Goal: Transaction & Acquisition: Purchase product/service

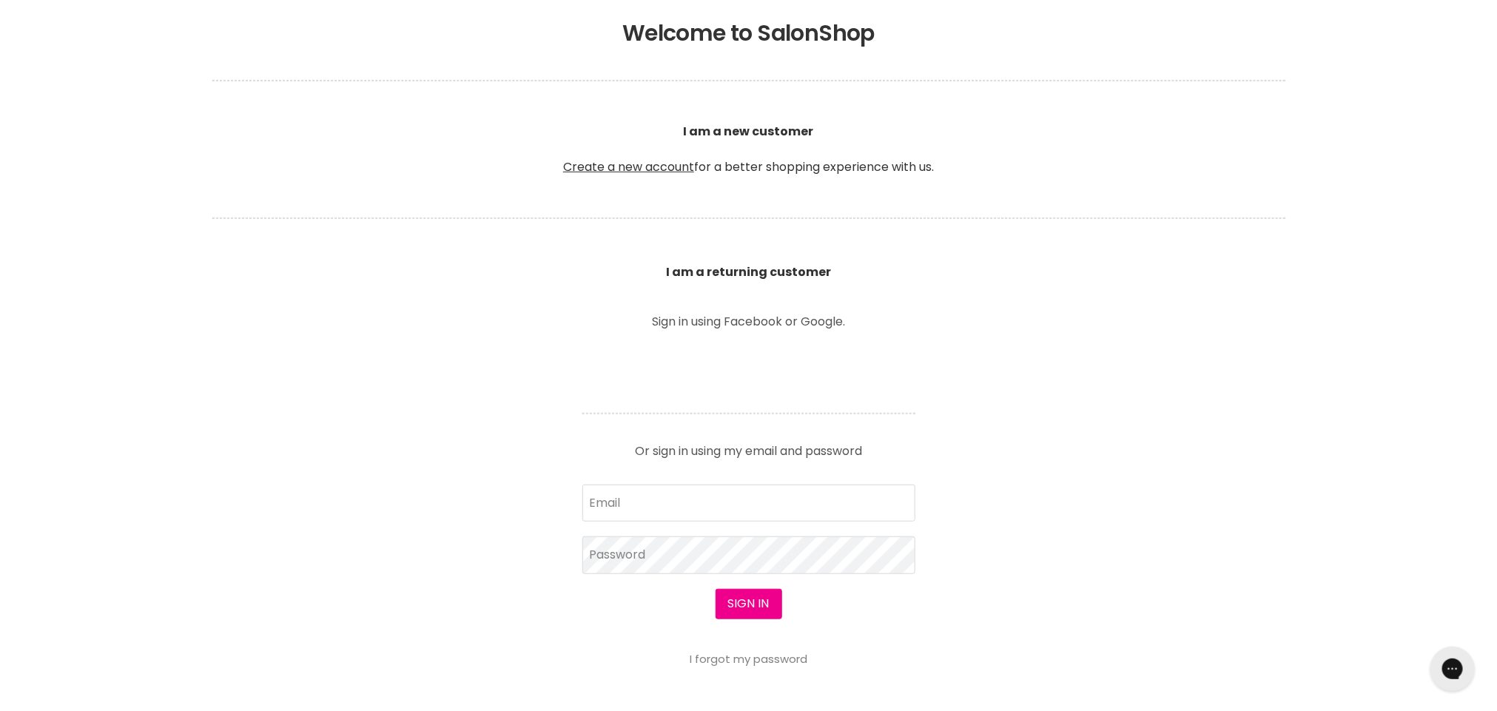
scroll to position [416, 0]
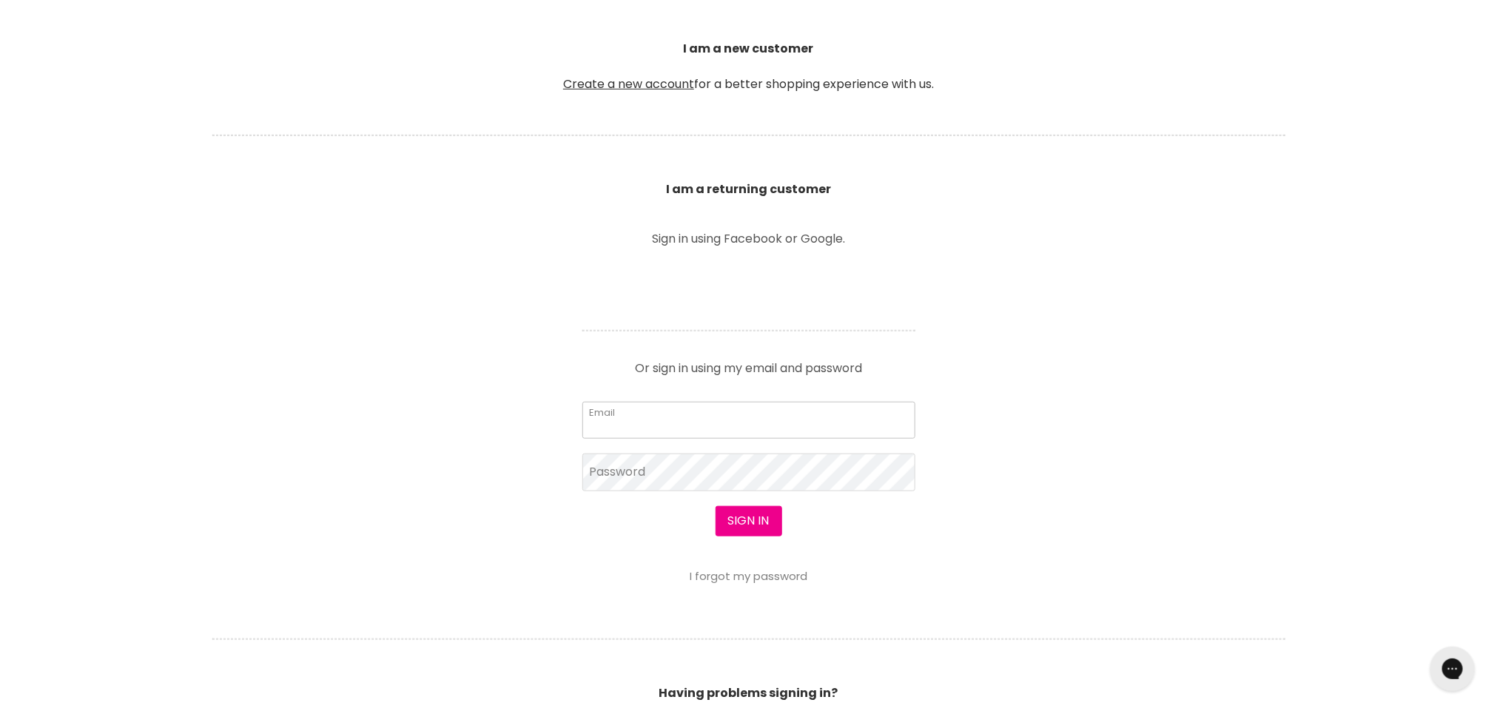
click at [666, 420] on input "Email" at bounding box center [748, 420] width 333 height 37
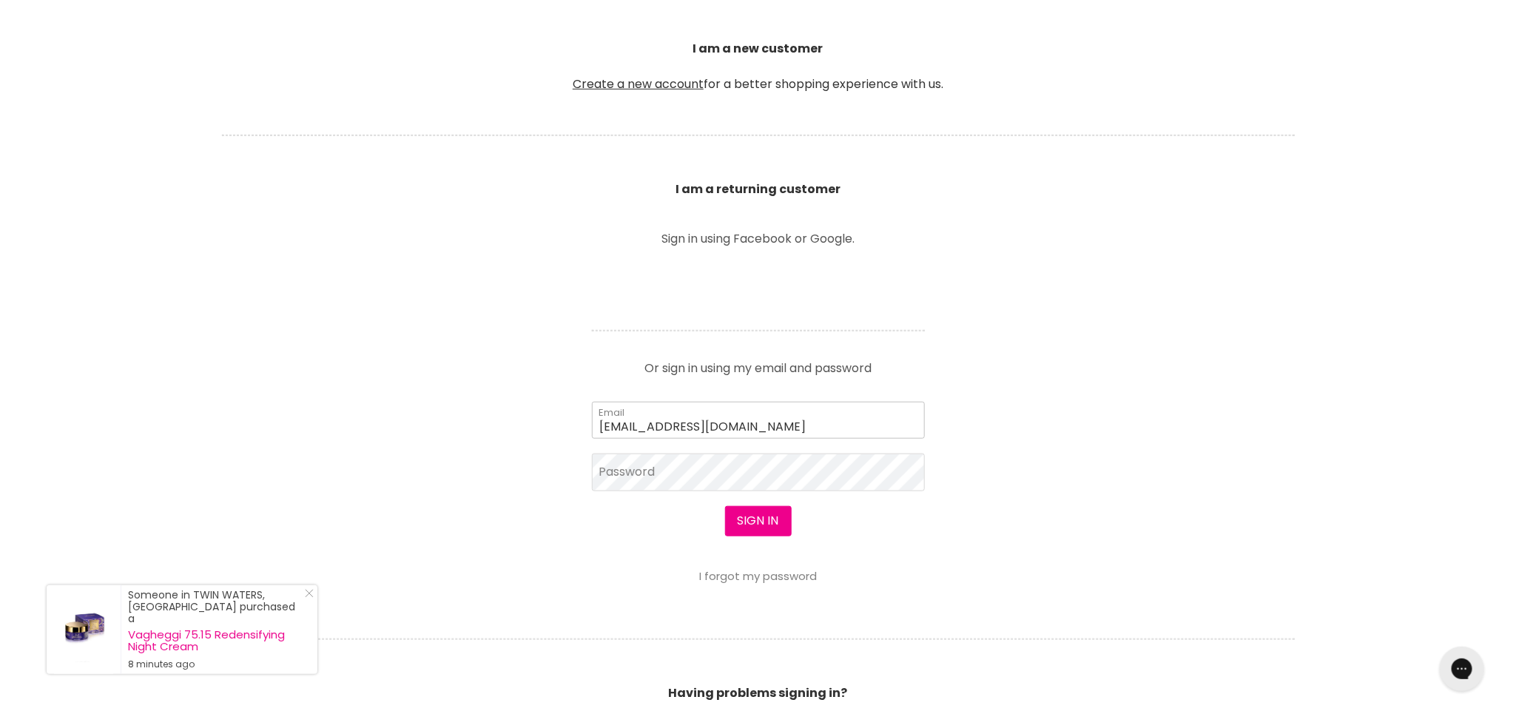
scroll to position [417, 0]
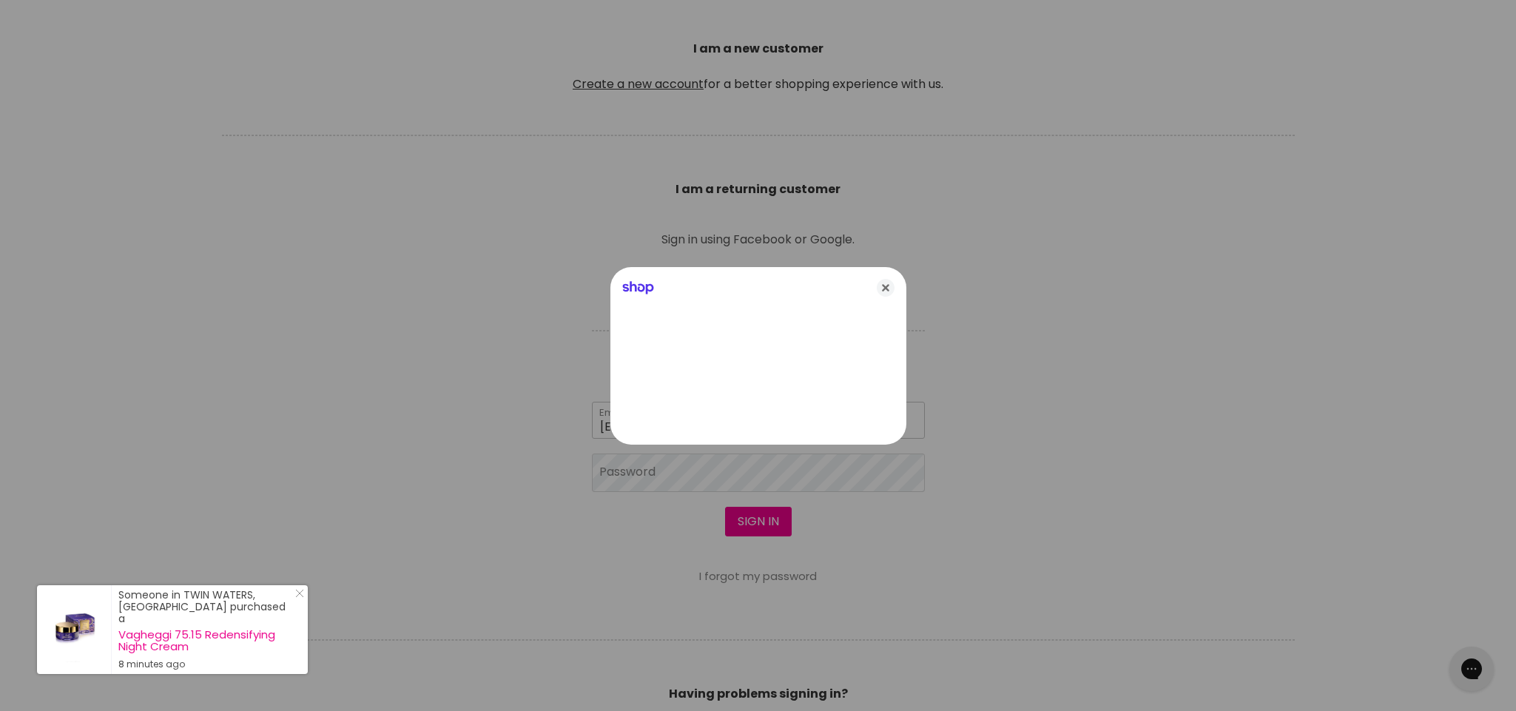
type input "mheard91@hotmail.com"
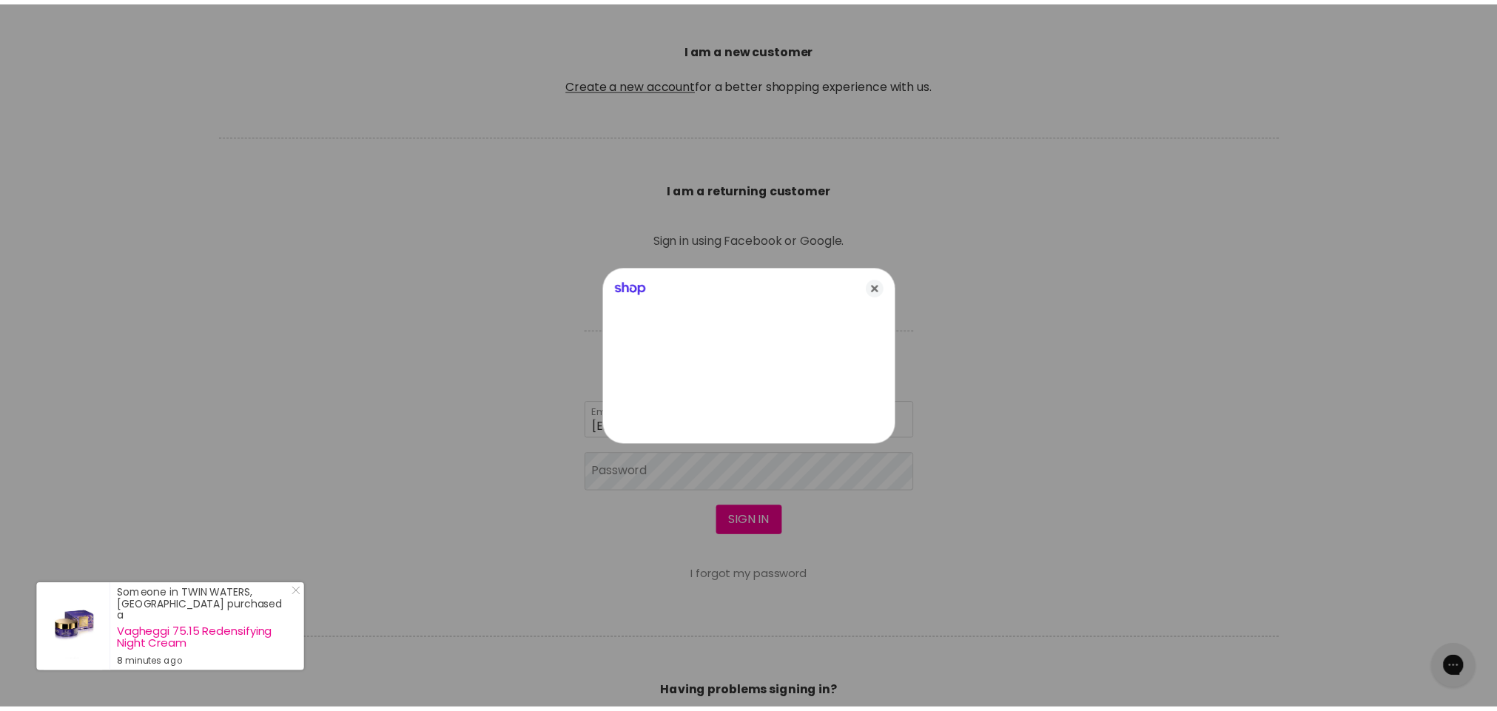
scroll to position [416, 0]
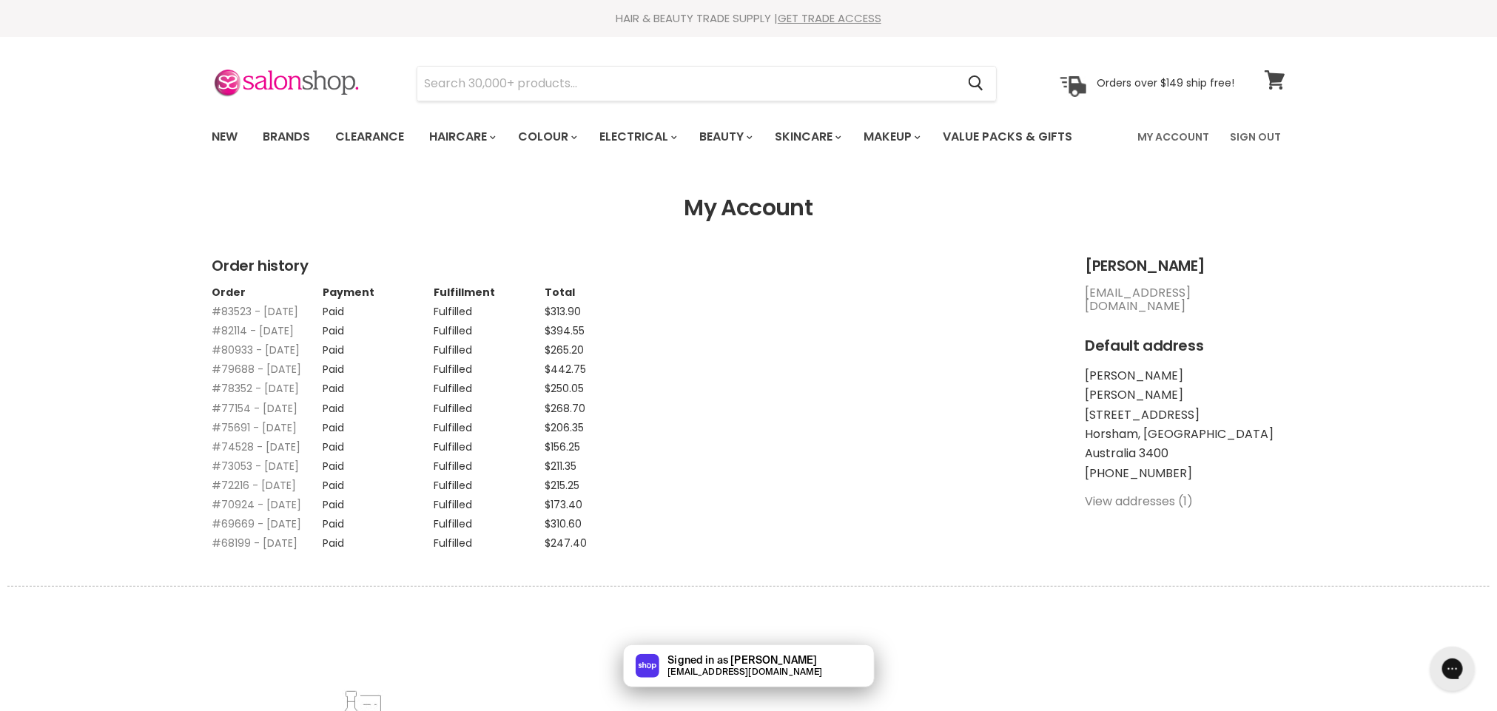
click at [1276, 74] on span at bounding box center [1284, 71] width 16 height 16
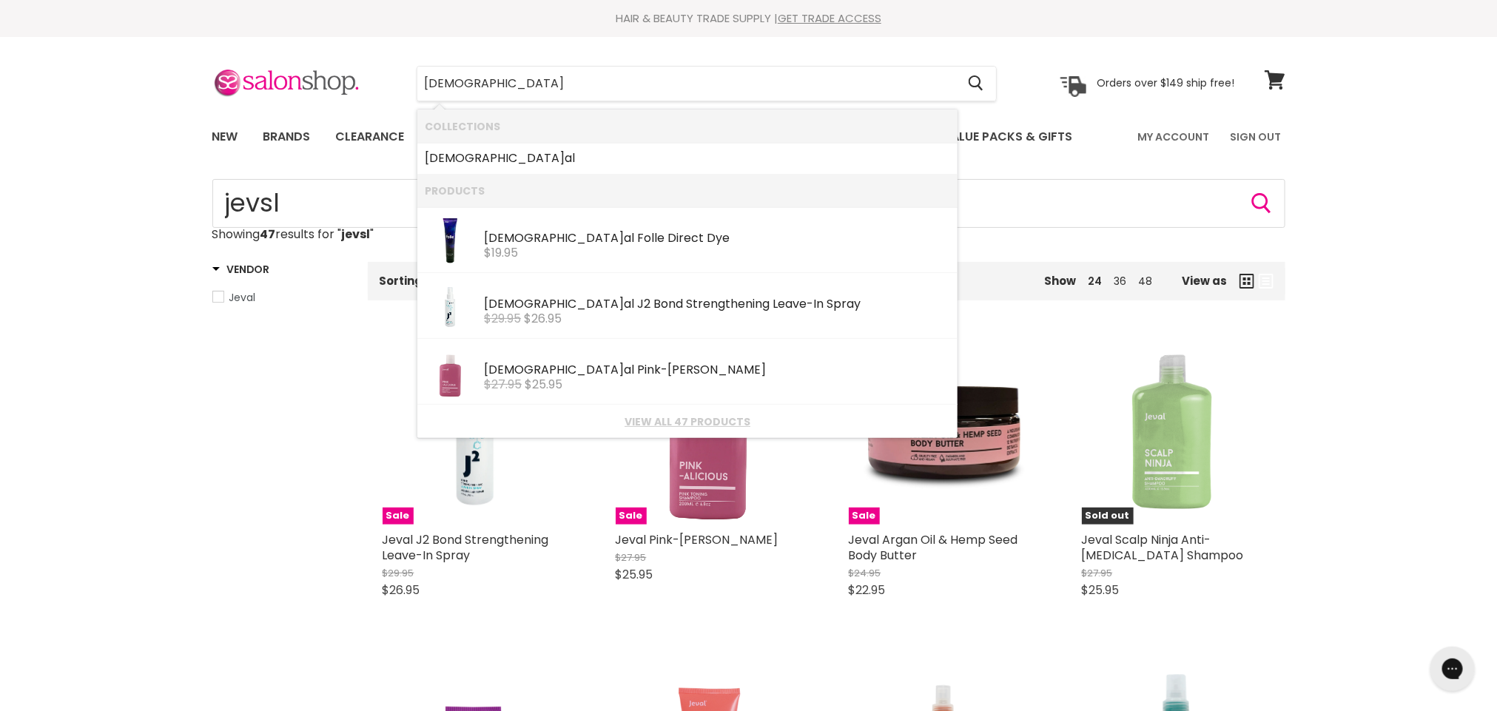
type input "jeval"
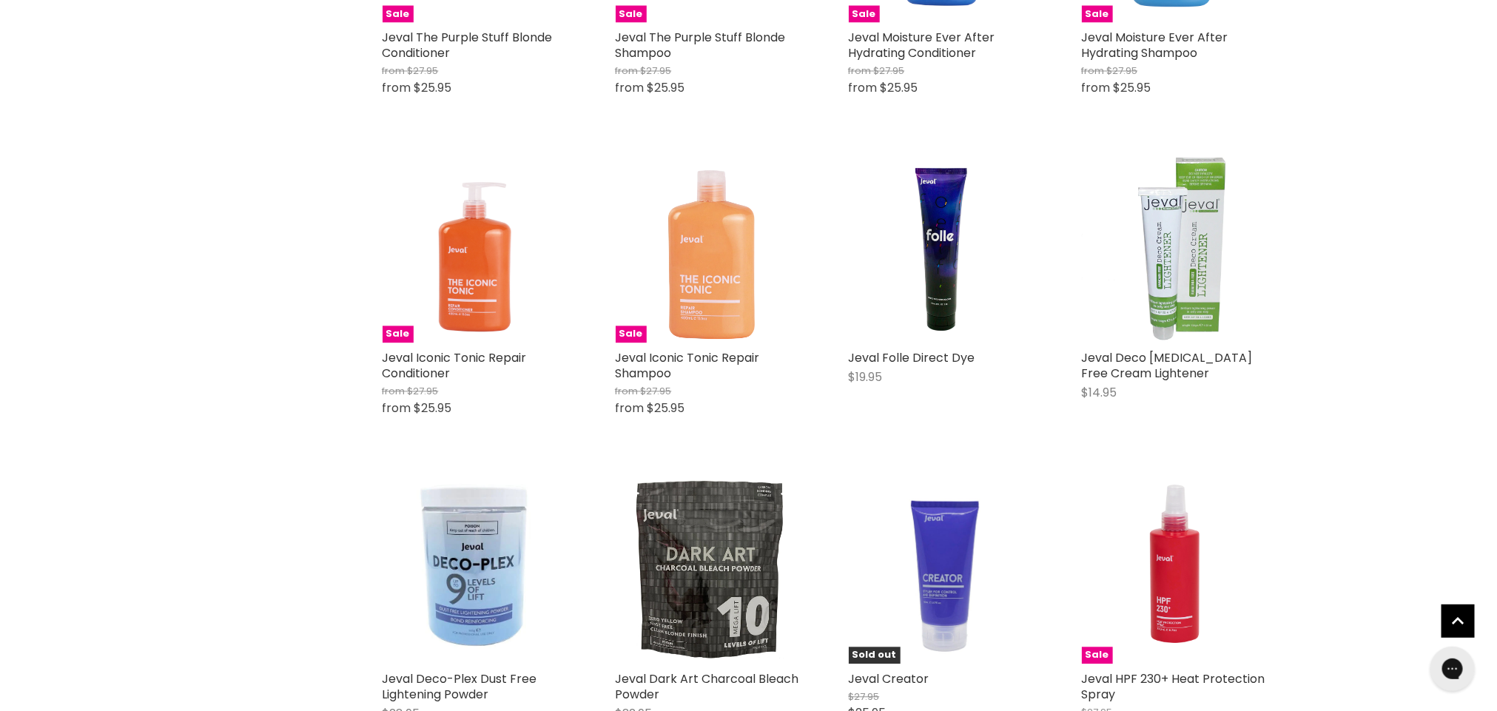
scroll to position [1538, 0]
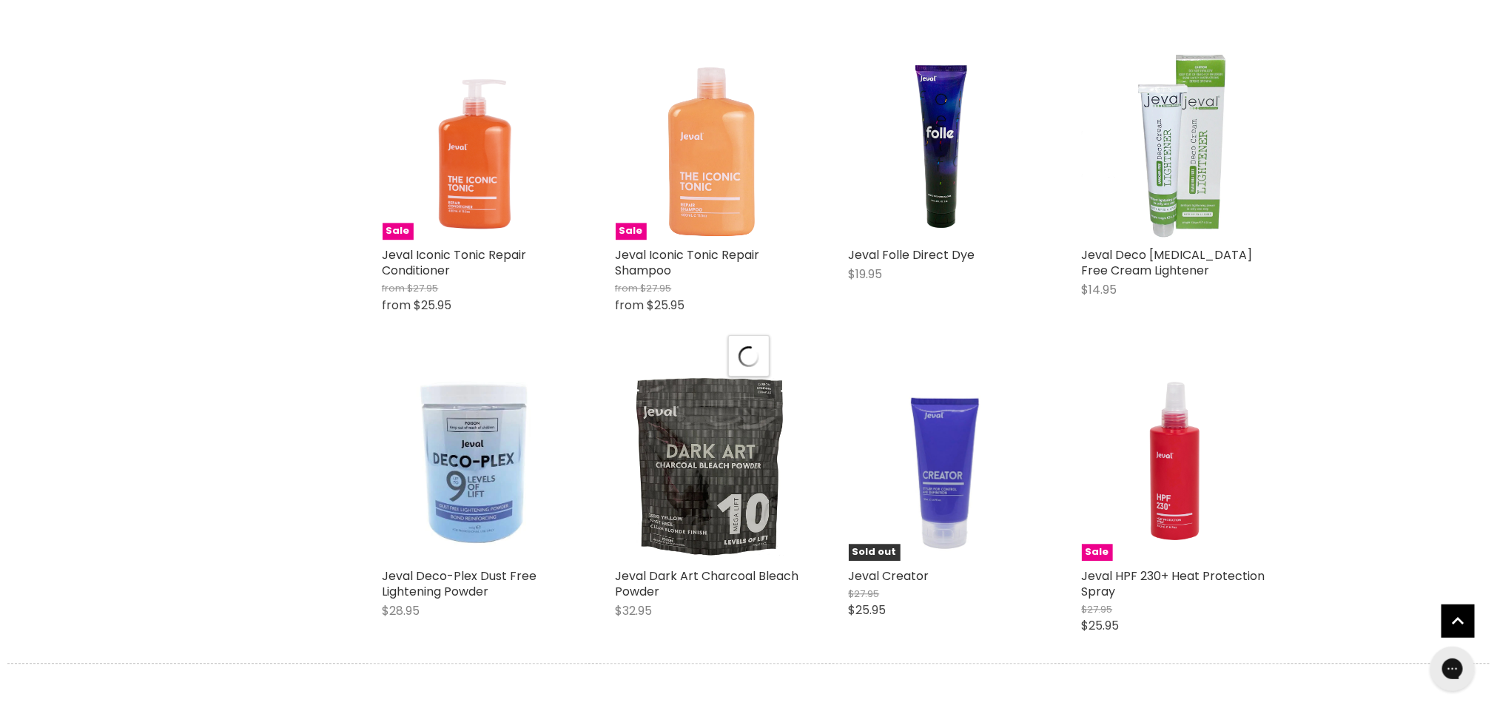
scroll to position [1580, 0]
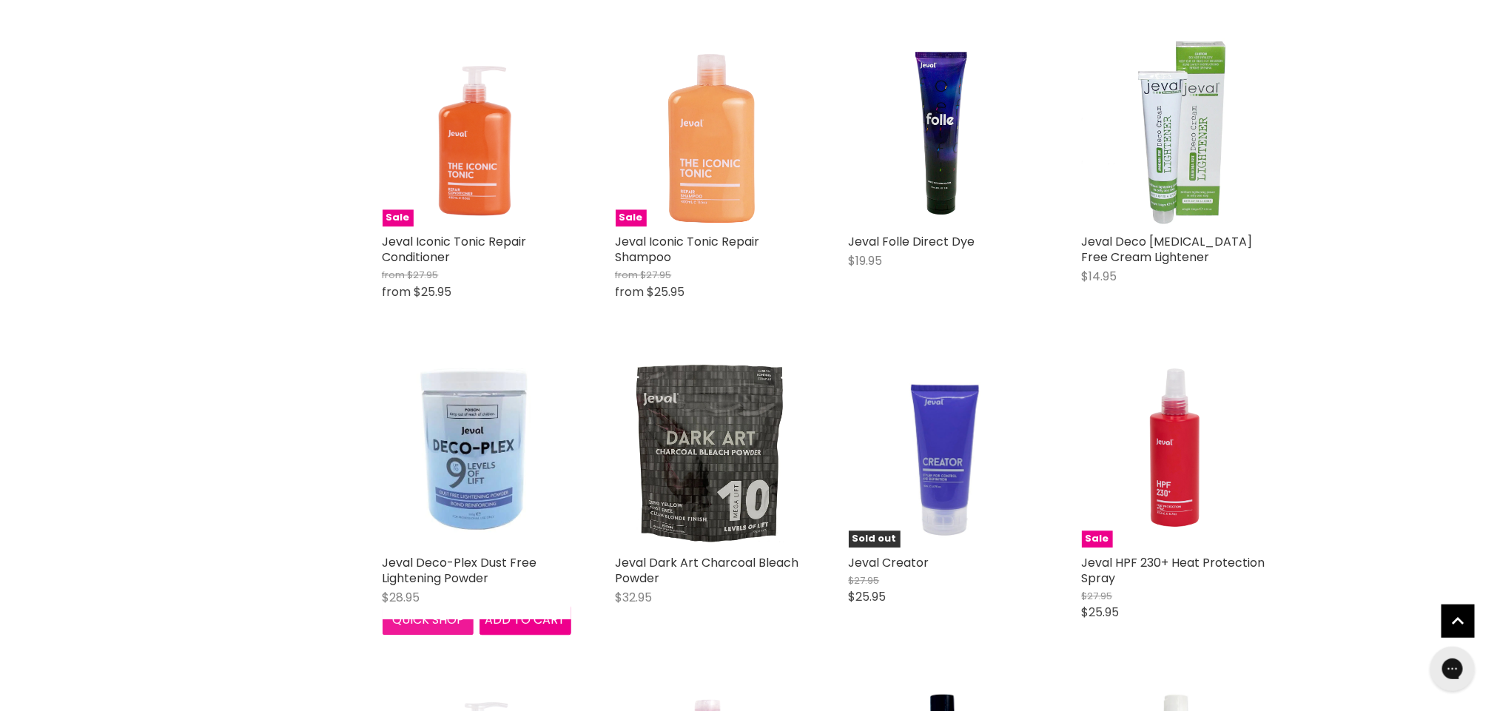
click at [451, 669] on div "Sale Jeval J2 Bond Strengthening Leave-In Spray $29.95 $26.95 Jeval Quick shop …" at bounding box center [826, 657] width 917 height 3833
click at [422, 657] on button "Quick shop" at bounding box center [429, 662] width 92 height 30
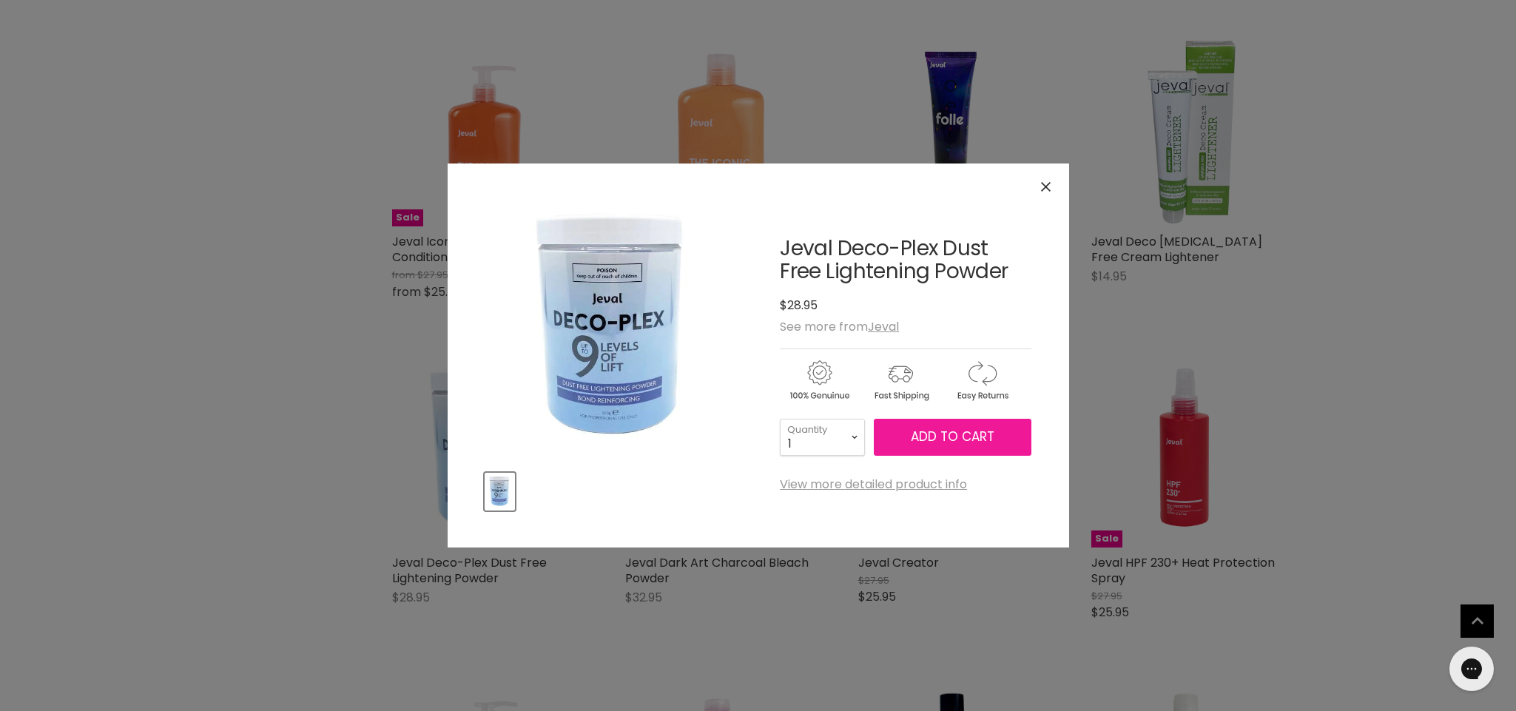
click at [980, 442] on span "Add to cart" at bounding box center [953, 437] width 84 height 18
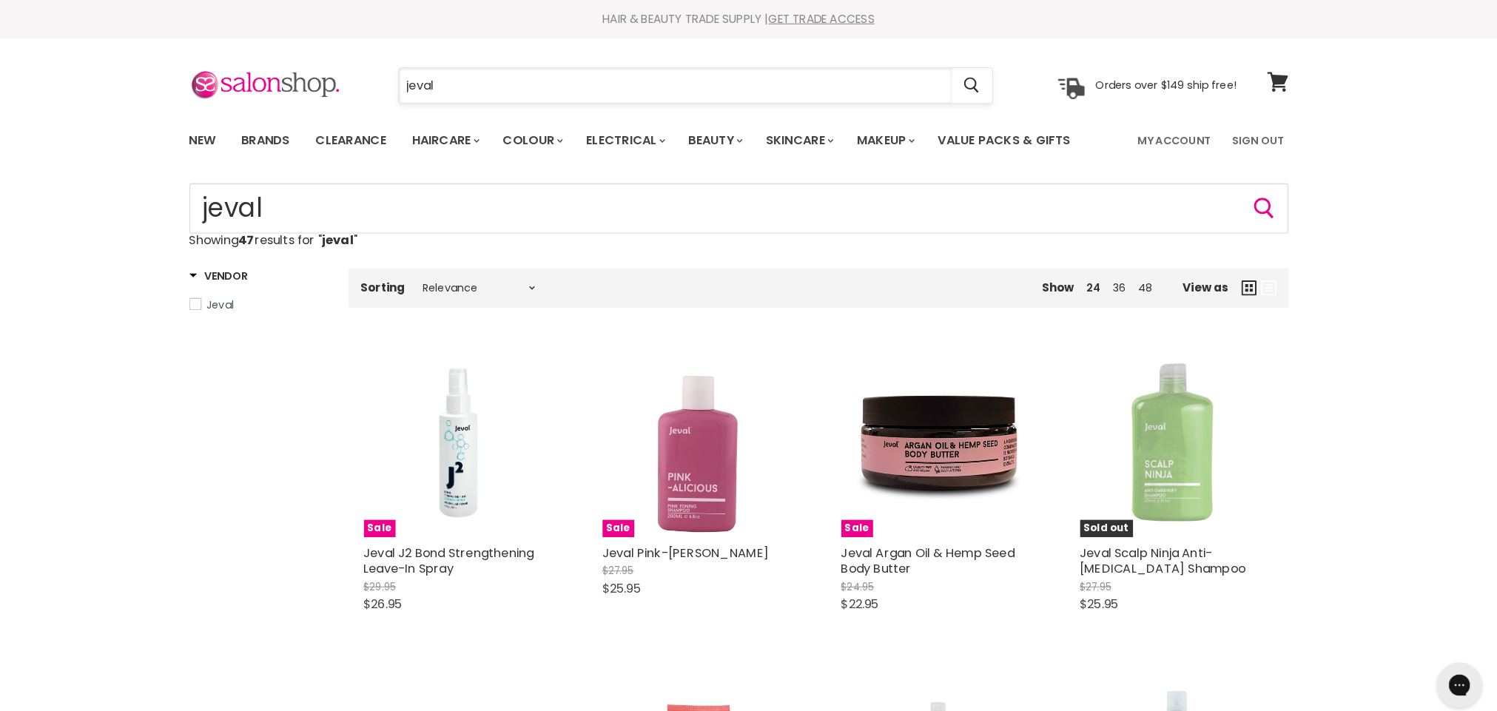
click at [463, 76] on input "jeval" at bounding box center [686, 84] width 539 height 34
type input "j"
click at [528, 82] on input "Search" at bounding box center [686, 84] width 539 height 34
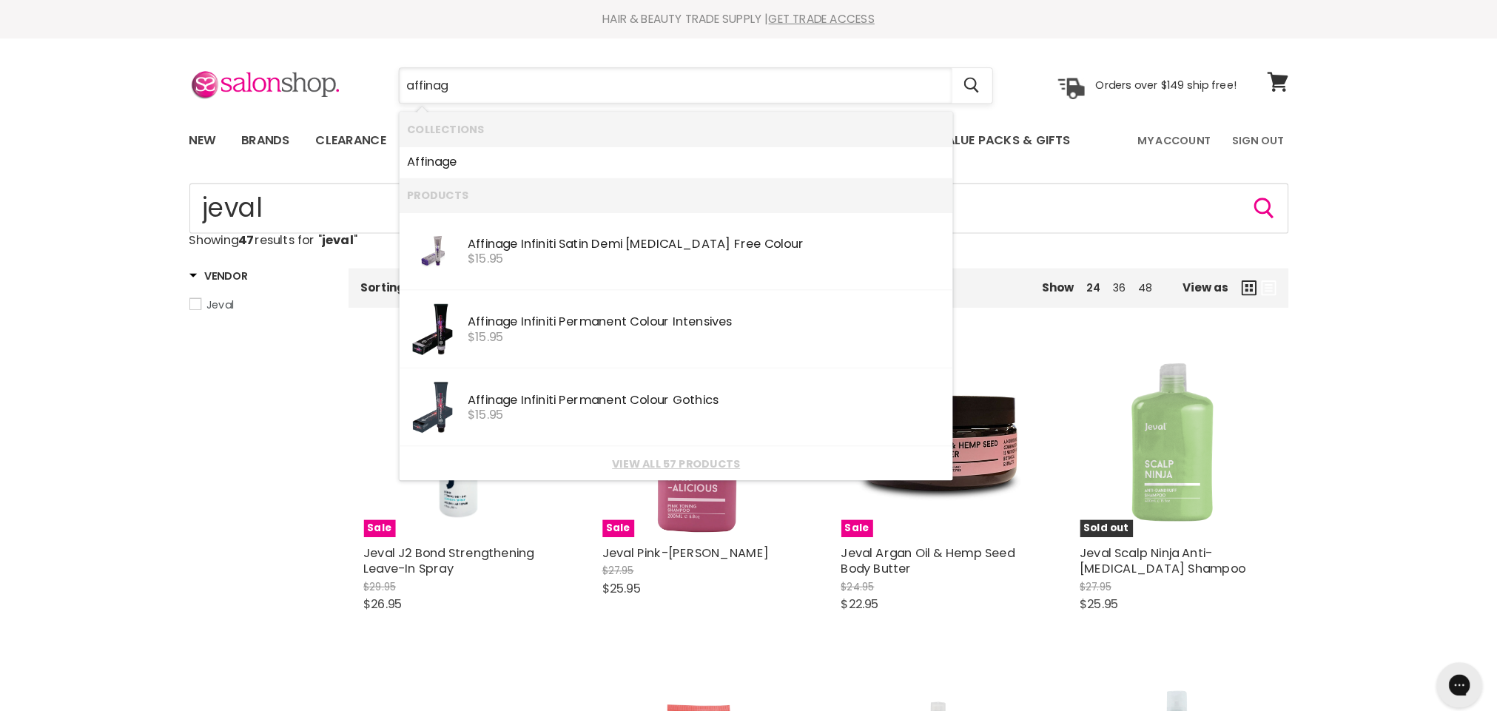
type input "affinage"
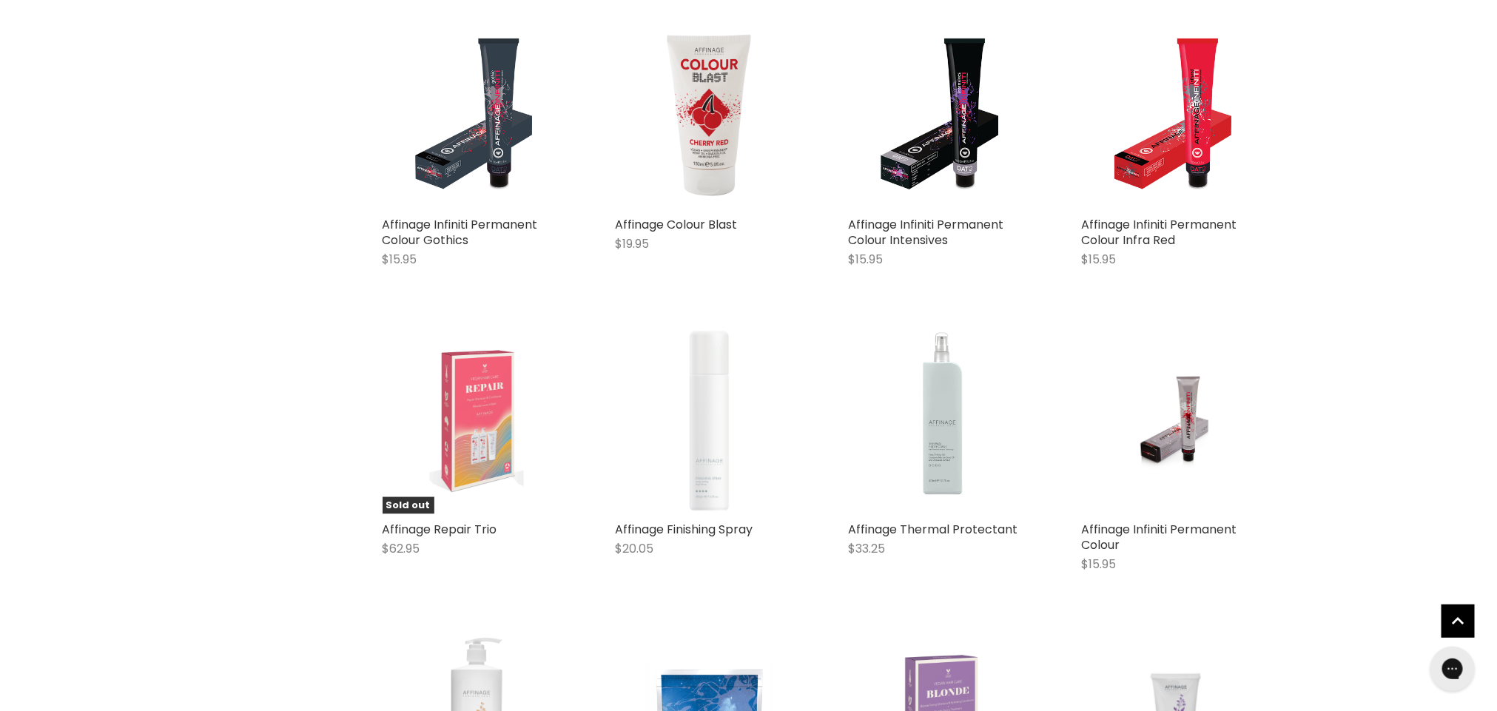
scroll to position [932, 0]
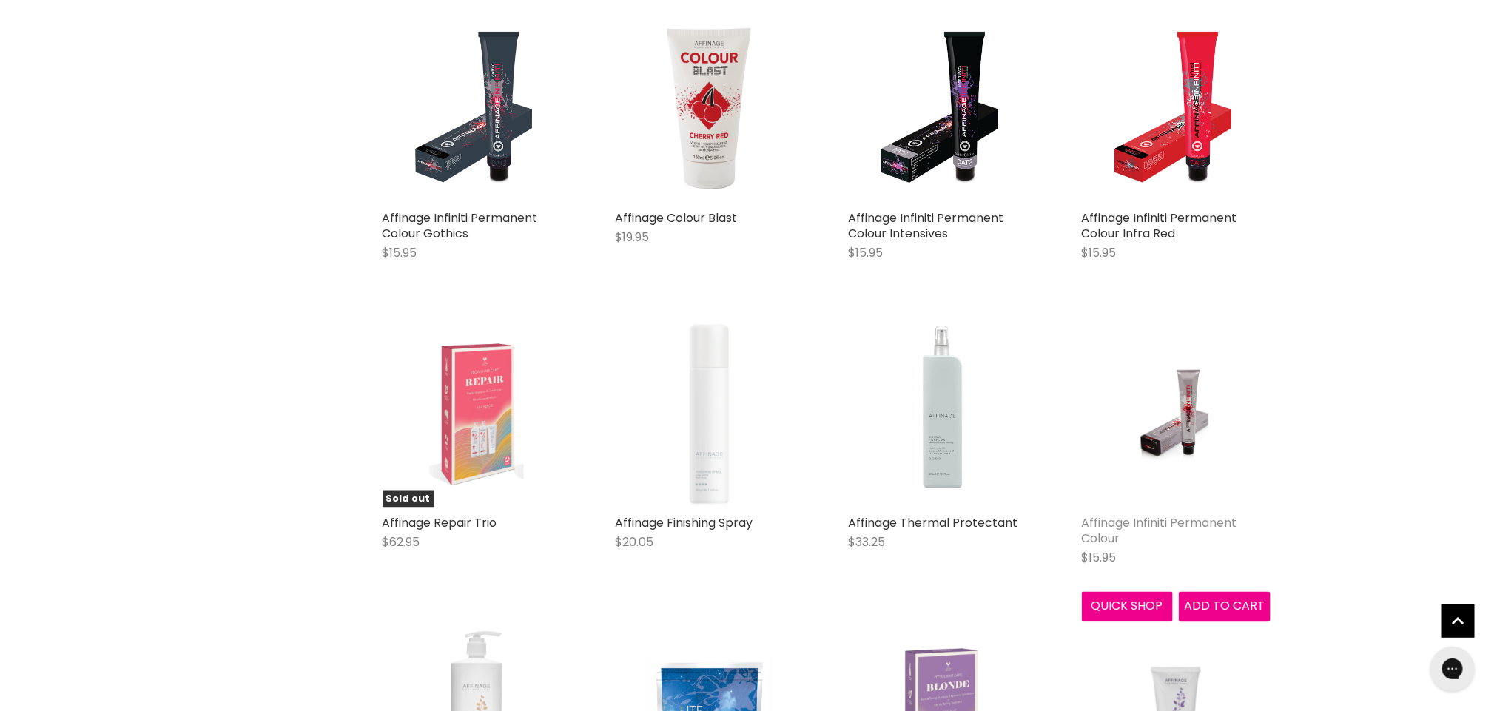
click at [1192, 522] on link "Affinage Infiniti Permanent Colour" at bounding box center [1159, 530] width 155 height 33
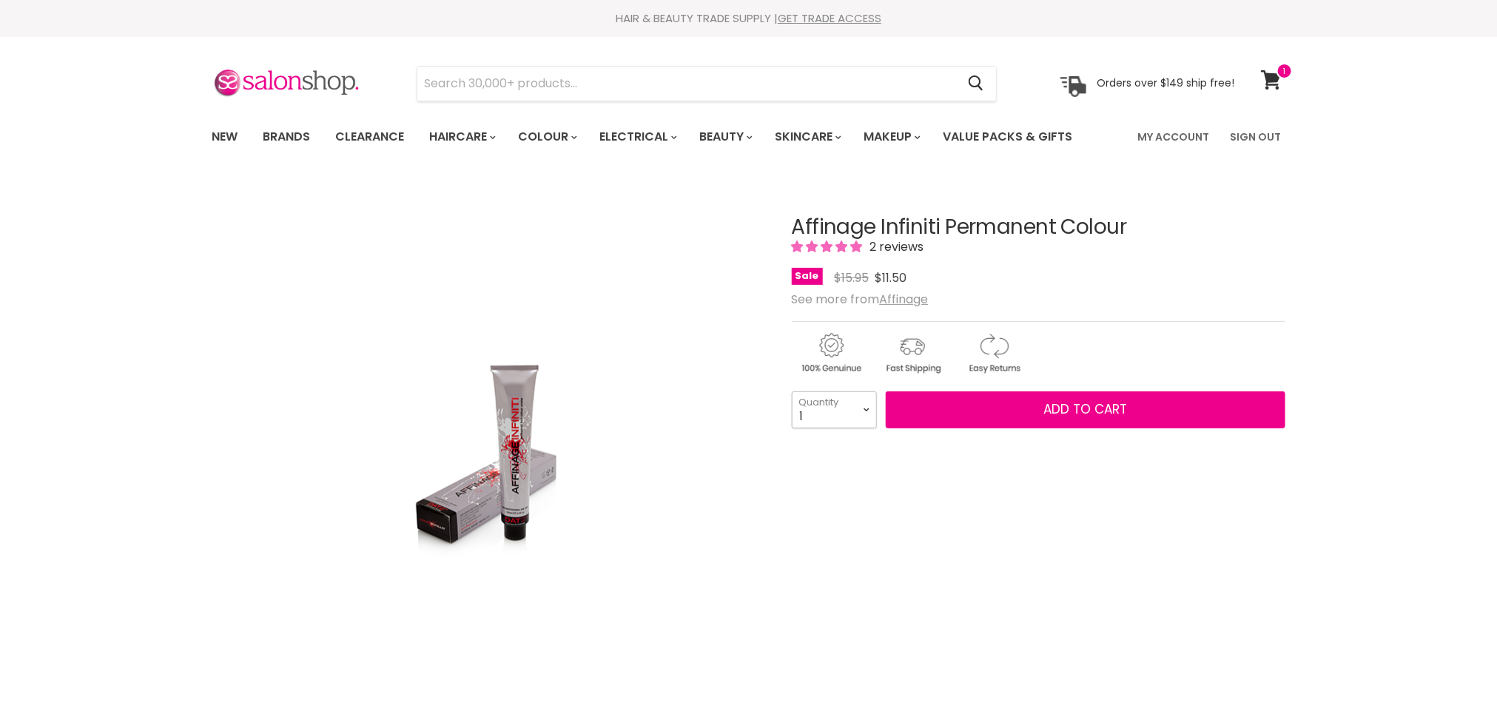
click at [863, 411] on select "1 2 3 4 5 6 7 8 9 10+" at bounding box center [834, 409] width 85 height 37
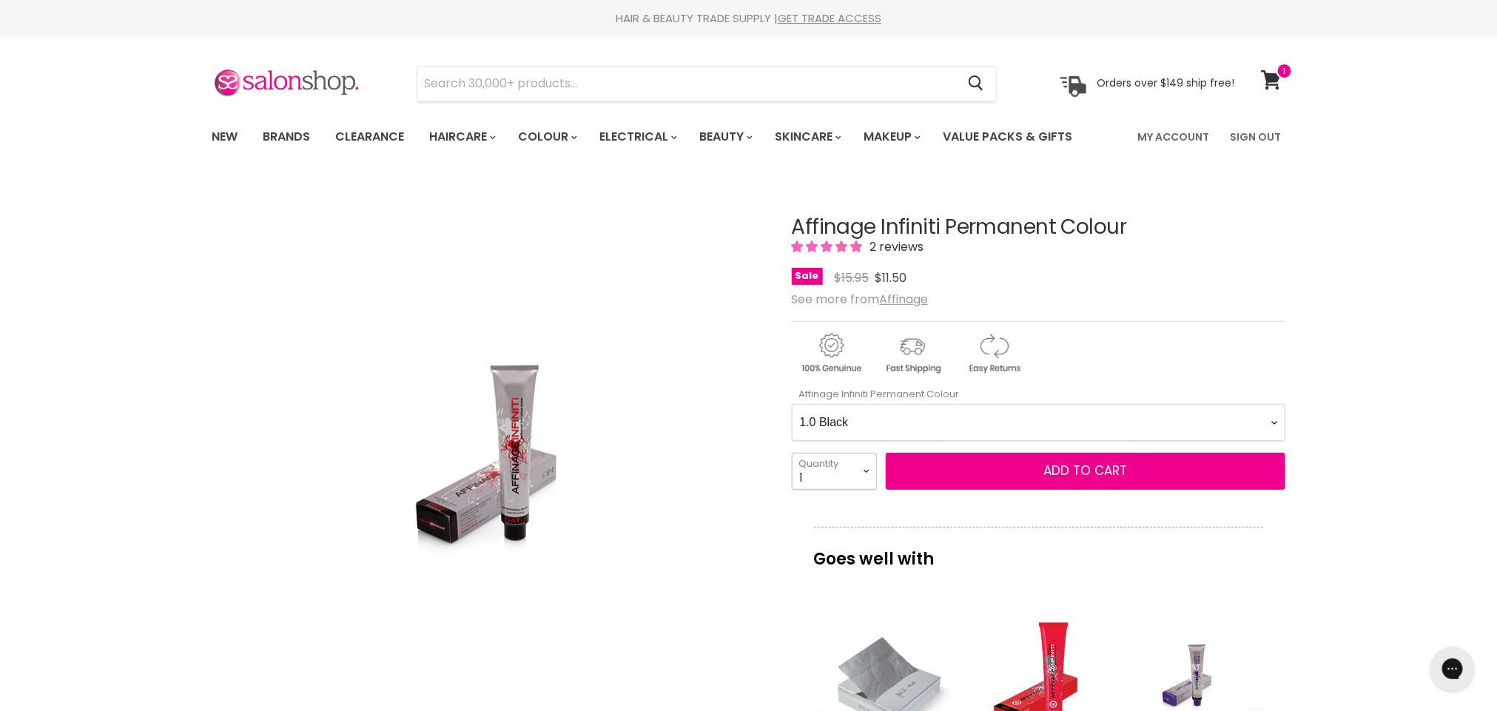
select select "2"
click at [792, 454] on select "1 2 3 4 5 6 7 8 9 10+" at bounding box center [834, 471] width 85 height 37
type input "2"
click at [1274, 422] on Colour-0-0 "1.0 Black 2.0 Very Dark Brown 3.0 Dark Brown 3.66 Dark Burgundy Brown 4.0 Mediu…" at bounding box center [1039, 422] width 494 height 37
click at [792, 405] on Colour-0-0 "1.0 Black 2.0 Very Dark Brown 3.0 Dark Brown 3.66 Dark Burgundy Brown 4.0 Mediu…" at bounding box center [1039, 422] width 494 height 37
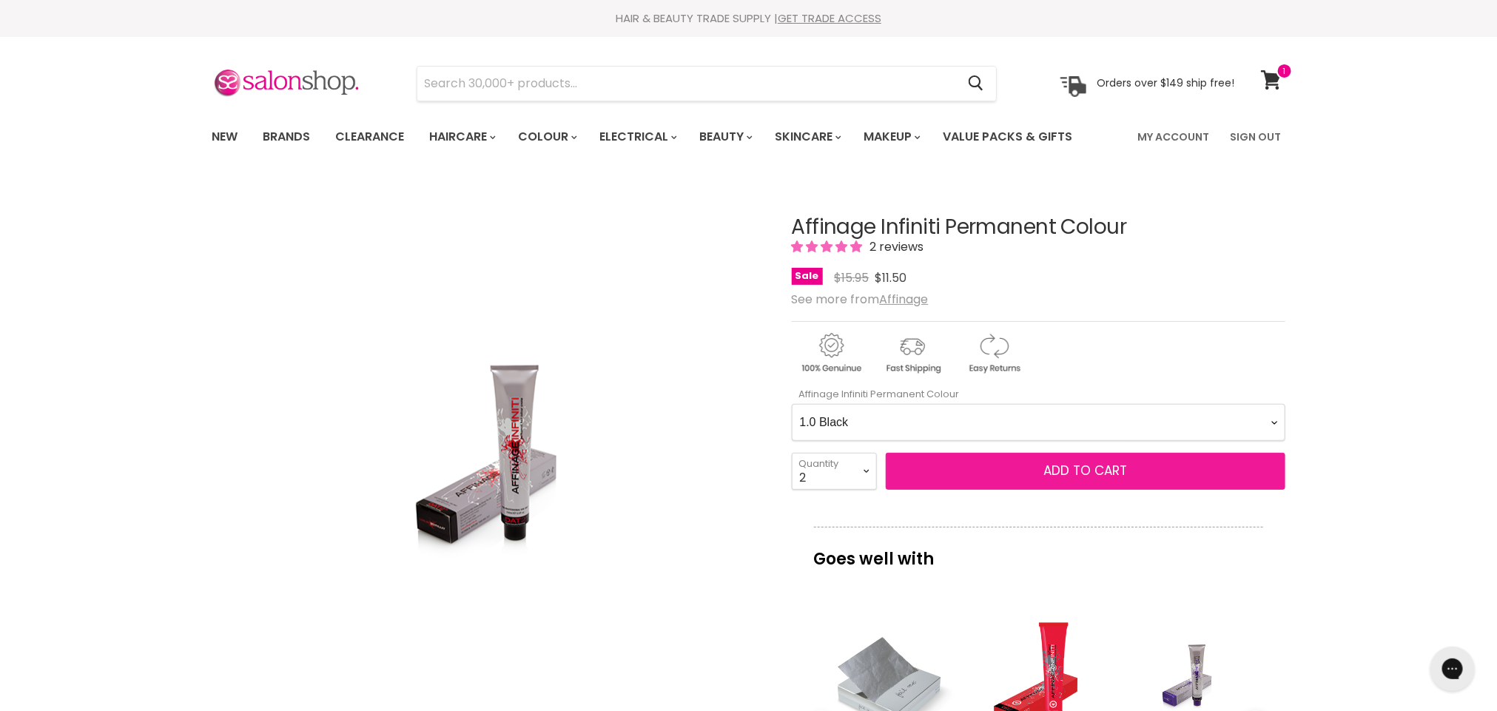
click at [1054, 479] on span "Add to cart" at bounding box center [1085, 471] width 84 height 18
click at [1060, 471] on span "Add to cart" at bounding box center [1085, 471] width 84 height 18
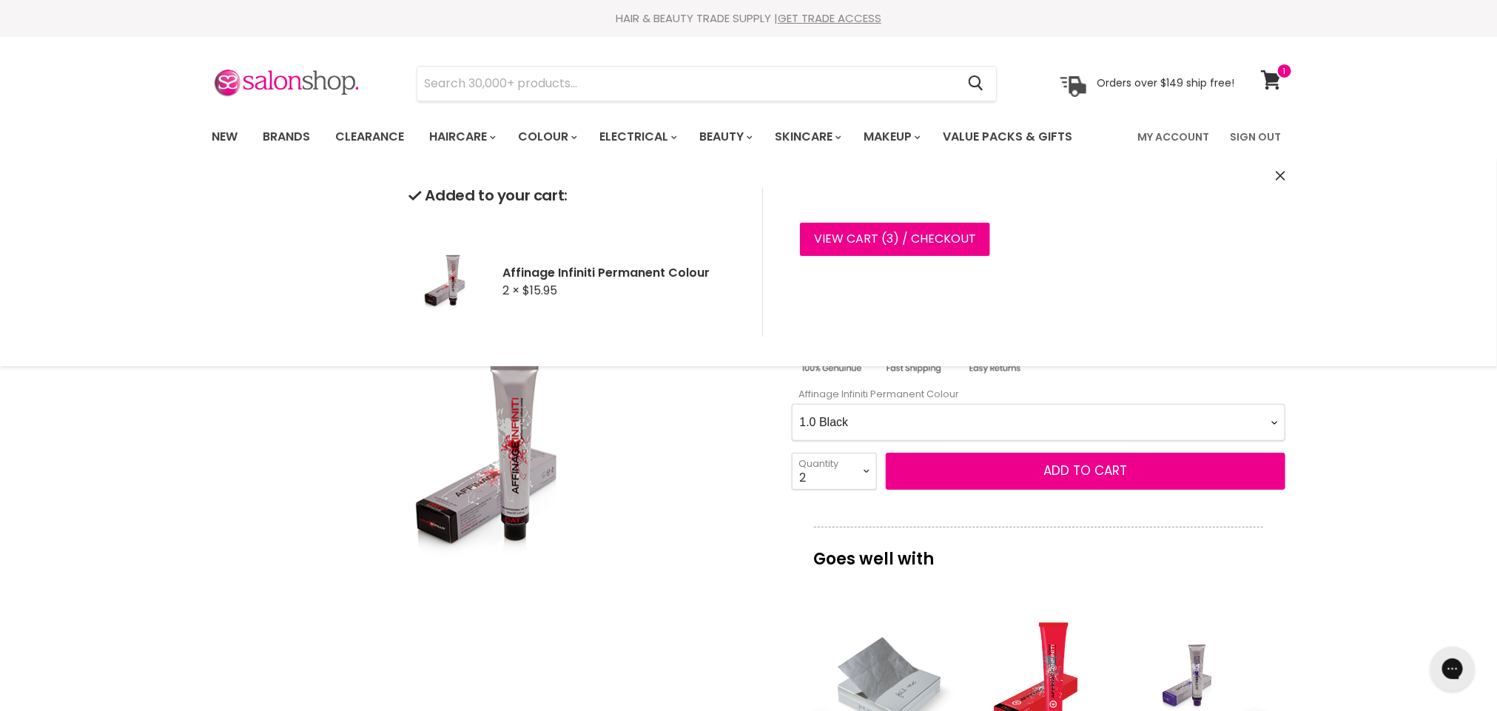
click at [1275, 422] on Colour-0-0 "1.0 Black 2.0 Very Dark Brown 3.0 Dark Brown 3.66 Dark Burgundy Brown 4.0 Mediu…" at bounding box center [1039, 422] width 494 height 37
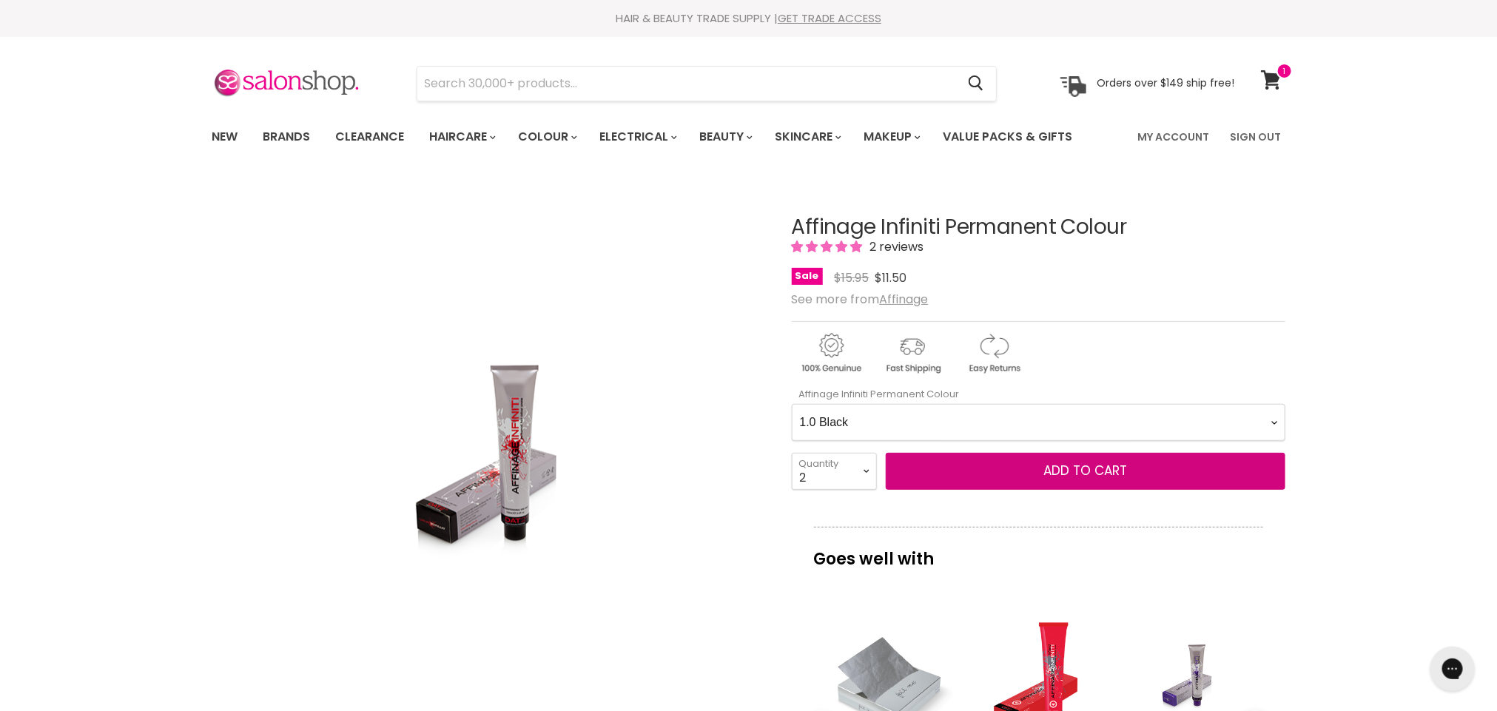
select Colour-0-0 "5.021 Light Velvet Brown"
click at [792, 405] on Colour-0-0 "1.0 Black 2.0 Very Dark Brown 3.0 Dark Brown 3.66 Dark Burgundy Brown 4.0 Mediu…" at bounding box center [1039, 422] width 494 height 37
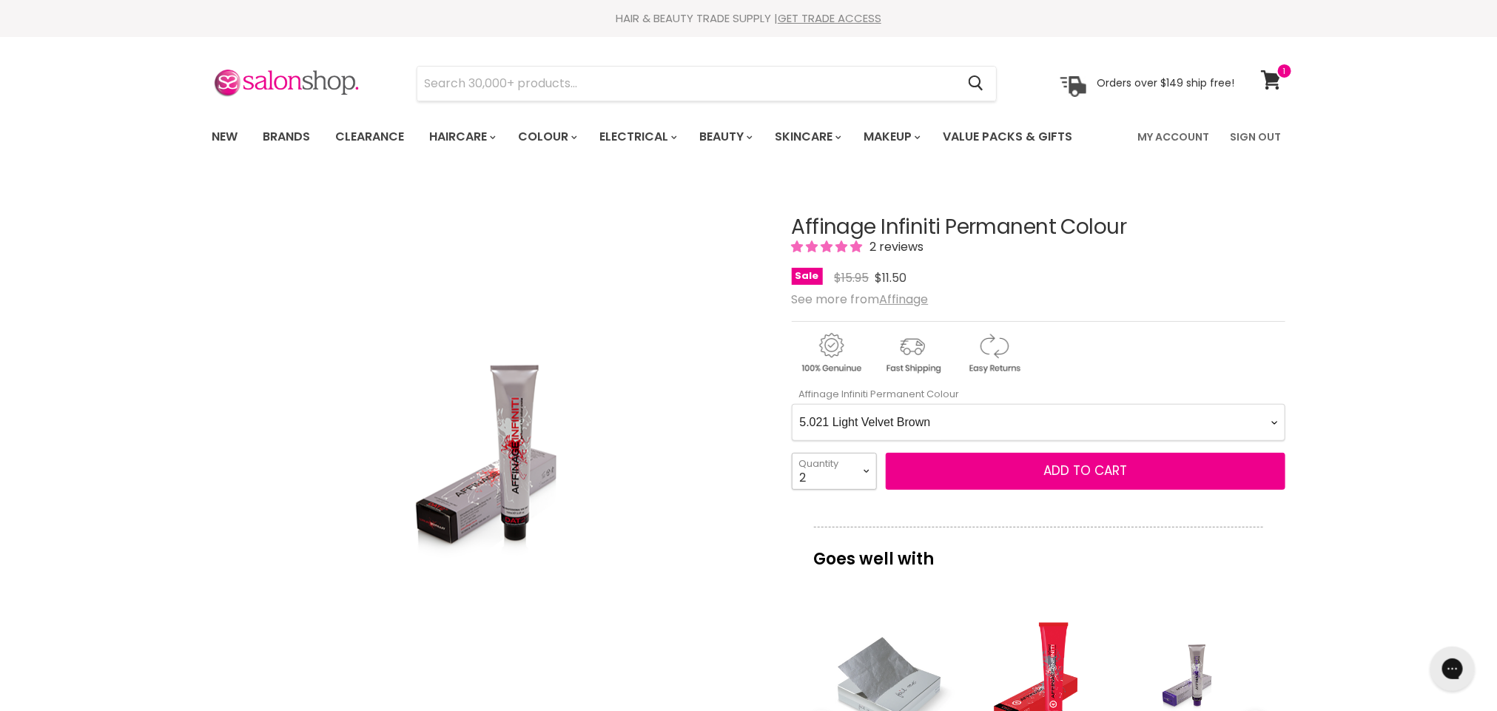
click at [868, 475] on select "1 2 3 4 5 6 7 8 9 10+" at bounding box center [834, 471] width 85 height 37
select select "1"
click at [792, 454] on select "1 2 3 4 5 6 7 8 9 10+" at bounding box center [834, 471] width 85 height 37
type input "1"
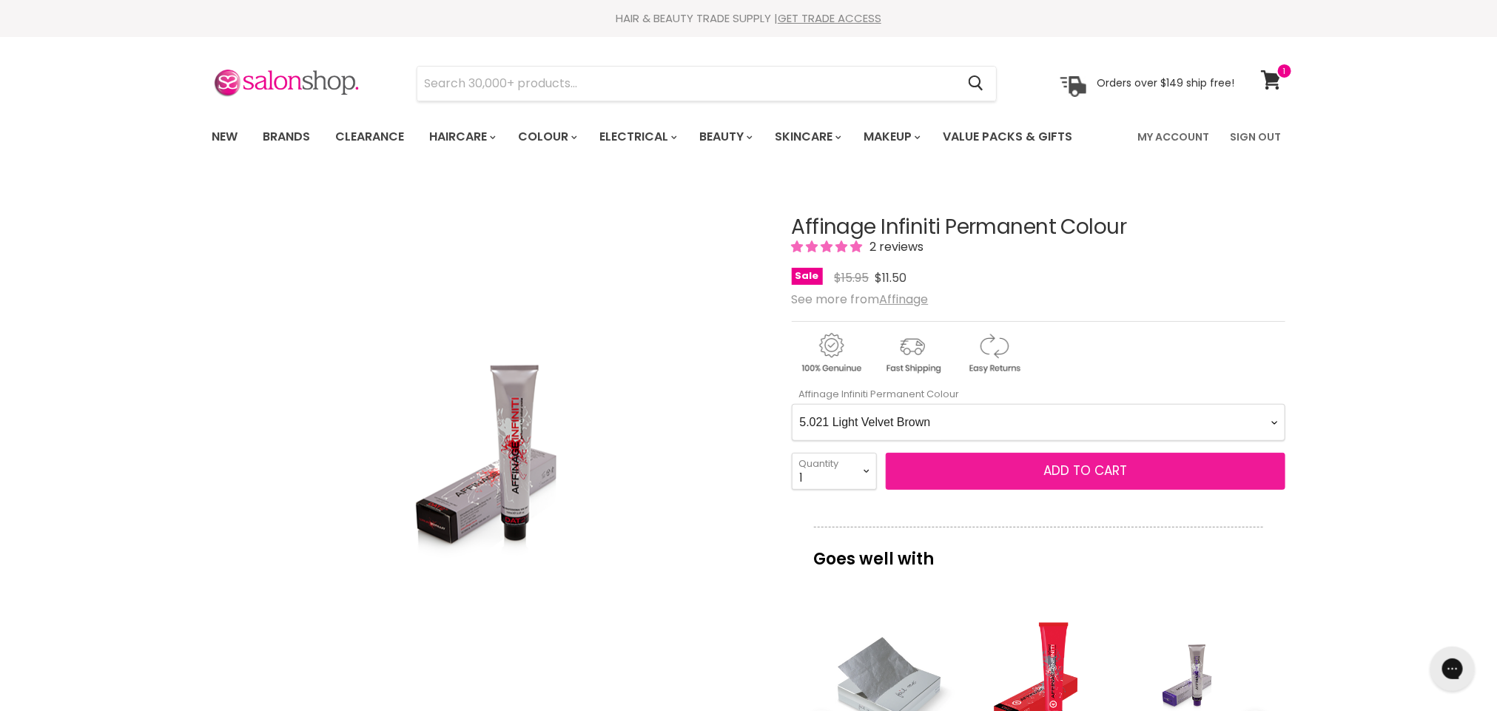
click at [1085, 474] on span "Add to cart" at bounding box center [1085, 471] width 84 height 18
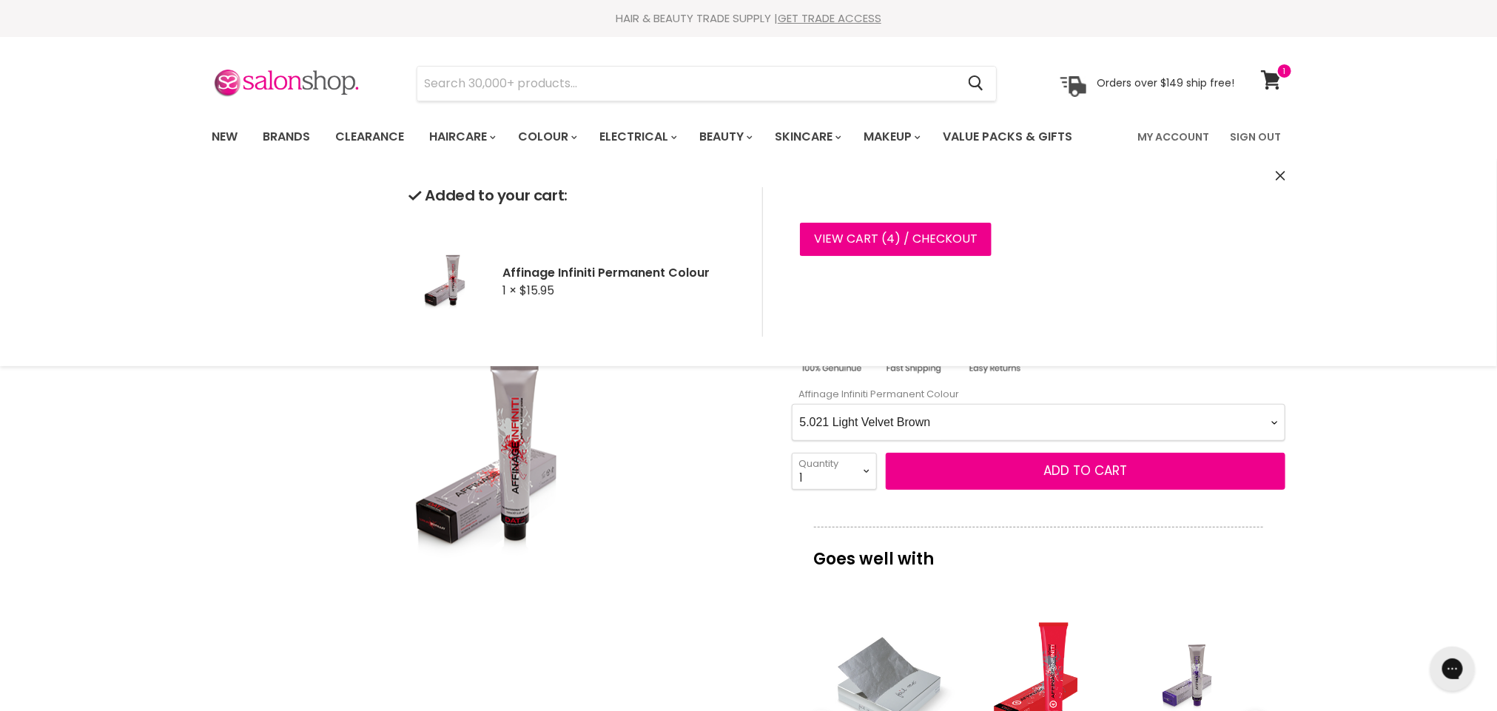
click at [866, 468] on select "1 2 3 4 5 6 7 8 9 10+" at bounding box center [834, 471] width 85 height 37
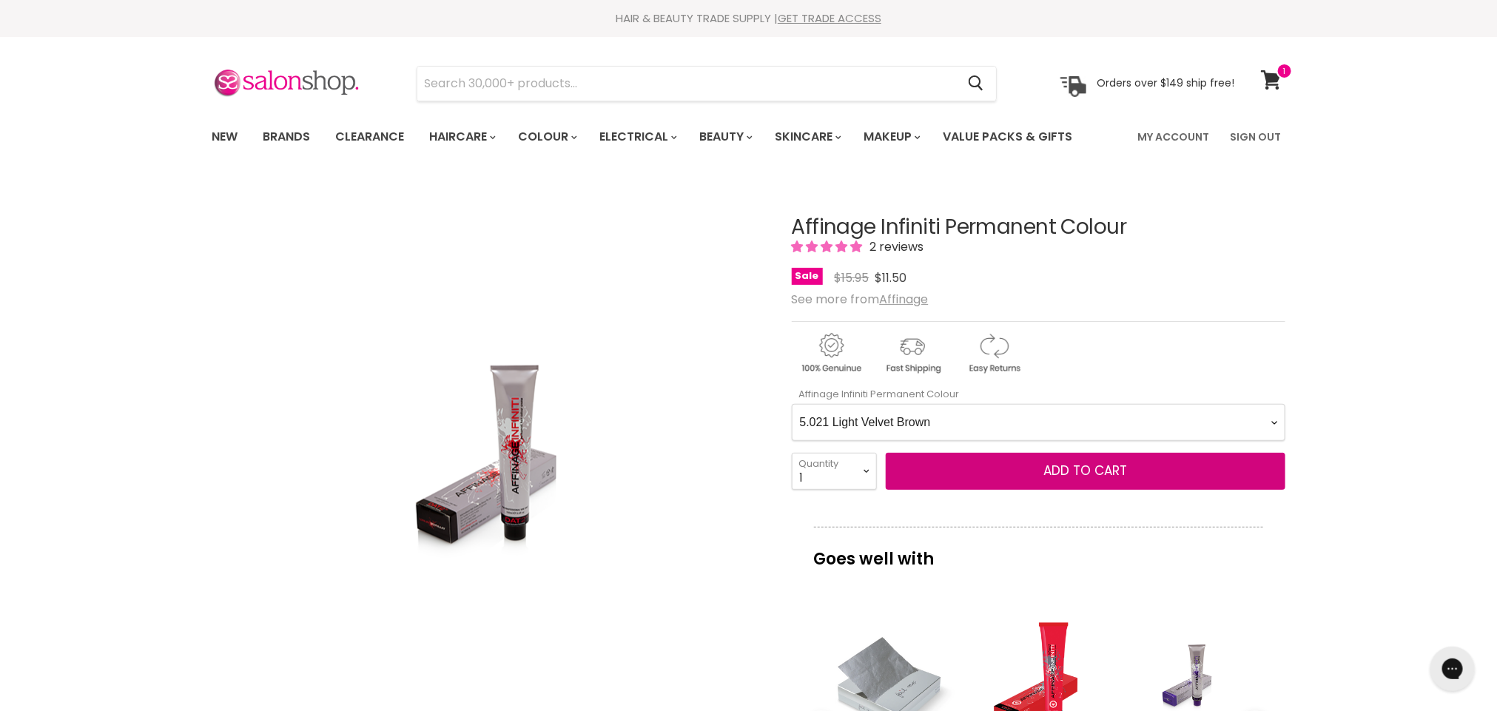
select select "2"
click at [792, 454] on select "1 2 3 4 5 6 7 8 9 10+" at bounding box center [834, 471] width 85 height 37
type input "2"
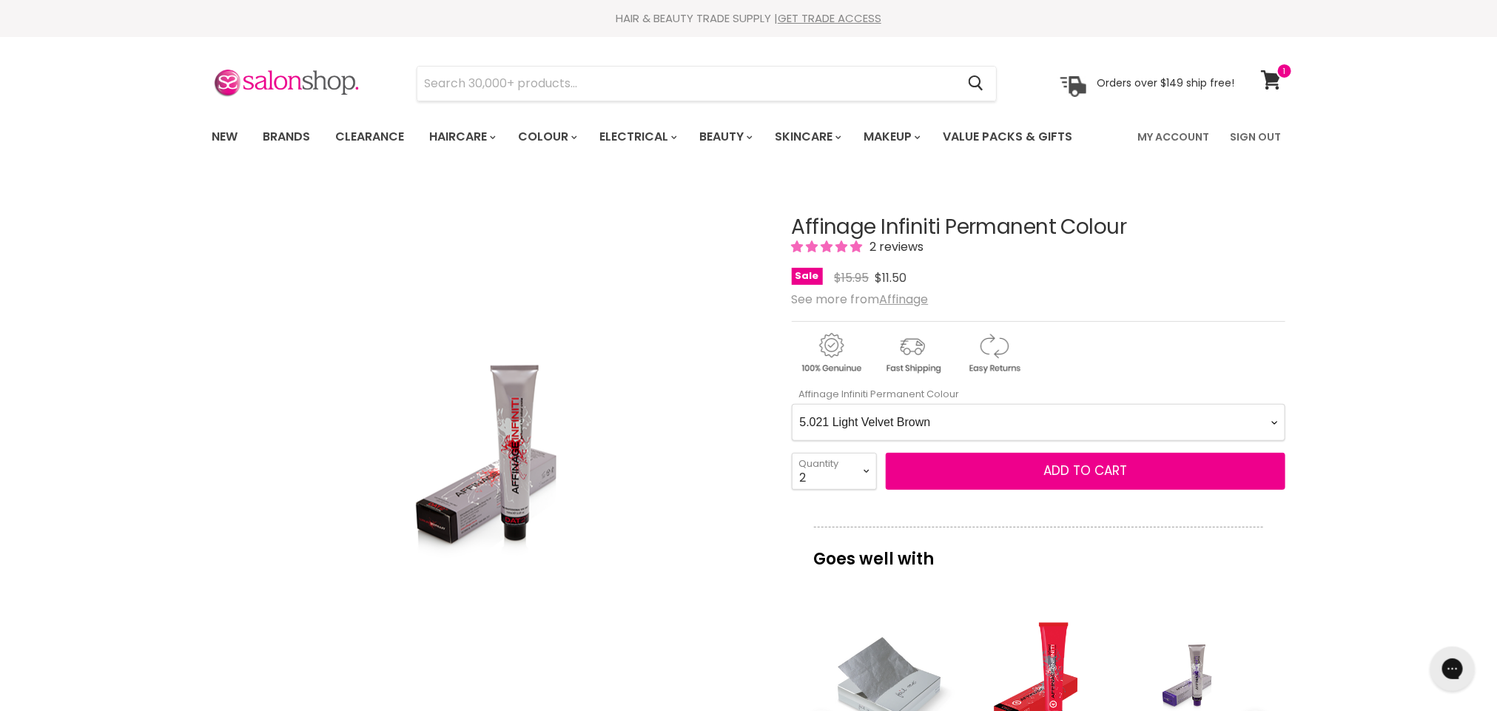
click at [1275, 418] on Colour-0-0 "1.0 Black 2.0 Very Dark Brown 3.0 Dark Brown 3.66 Dark Burgundy Brown 4.0 Mediu…" at bounding box center [1039, 422] width 494 height 37
click at [792, 405] on Colour-0-0 "1.0 Black 2.0 Very Dark Brown 3.0 Dark Brown 3.66 Dark Burgundy Brown 4.0 Mediu…" at bounding box center [1039, 422] width 494 height 37
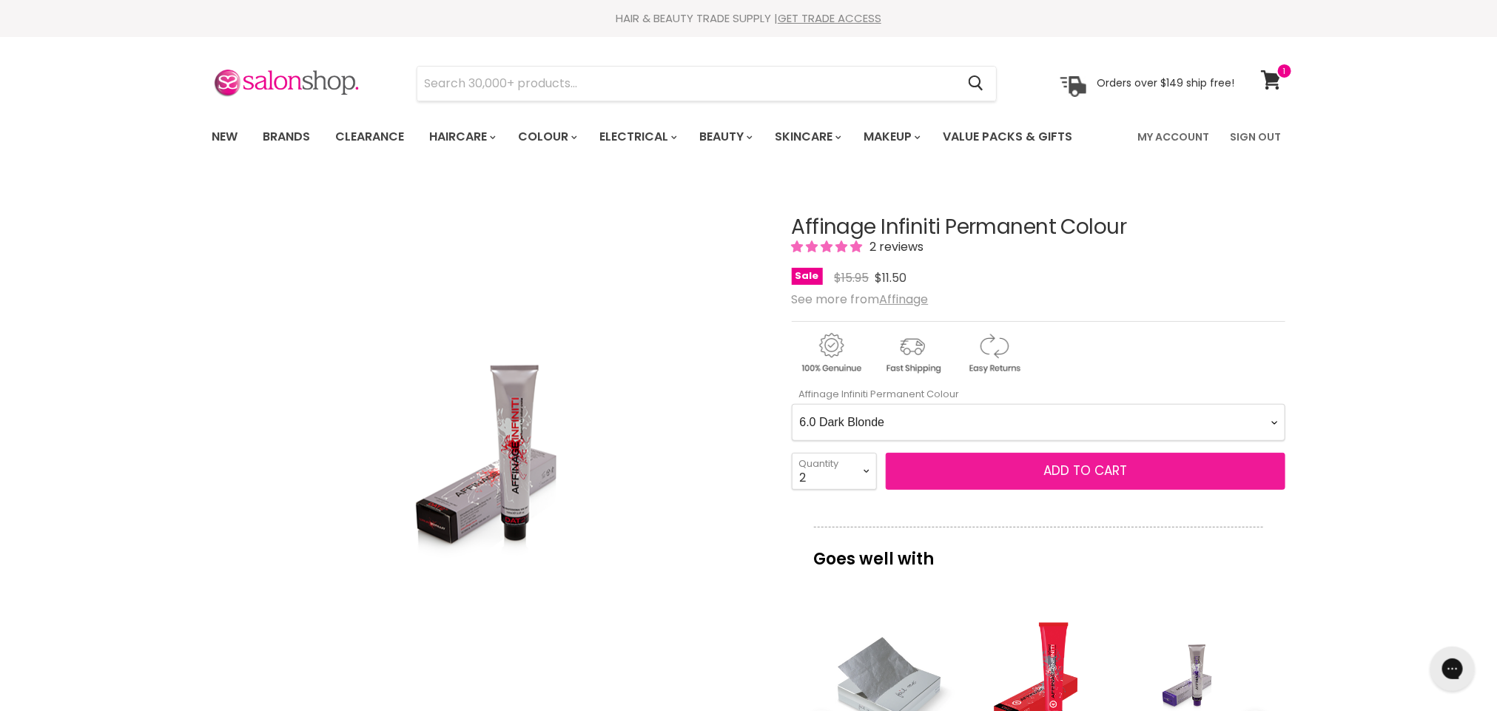
click at [1050, 462] on button "Add to cart" at bounding box center [1086, 471] width 400 height 37
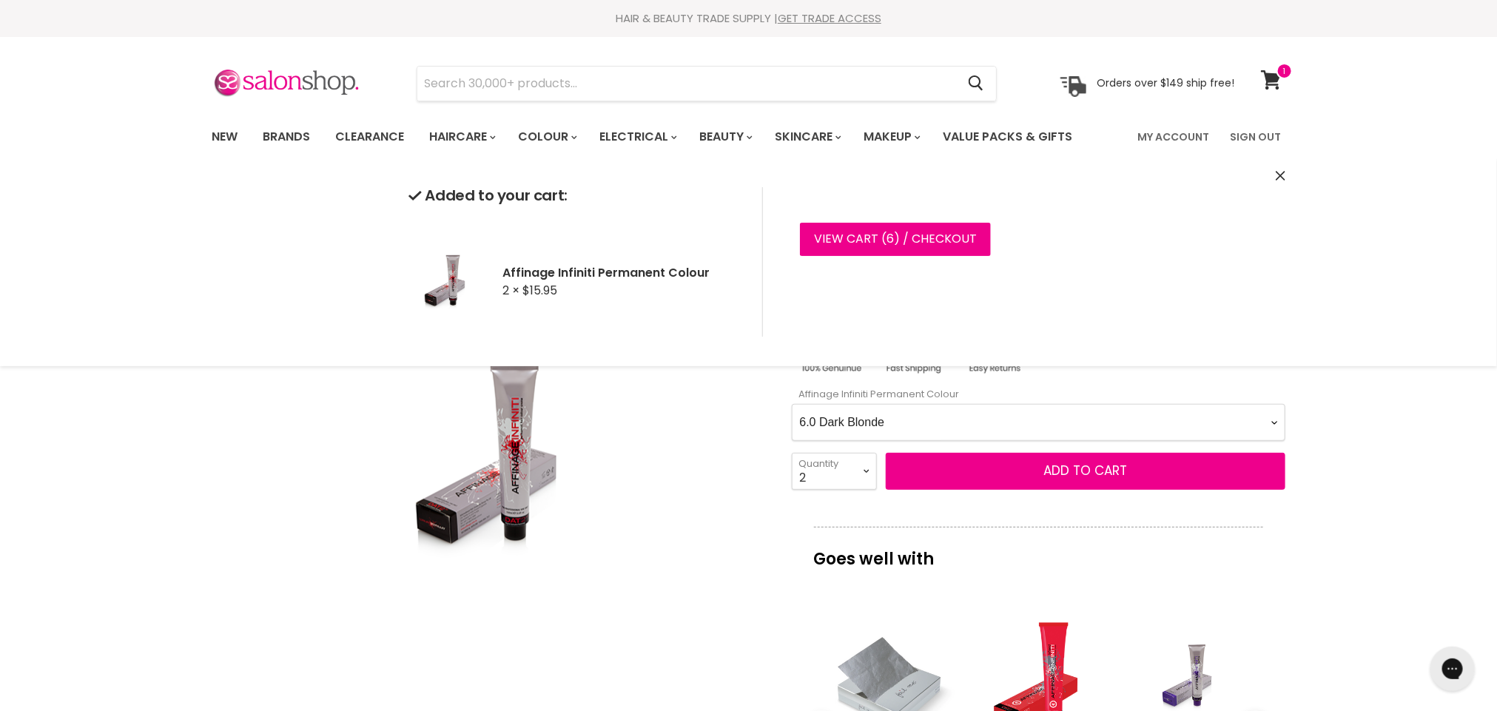
click at [1270, 425] on Colour-0-0 "1.0 Black 2.0 Very Dark Brown 3.0 Dark Brown 3.66 Dark Burgundy Brown 4.0 Mediu…" at bounding box center [1039, 422] width 494 height 37
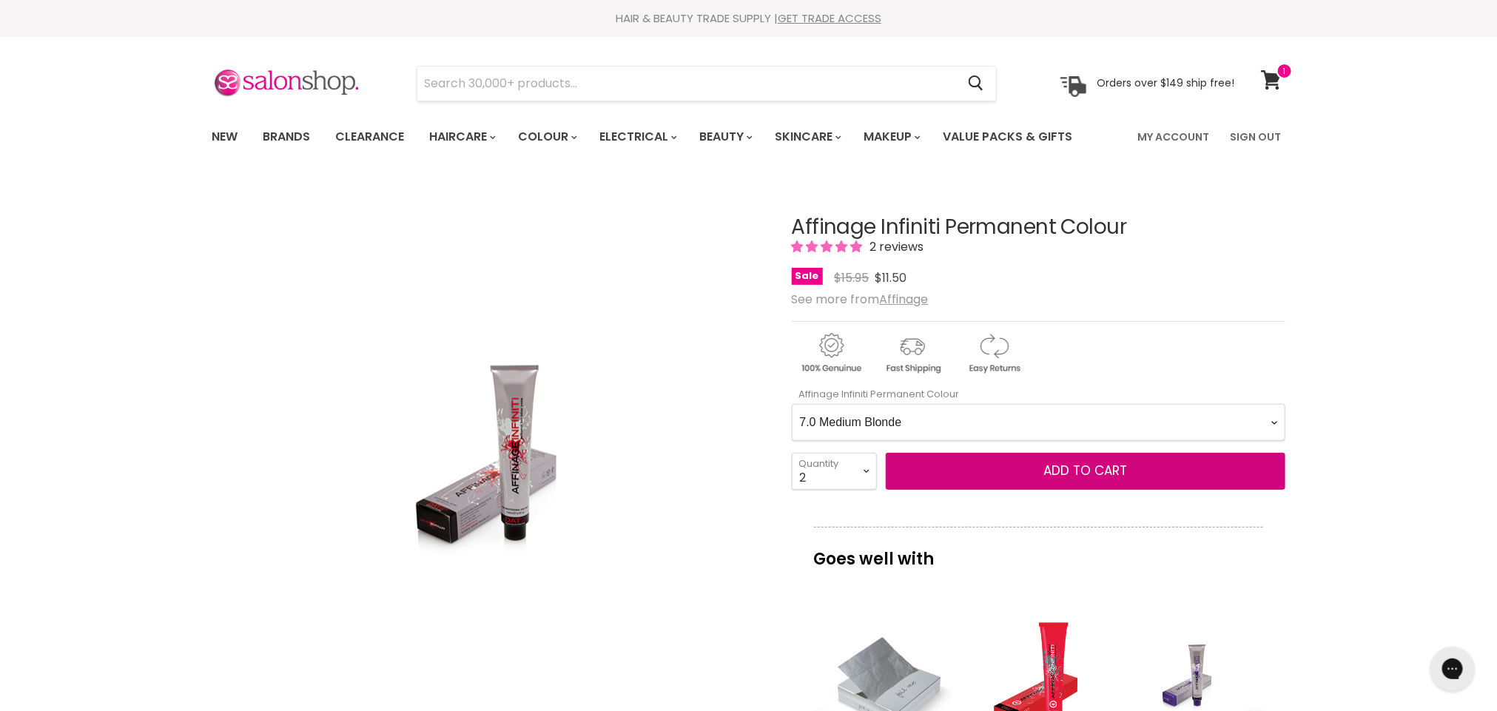
click at [792, 405] on Colour-0-0 "1.0 Black 2.0 Very Dark Brown 3.0 Dark Brown 3.66 Dark Burgundy Brown 4.0 Mediu…" at bounding box center [1039, 422] width 494 height 37
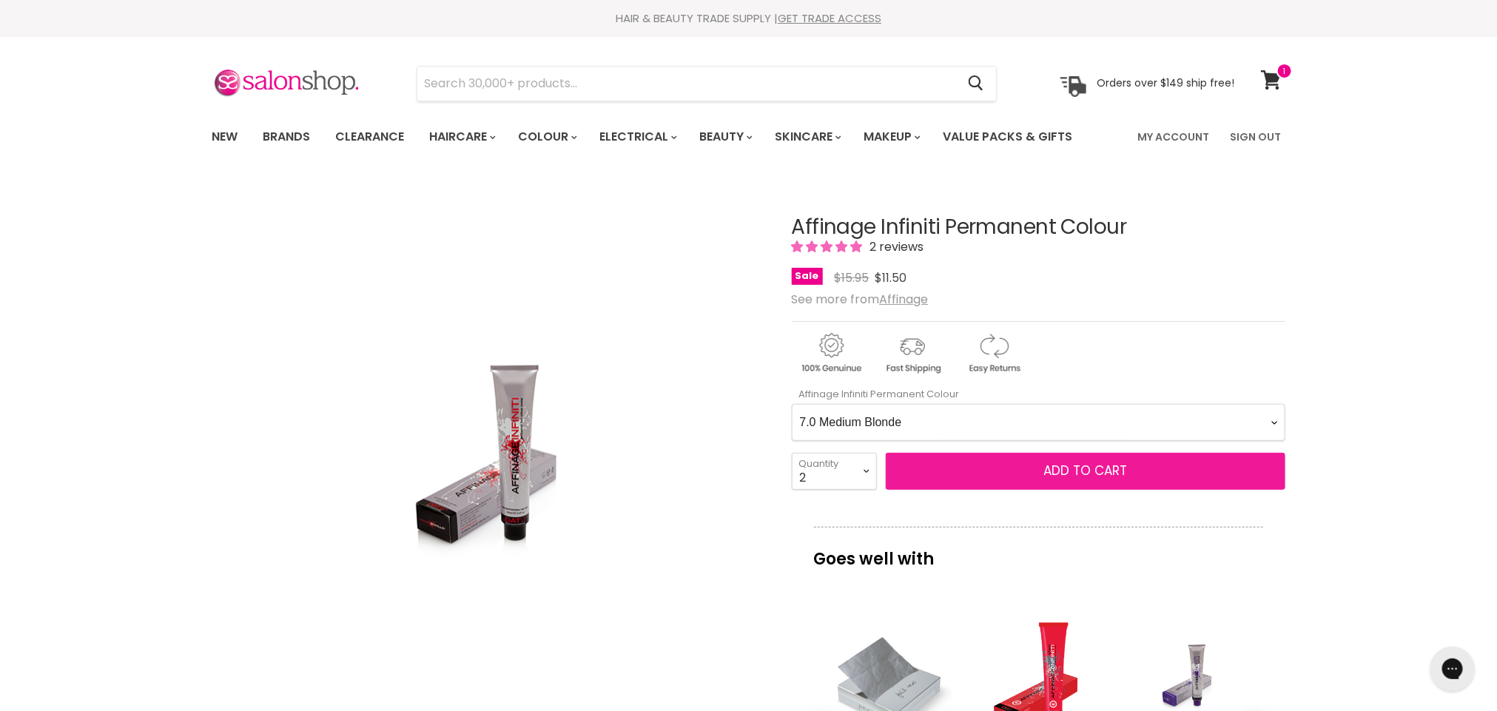
click at [1084, 460] on button "Add to cart" at bounding box center [1086, 471] width 400 height 37
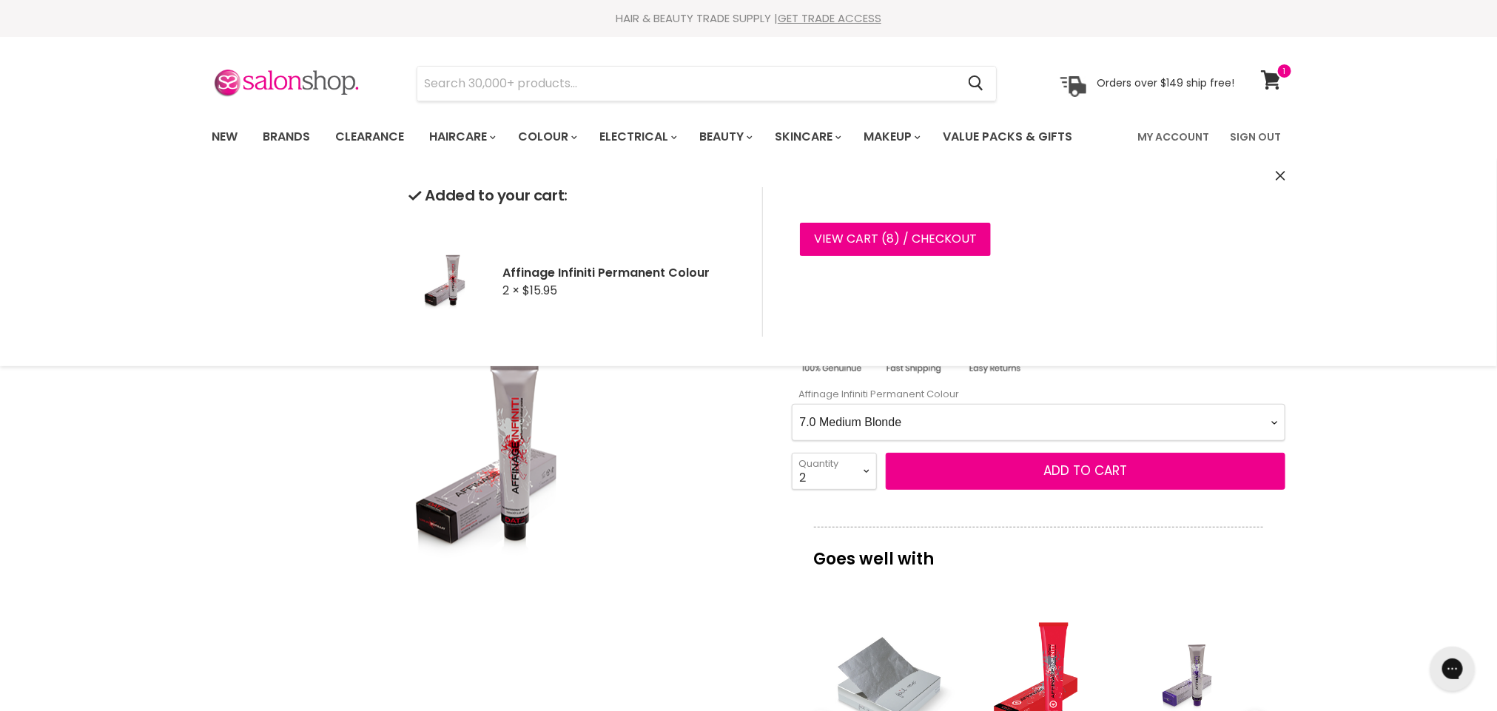
click at [1273, 424] on Colour-0-0 "1.0 Black 2.0 Very Dark Brown 3.0 Dark Brown 3.66 Dark Burgundy Brown 4.0 Mediu…" at bounding box center [1039, 422] width 494 height 37
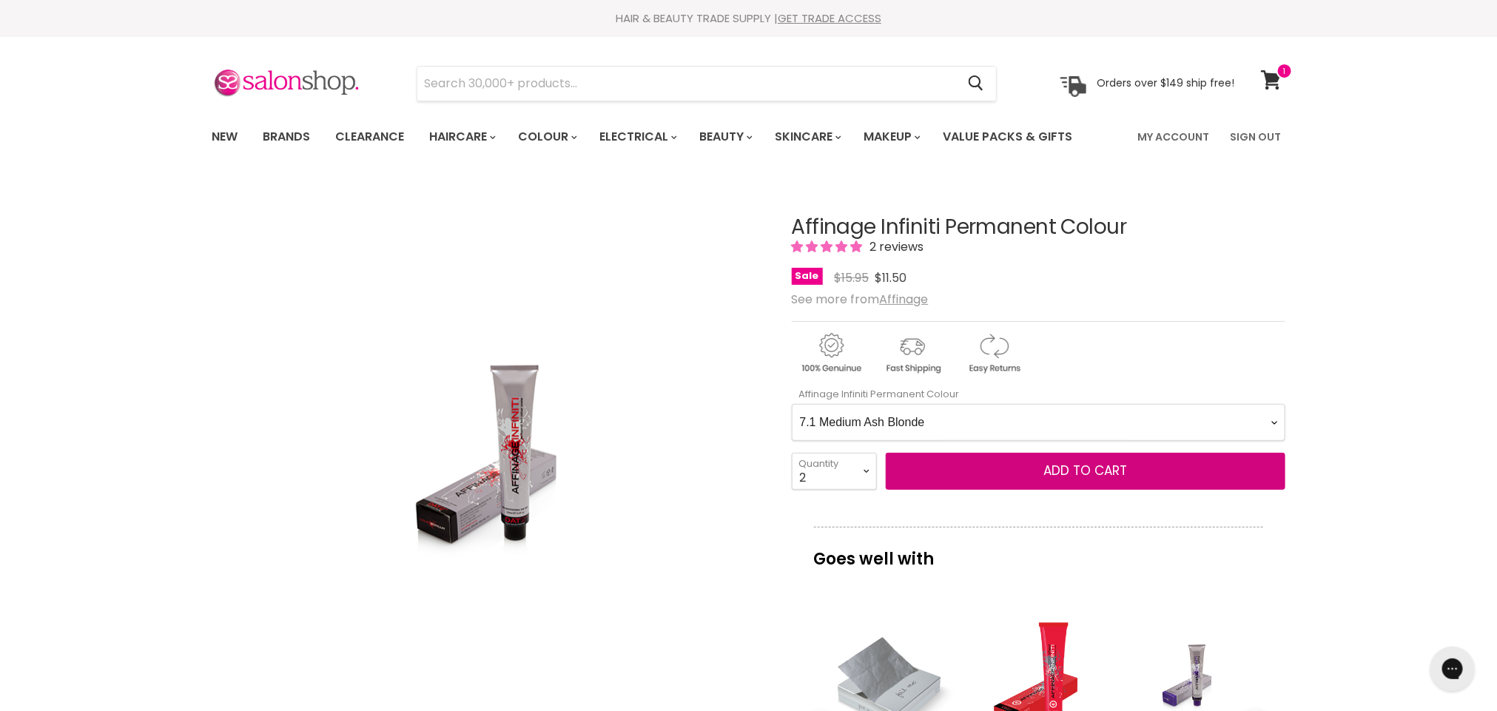
click at [792, 405] on Colour-0-0 "1.0 Black 2.0 Very Dark Brown 3.0 Dark Brown 3.66 Dark Burgundy Brown 4.0 Mediu…" at bounding box center [1039, 422] width 494 height 37
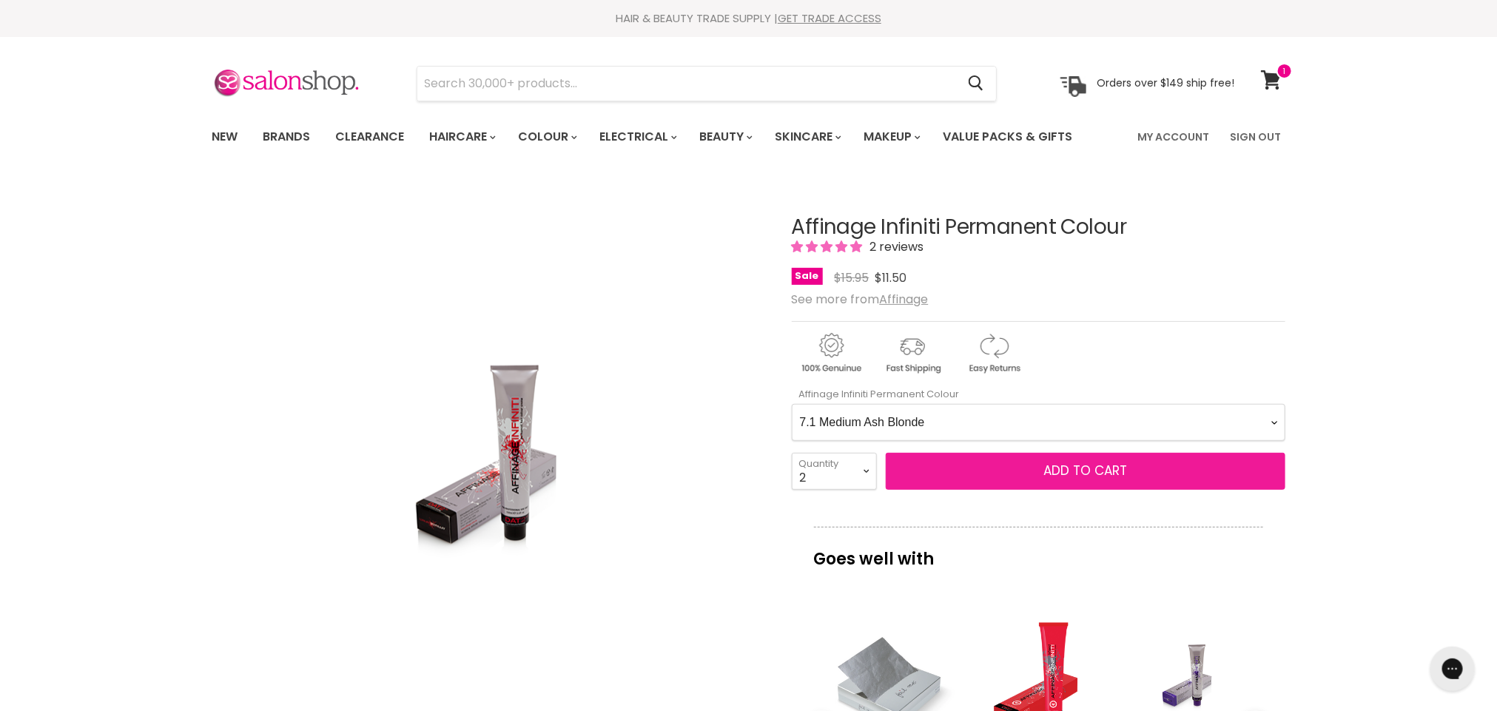
click at [1044, 479] on span "Add to cart" at bounding box center [1085, 471] width 84 height 18
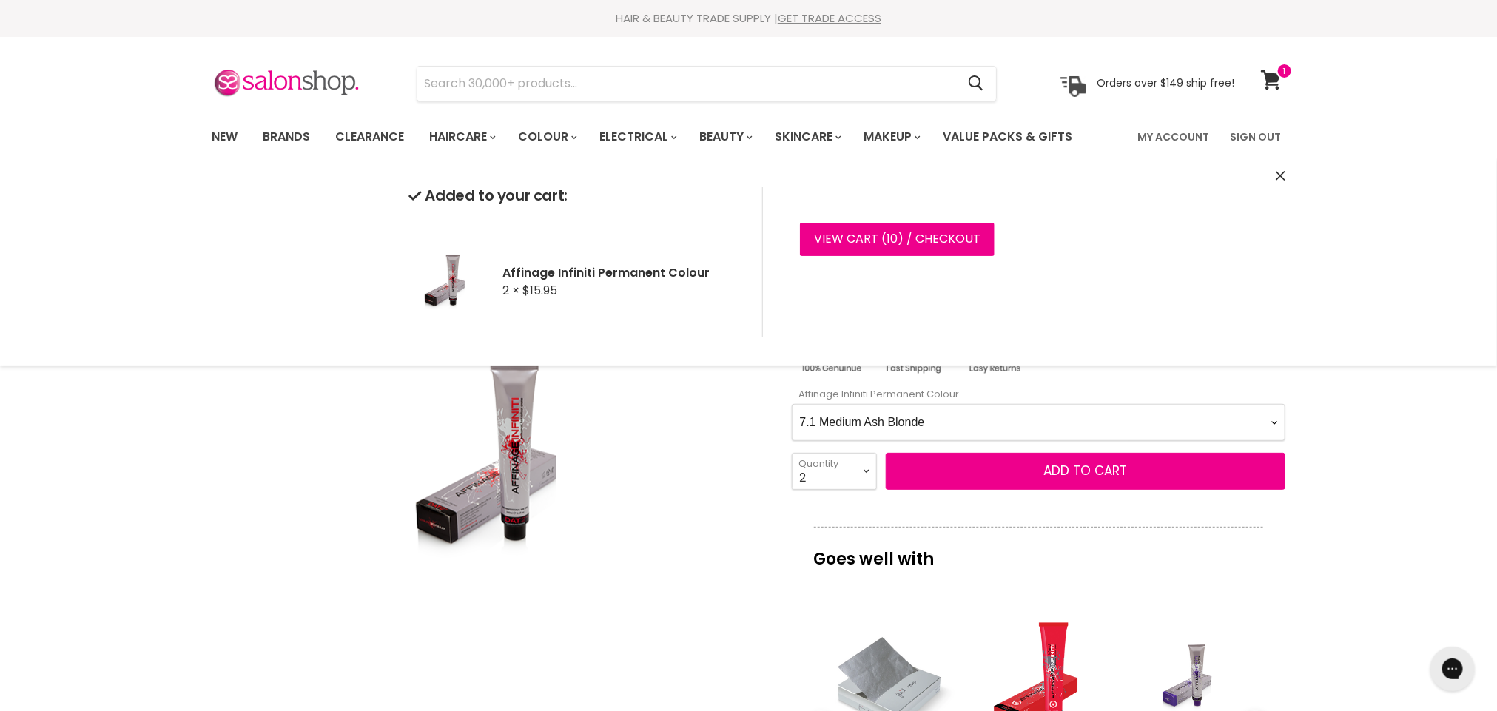
click at [1281, 425] on Colour-0-0 "1.0 Black 2.0 Very Dark Brown 3.0 Dark Brown 3.66 Dark Burgundy Brown 4.0 Mediu…" at bounding box center [1039, 422] width 494 height 37
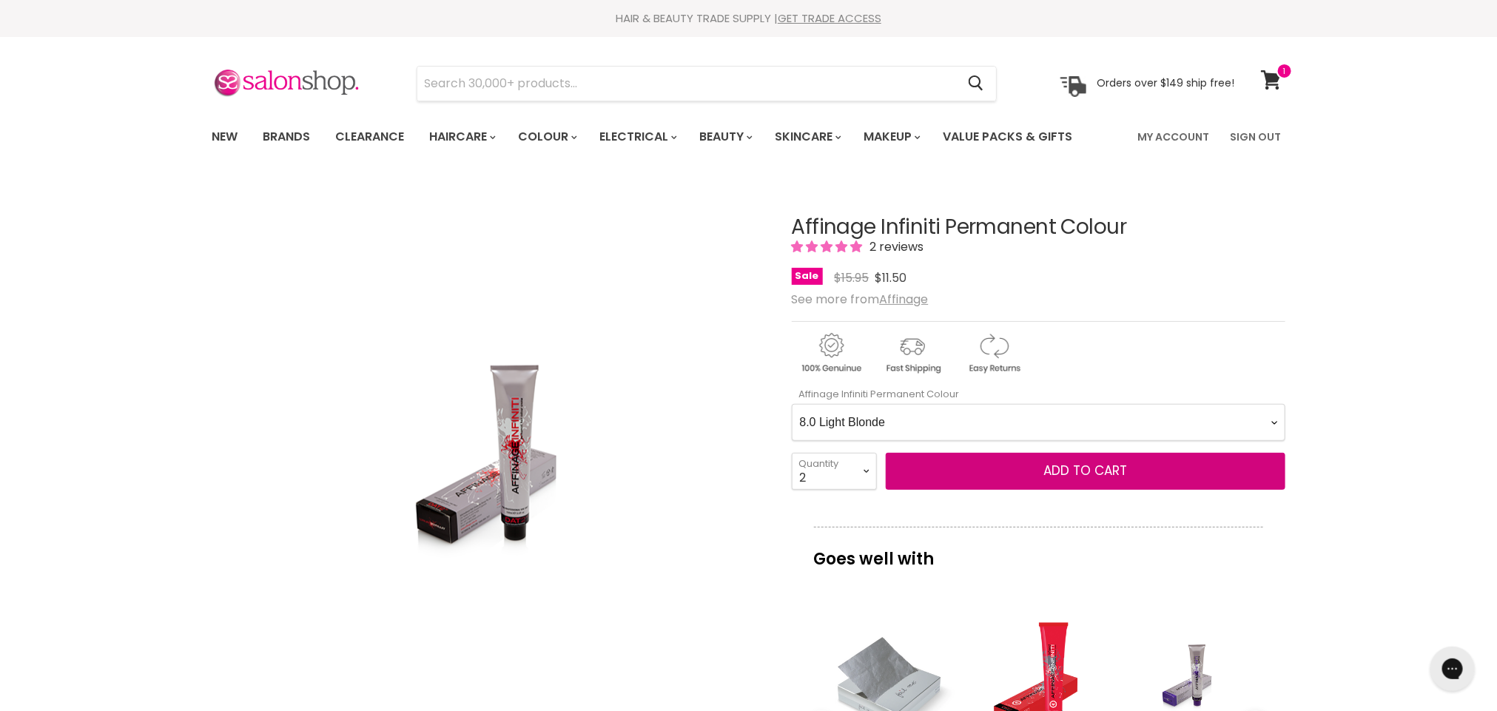
click at [792, 405] on Colour-0-0 "1.0 Black 2.0 Very Dark Brown 3.0 Dark Brown 3.66 Dark Burgundy Brown 4.0 Mediu…" at bounding box center [1039, 422] width 494 height 37
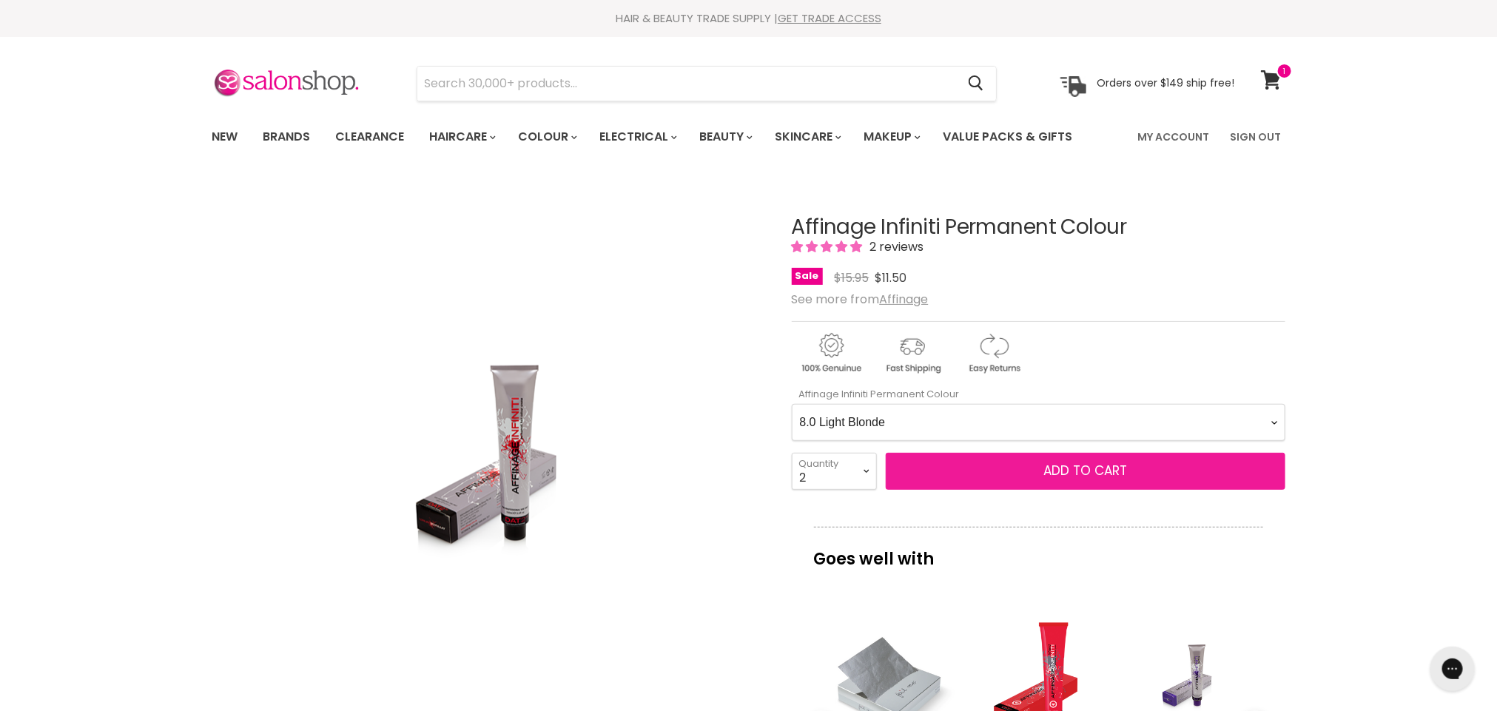
click at [1066, 482] on button "Add to cart" at bounding box center [1086, 471] width 400 height 37
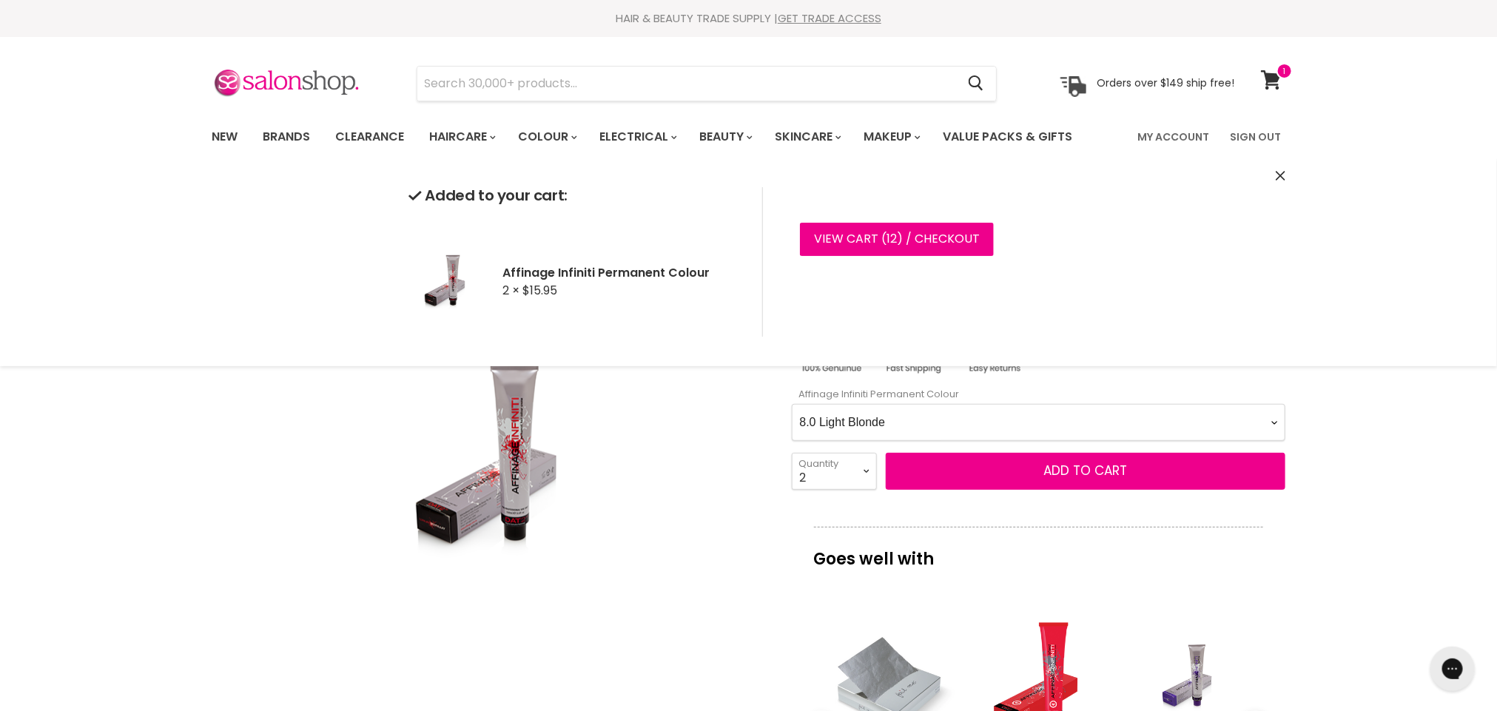
click at [1275, 417] on Colour-0-0 "1.0 Black 2.0 Very Dark Brown 3.0 Dark Brown 3.66 Dark Burgundy Brown 4.0 Mediu…" at bounding box center [1039, 422] width 494 height 37
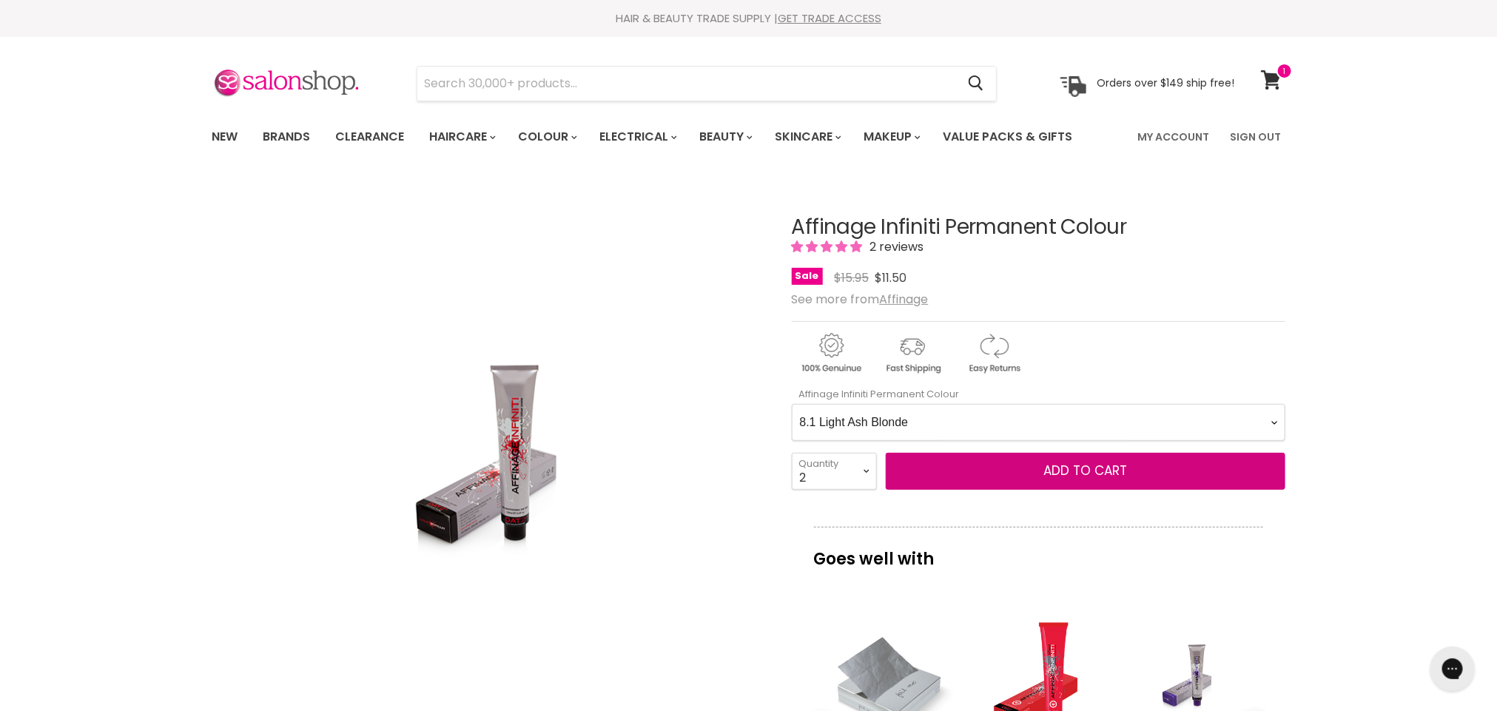
click at [792, 405] on Colour-0-0 "1.0 Black 2.0 Very Dark Brown 3.0 Dark Brown 3.66 Dark Burgundy Brown 4.0 Mediu…" at bounding box center [1039, 422] width 494 height 37
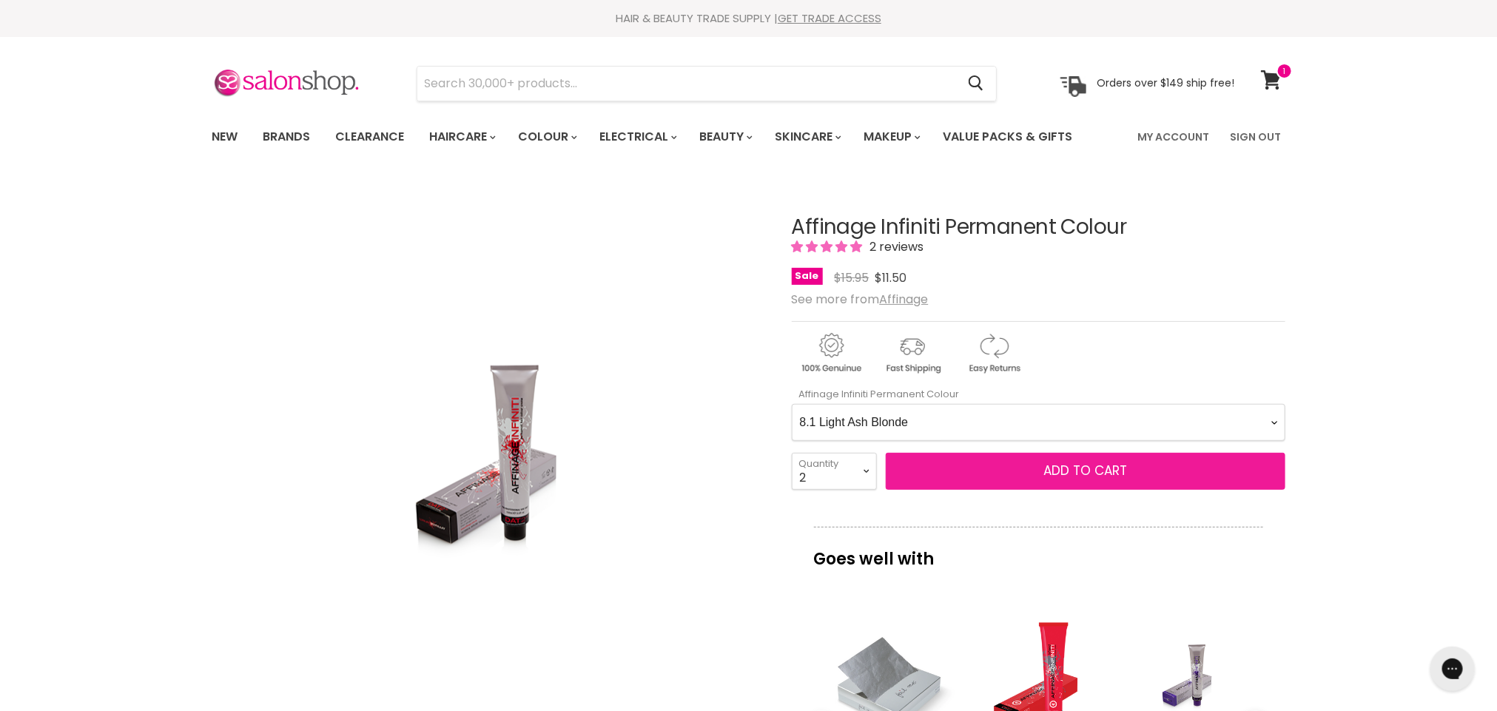
click at [1080, 467] on span "Add to cart" at bounding box center [1085, 471] width 84 height 18
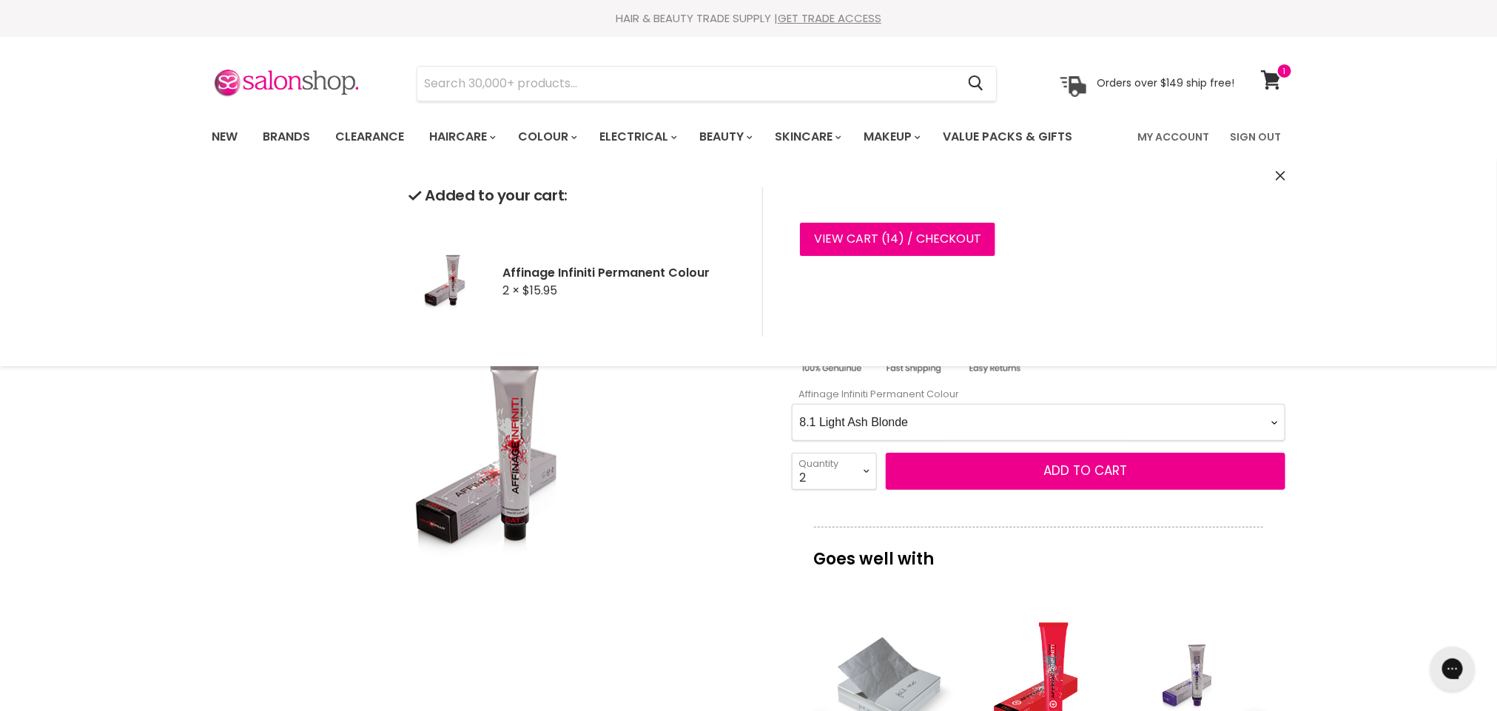
click at [1277, 420] on Colour-0-0 "1.0 Black 2.0 Very Dark Brown 3.0 Dark Brown 3.66 Dark Burgundy Brown 4.0 Mediu…" at bounding box center [1039, 422] width 494 height 37
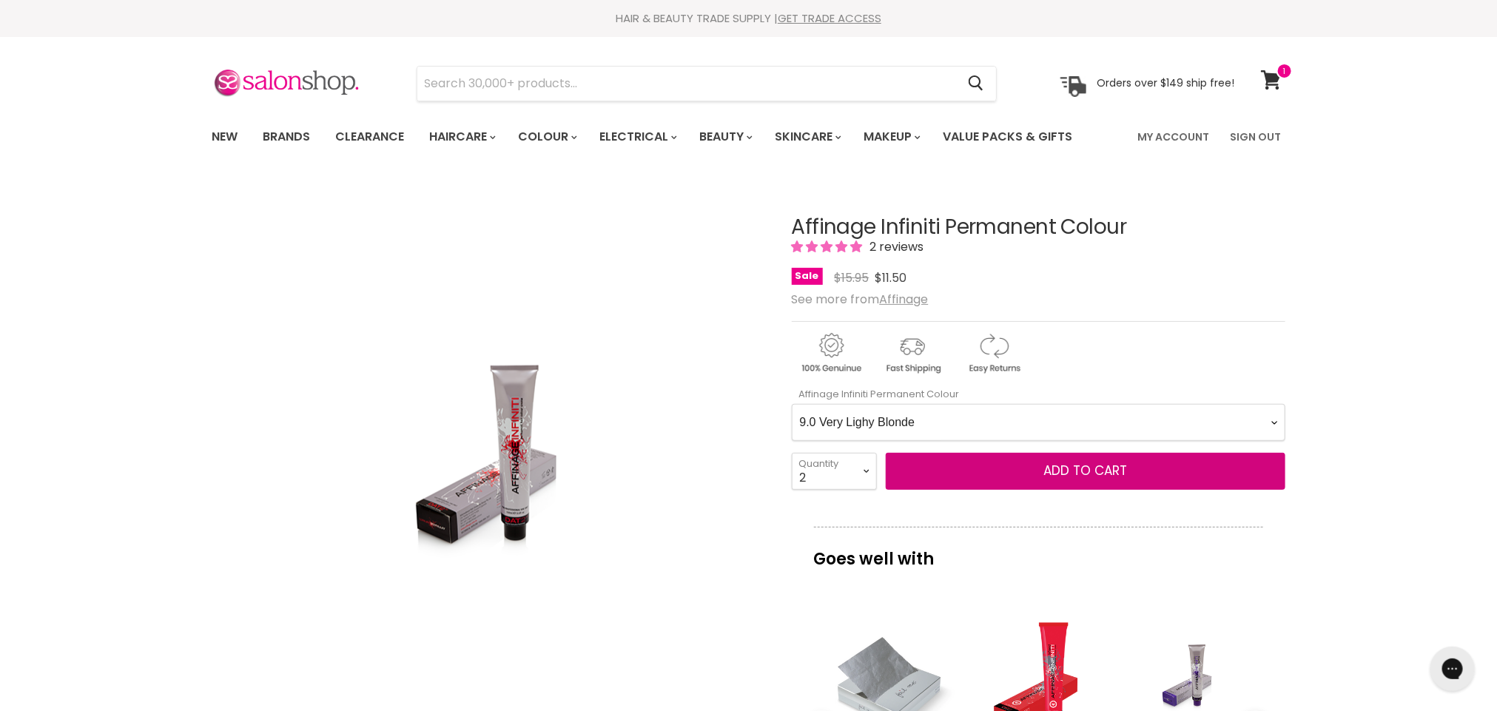
click at [792, 405] on Colour-0-0 "1.0 Black 2.0 Very Dark Brown 3.0 Dark Brown 3.66 Dark Burgundy Brown 4.0 Mediu…" at bounding box center [1039, 422] width 494 height 37
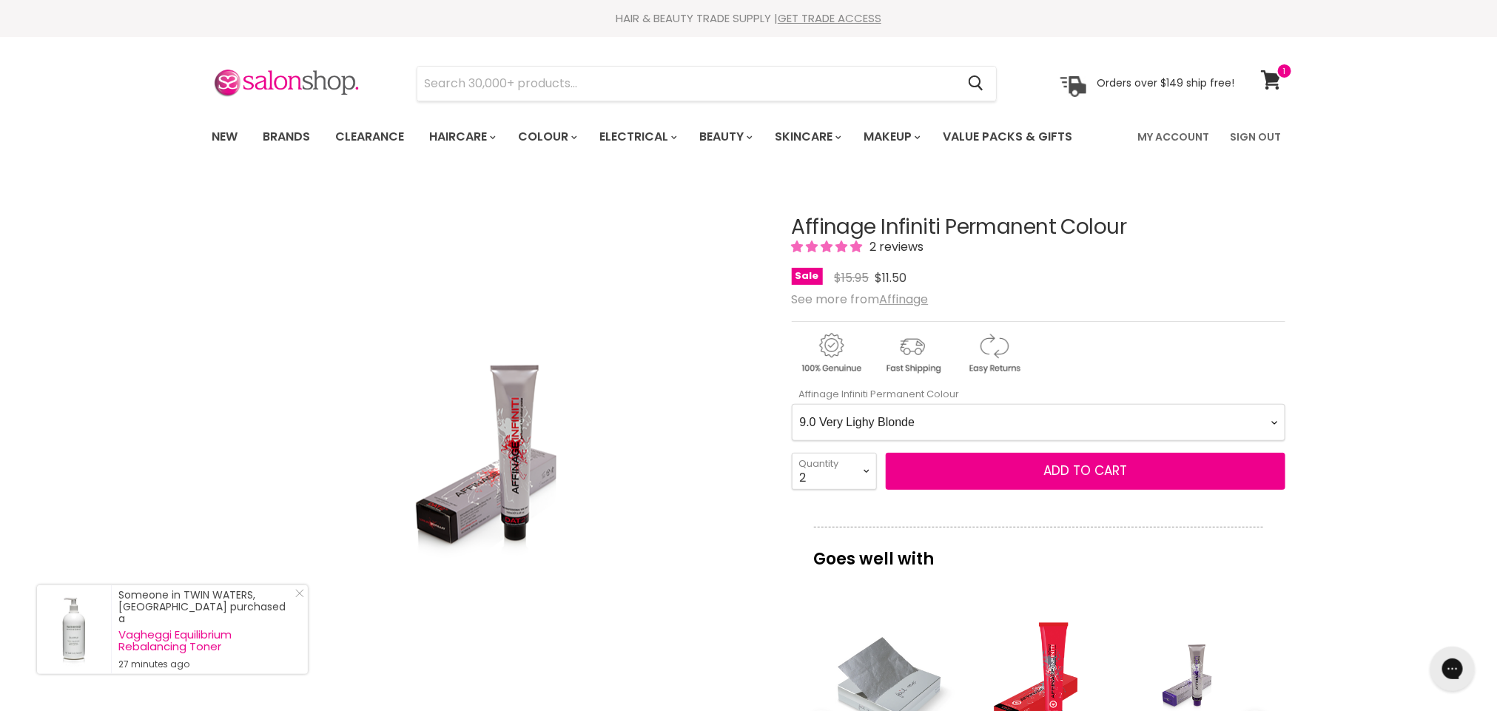
click at [1273, 422] on Colour-0-0 "1.0 Black 2.0 Very Dark Brown 3.0 Dark Brown 3.66 Dark Burgundy Brown 4.0 Mediu…" at bounding box center [1039, 422] width 494 height 37
click at [792, 405] on Colour-0-0 "1.0 Black 2.0 Very Dark Brown 3.0 Dark Brown 3.66 Dark Burgundy Brown 4.0 Mediu…" at bounding box center [1039, 422] width 494 height 37
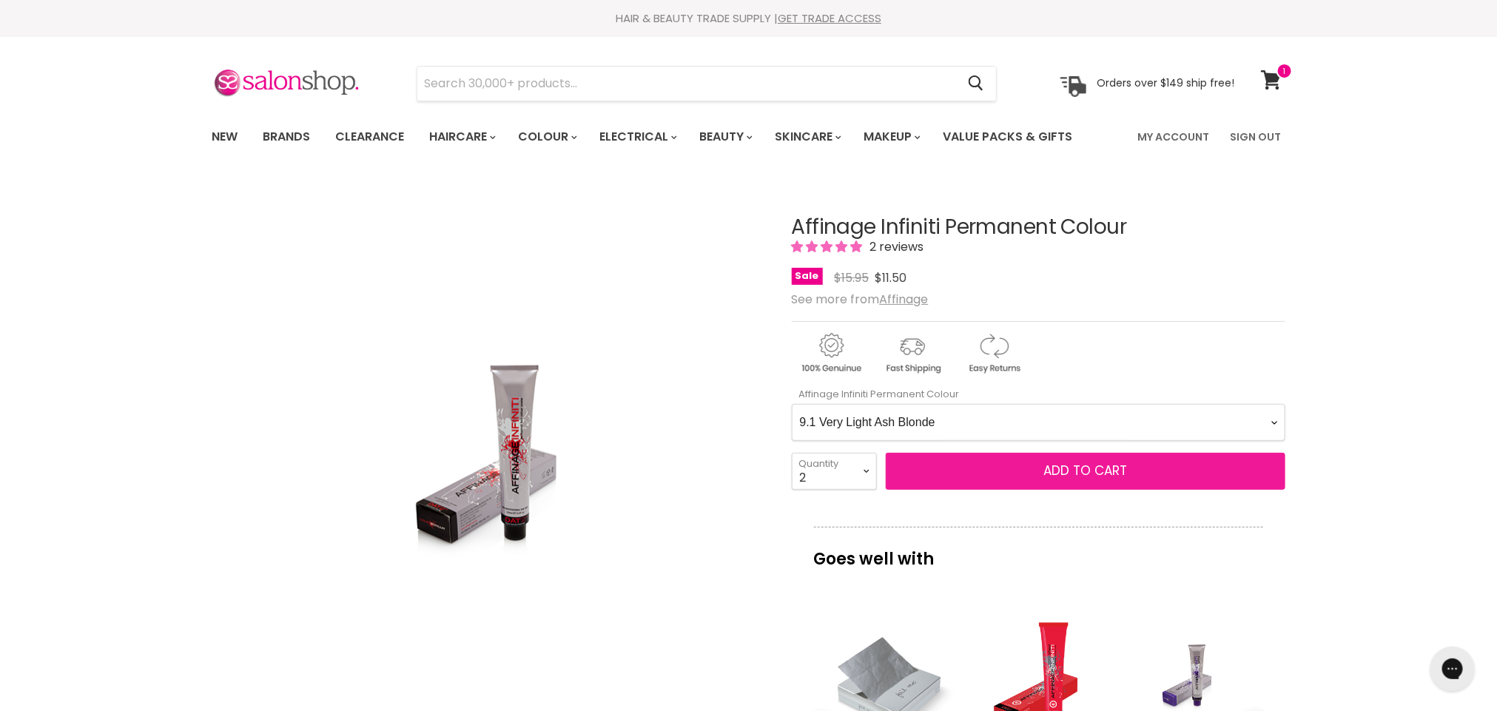
click at [1141, 467] on button "Add to cart" at bounding box center [1086, 471] width 400 height 37
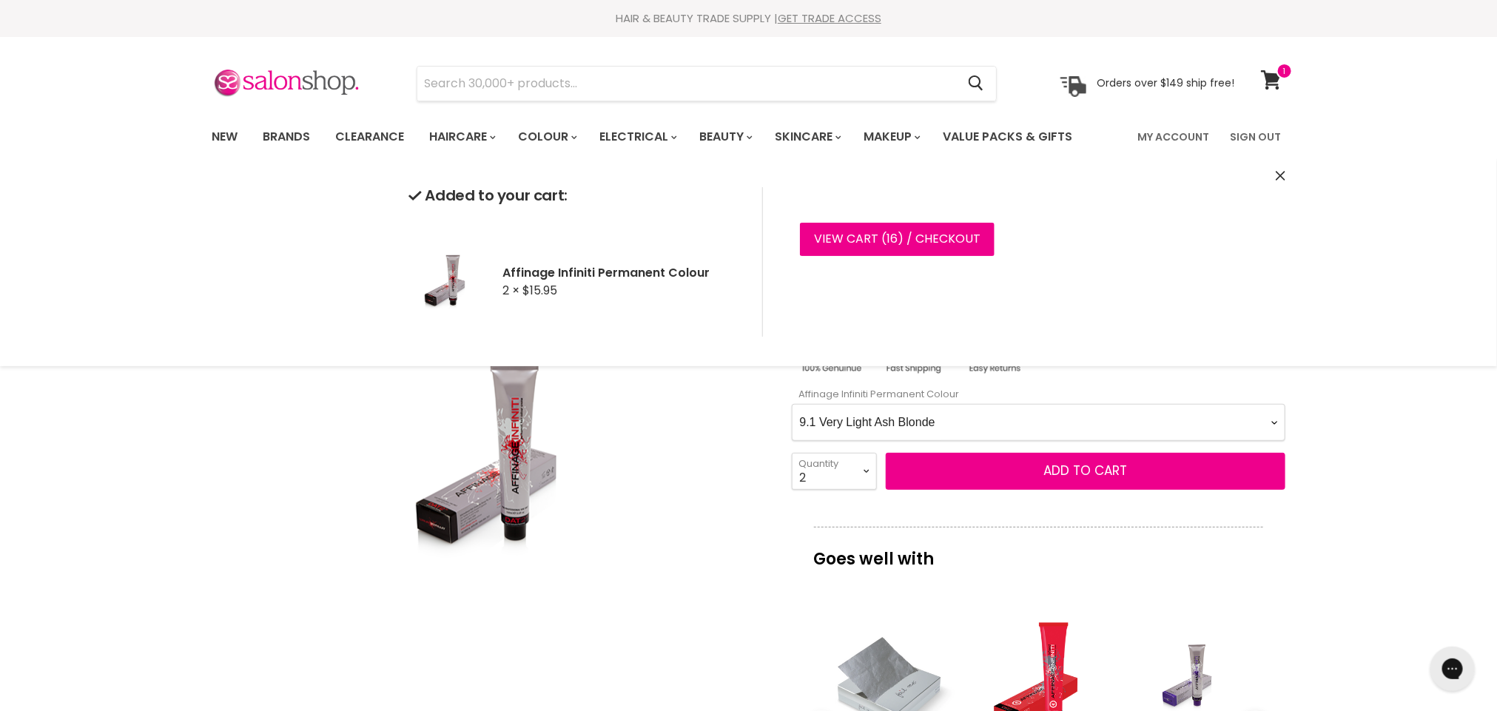
click at [1277, 420] on Colour-0-0 "1.0 Black 2.0 Very Dark Brown 3.0 Dark Brown 3.66 Dark Burgundy Brown 4.0 Mediu…" at bounding box center [1039, 422] width 494 height 37
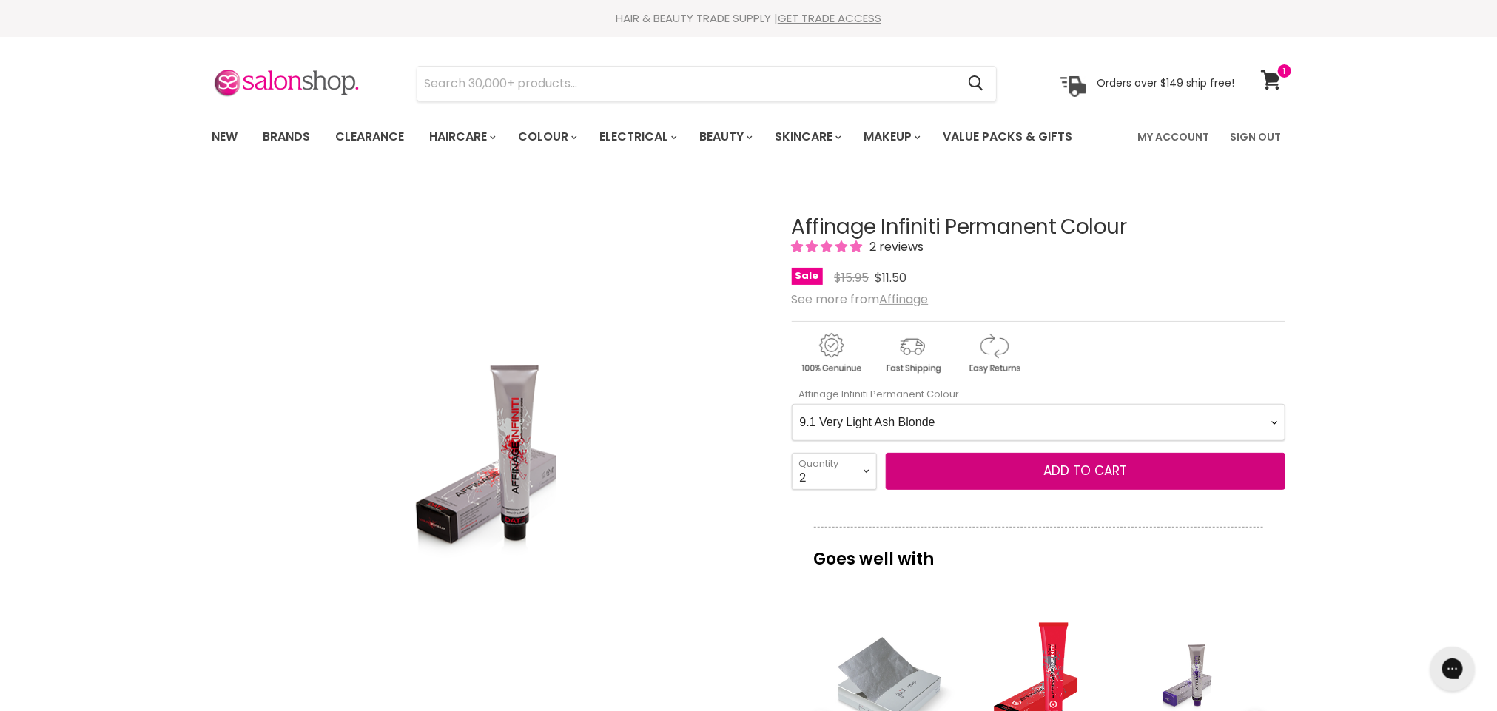
select Colour-0-0 "10.1 Extra Light Ash Blonde"
click at [792, 405] on Colour-0-0 "1.0 Black 2.0 Very Dark Brown 3.0 Dark Brown 3.66 Dark Burgundy Brown 4.0 Mediu…" at bounding box center [1039, 422] width 494 height 37
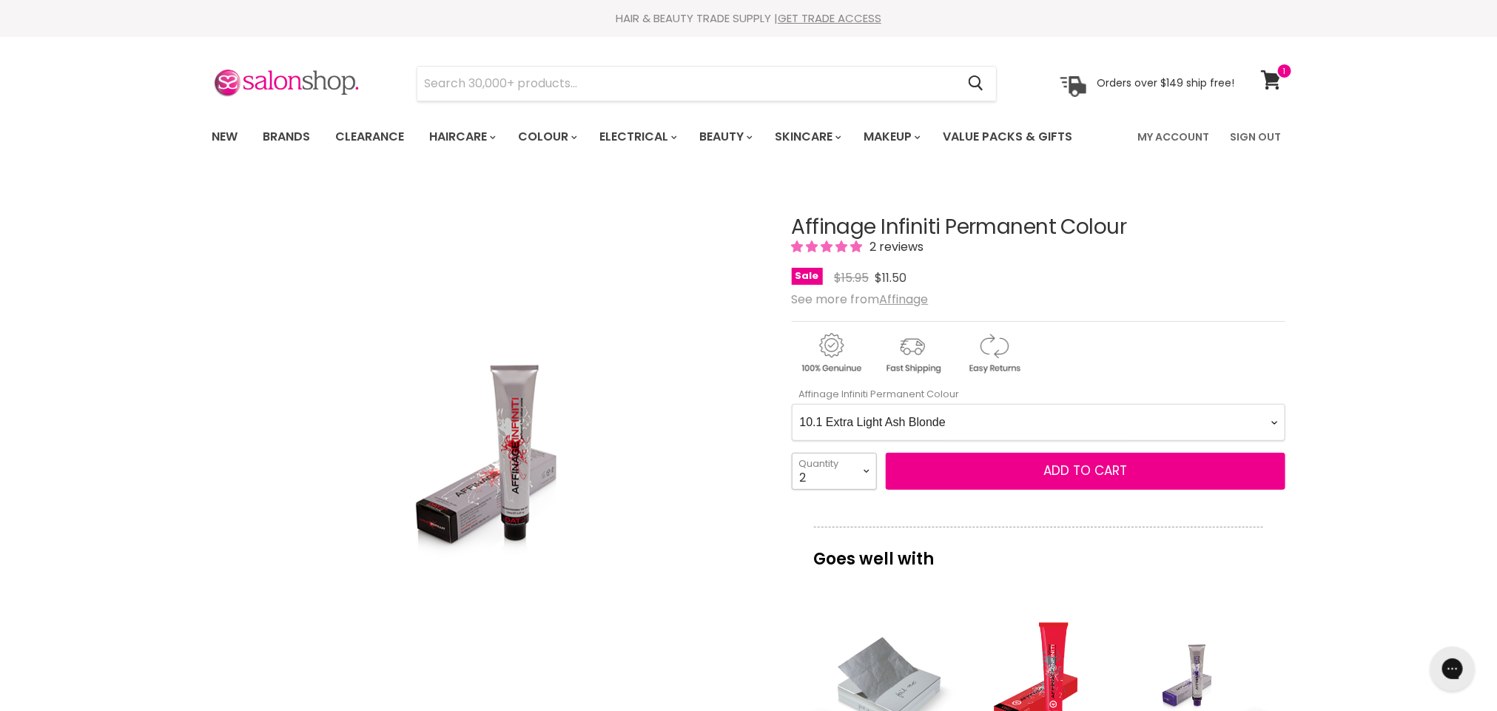
click at [871, 467] on select "1 2 3 4 5 6 7 8 9 10+" at bounding box center [834, 471] width 85 height 37
select select "1"
click at [792, 454] on select "1 2 3 4 5 6 7 8 9 10+" at bounding box center [834, 471] width 85 height 37
type input "1"
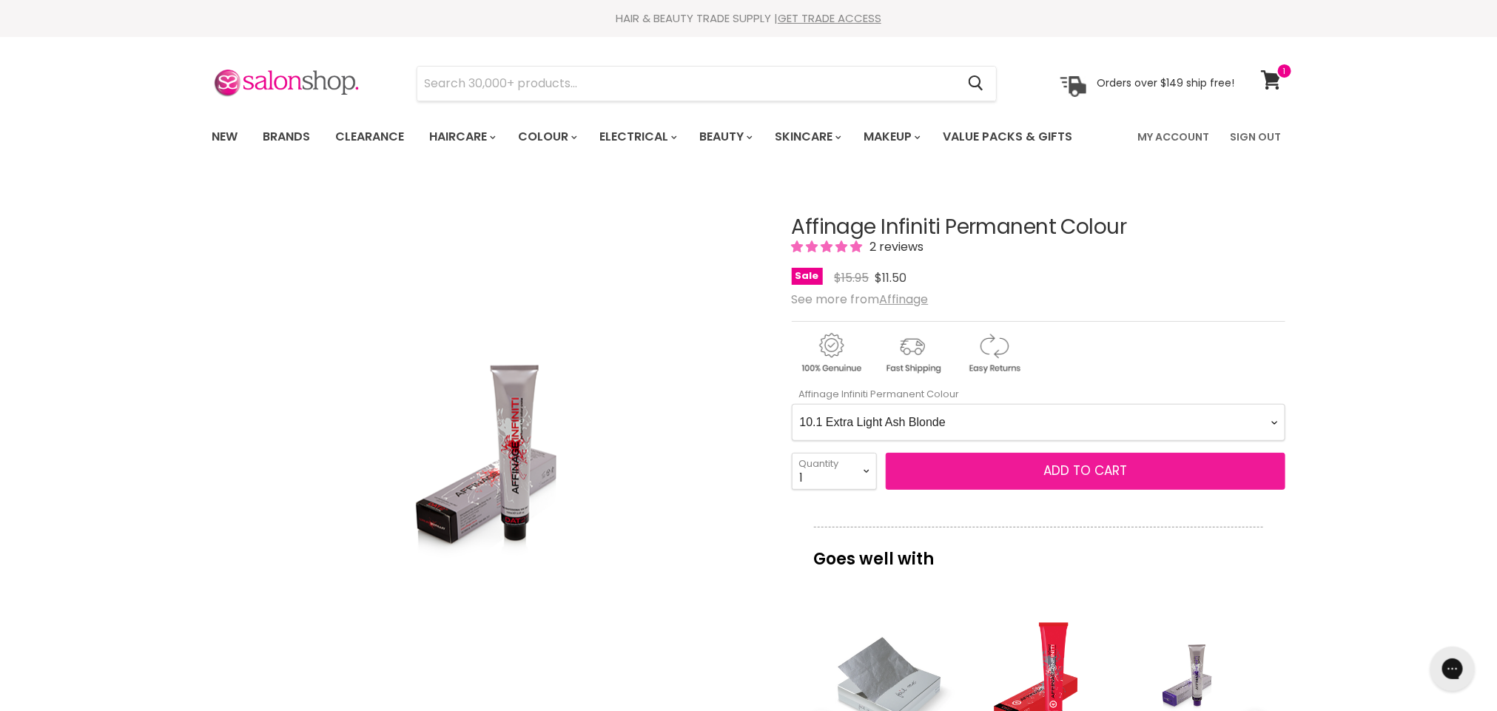
click at [1037, 474] on button "Add to cart" at bounding box center [1086, 471] width 400 height 37
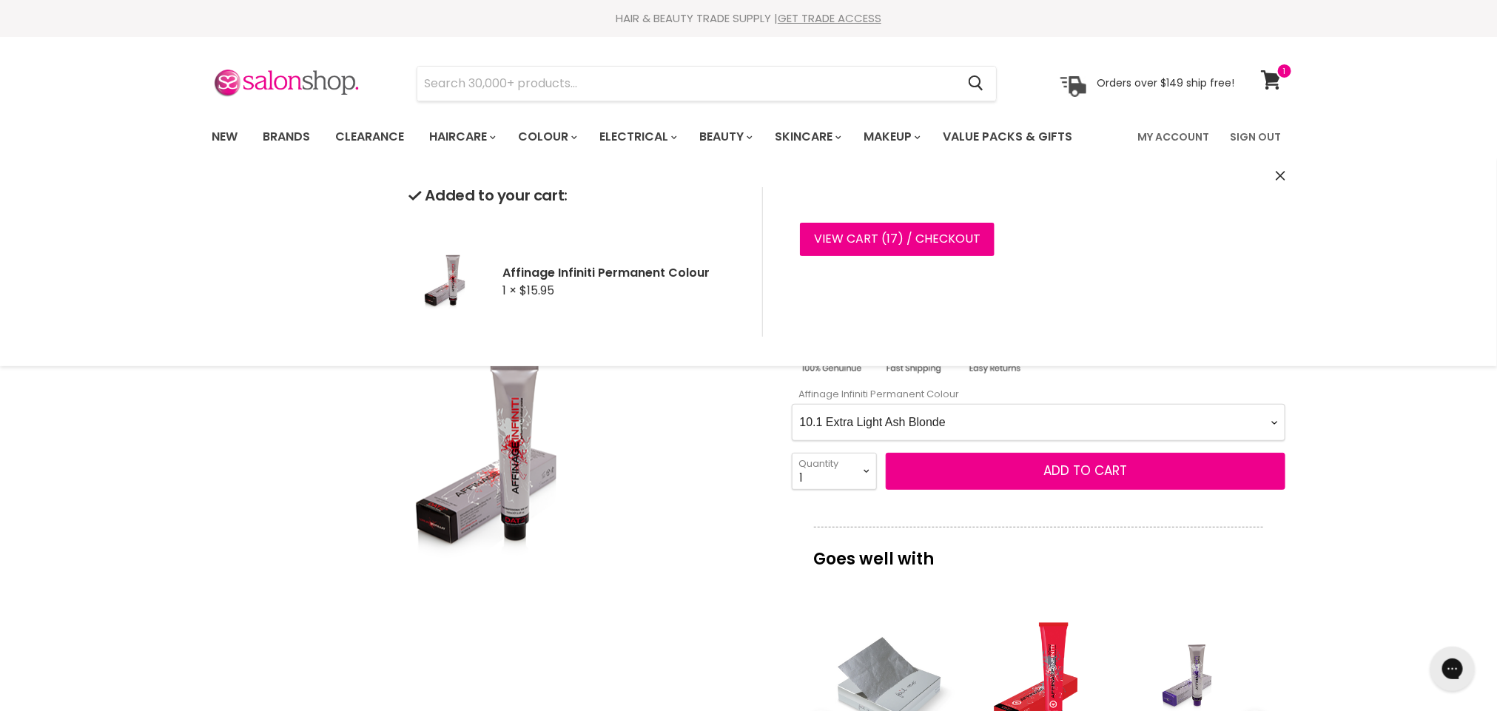
click at [1279, 417] on Colour-0-0 "1.0 Black 2.0 Very Dark Brown 3.0 Dark Brown 3.66 Dark Burgundy Brown 4.0 Mediu…" at bounding box center [1039, 422] width 494 height 37
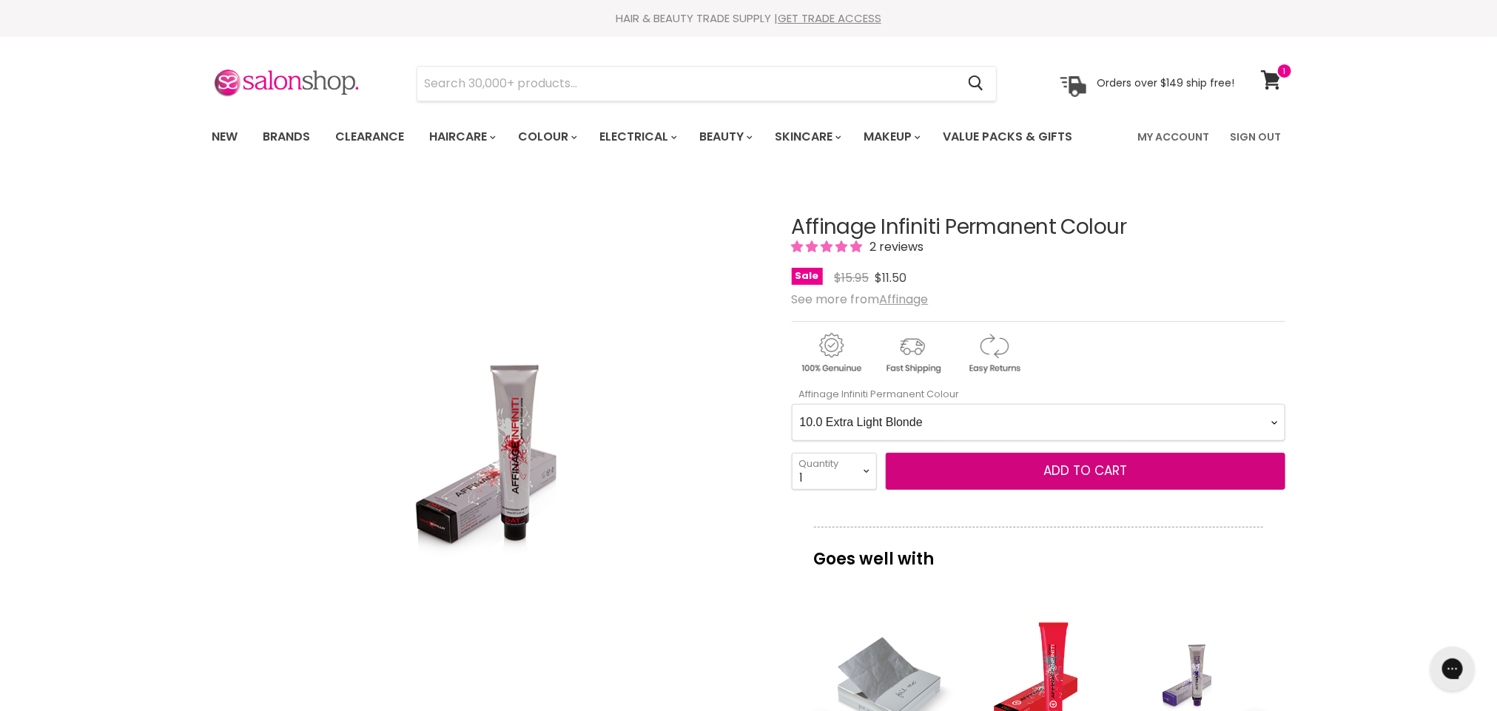
click at [792, 405] on Colour-0-0 "1.0 Black 2.0 Very Dark Brown 3.0 Dark Brown 3.66 Dark Burgundy Brown 4.0 Mediu…" at bounding box center [1039, 422] width 494 height 37
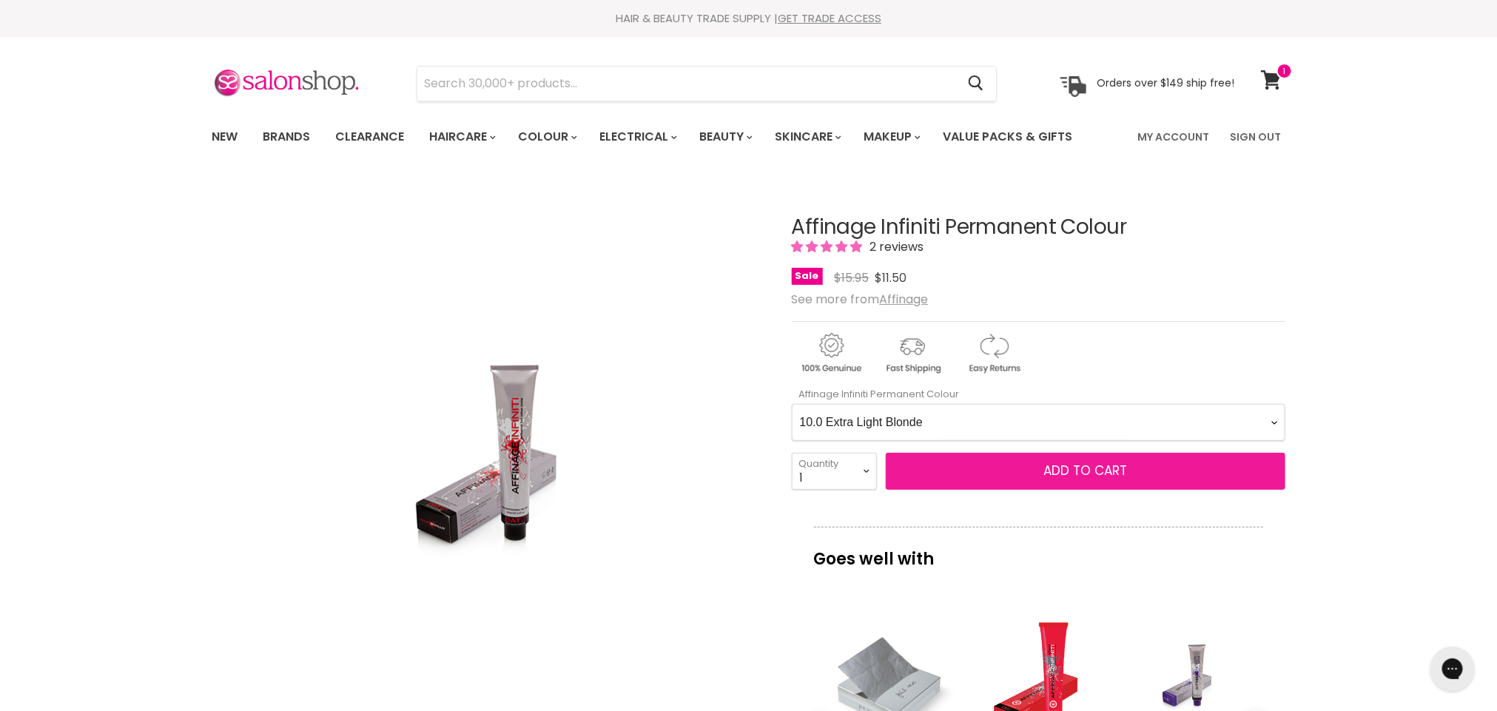
click at [1125, 475] on span "Add to cart" at bounding box center [1085, 471] width 84 height 18
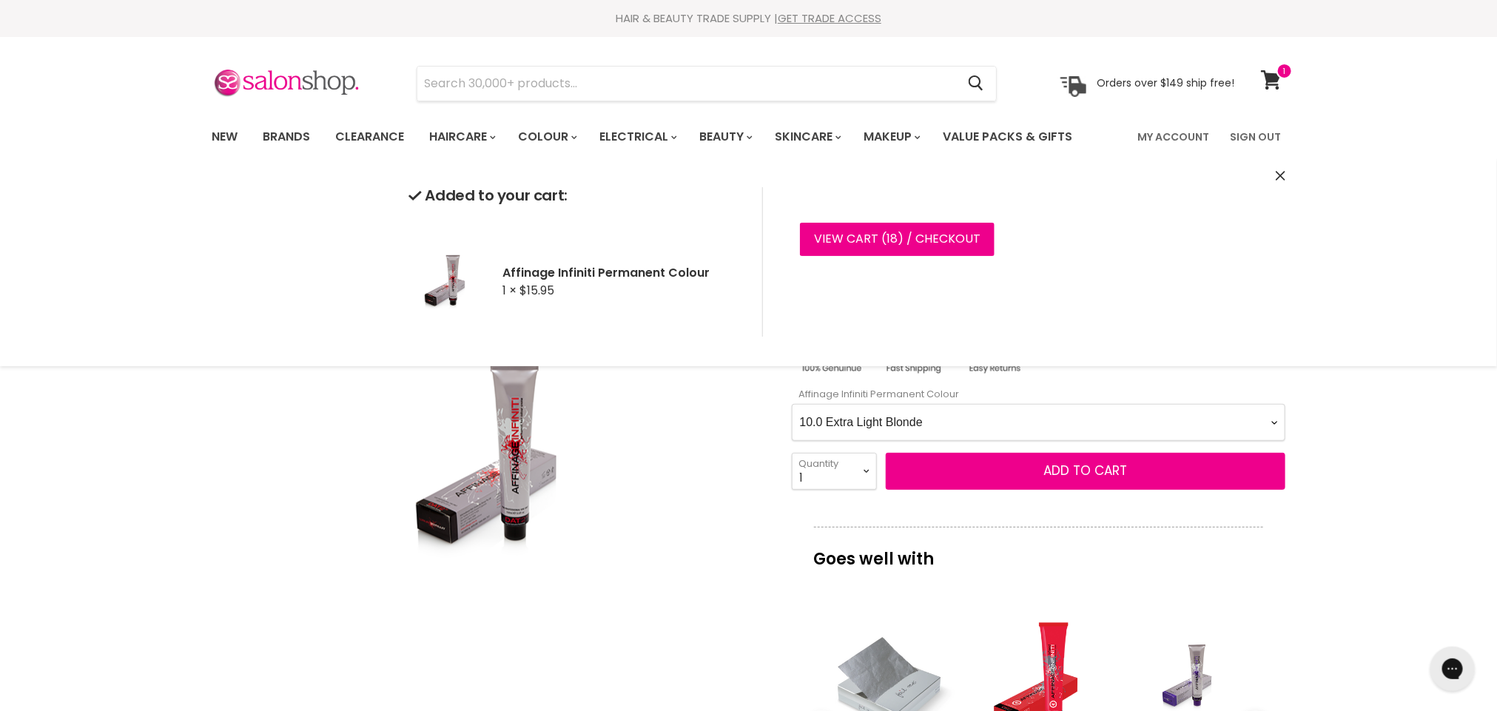
click at [1273, 422] on Colour-0-0 "1.0 Black 2.0 Very Dark Brown 3.0 Dark Brown 3.66 Dark Burgundy Brown 4.0 Mediu…" at bounding box center [1039, 422] width 494 height 37
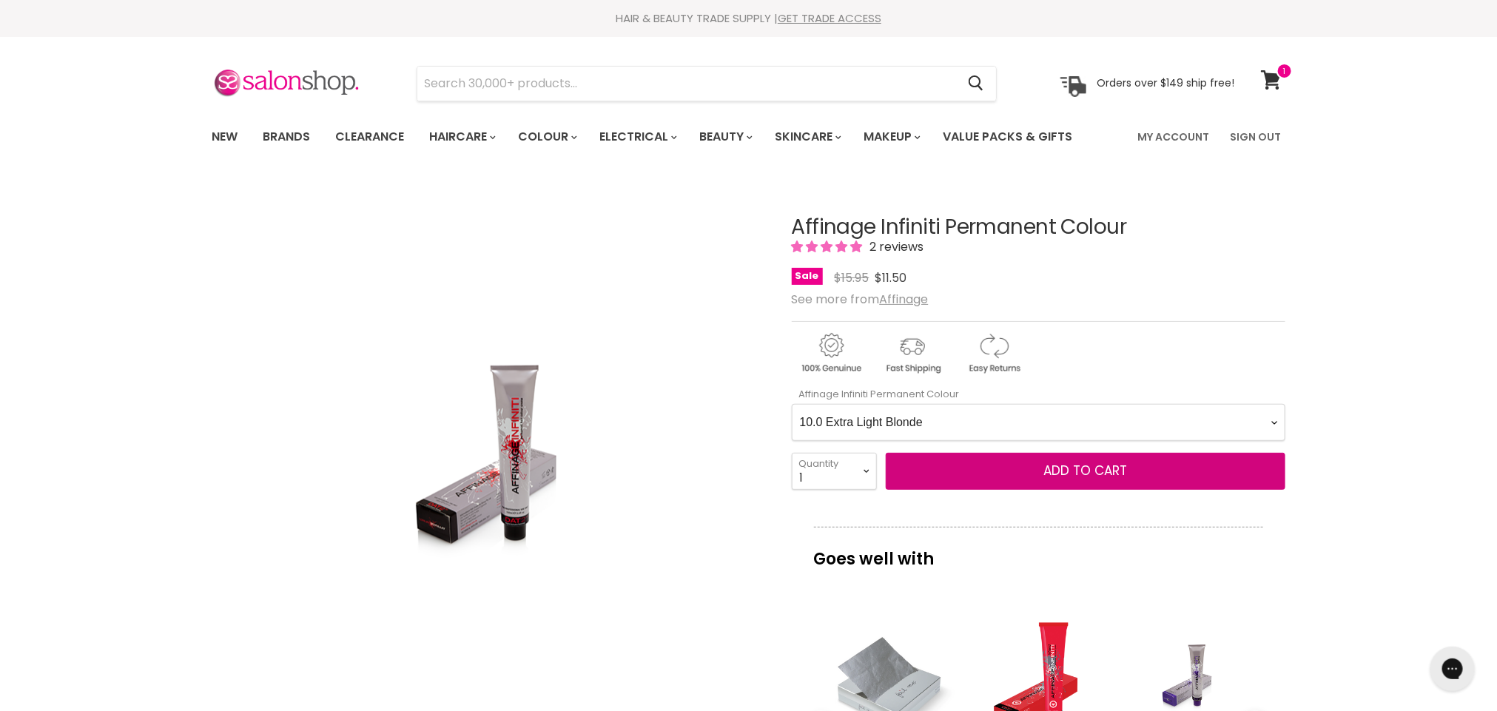
select Colour-0-0 "8.221 Light Extra Violet Blonde"
click at [792, 405] on Colour-0-0 "1.0 Black 2.0 Very Dark Brown 3.0 Dark Brown 3.66 Dark Burgundy Brown 4.0 Mediu…" at bounding box center [1039, 422] width 494 height 37
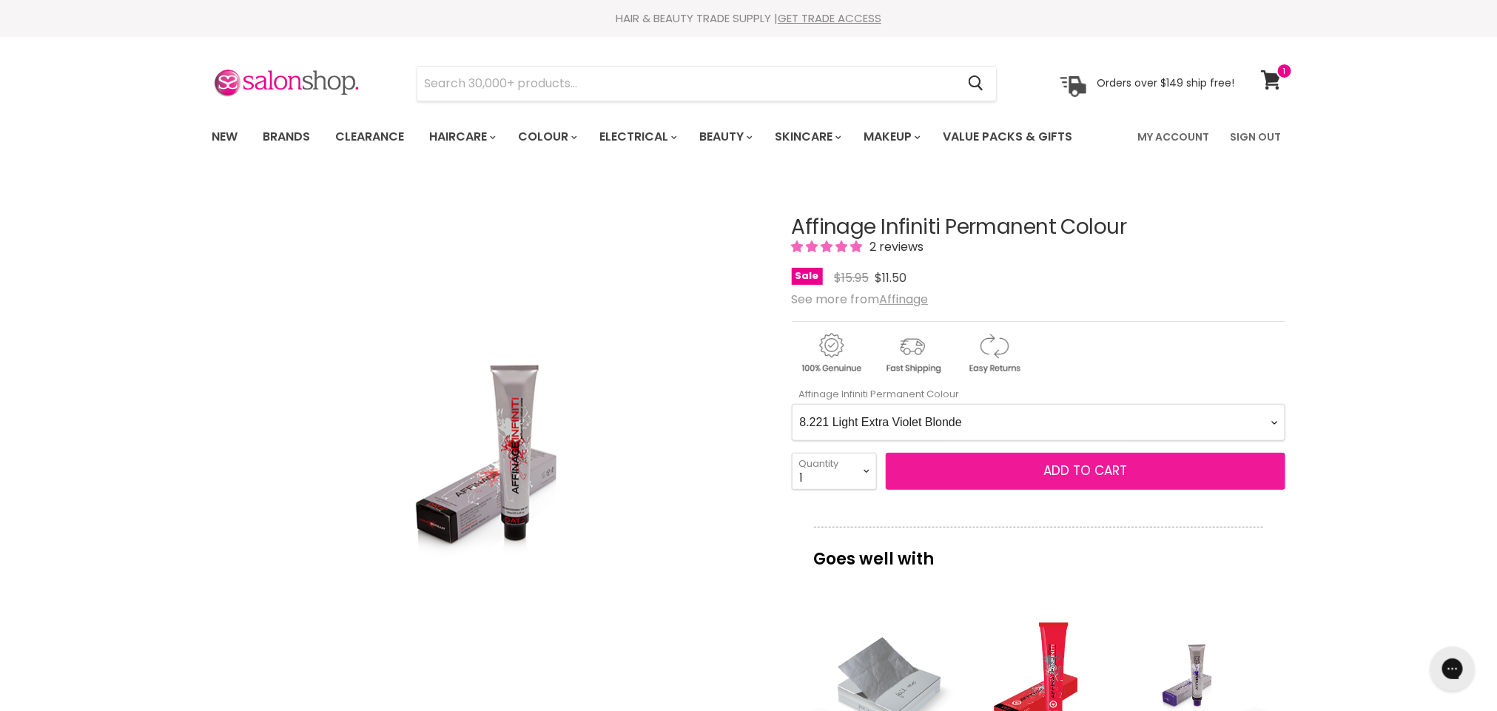
click at [1019, 464] on button "Add to cart" at bounding box center [1086, 471] width 400 height 37
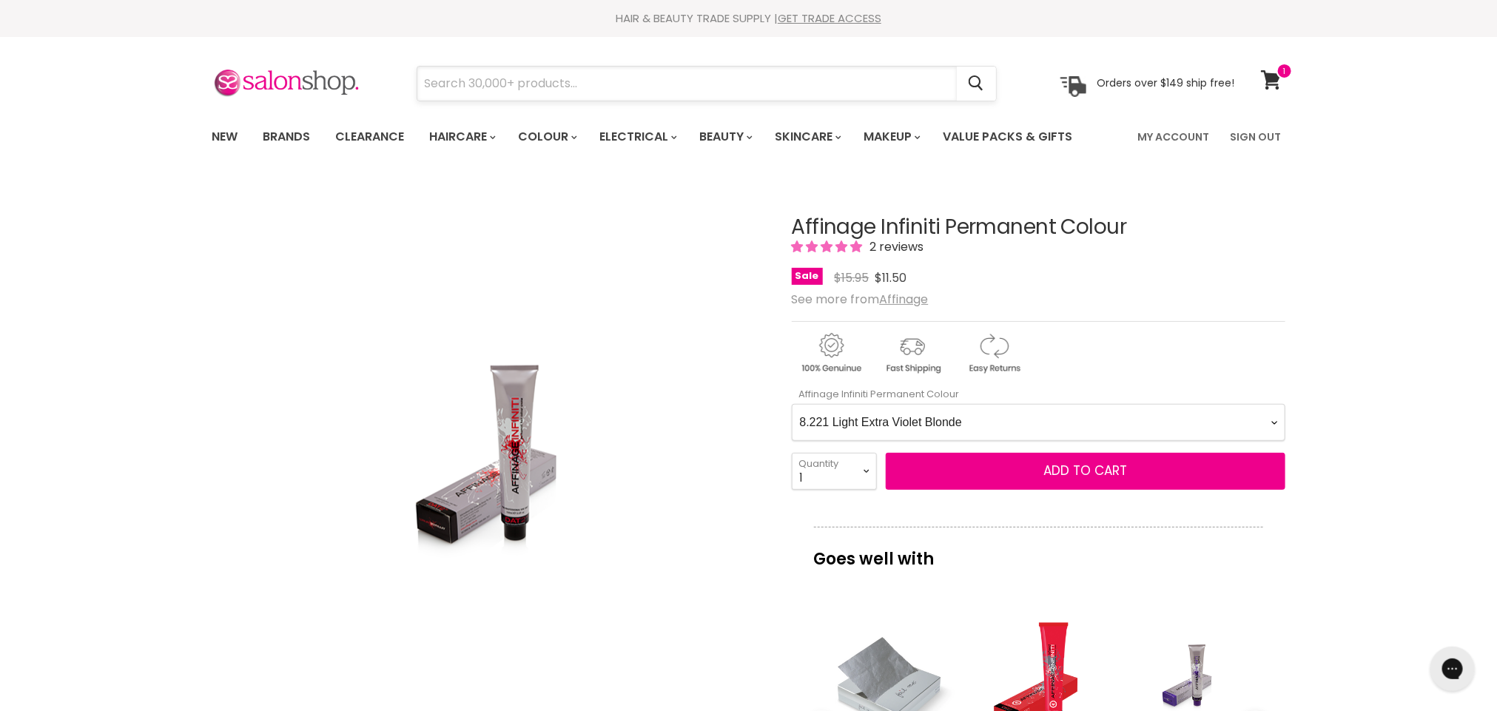
click at [636, 90] on input "Search" at bounding box center [686, 84] width 539 height 34
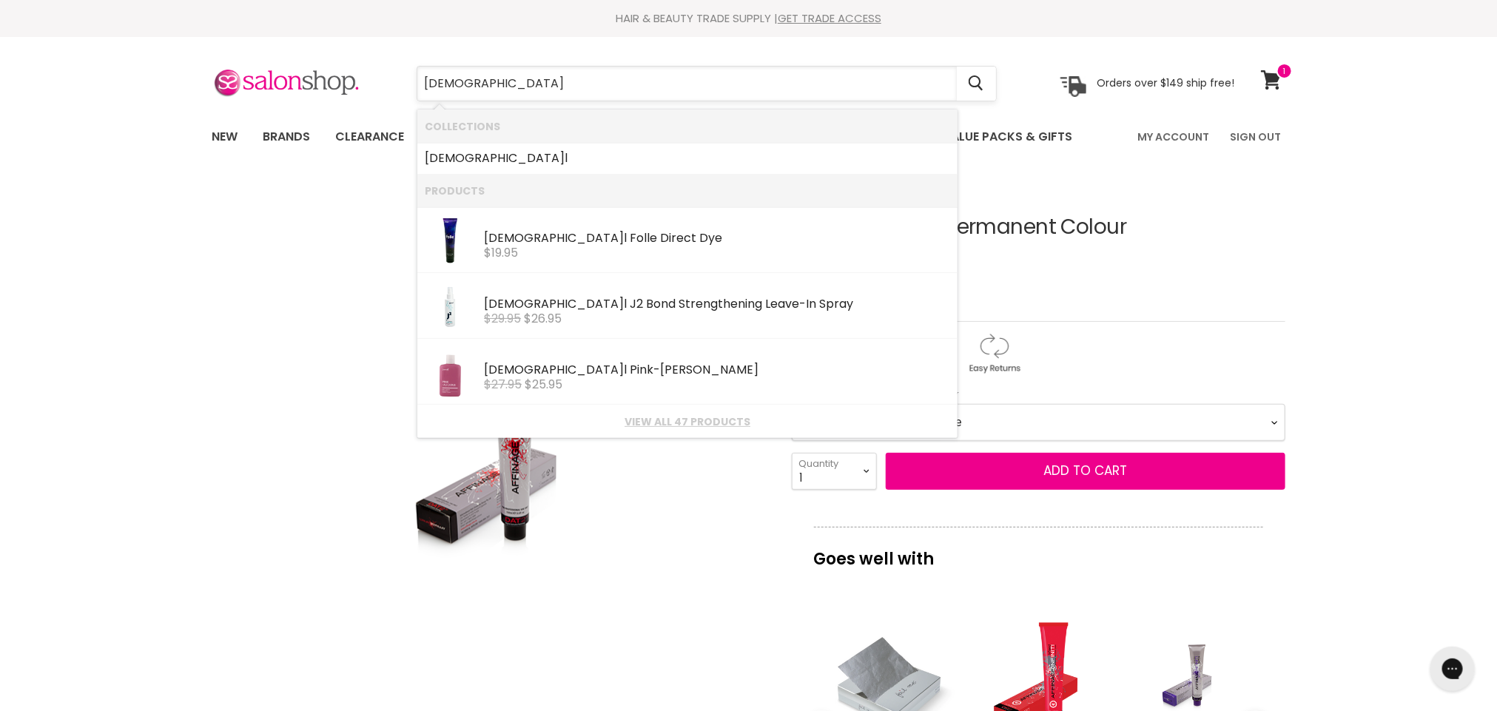
type input "jeval"
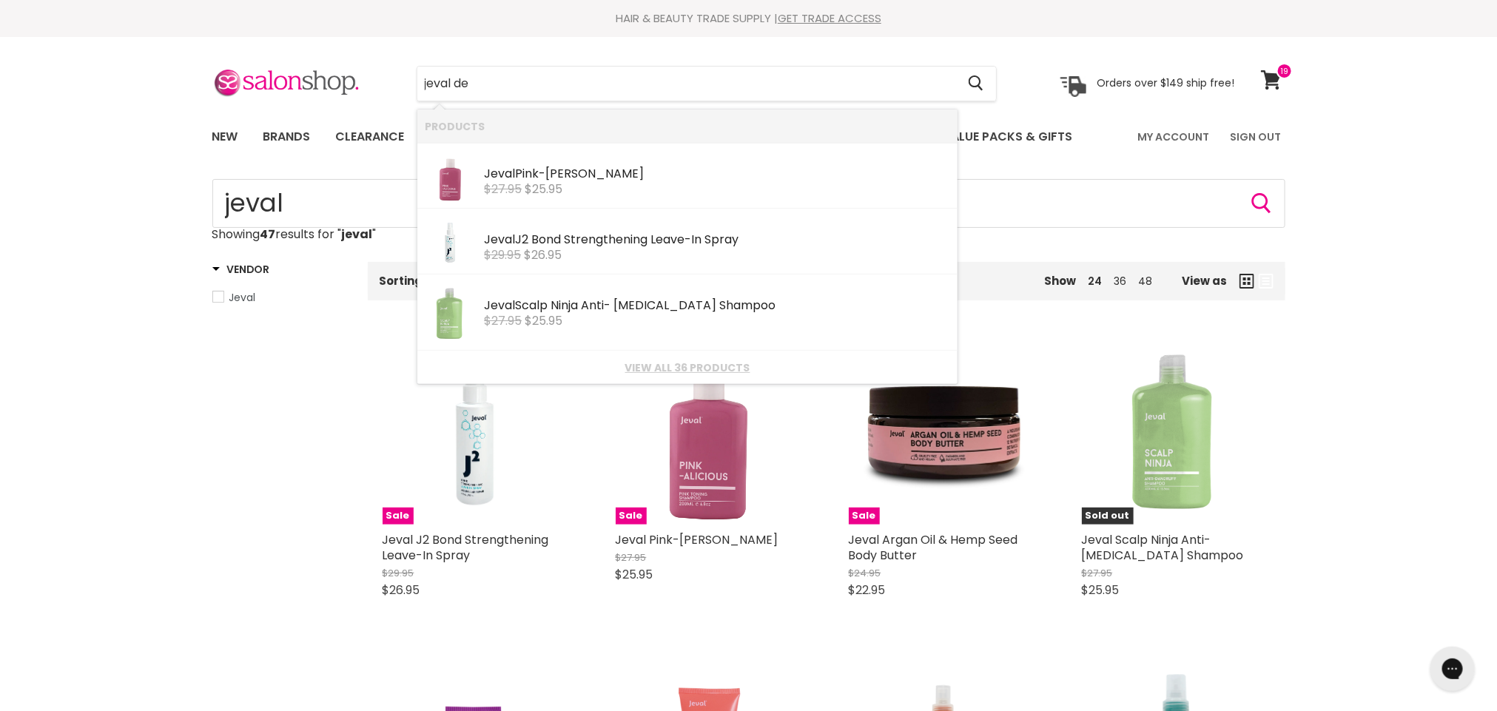
type input "jeval dev"
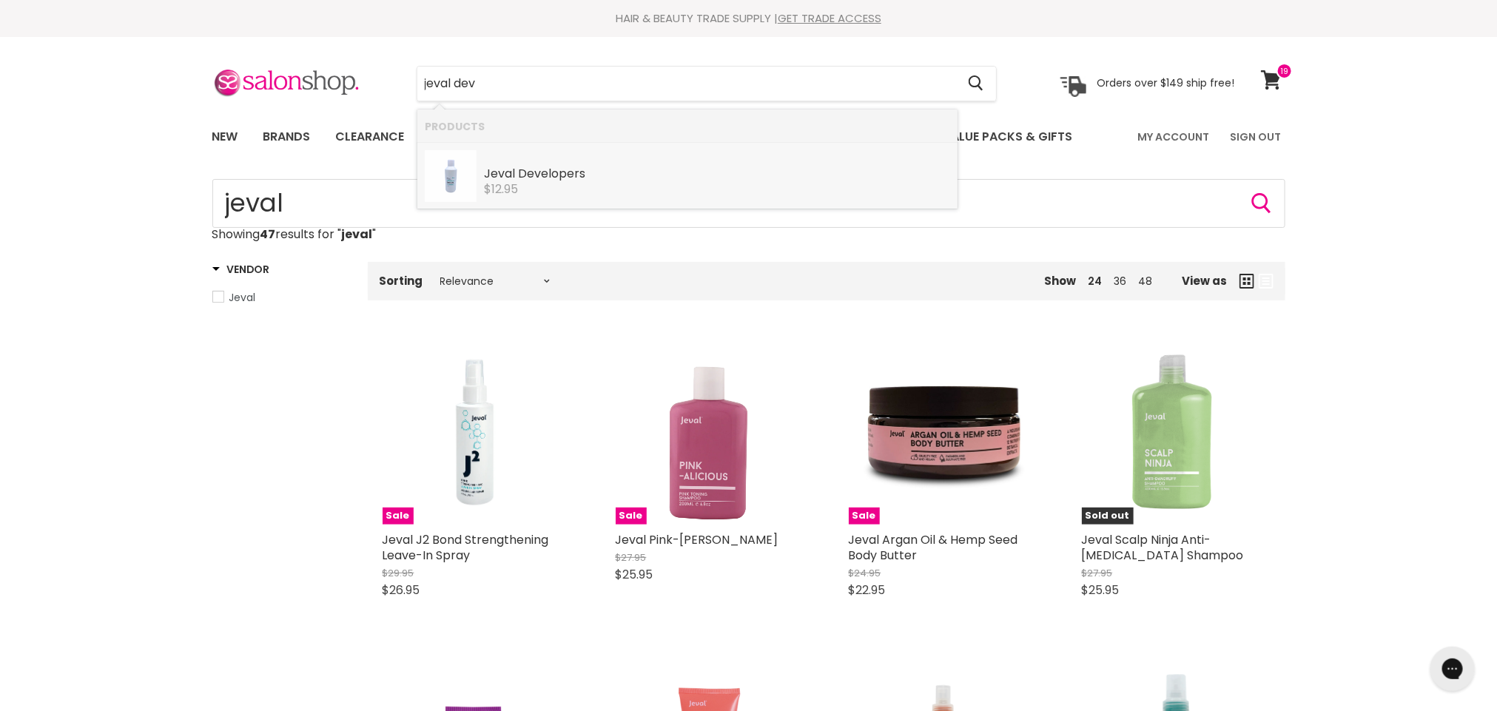
click at [536, 187] on div "$12.95" at bounding box center [717, 189] width 466 height 13
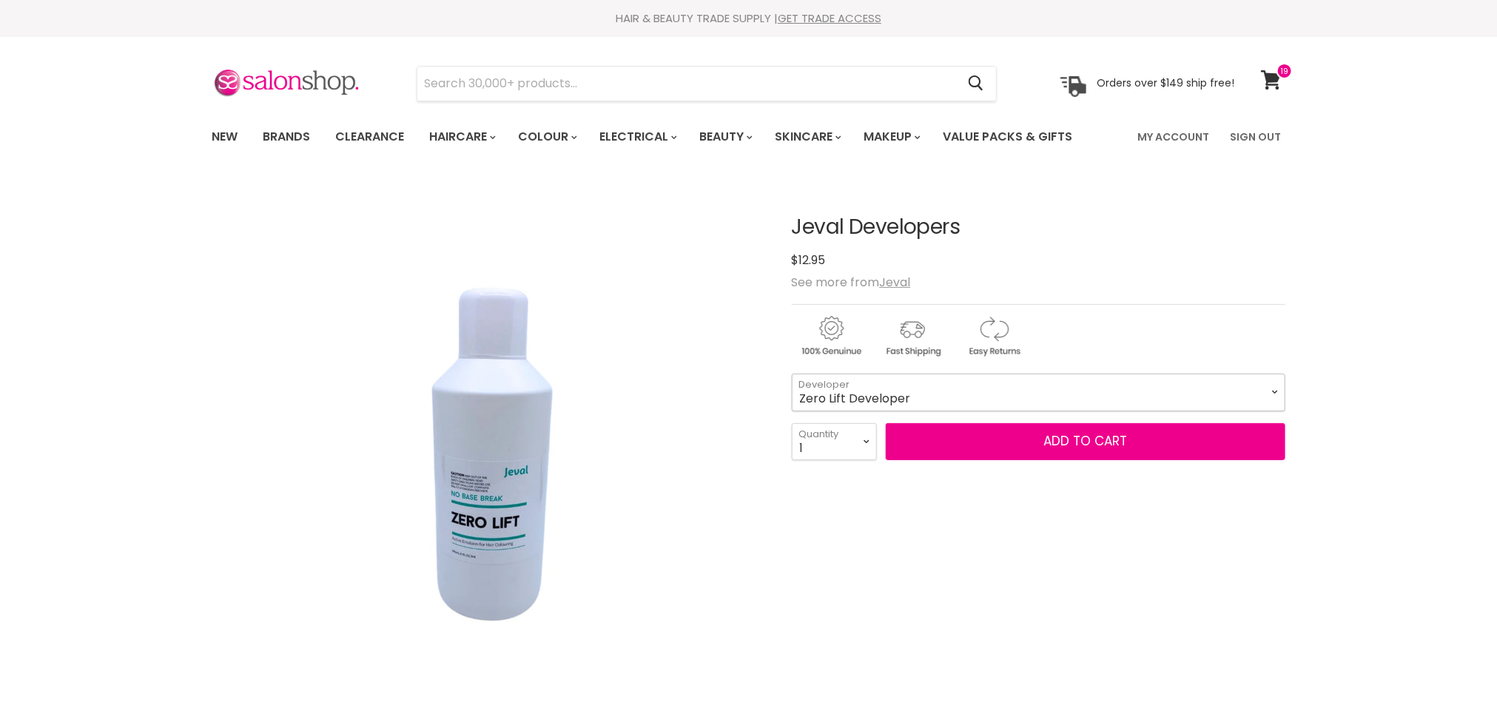
click at [1273, 391] on select "Zero Lift Developer Semi Developer 5 Vol 10 Vol 20 Vol 30 Vol 40 Vol" at bounding box center [1039, 392] width 494 height 37
click at [792, 374] on select "Zero Lift Developer Semi Developer 5 Vol 10 Vol 20 Vol 30 Vol 40 Vol" at bounding box center [1039, 392] width 494 height 37
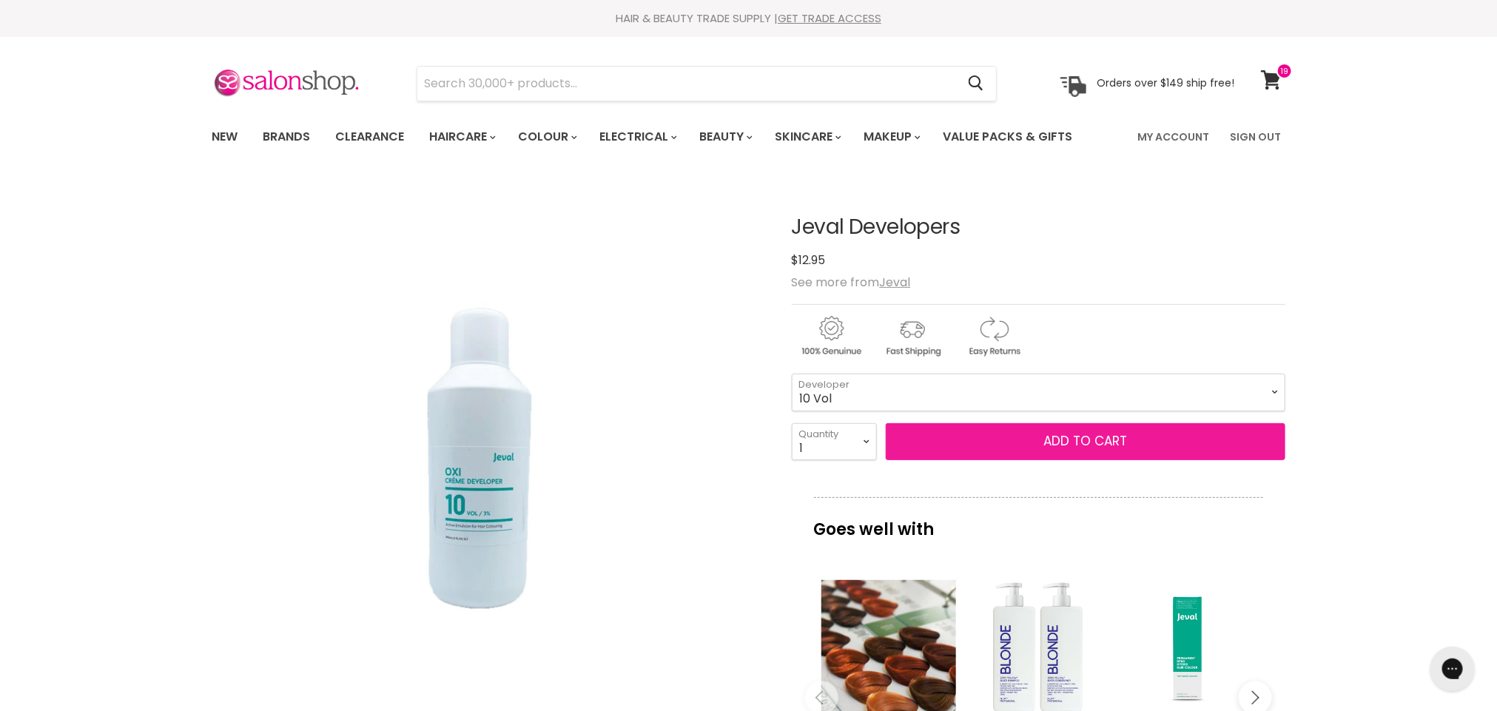
click at [1179, 446] on button "Add to cart" at bounding box center [1086, 441] width 400 height 37
click at [1053, 433] on button "Add to cart" at bounding box center [1086, 441] width 400 height 37
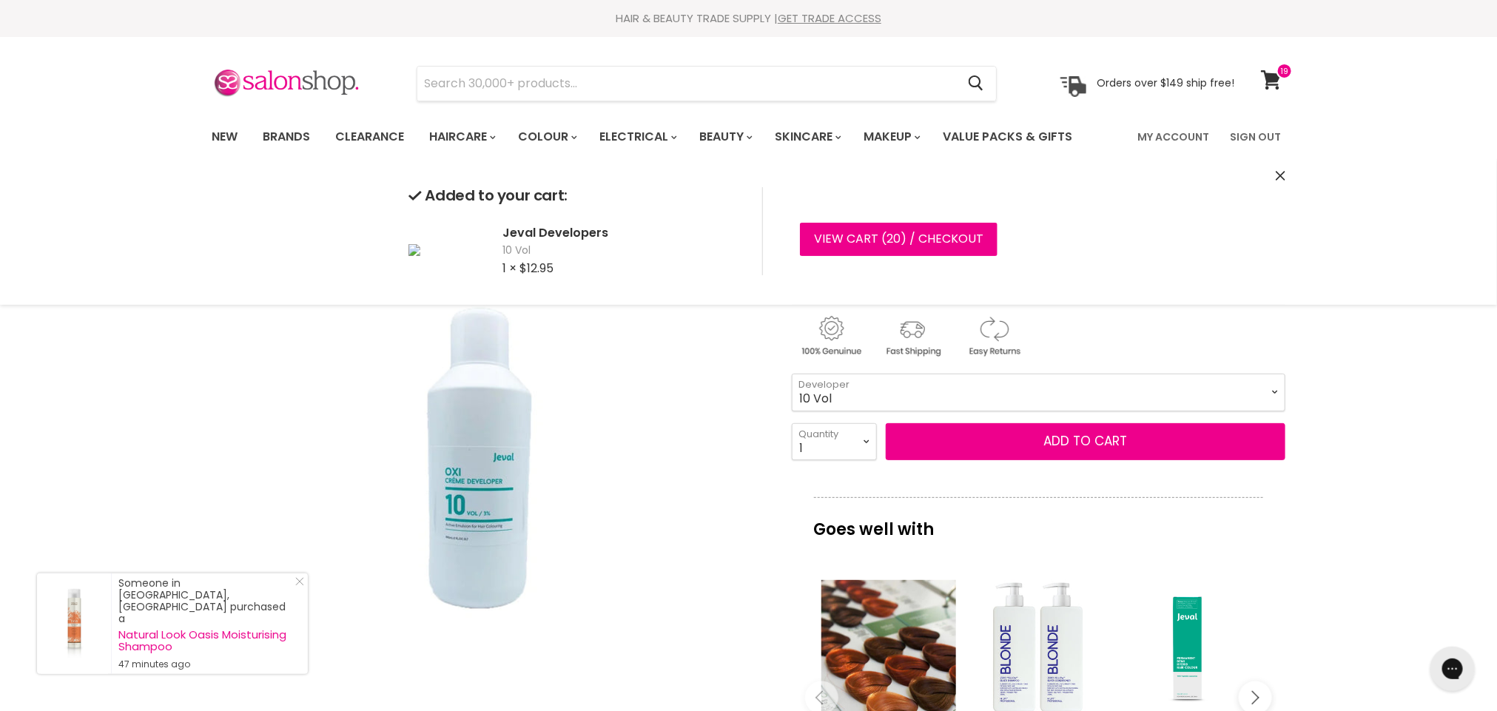
click at [1270, 393] on select "Zero Lift Developer Semi Developer 5 Vol 10 Vol 20 Vol 30 Vol 40 Vol" at bounding box center [1039, 392] width 494 height 37
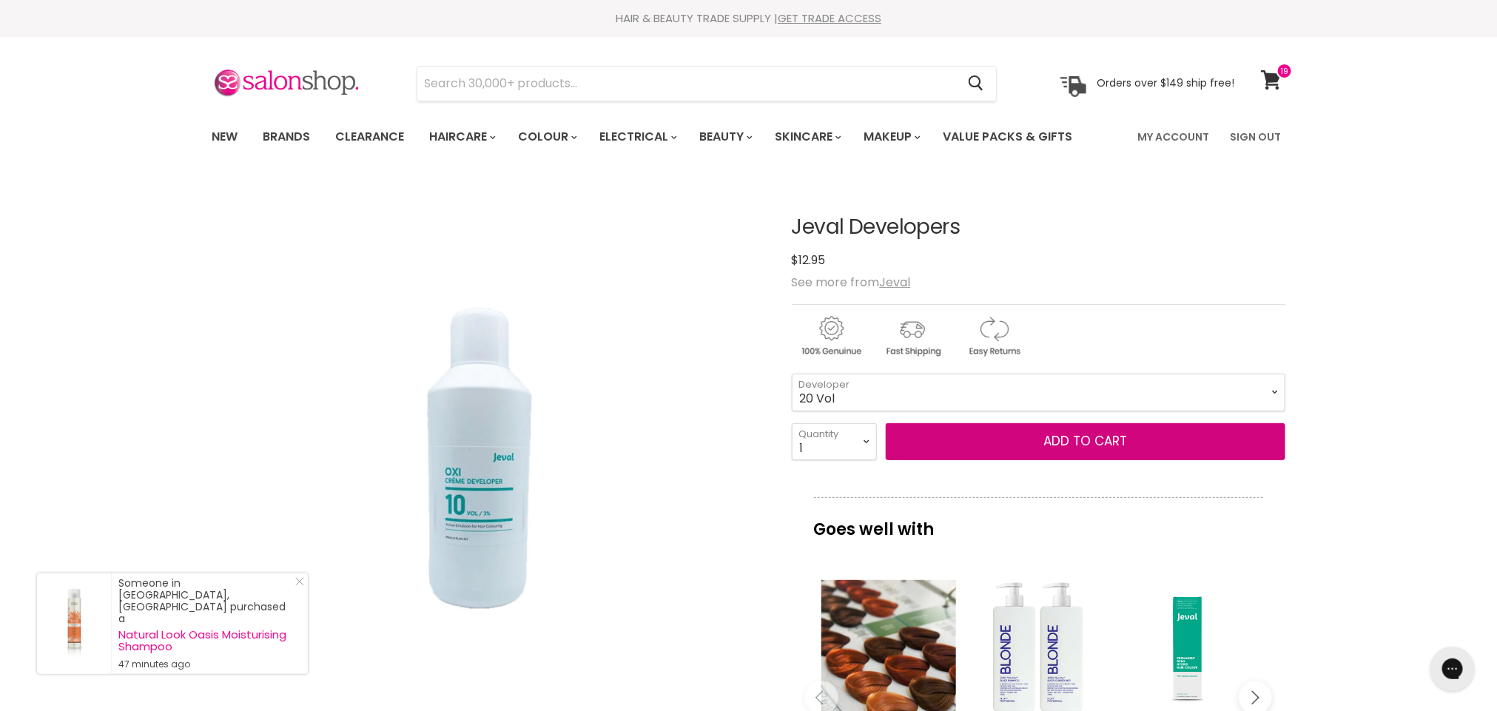
click at [792, 374] on select "Zero Lift Developer Semi Developer 5 Vol 10 Vol 20 Vol 30 Vol 40 Vol" at bounding box center [1039, 392] width 494 height 37
select select "20 Vol"
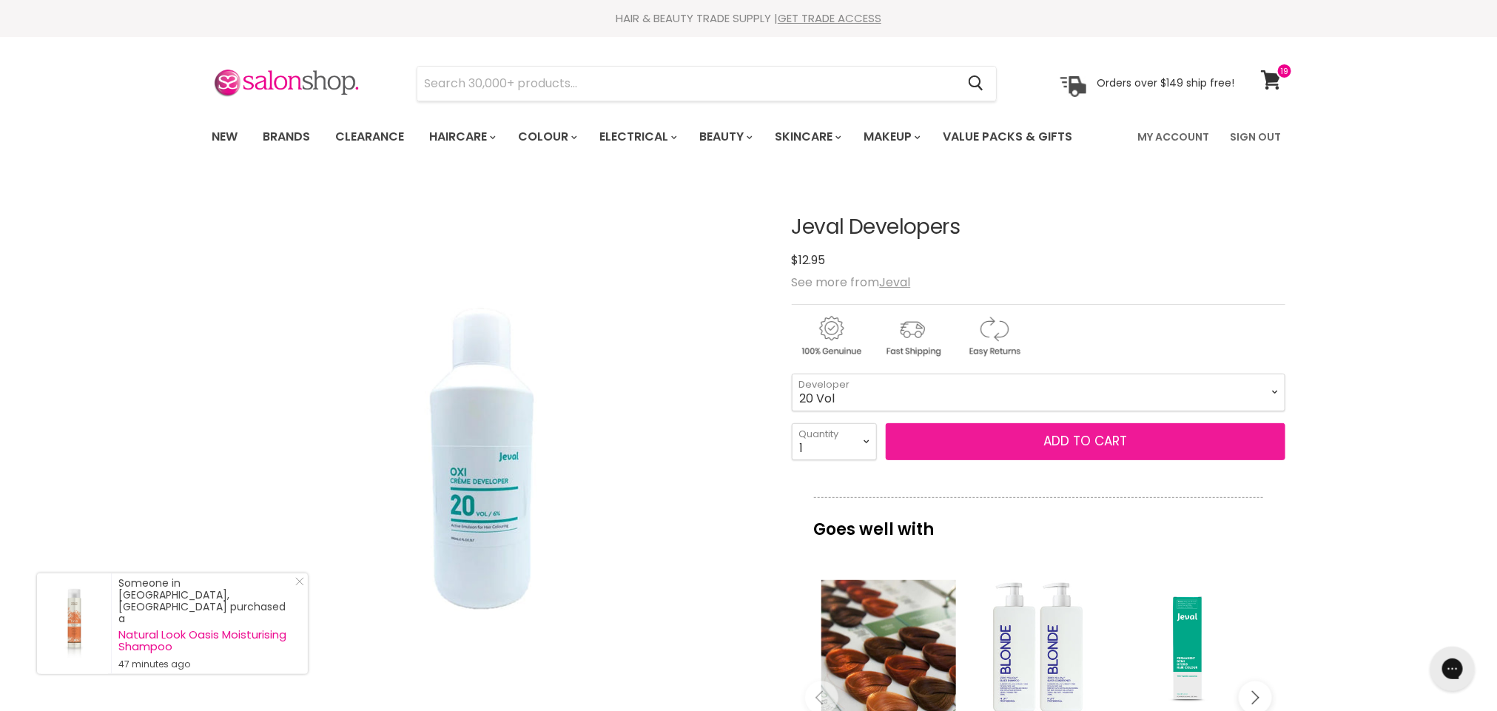
click at [1113, 451] on button "Add to cart" at bounding box center [1086, 441] width 400 height 37
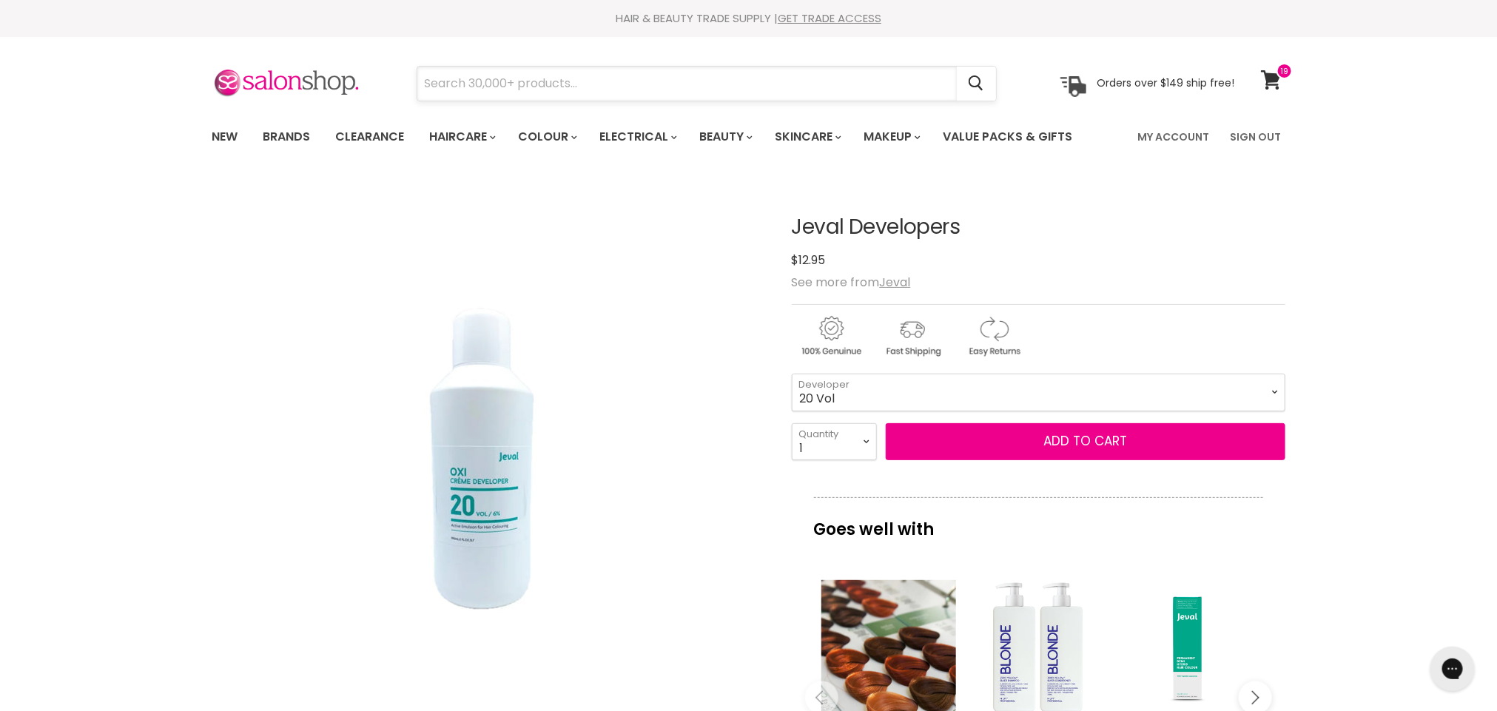
click at [468, 71] on input "Search" at bounding box center [686, 84] width 539 height 34
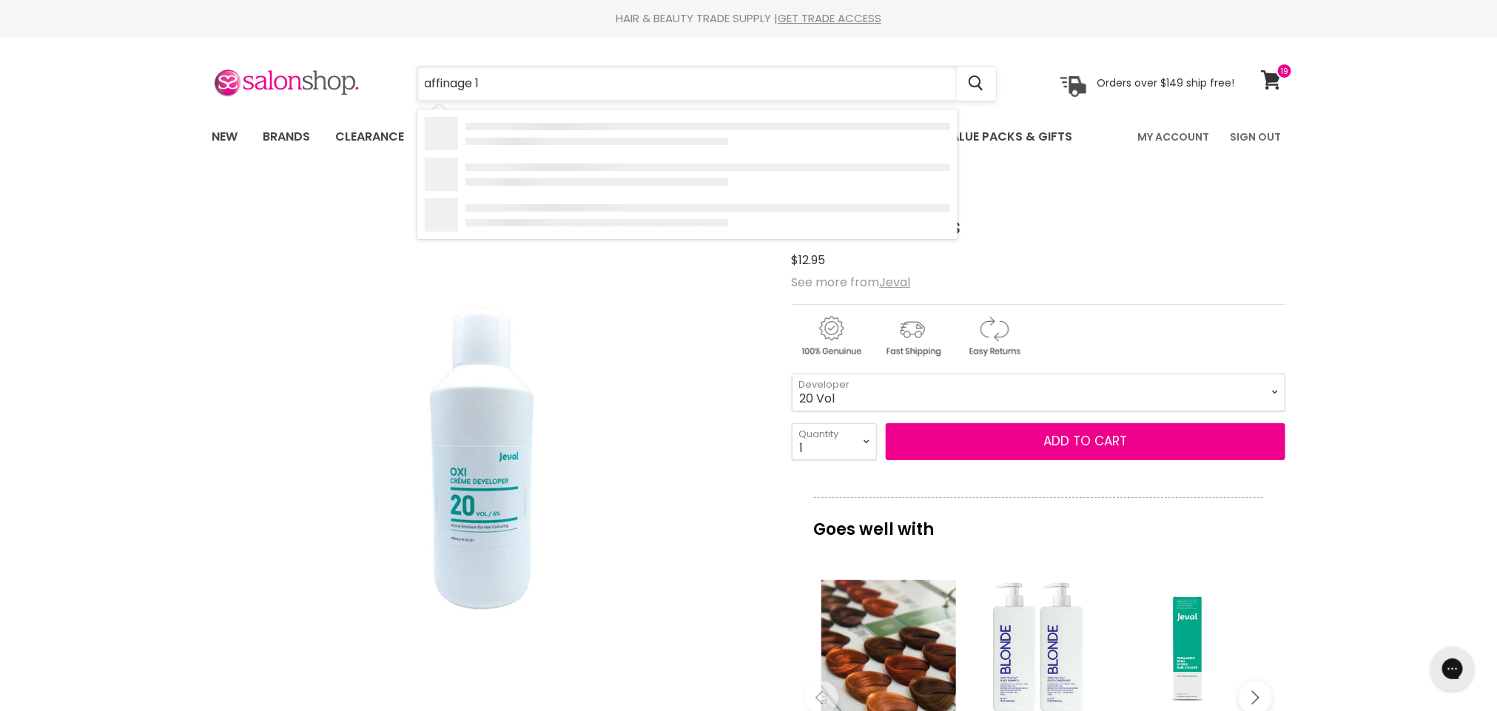
type input "affinage 10"
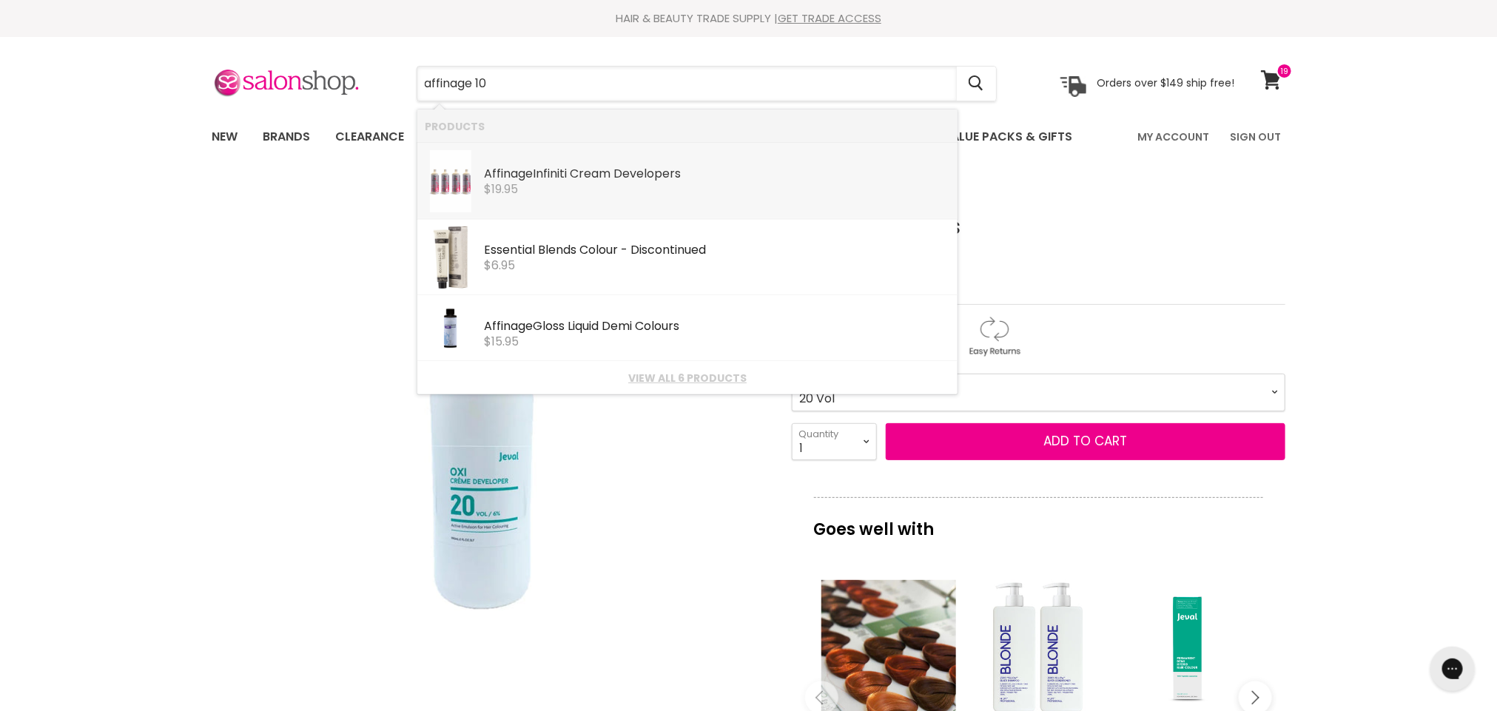
click at [491, 175] on b "Affinage" at bounding box center [508, 173] width 49 height 17
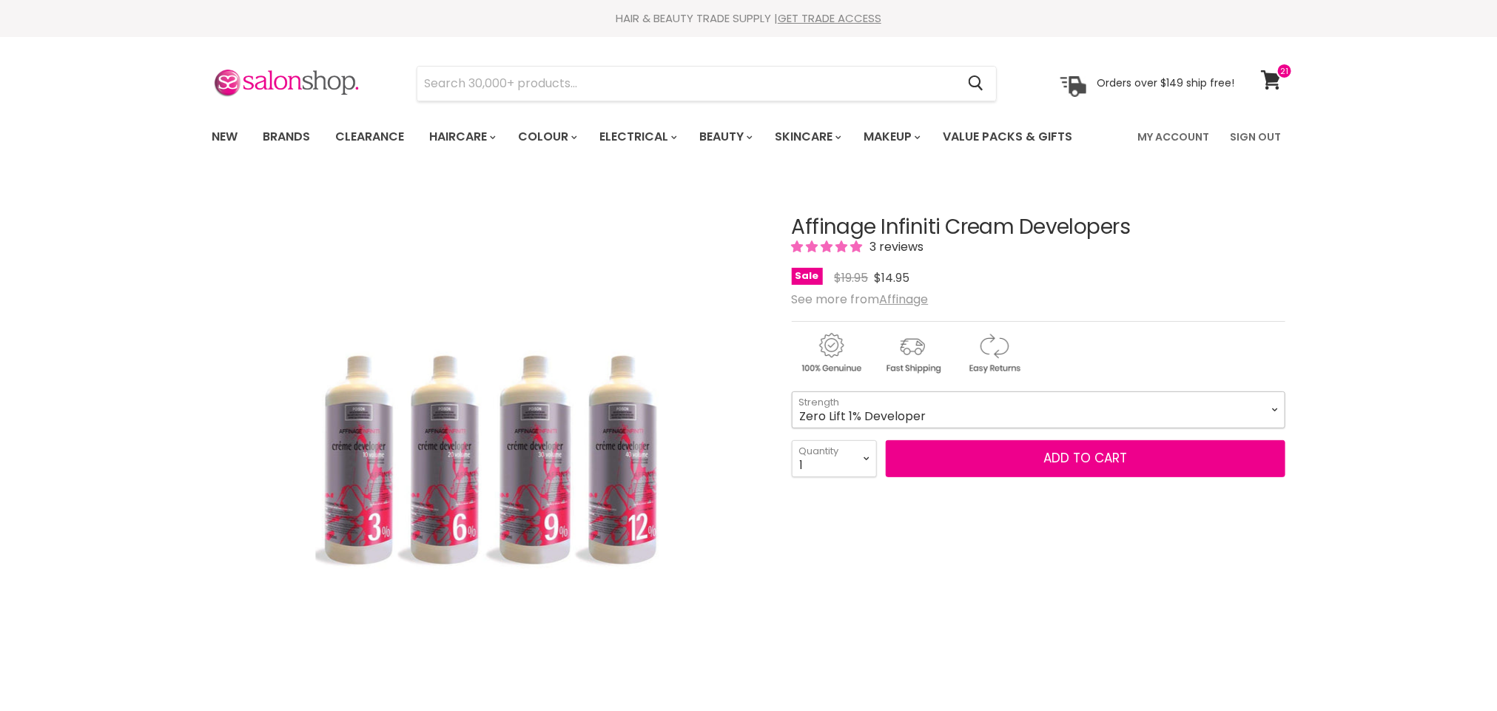
click at [1265, 402] on select "Zero Lift 1% Developer 5 Vol 10 Vol 20 Vol 30 Vol 40 Vol" at bounding box center [1039, 409] width 494 height 37
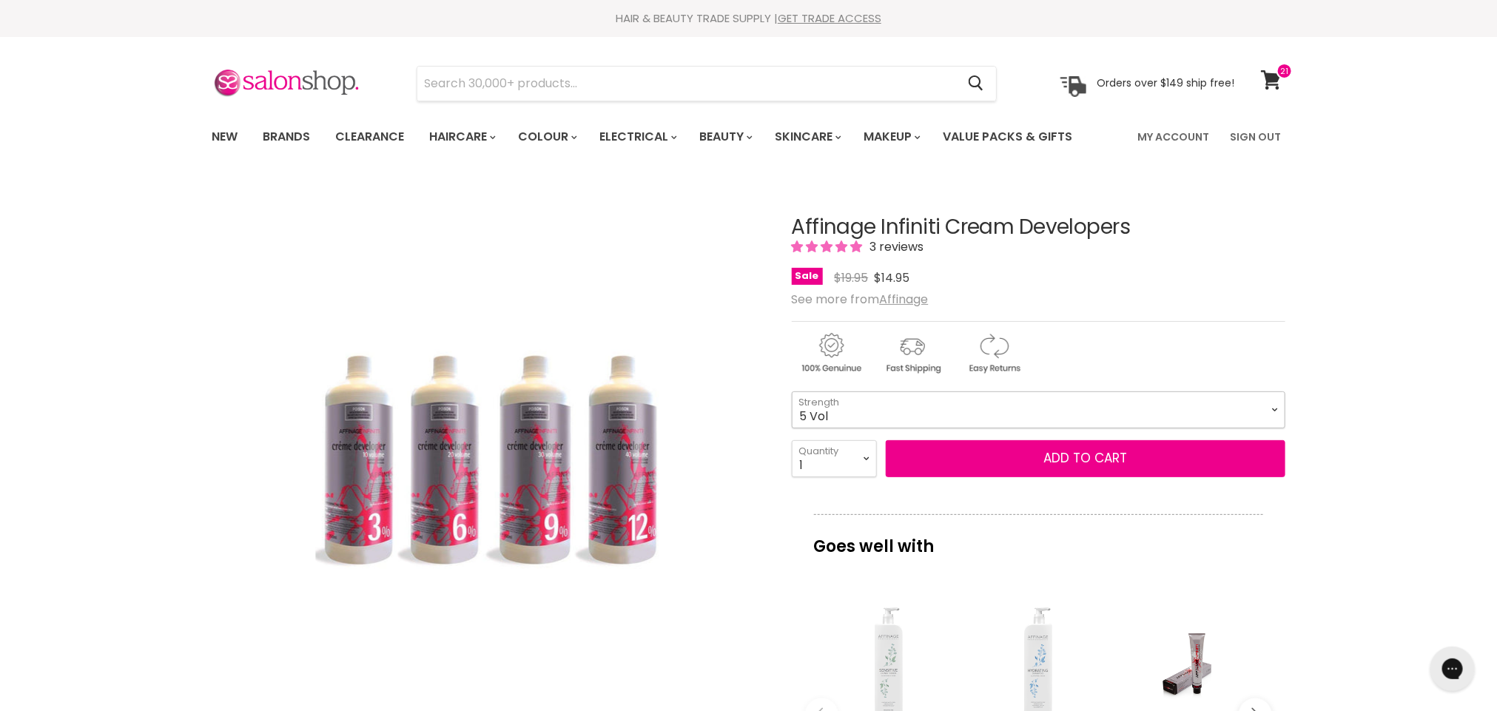
click at [792, 392] on select "Zero Lift 1% Developer 5 Vol 10 Vol 20 Vol 30 Vol 40 Vol" at bounding box center [1039, 409] width 494 height 37
select select "5 Vol"
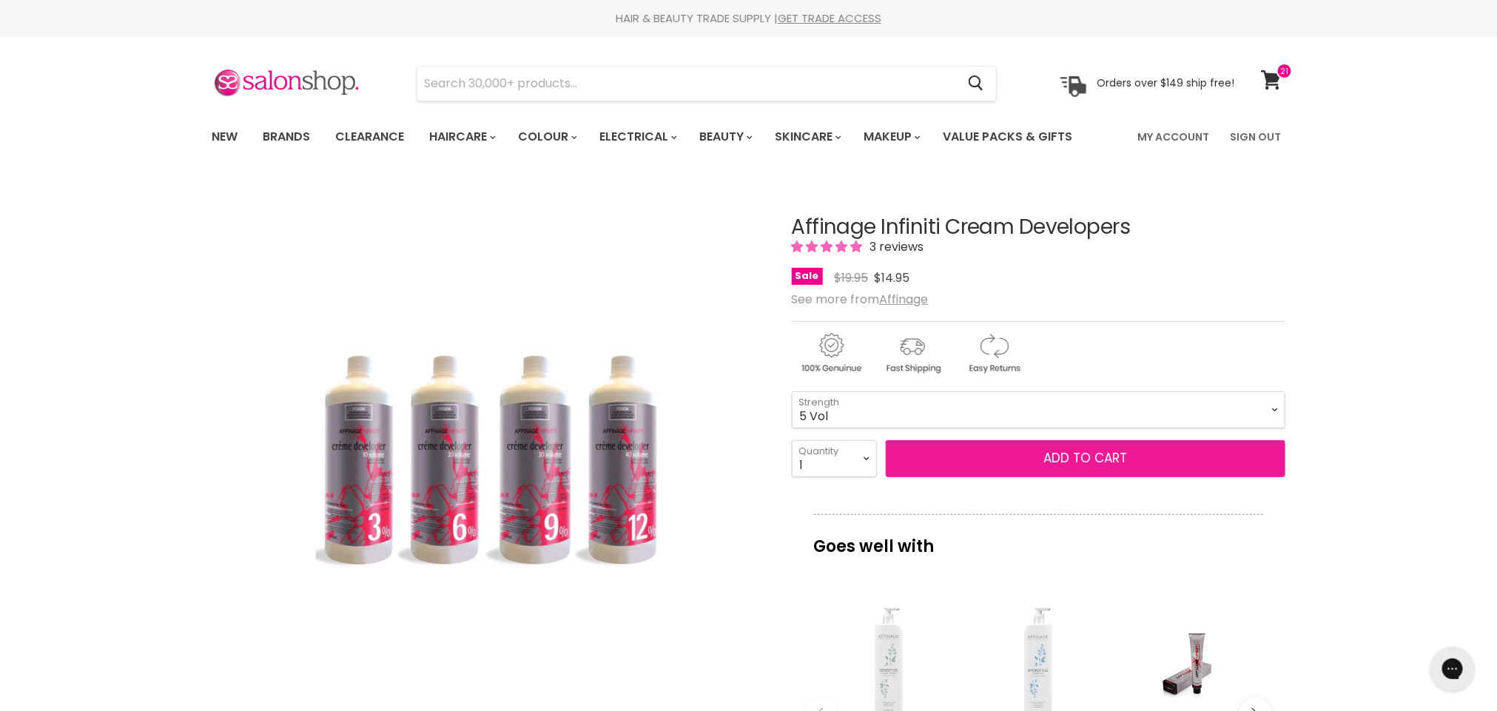
click at [1130, 460] on button "Add to cart" at bounding box center [1086, 458] width 400 height 37
click at [1081, 453] on button "Add to cart" at bounding box center [1086, 458] width 400 height 37
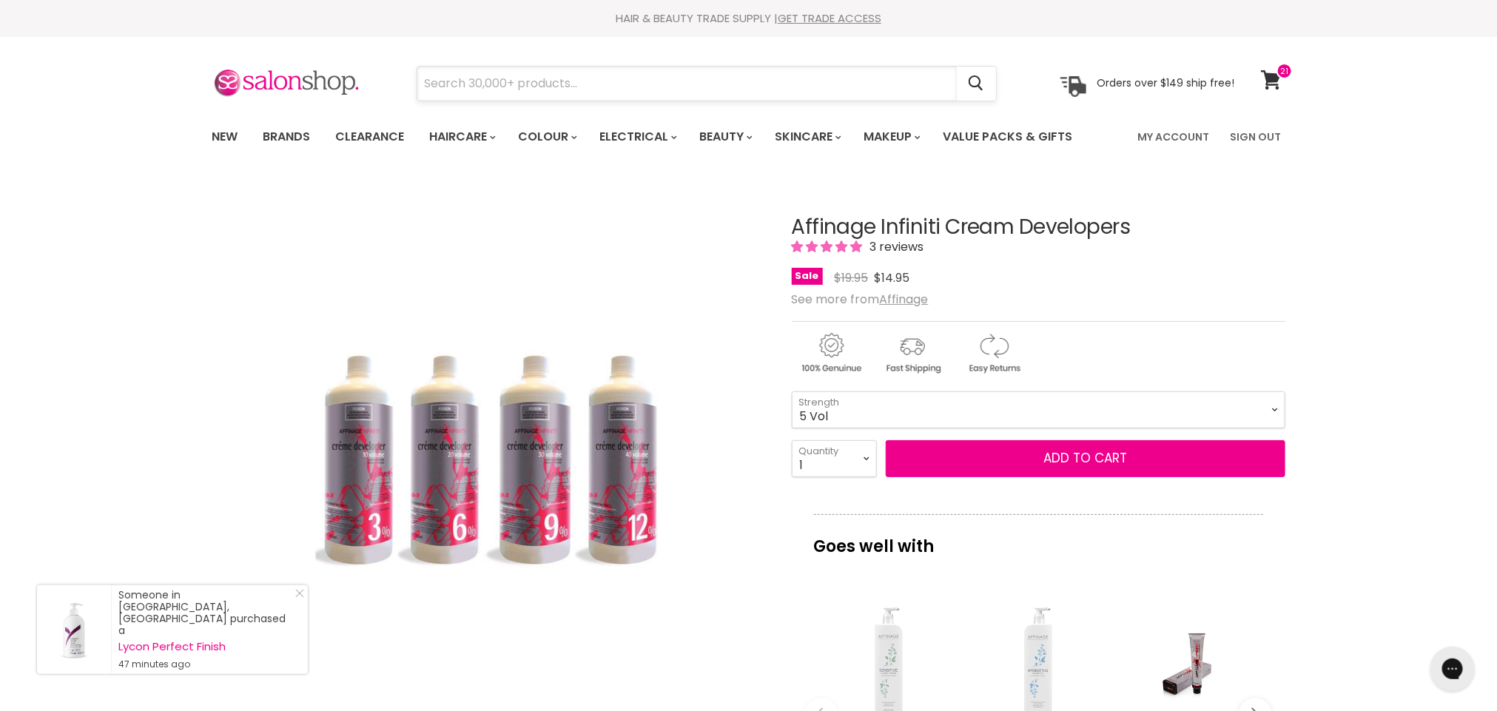
click at [477, 89] on input "Search" at bounding box center [686, 84] width 539 height 34
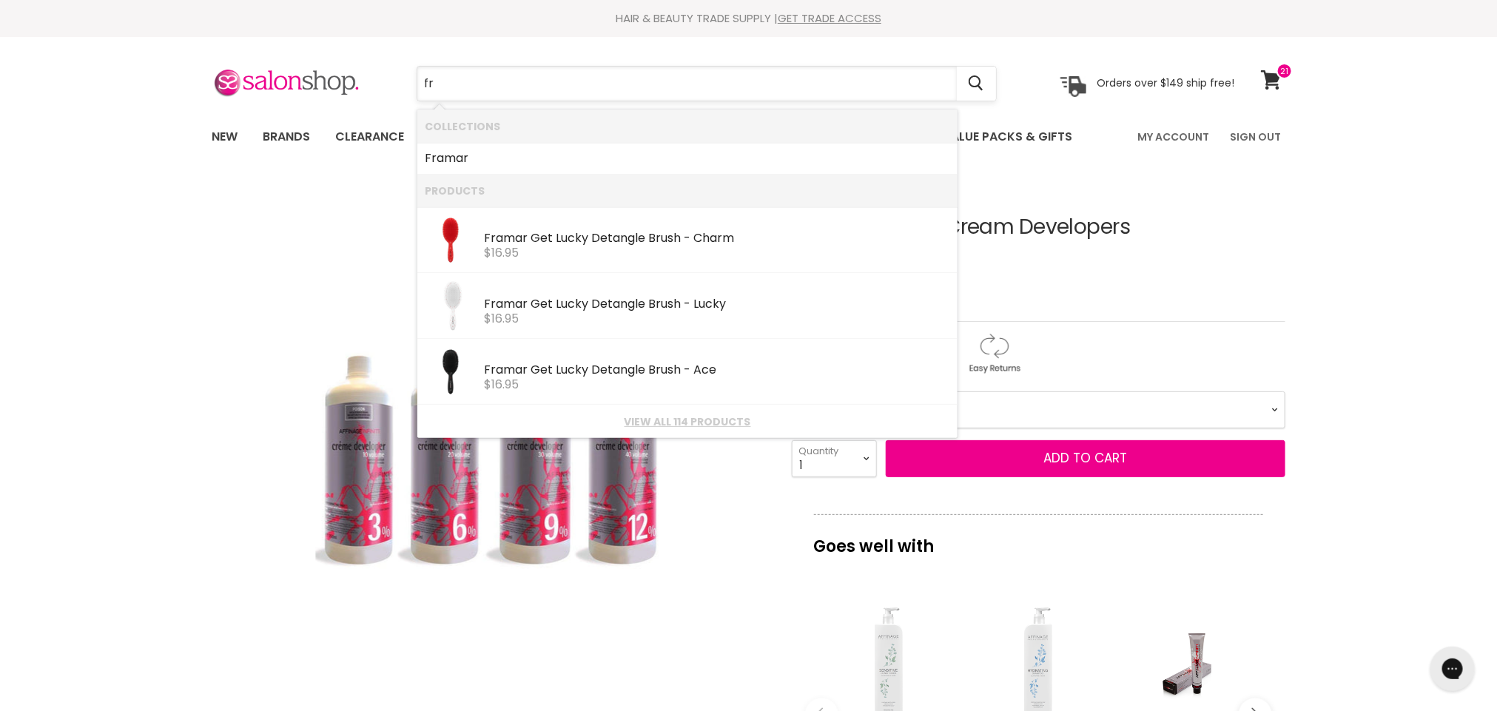
type input "f"
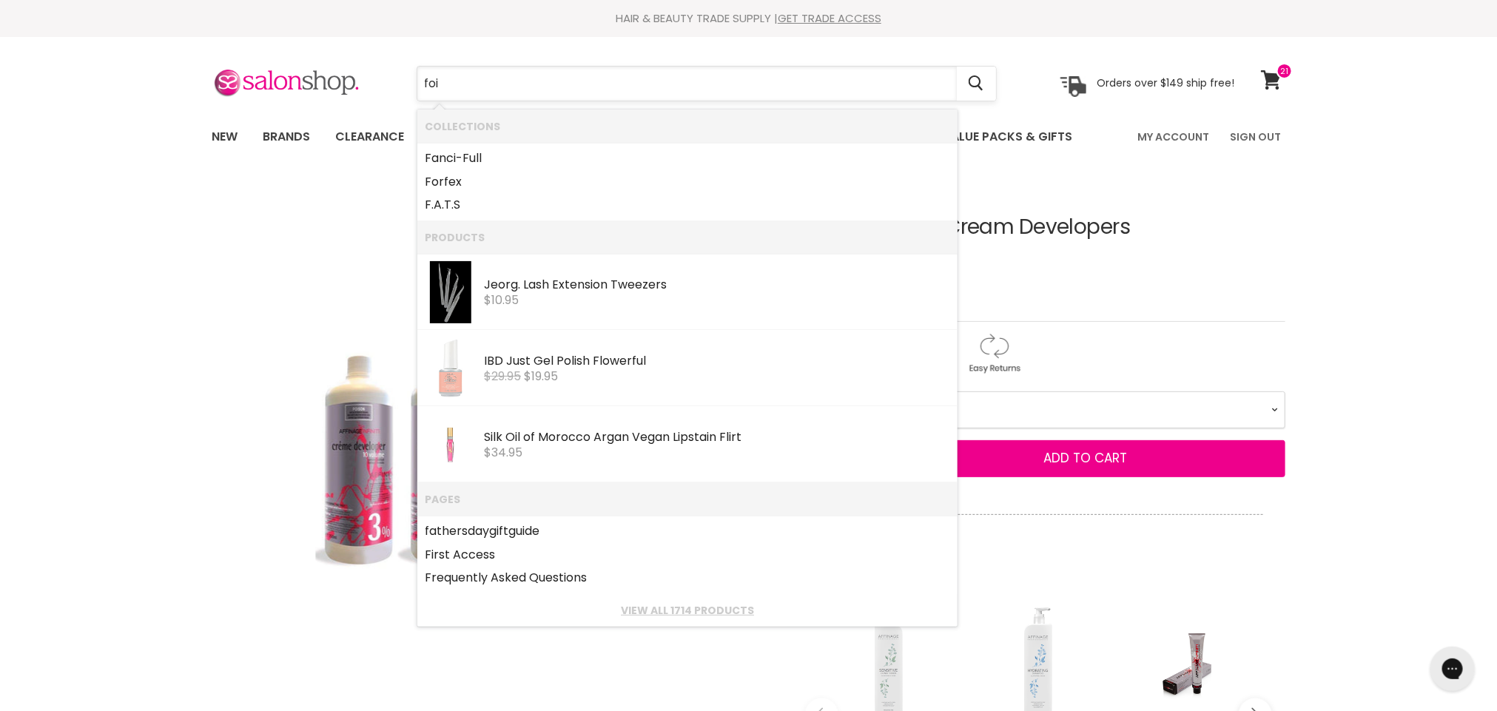
type input "foil"
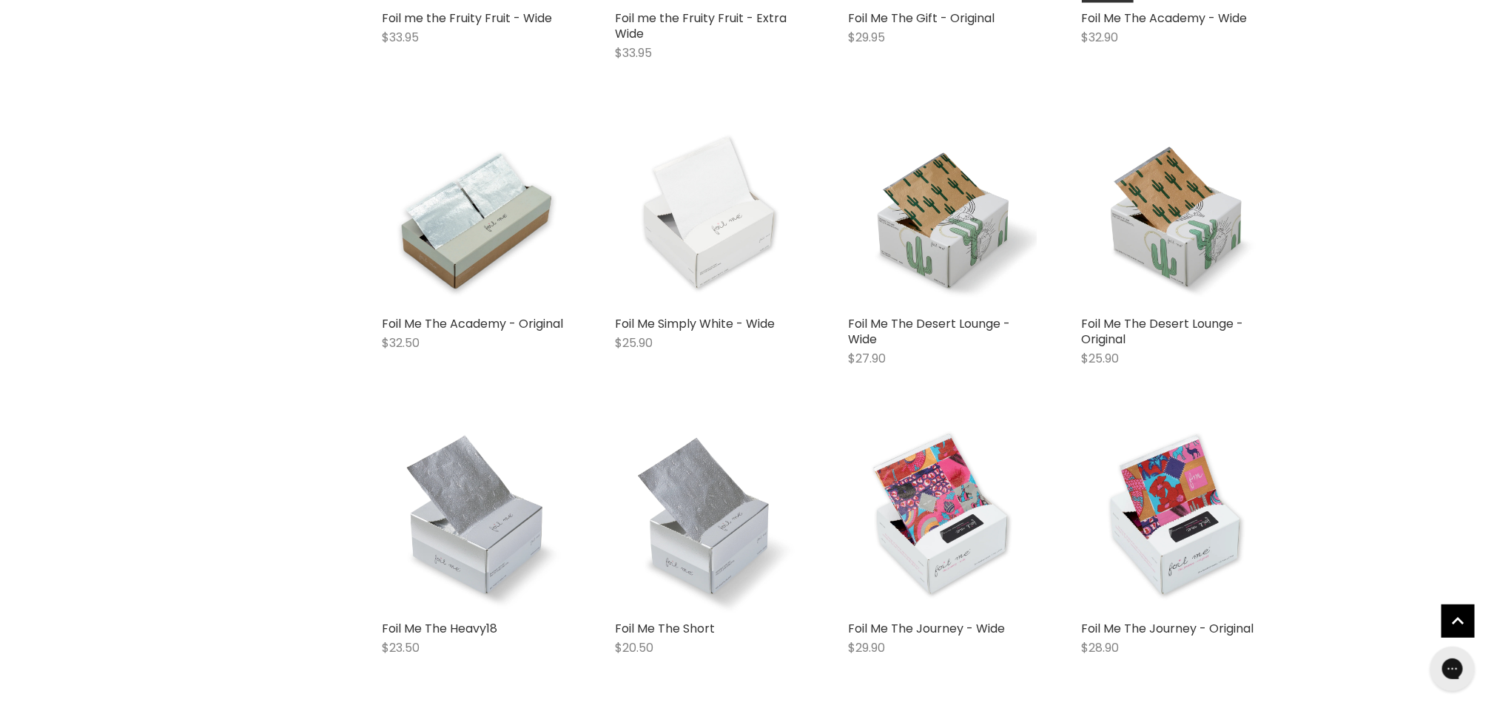
scroll to position [832, 0]
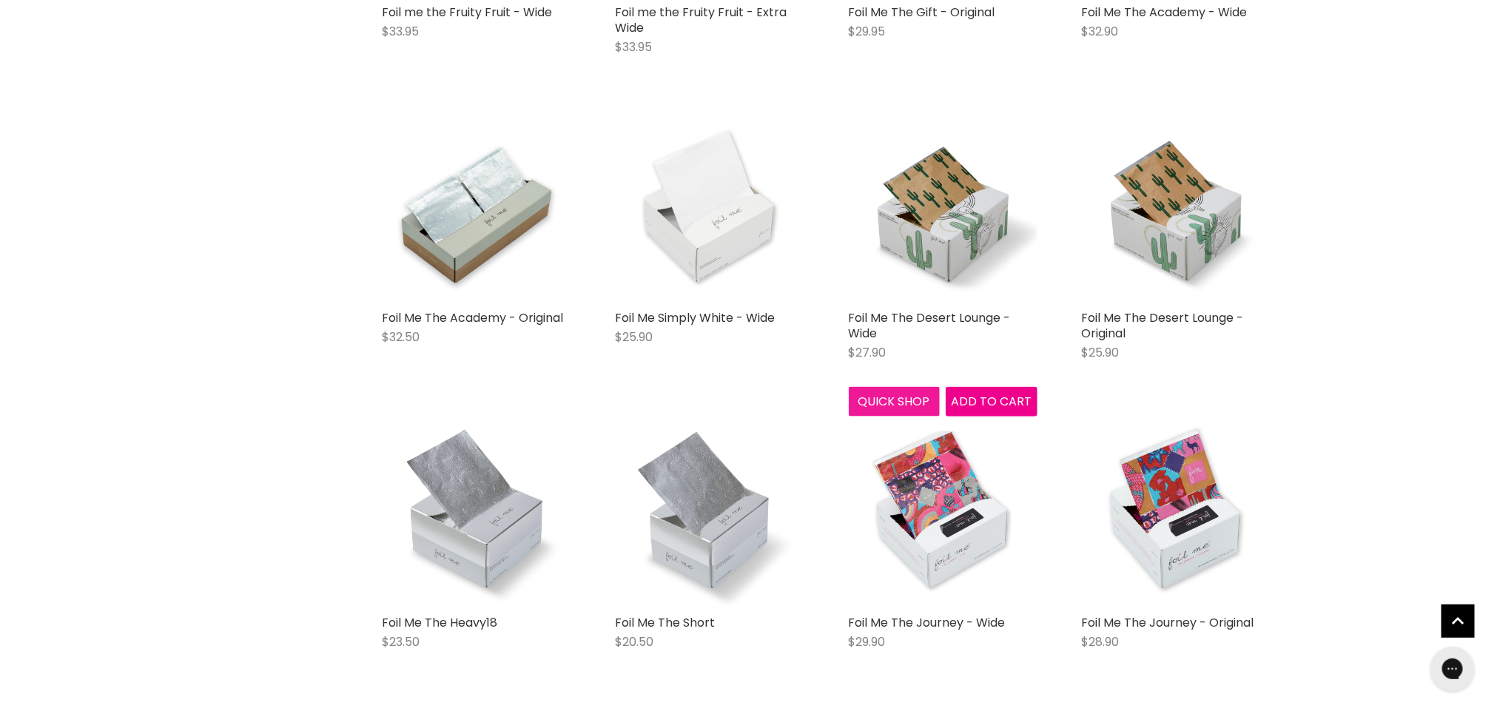
click at [903, 400] on button "Quick shop" at bounding box center [895, 402] width 92 height 30
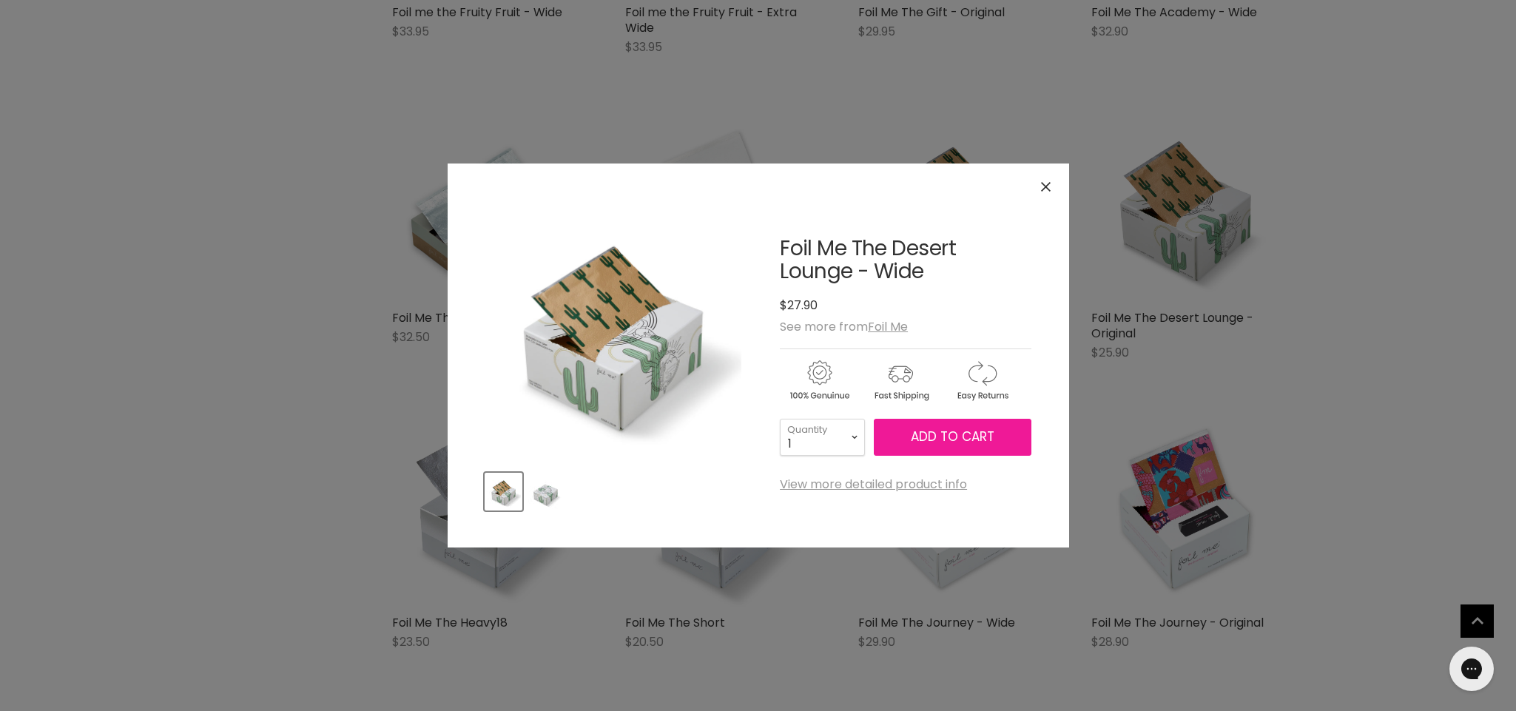
click at [937, 433] on span "Add to cart" at bounding box center [953, 437] width 84 height 18
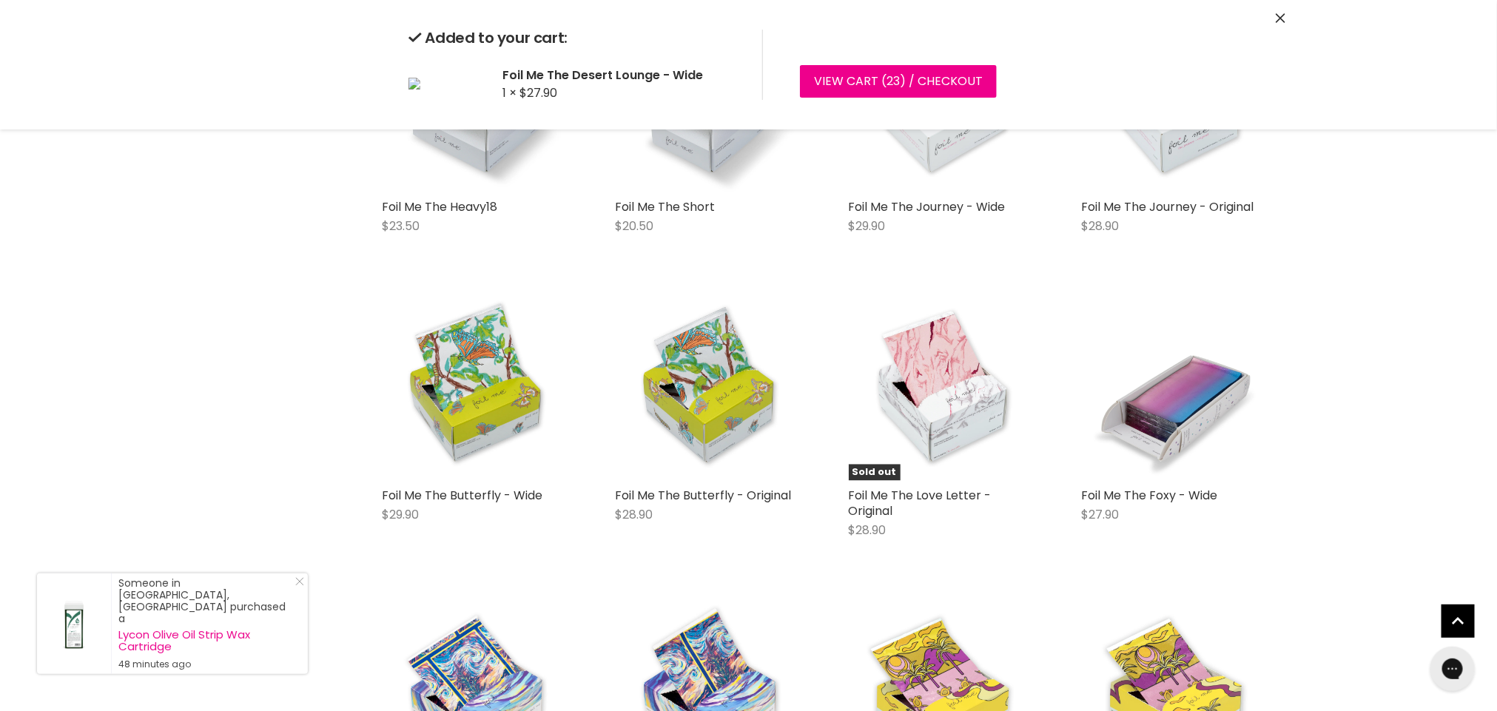
scroll to position [1463, 0]
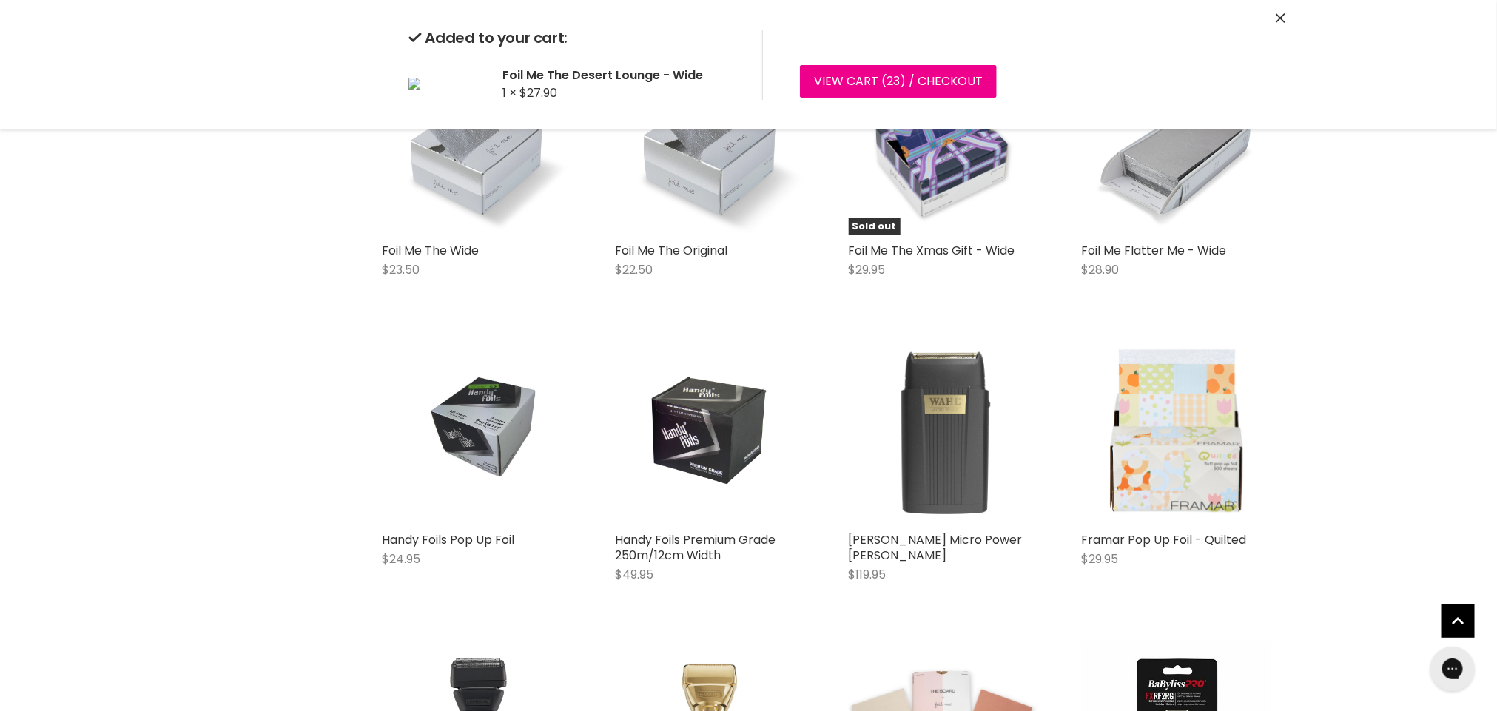
scroll to position [3386, 0]
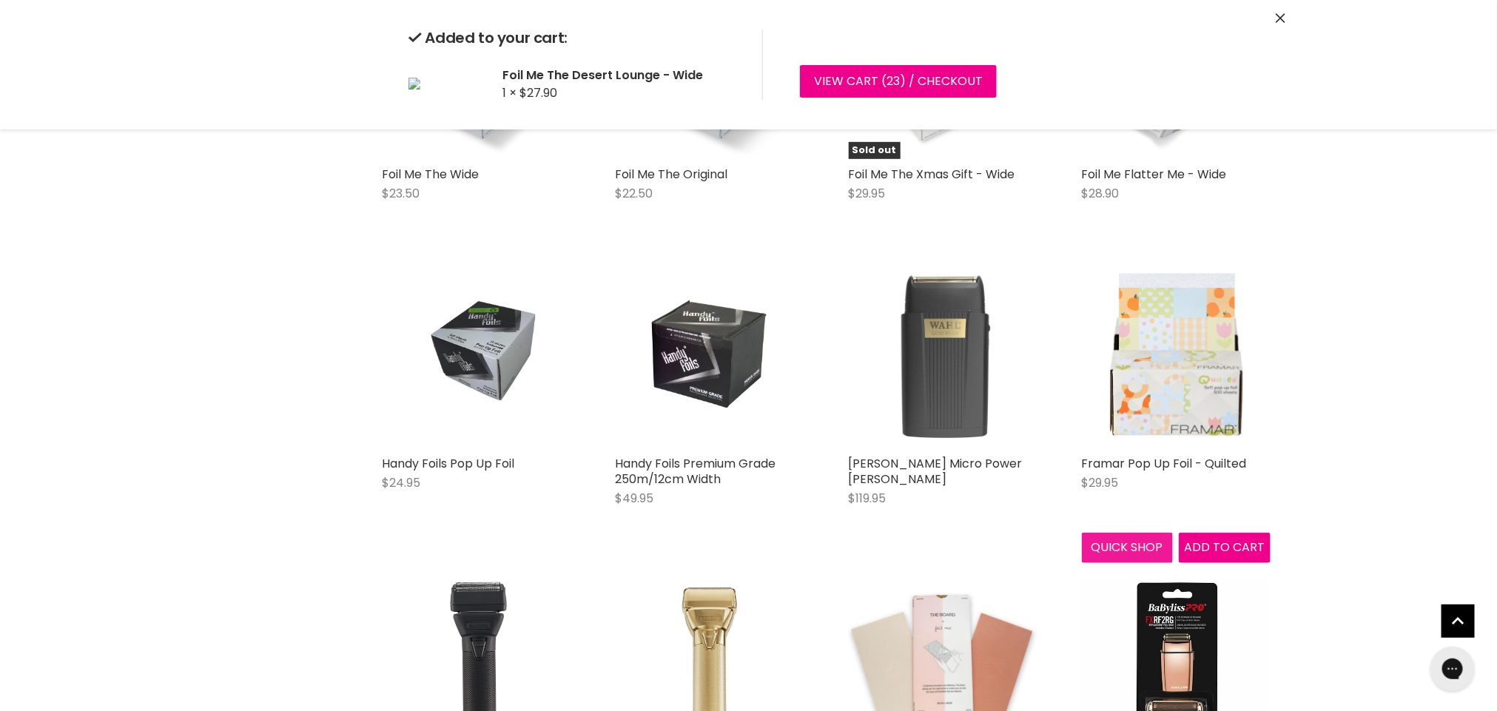
click at [1119, 533] on button "Quick shop" at bounding box center [1128, 548] width 92 height 30
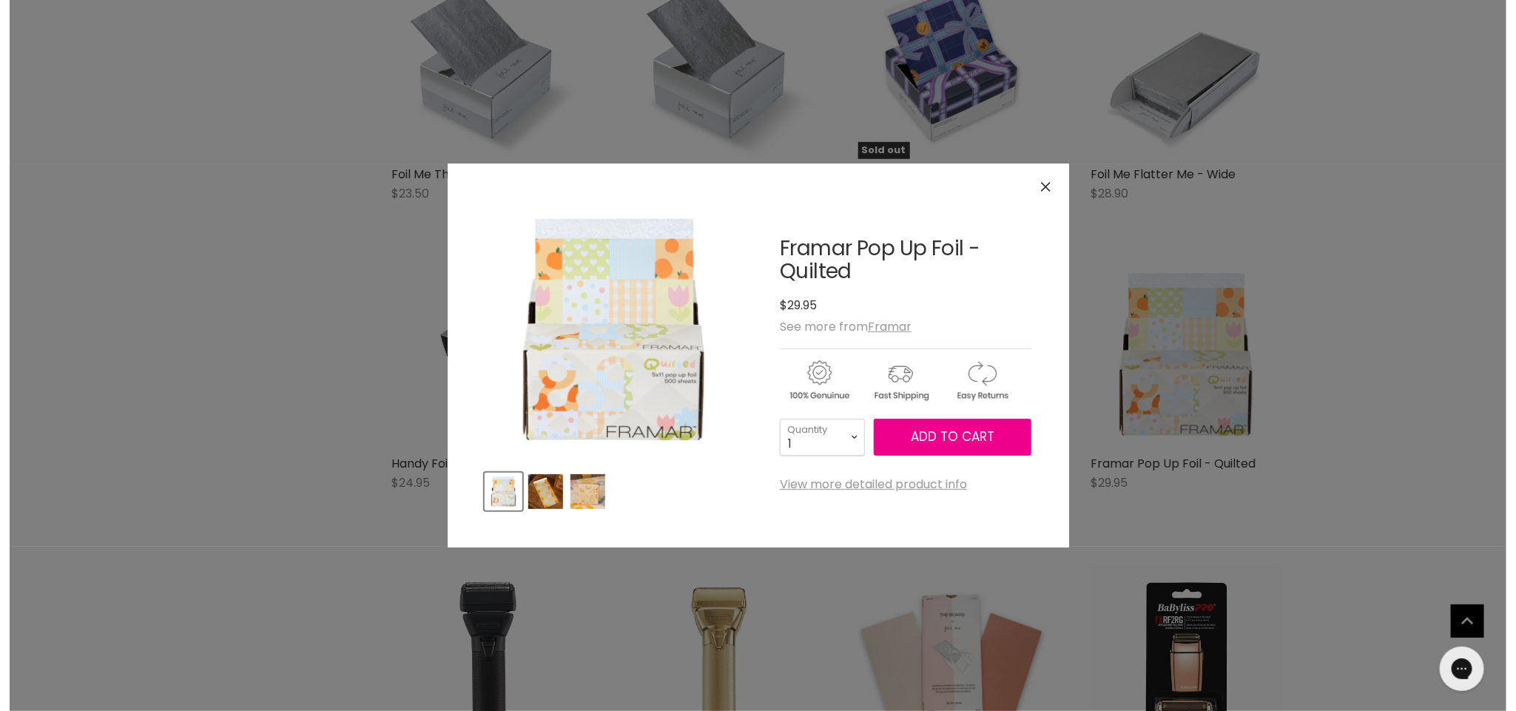
scroll to position [800, 0]
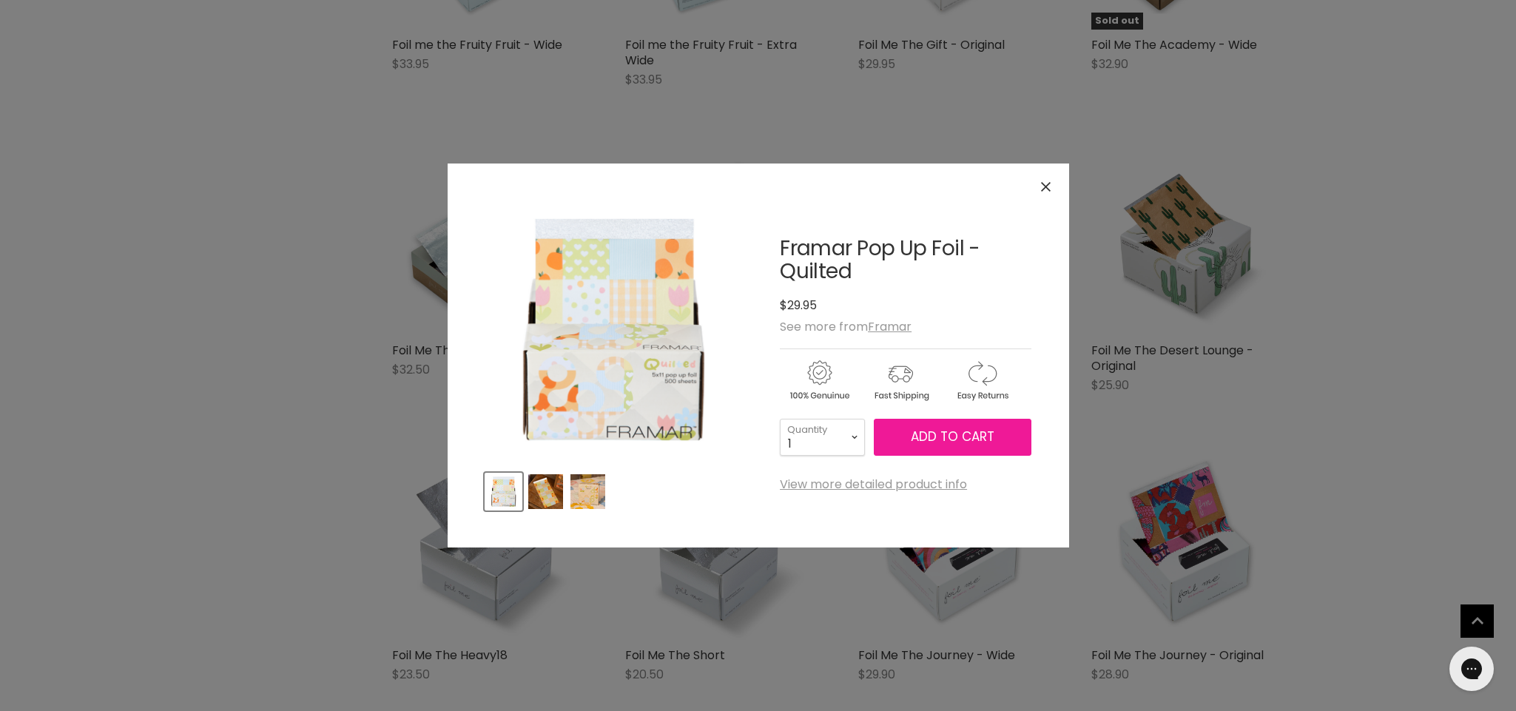
click at [944, 434] on span "Add to cart" at bounding box center [953, 437] width 84 height 18
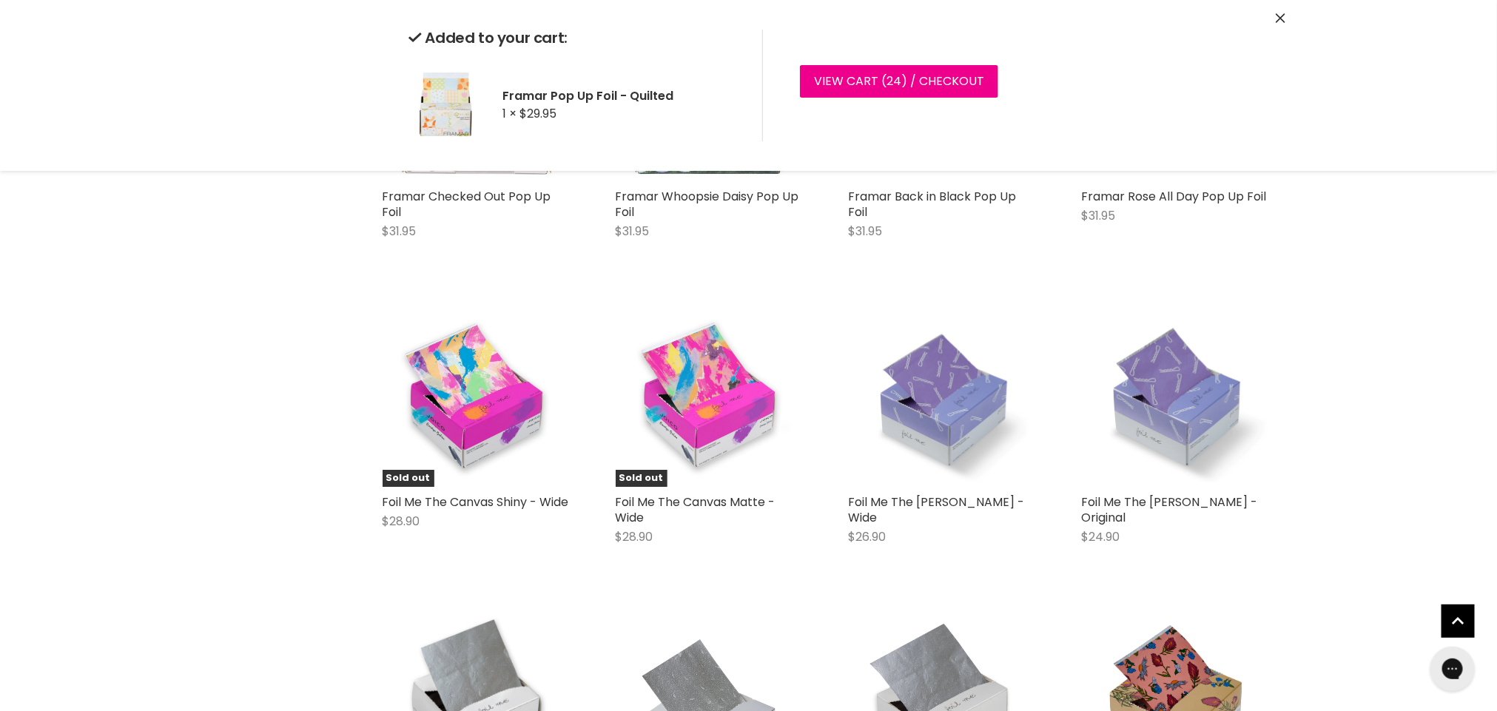
scroll to position [5892, 0]
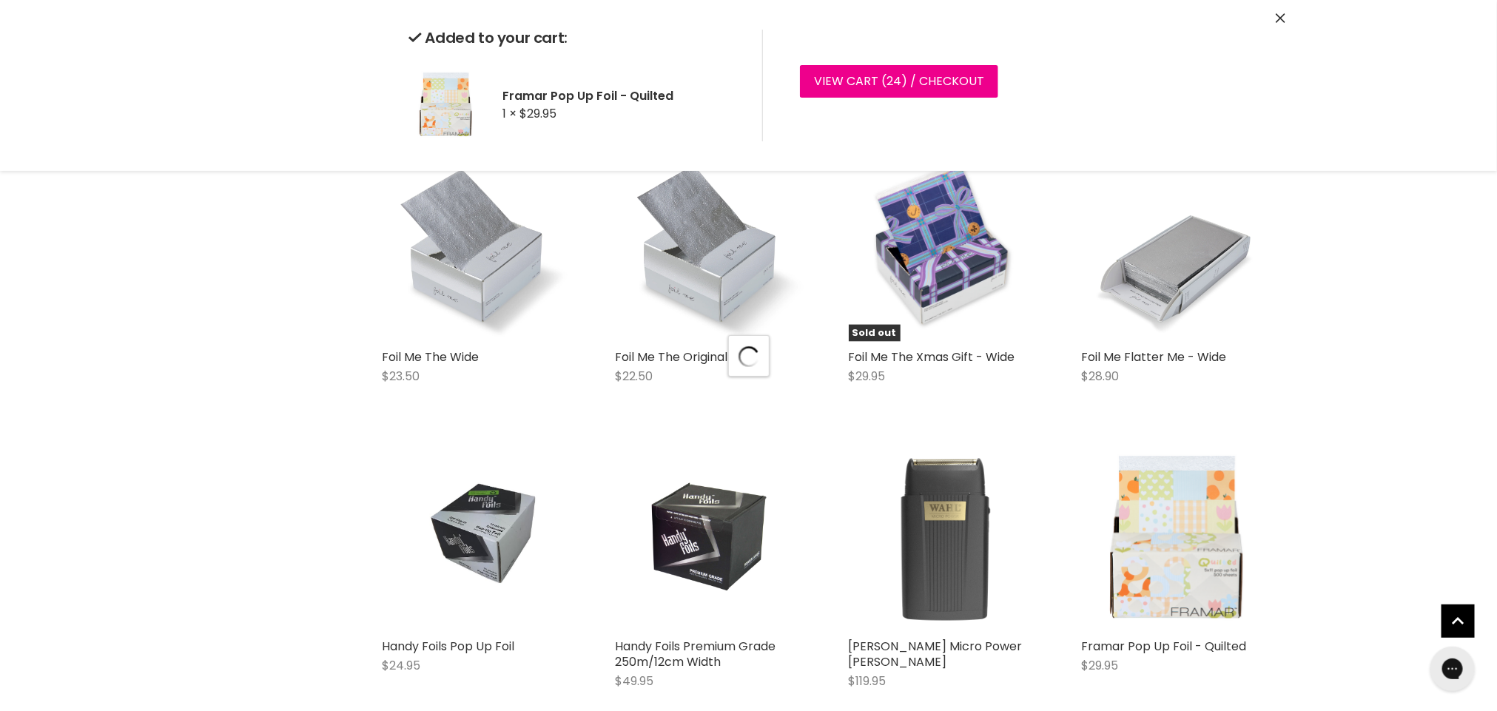
scroll to position [7074, 0]
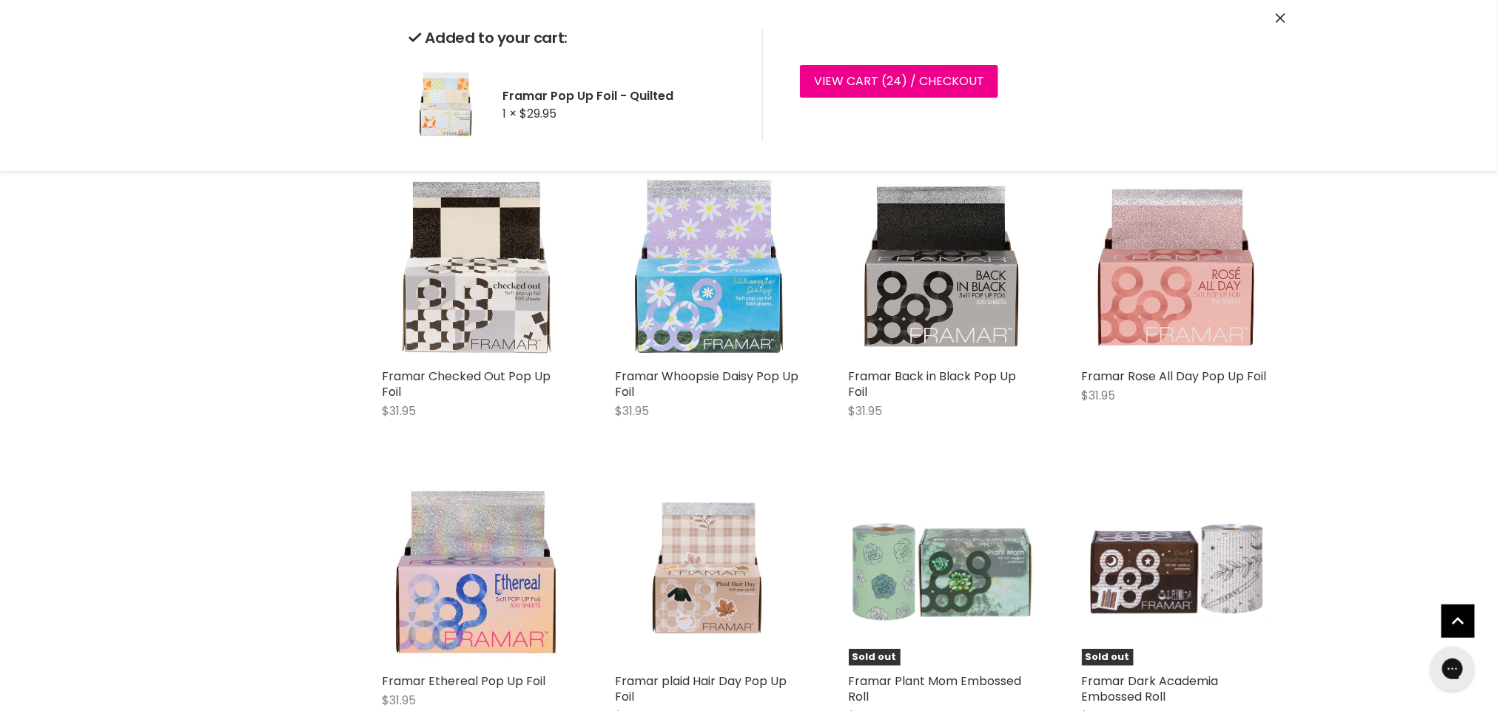
scroll to position [9146, 0]
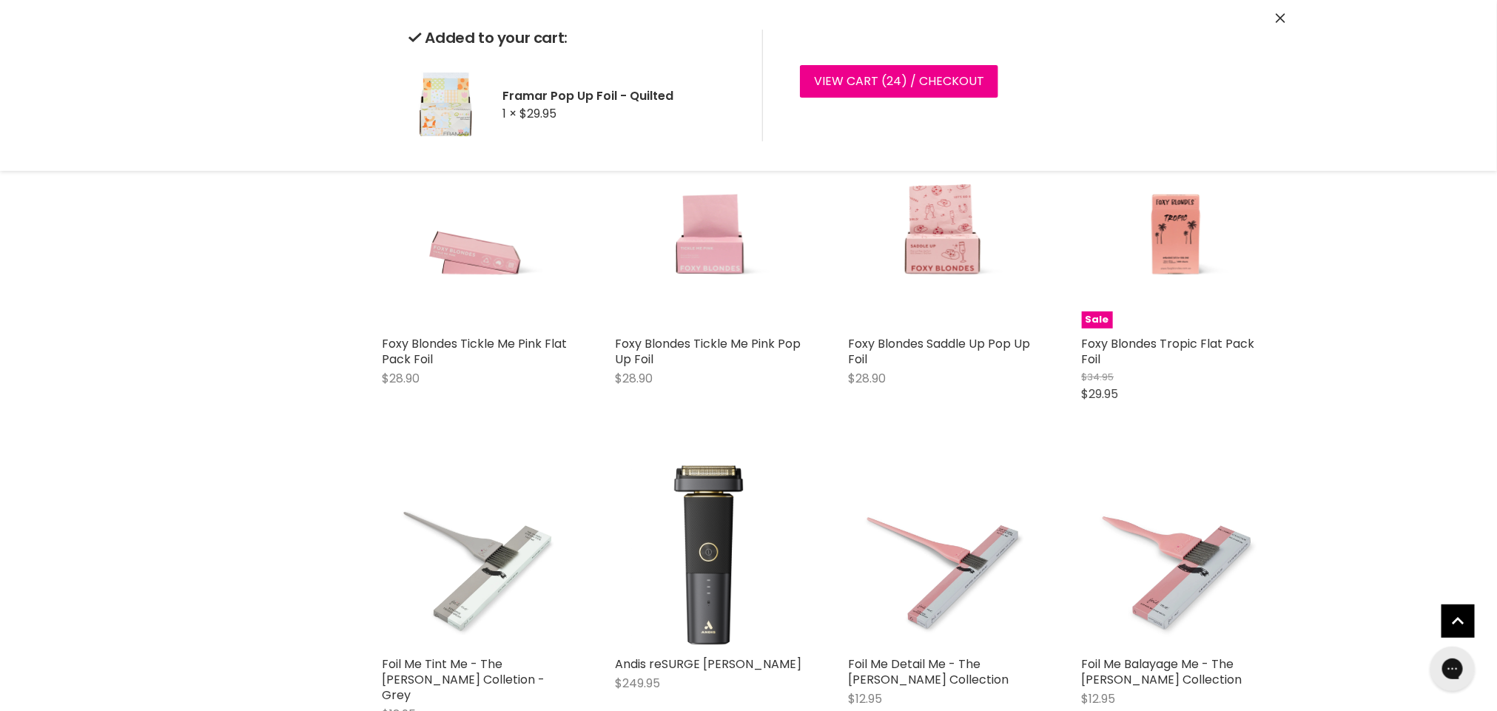
scroll to position [12066, 0]
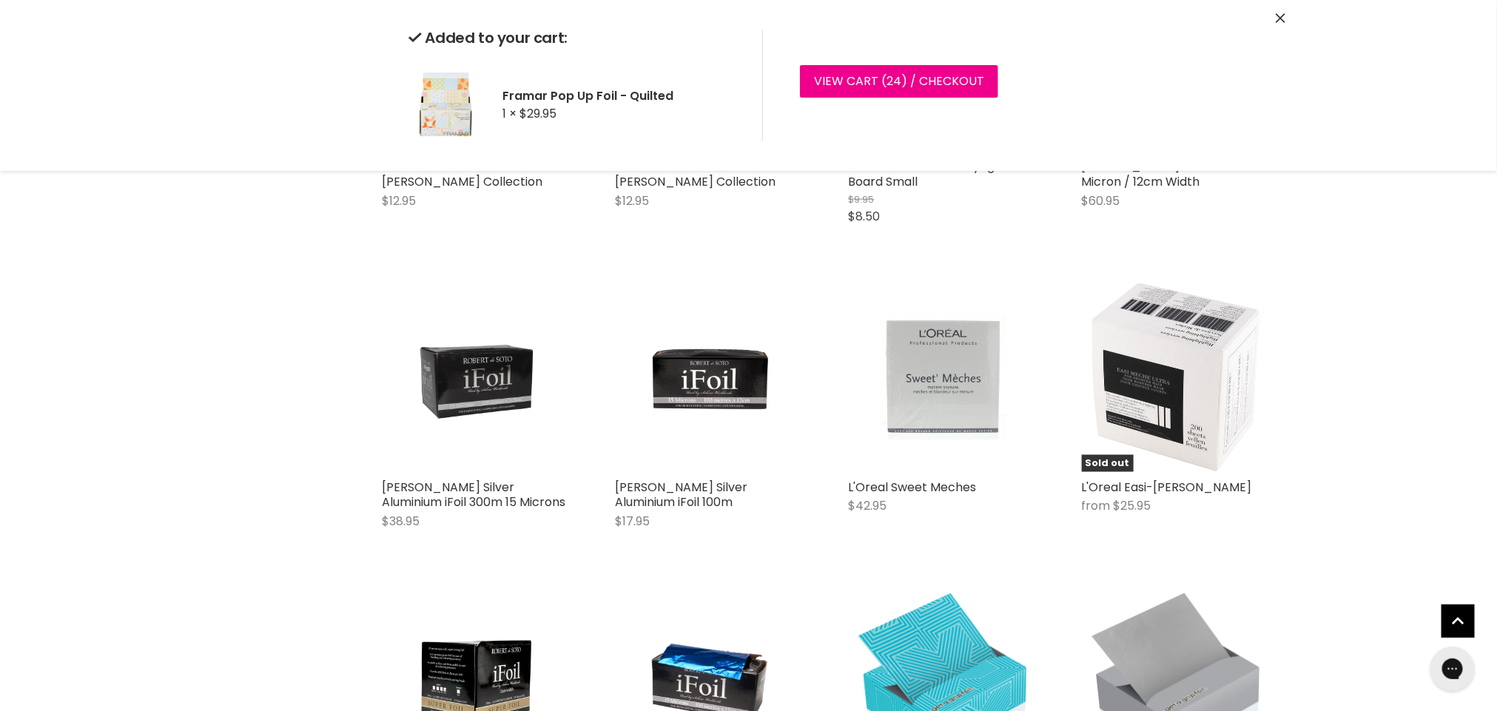
scroll to position [13003, 0]
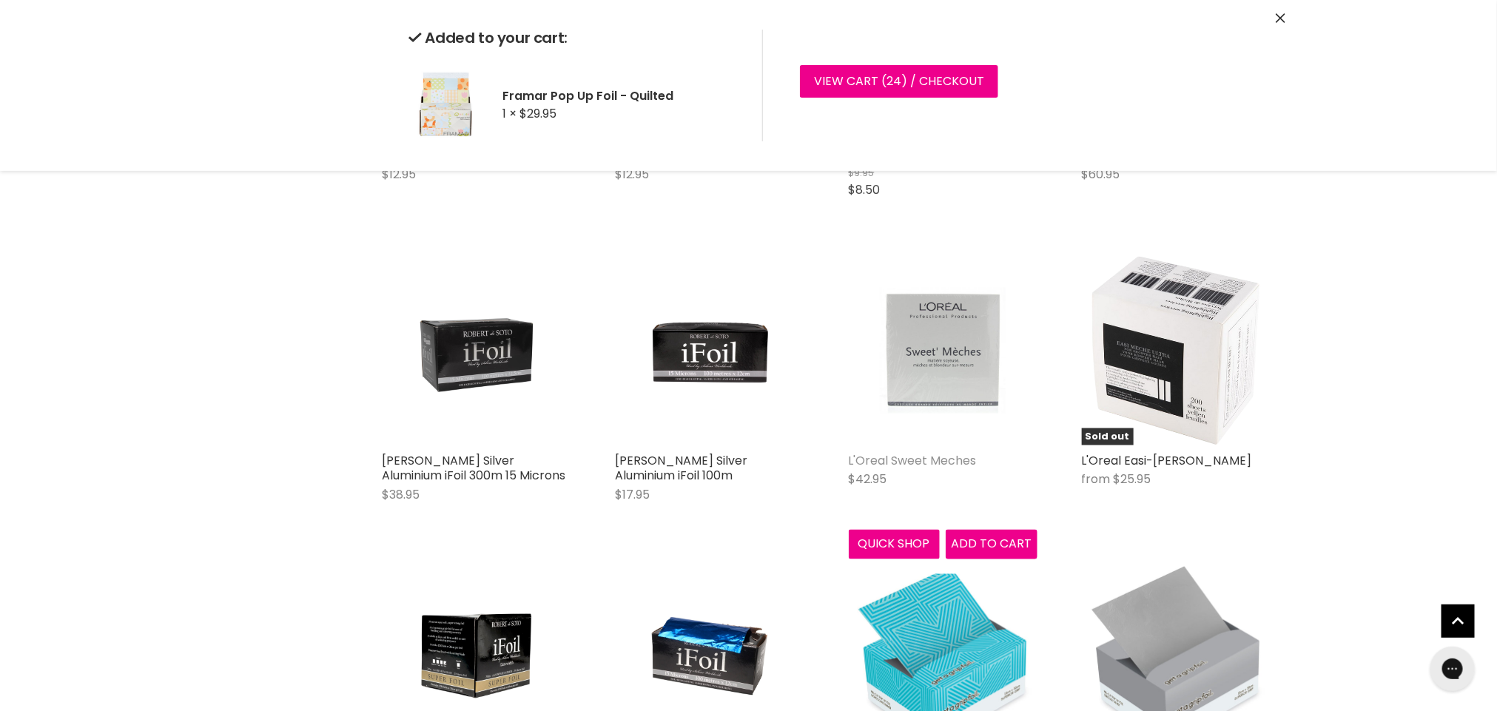
click at [890, 452] on link "L'Oreal Sweet Meches" at bounding box center [913, 460] width 128 height 17
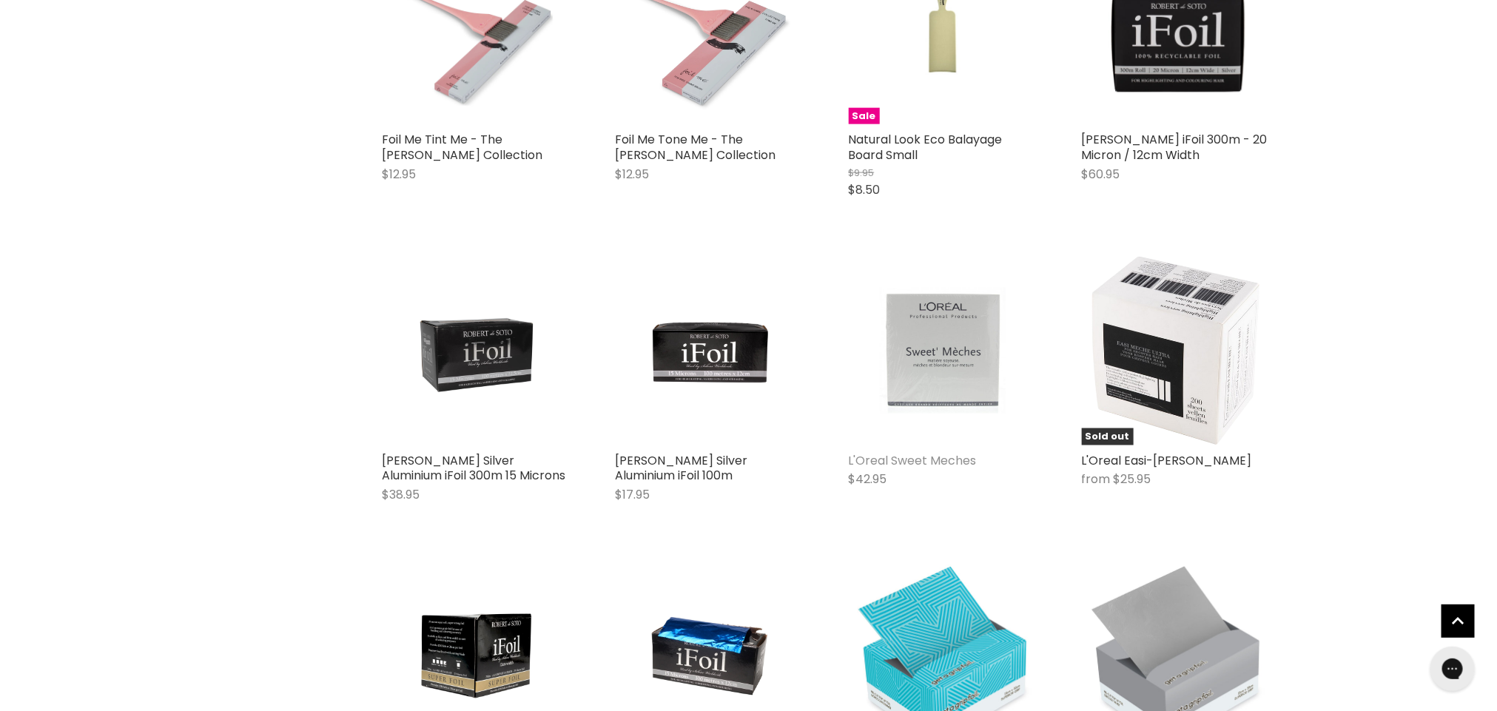
scroll to position [3477, 0]
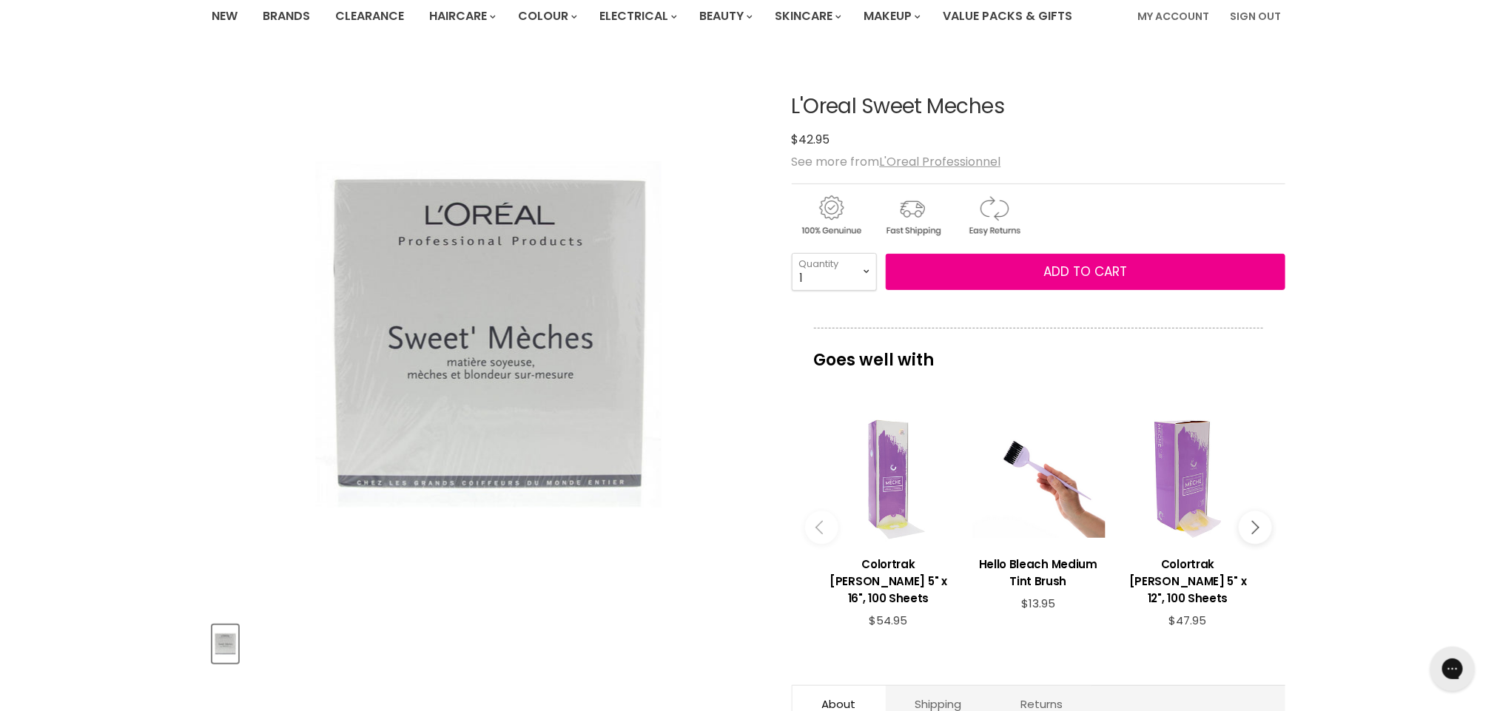
scroll to position [114, 0]
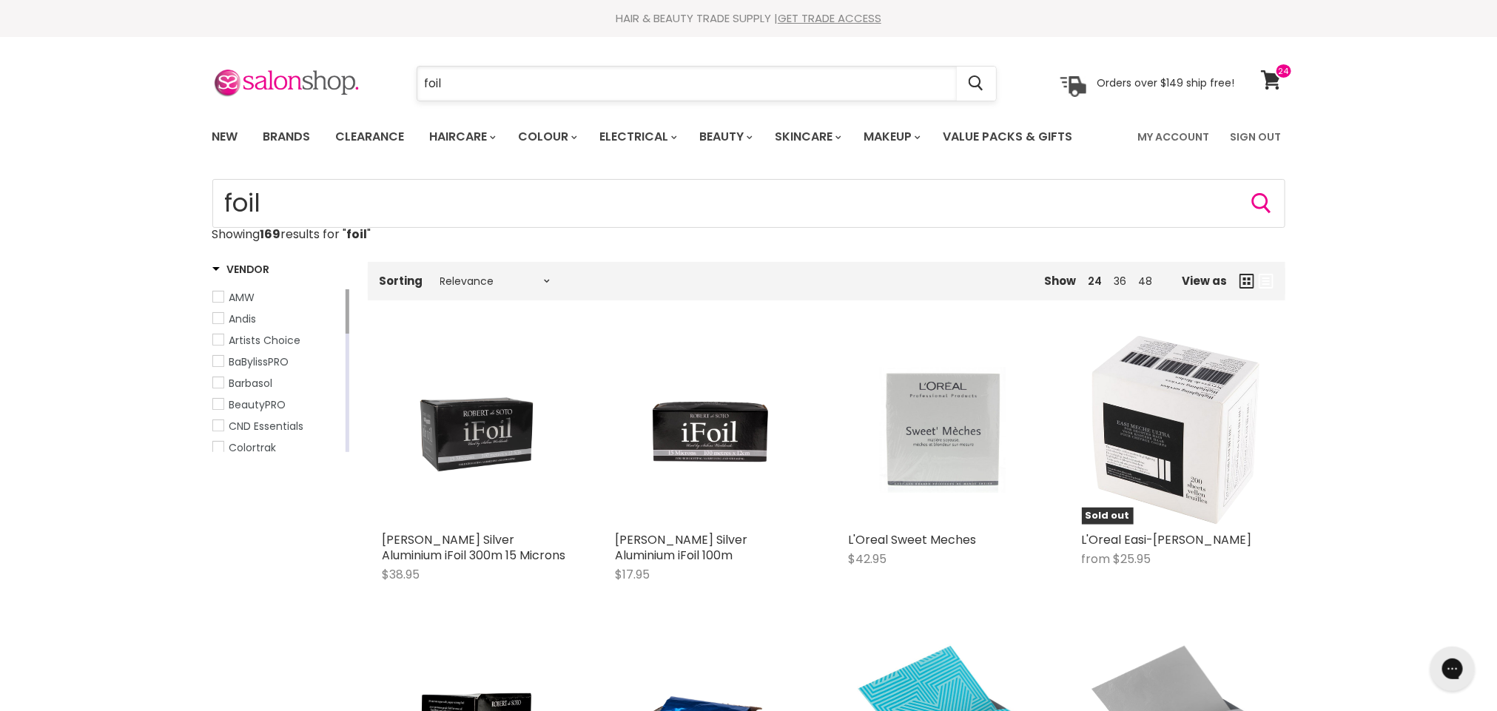
click at [476, 92] on input "foil" at bounding box center [686, 84] width 539 height 34
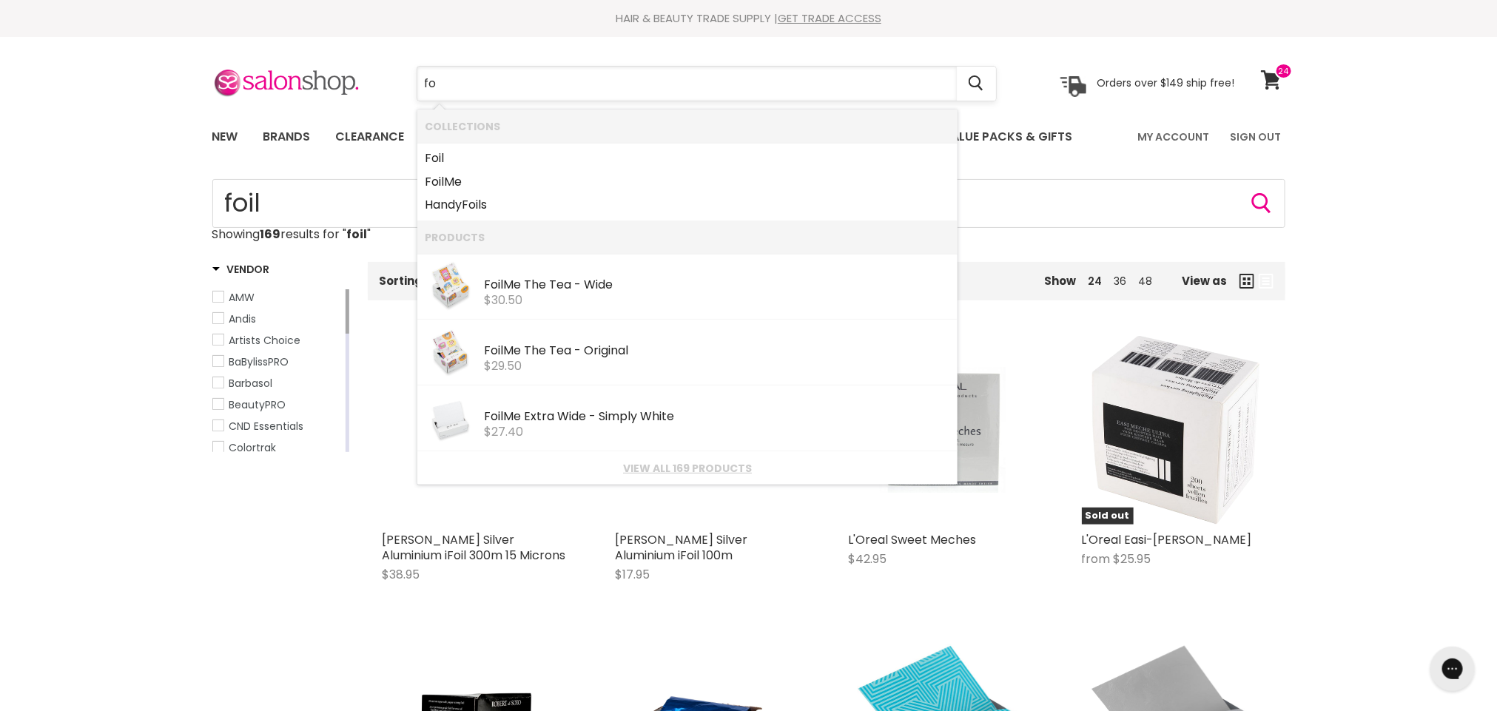
type input "f"
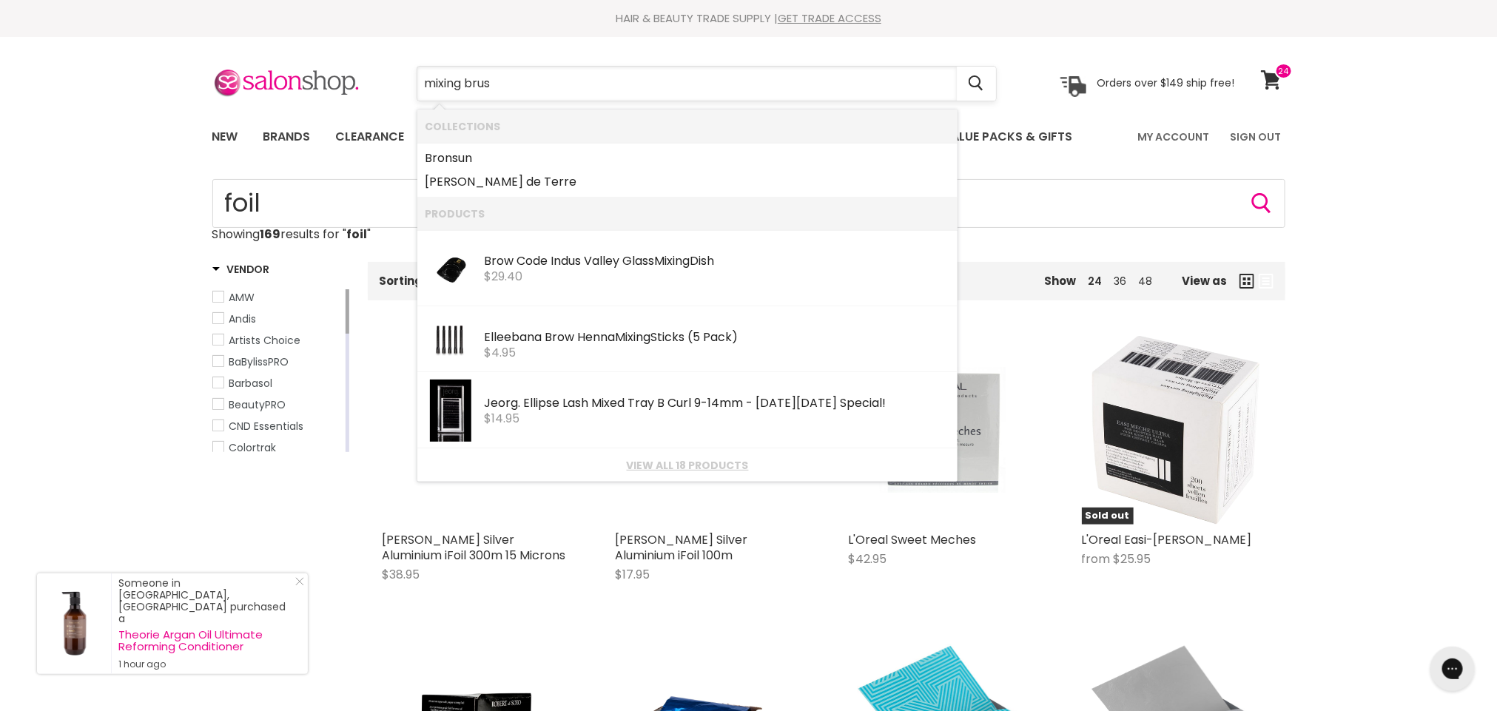
type input "mixing brush"
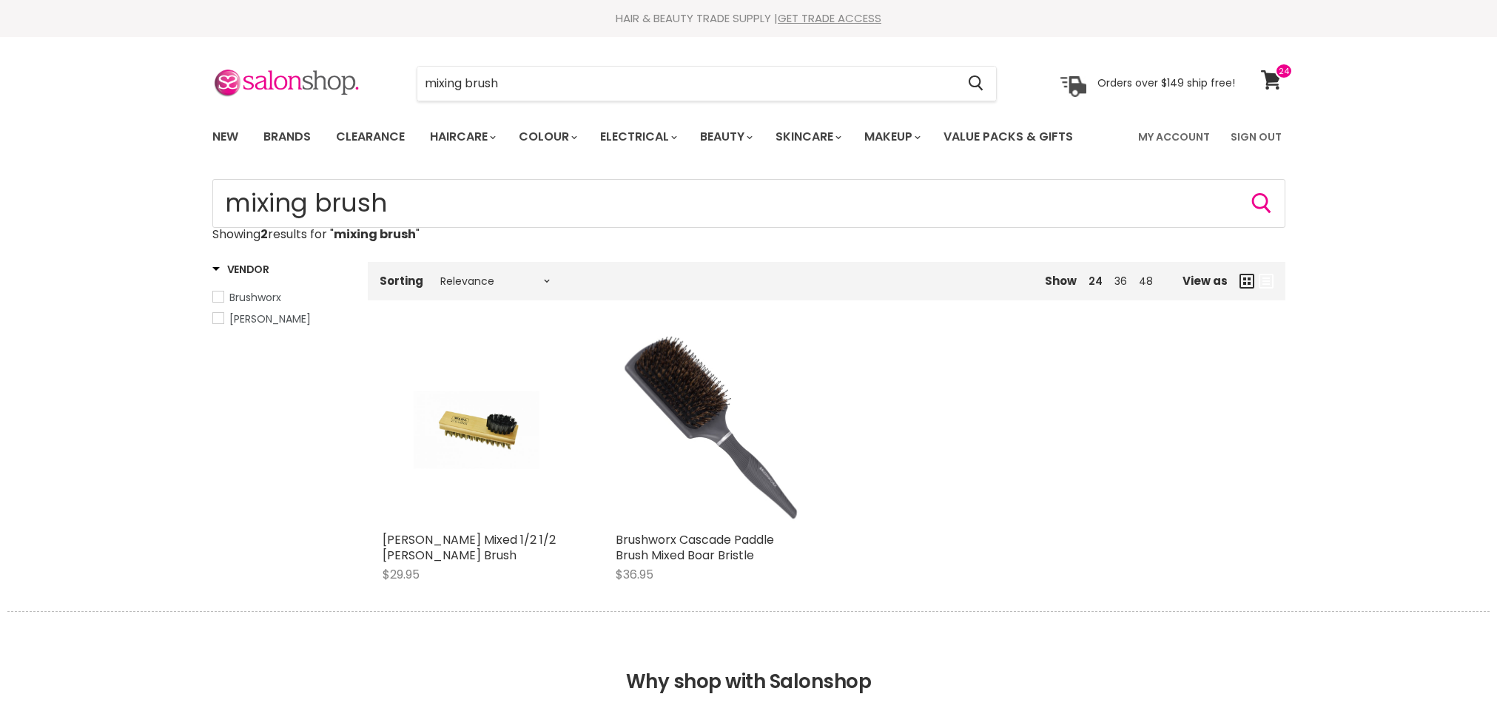
click at [506, 80] on input "mixing brush" at bounding box center [686, 84] width 539 height 34
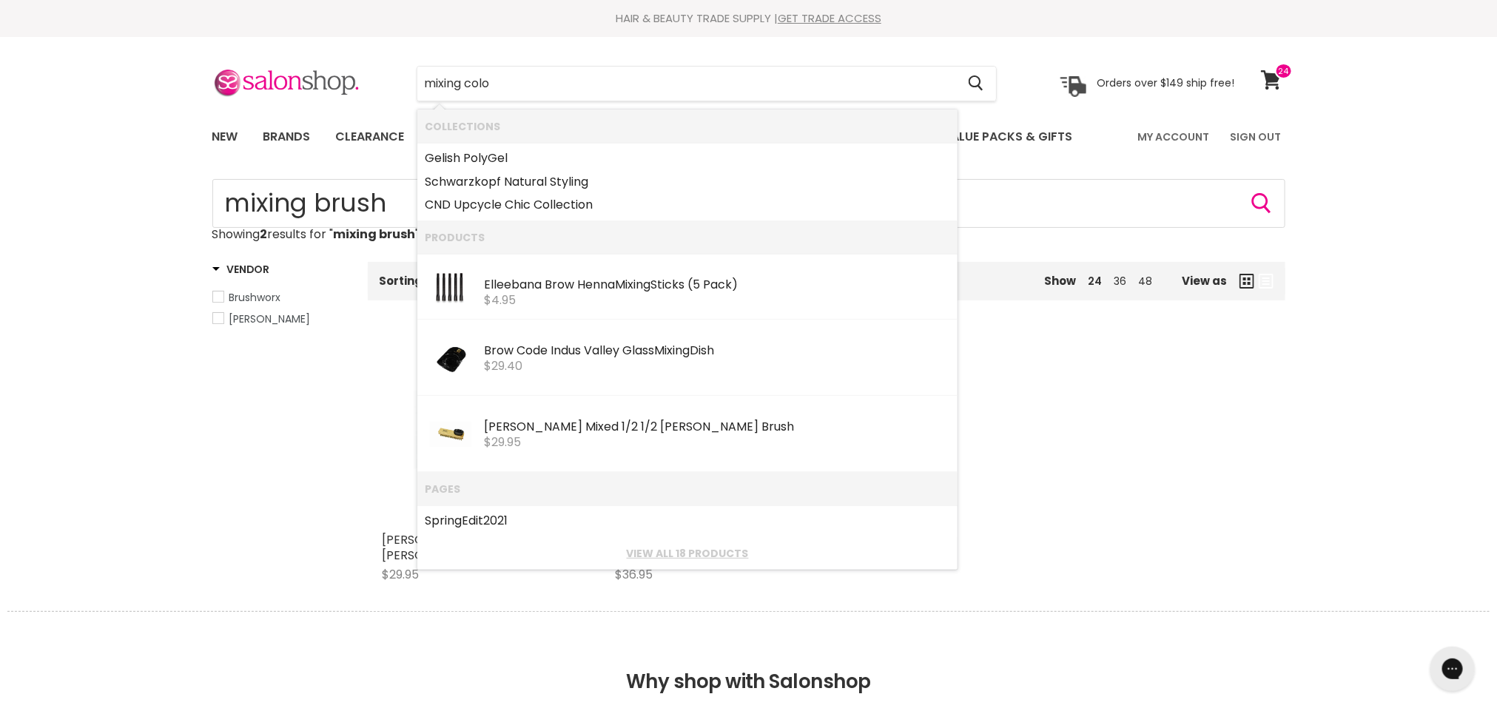
type input "mixing color"
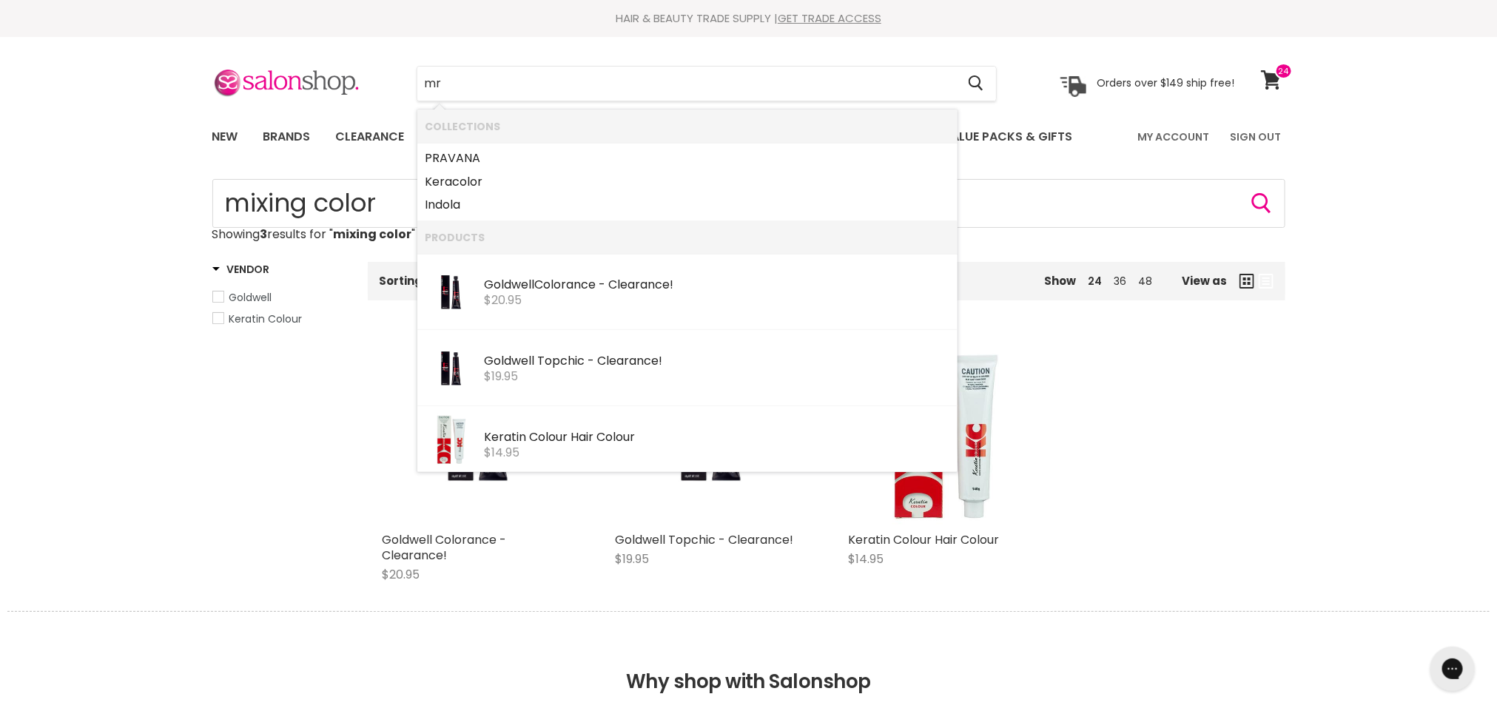
type input "r"
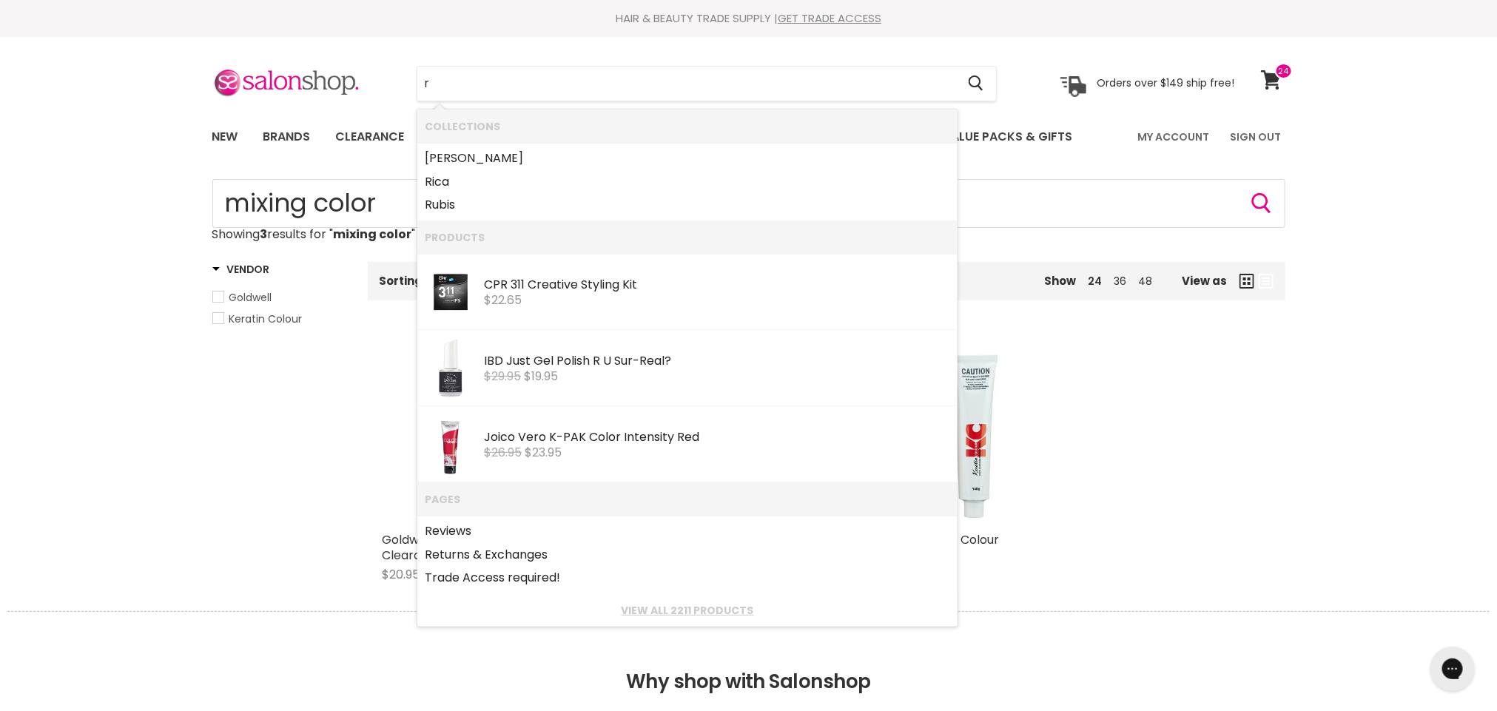
click at [494, 78] on input "r" at bounding box center [686, 84] width 539 height 34
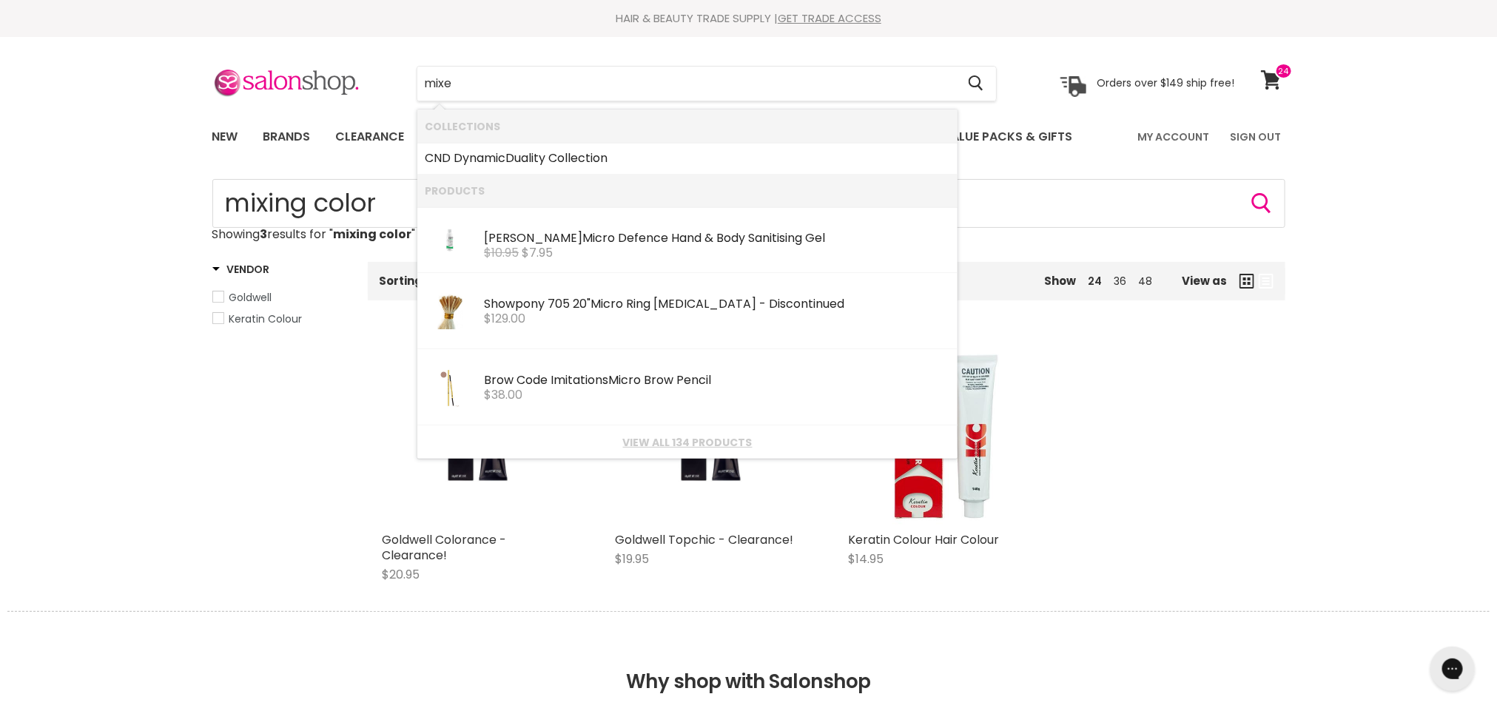
type input "mixer"
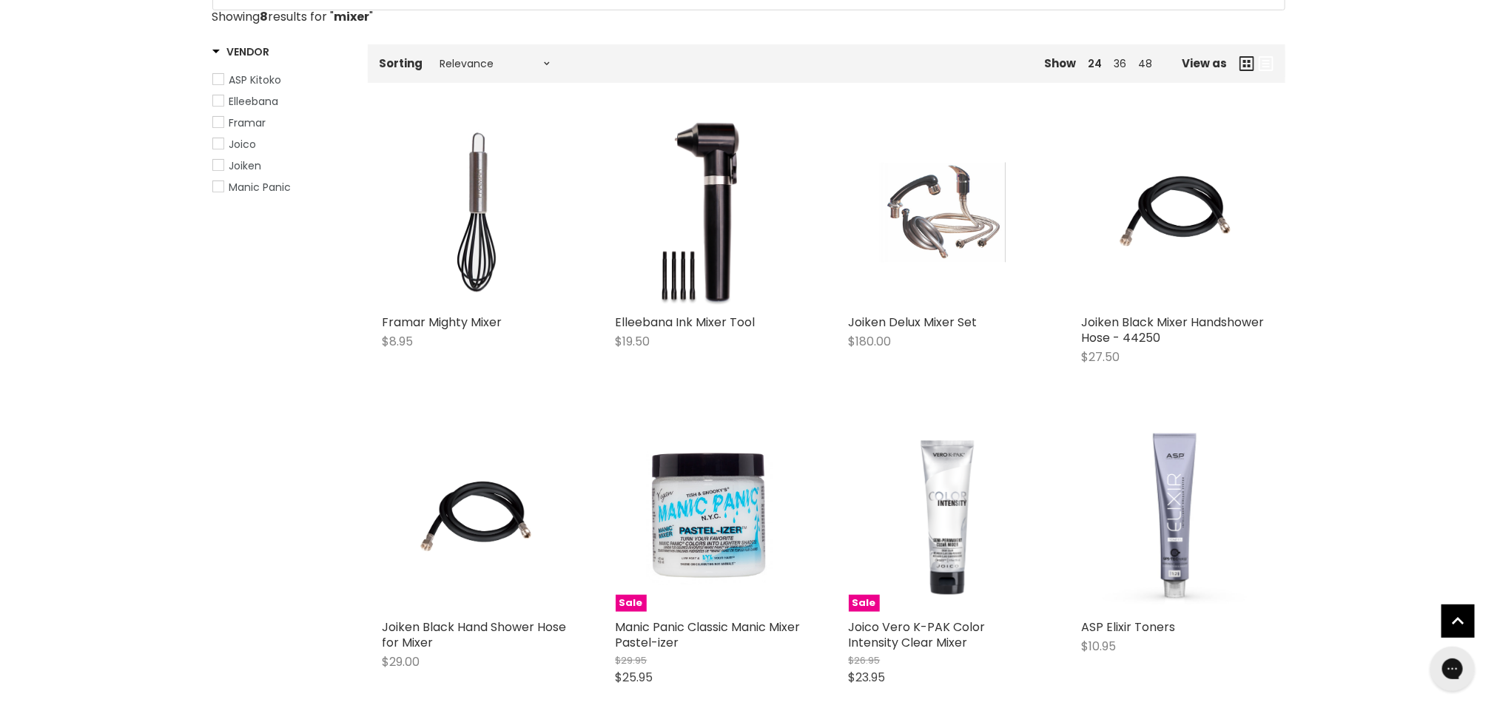
scroll to position [165, 0]
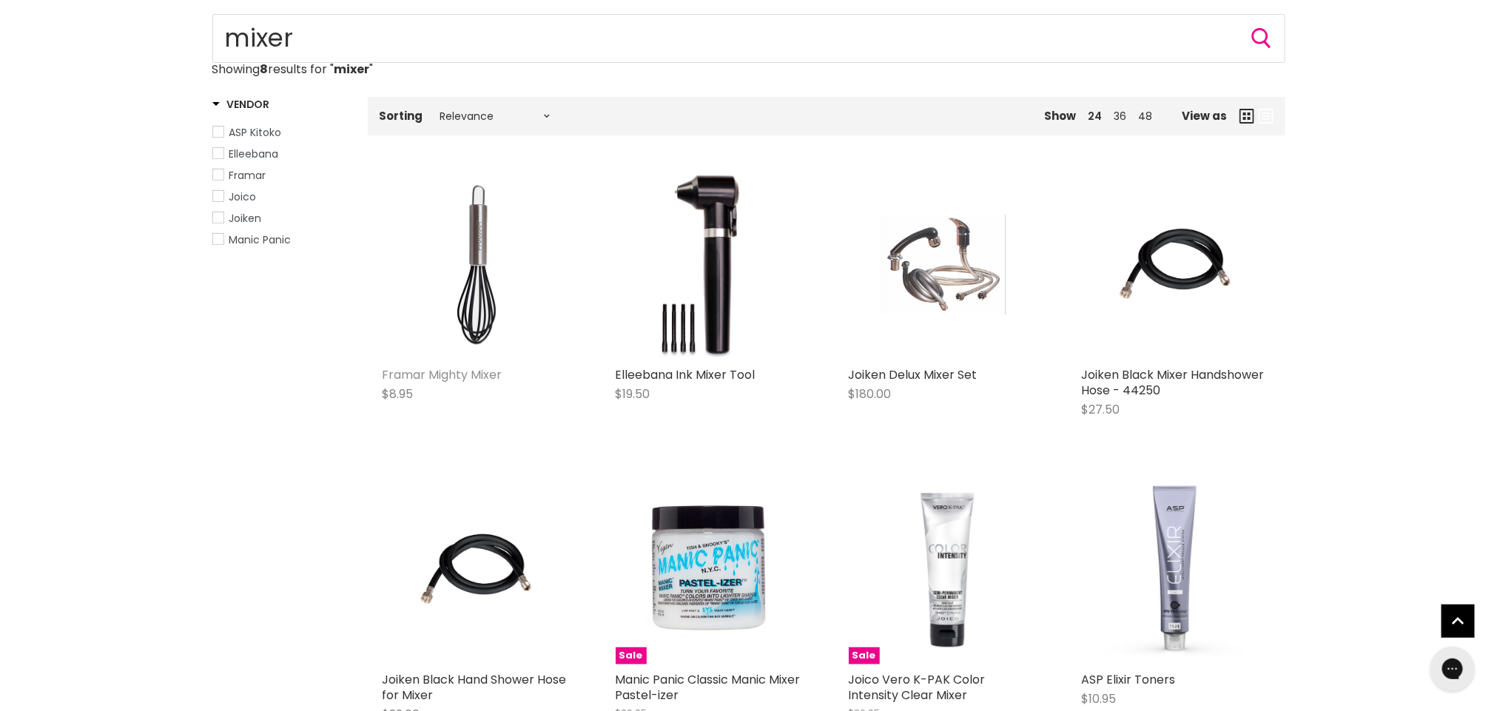
click at [397, 375] on link "Framar Mighty Mixer" at bounding box center [443, 374] width 120 height 17
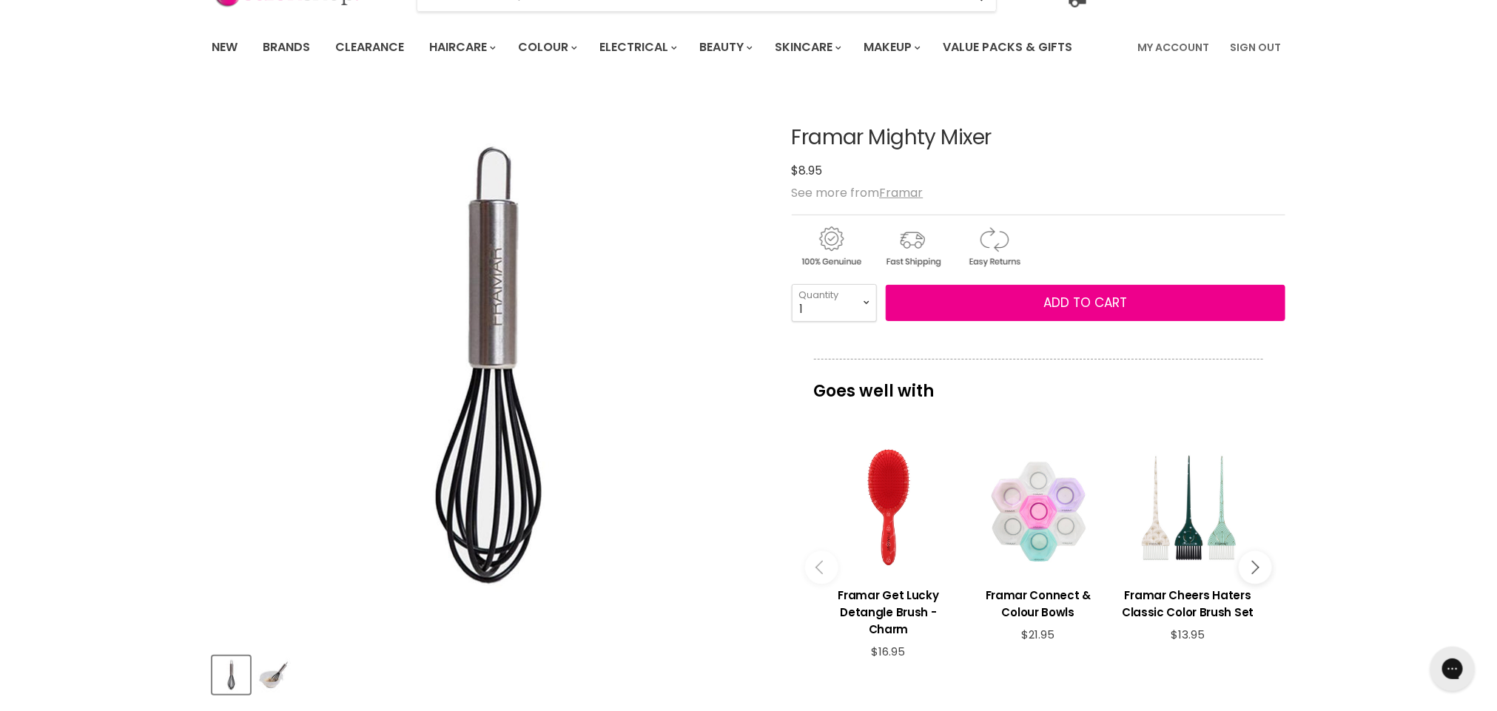
scroll to position [133, 0]
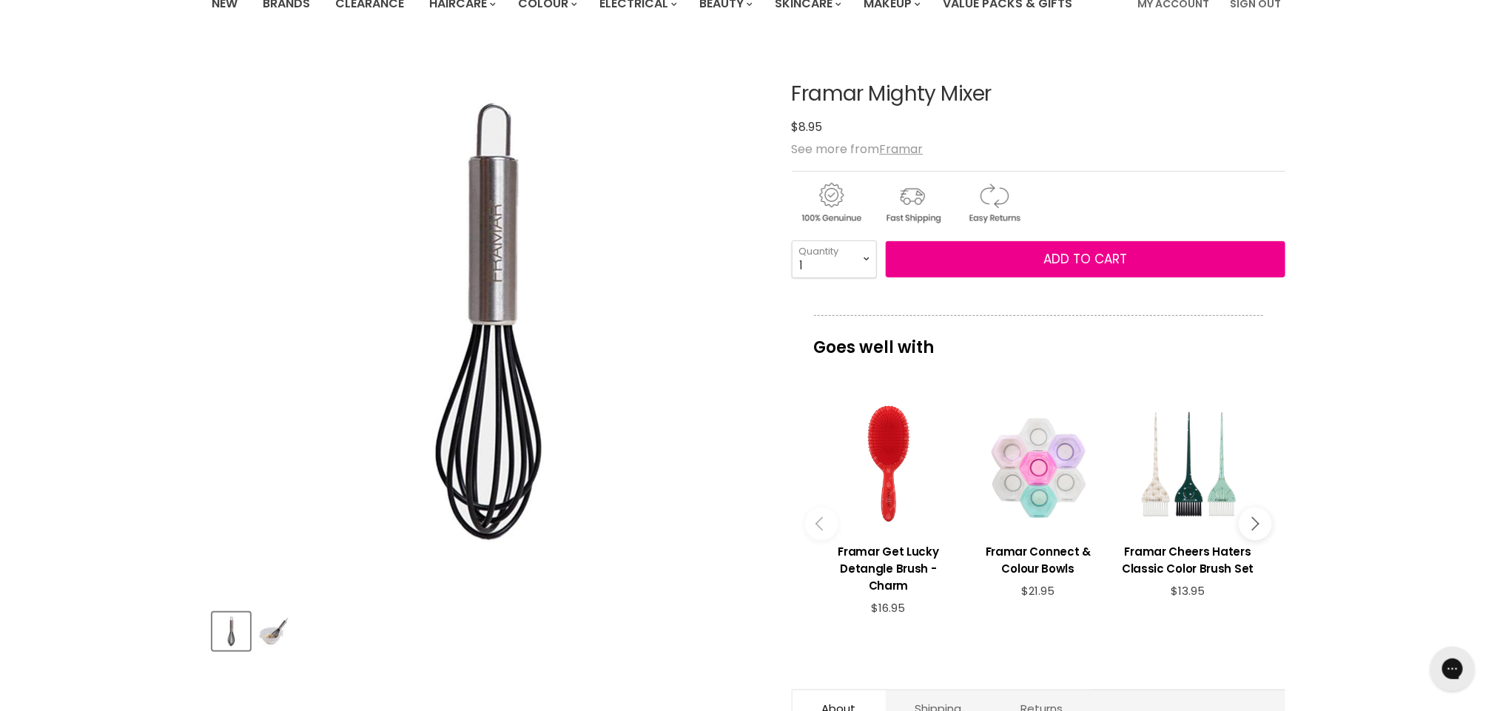
click at [1255, 518] on icon "Main content" at bounding box center [1251, 523] width 13 height 13
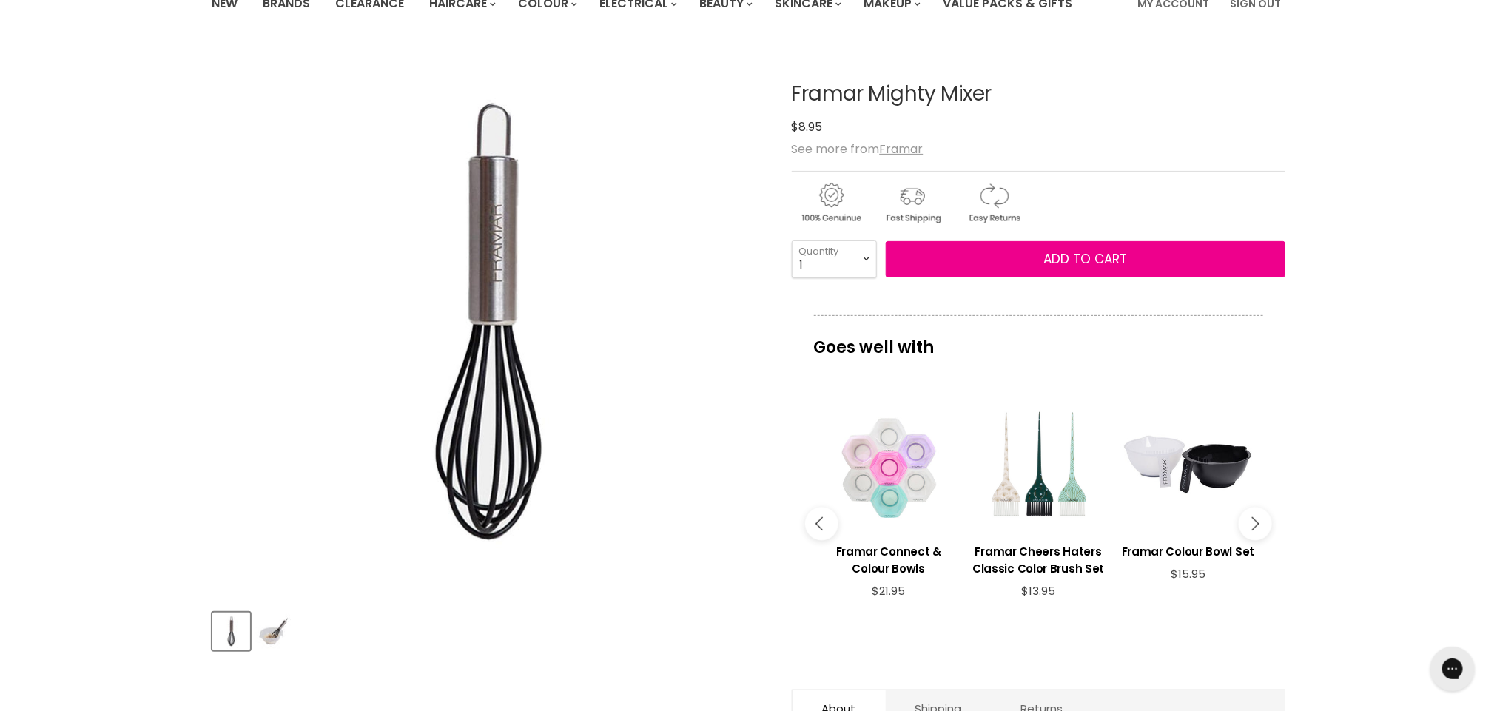
click at [1255, 518] on icon "Main content" at bounding box center [1251, 523] width 13 height 13
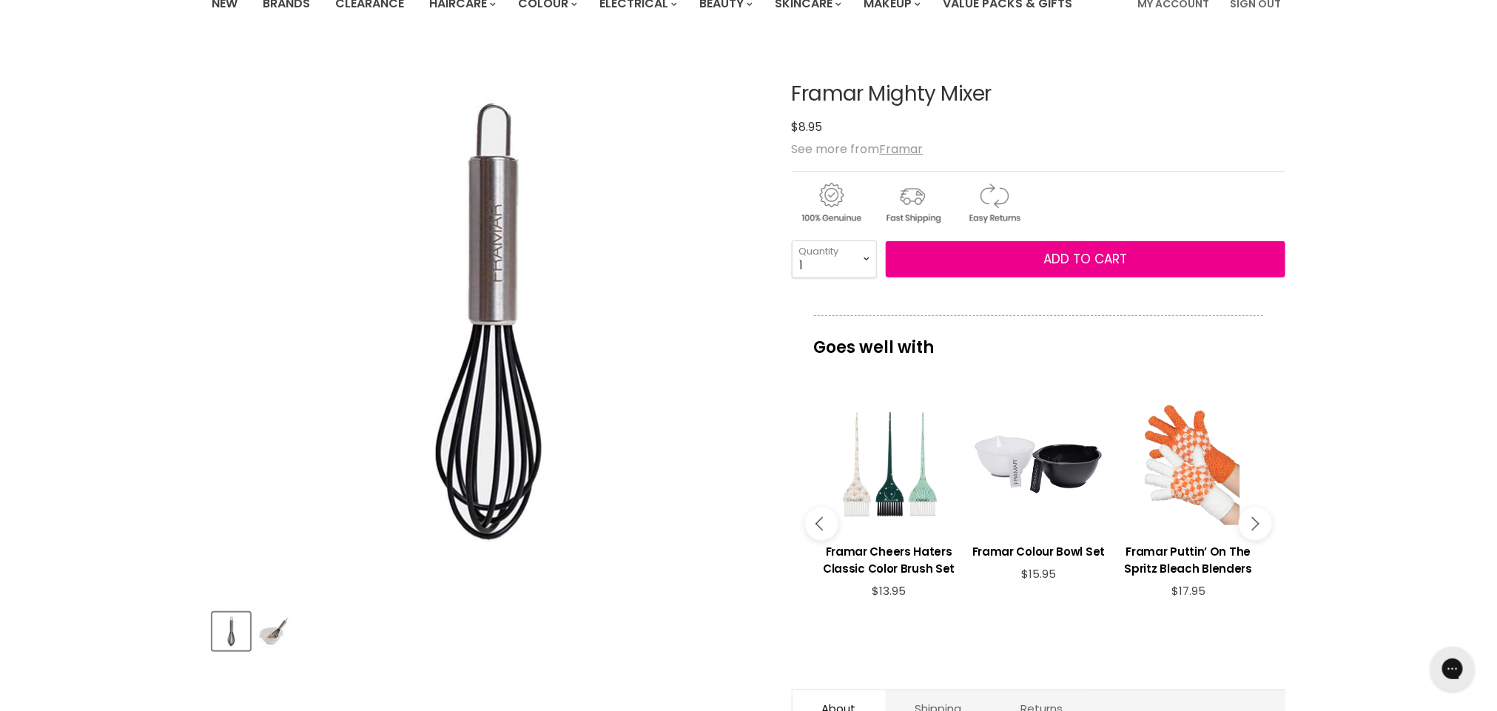
click at [1255, 518] on icon "Main content" at bounding box center [1251, 523] width 13 height 13
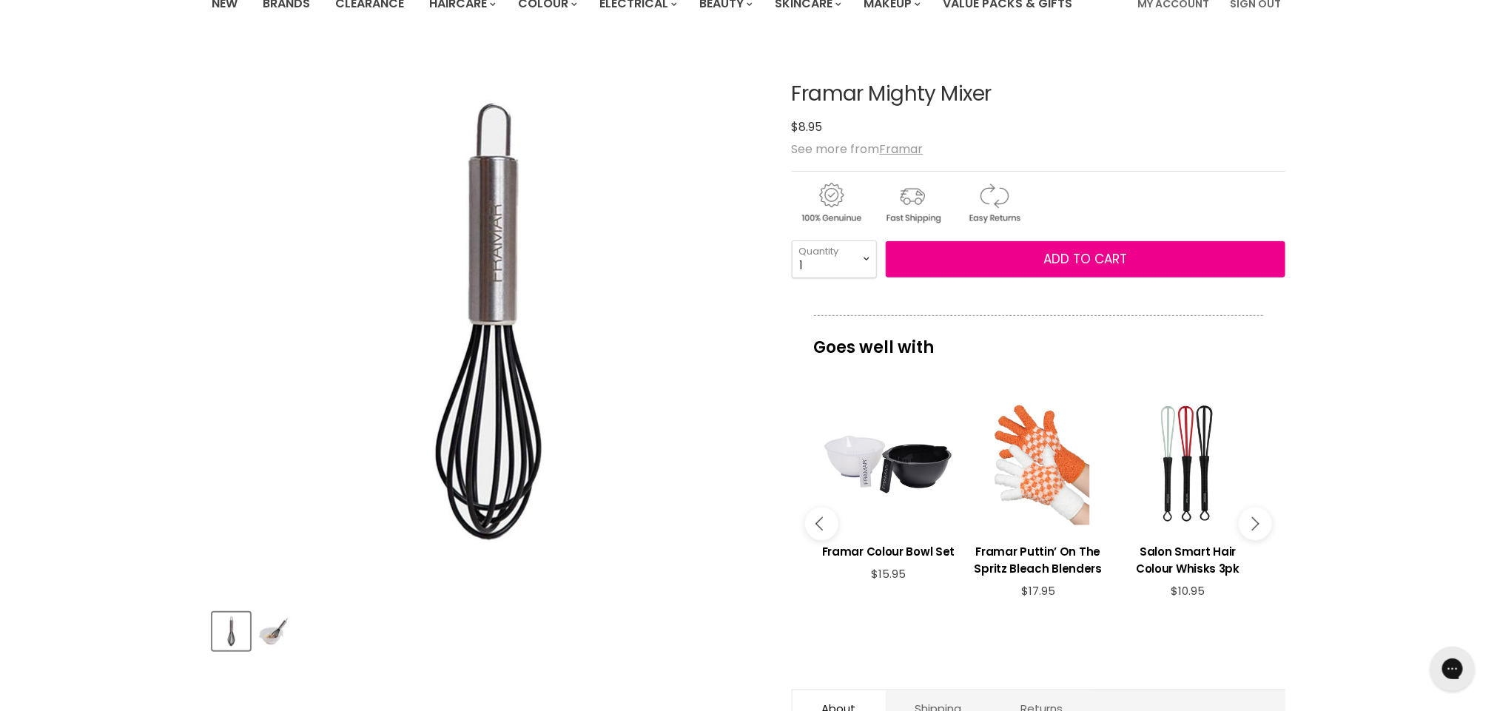
click at [1255, 518] on icon "Main content" at bounding box center [1251, 523] width 13 height 13
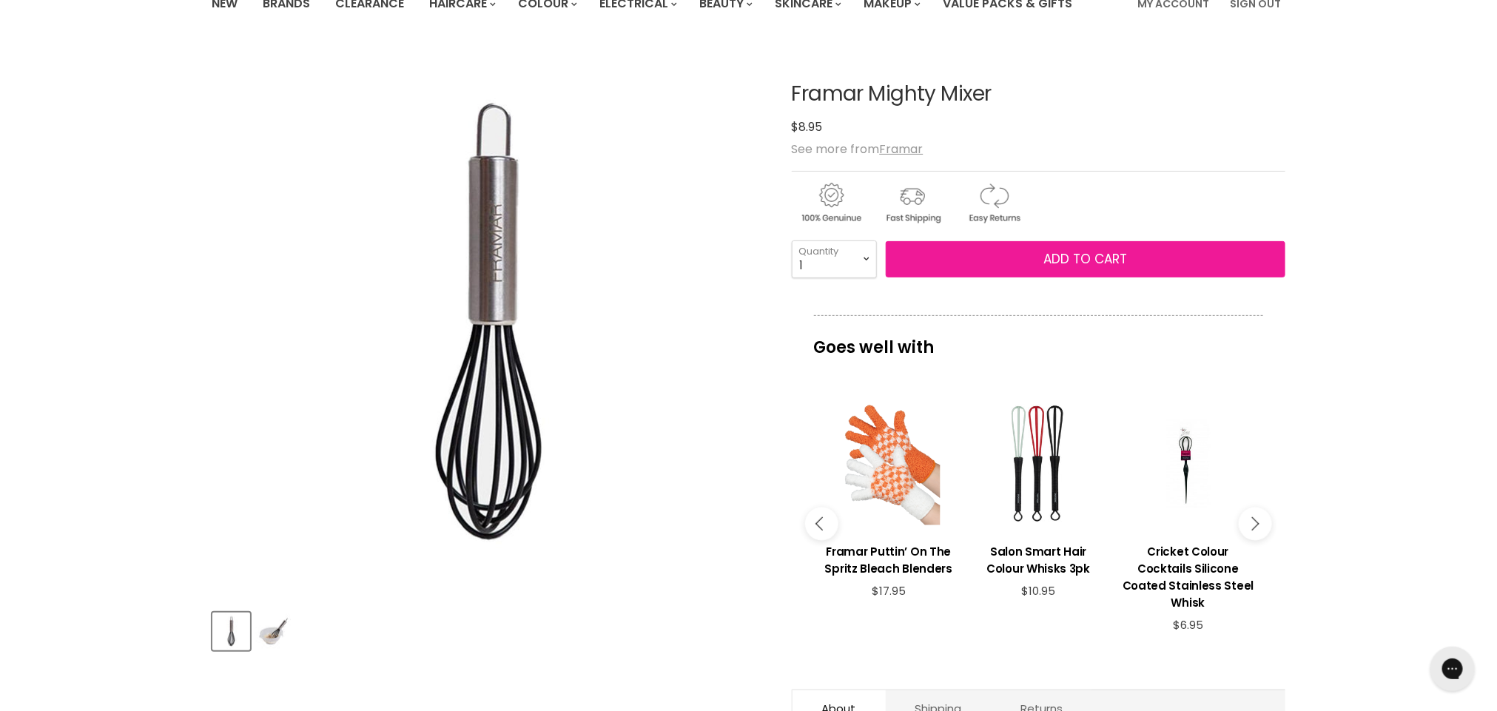
click at [1121, 249] on button "Add to cart" at bounding box center [1086, 259] width 400 height 37
click at [1099, 258] on span "Add to cart" at bounding box center [1085, 259] width 84 height 18
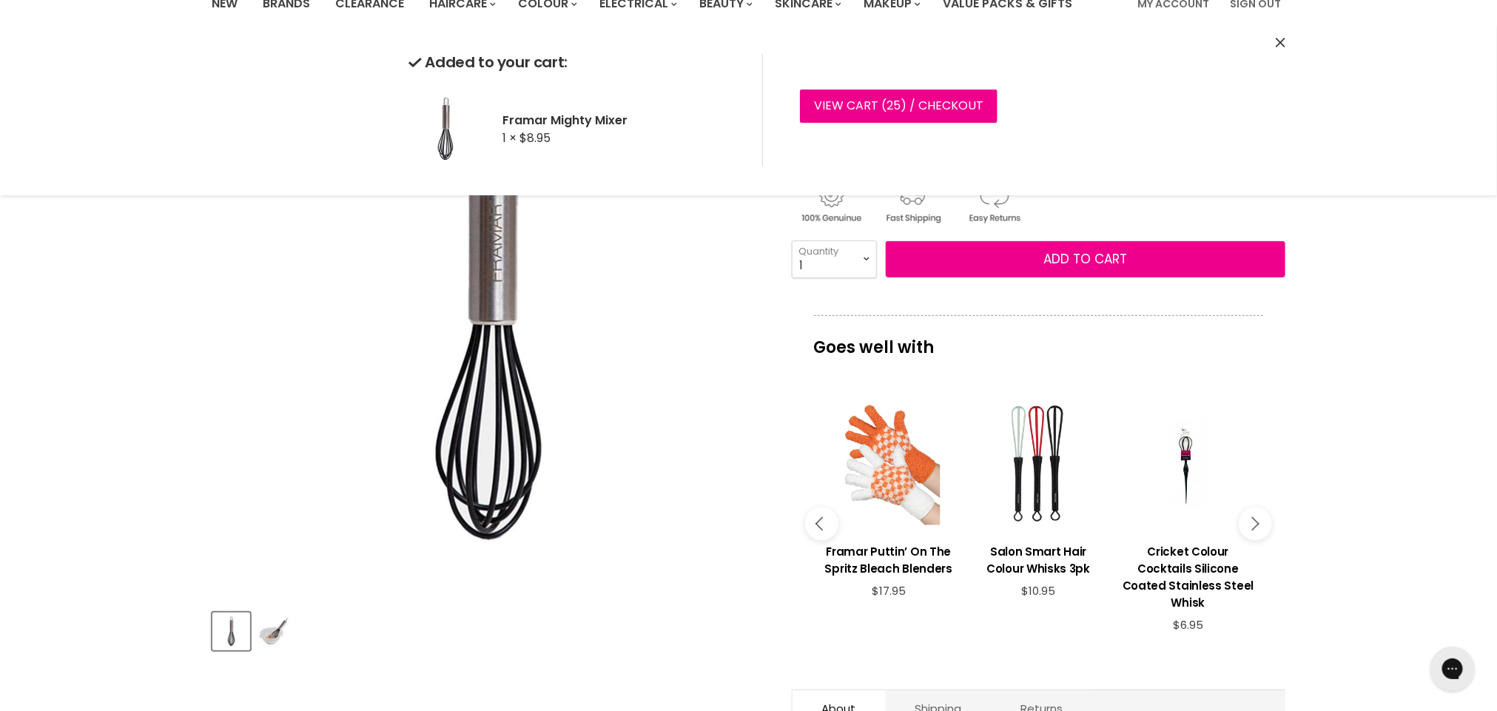
click at [1279, 44] on icon "Close" at bounding box center [1281, 43] width 10 height 10
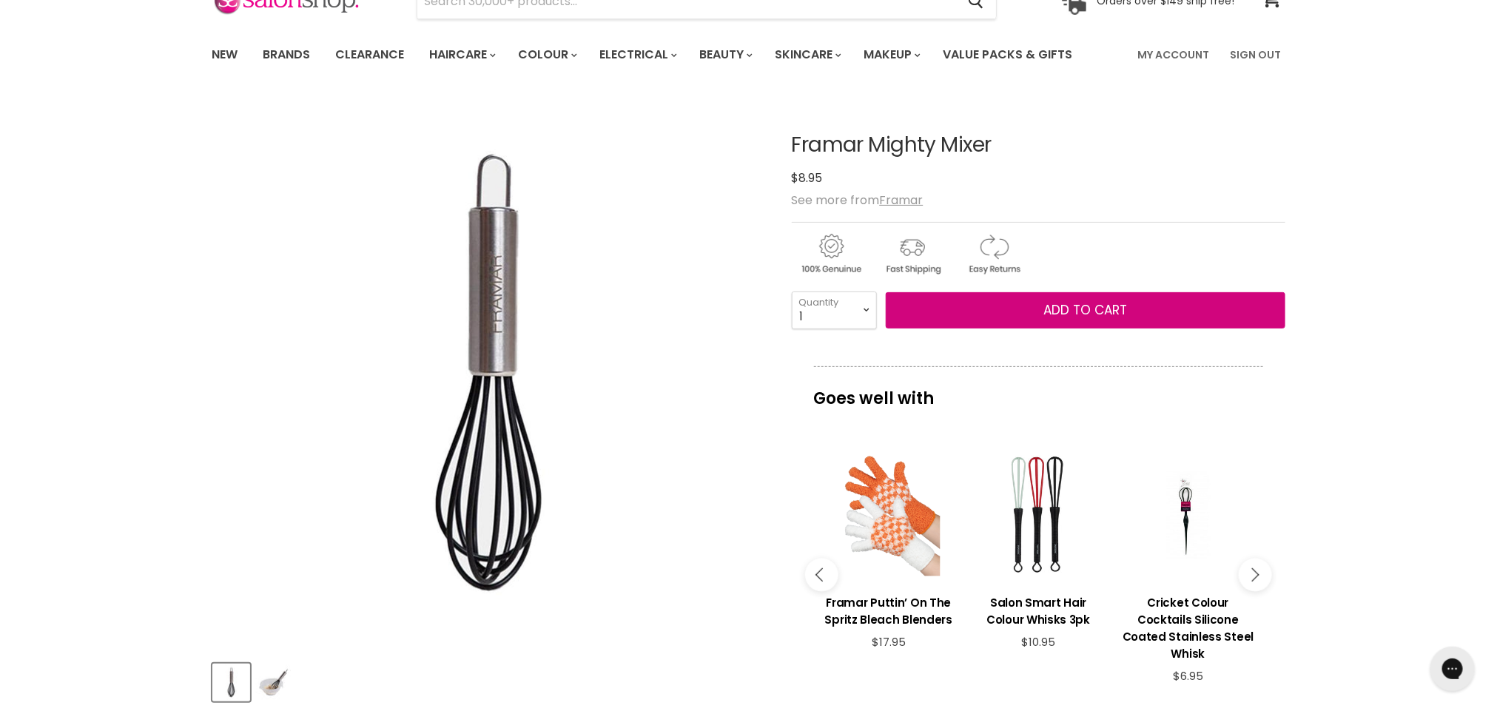
scroll to position [0, 0]
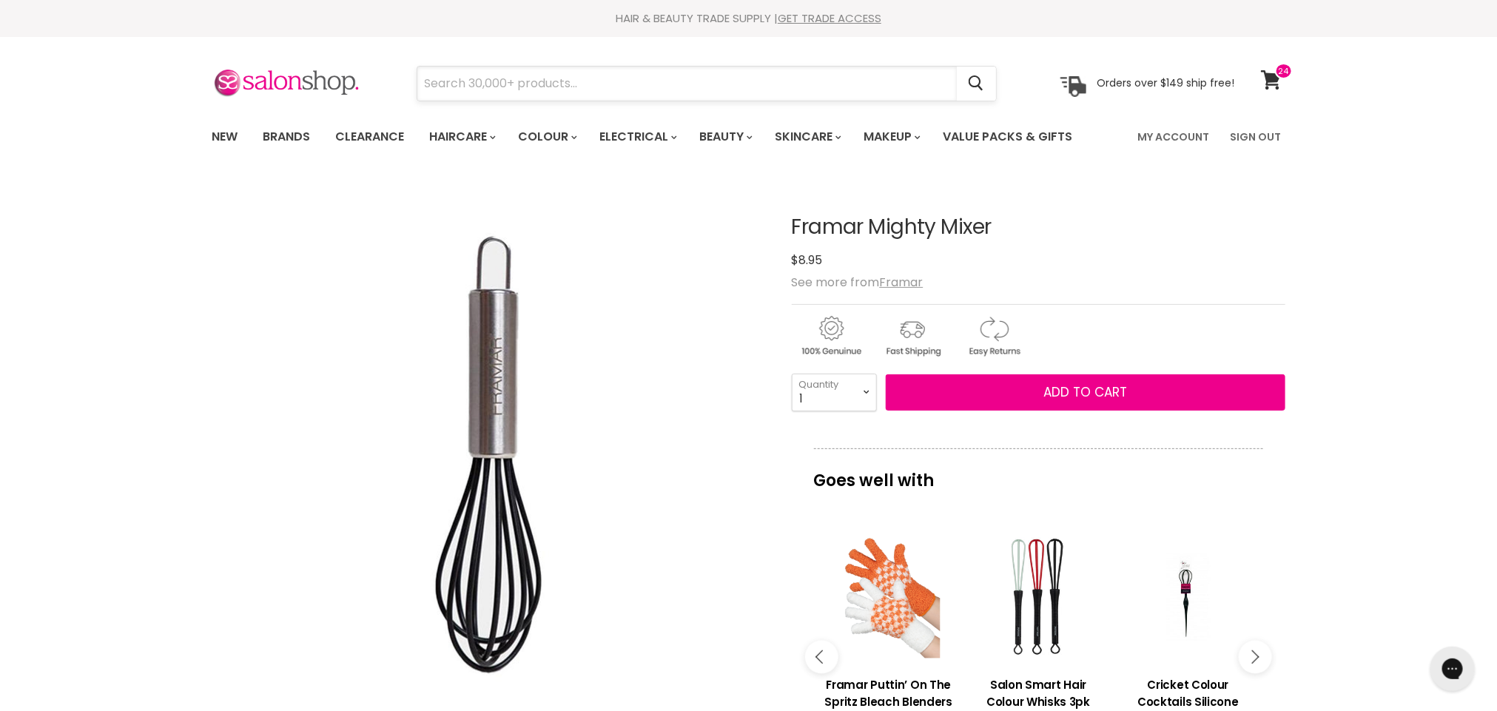
click at [655, 90] on input "Search" at bounding box center [686, 84] width 539 height 34
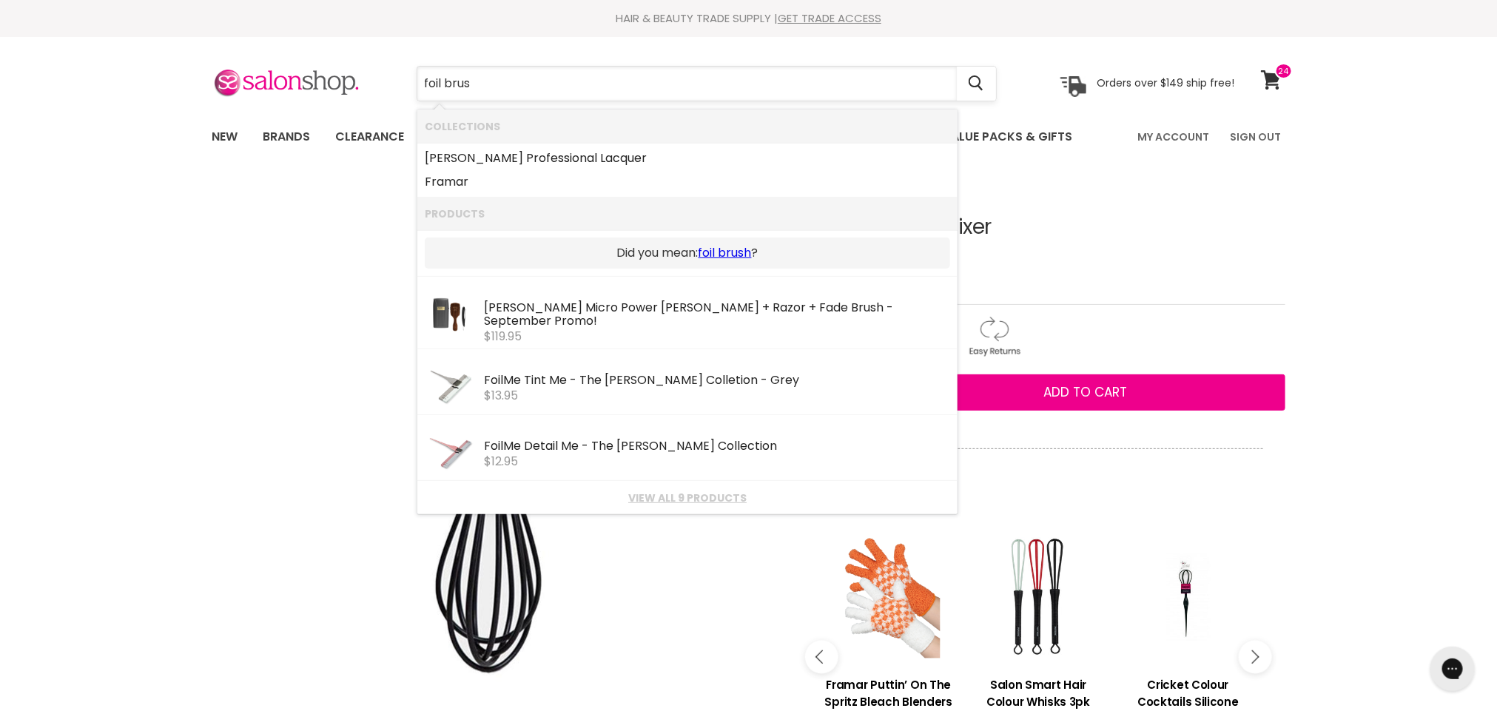
type input "foil brush"
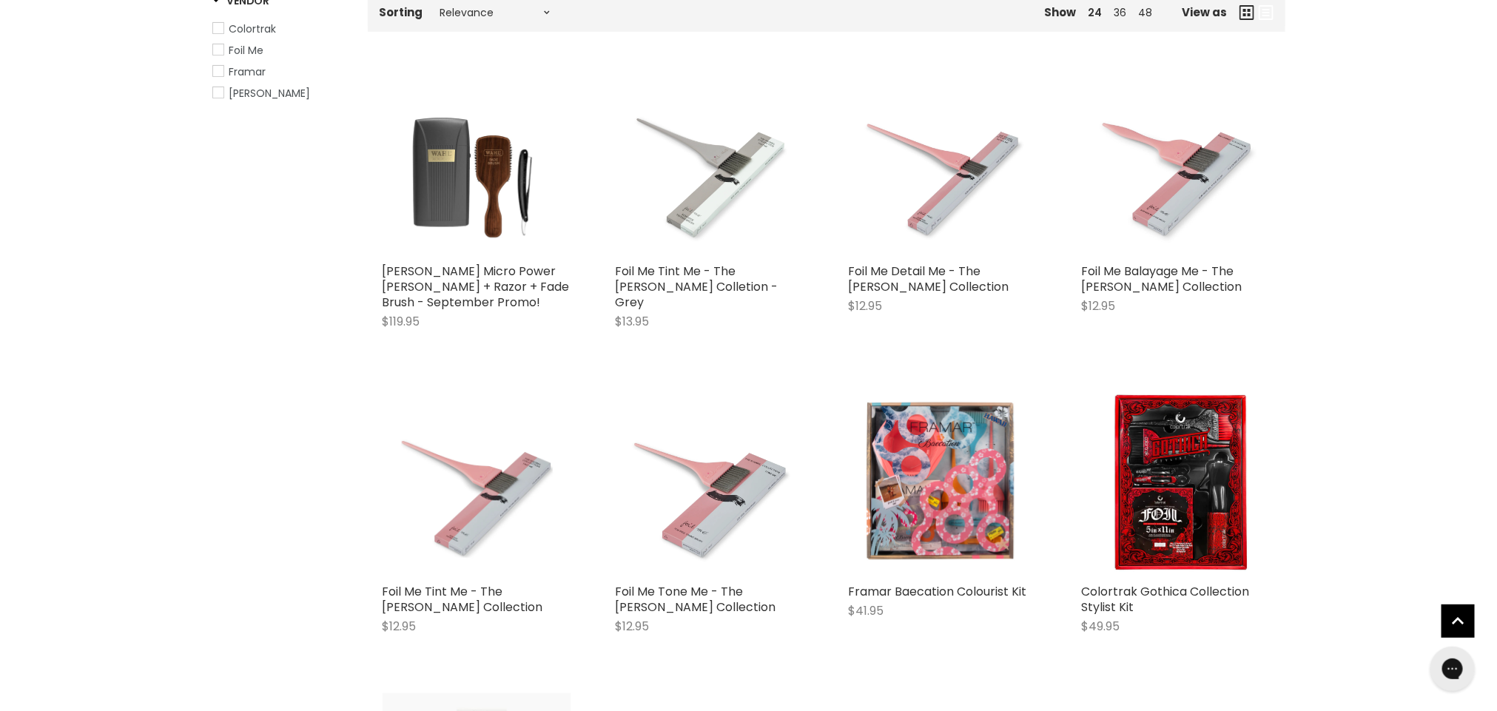
scroll to position [247, 0]
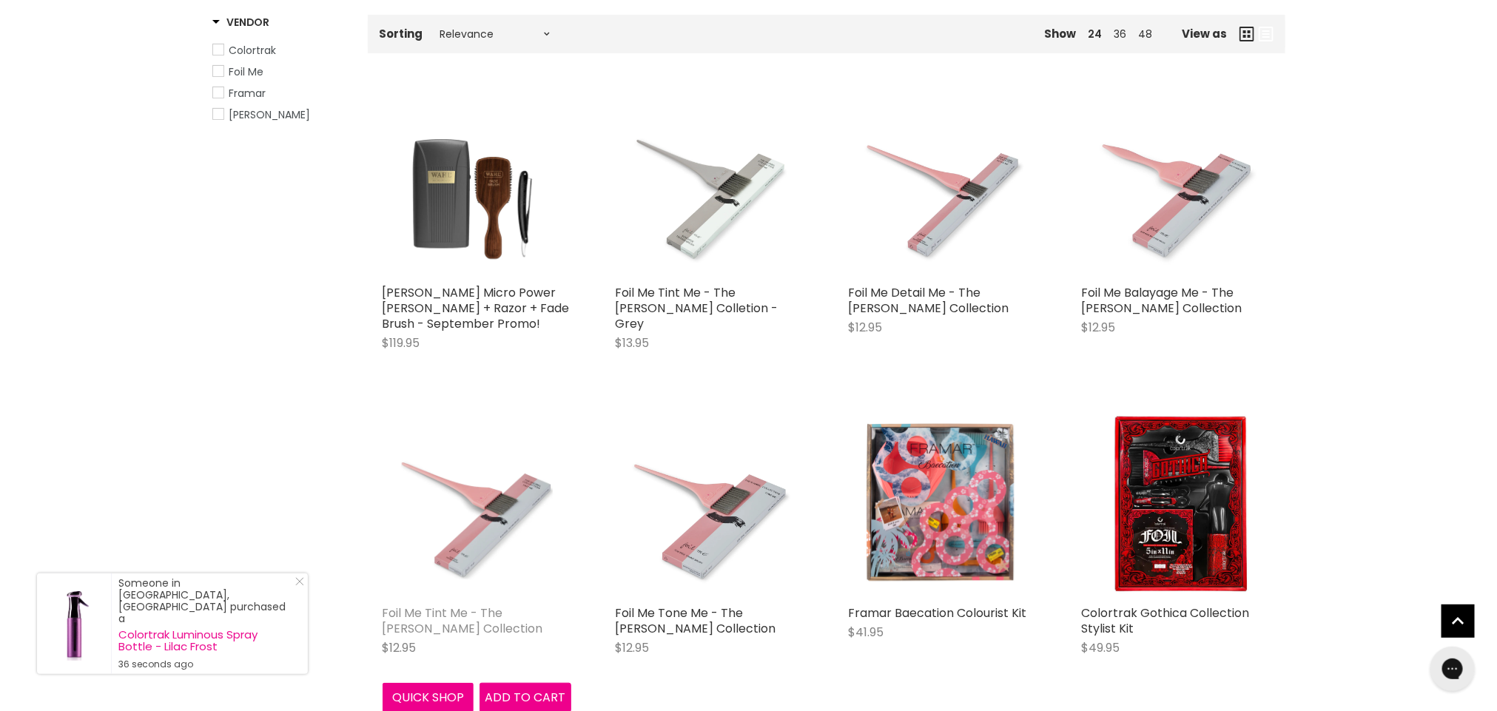
click at [444, 616] on link "Foil Me Tint Me - The [PERSON_NAME] Collection" at bounding box center [463, 621] width 161 height 33
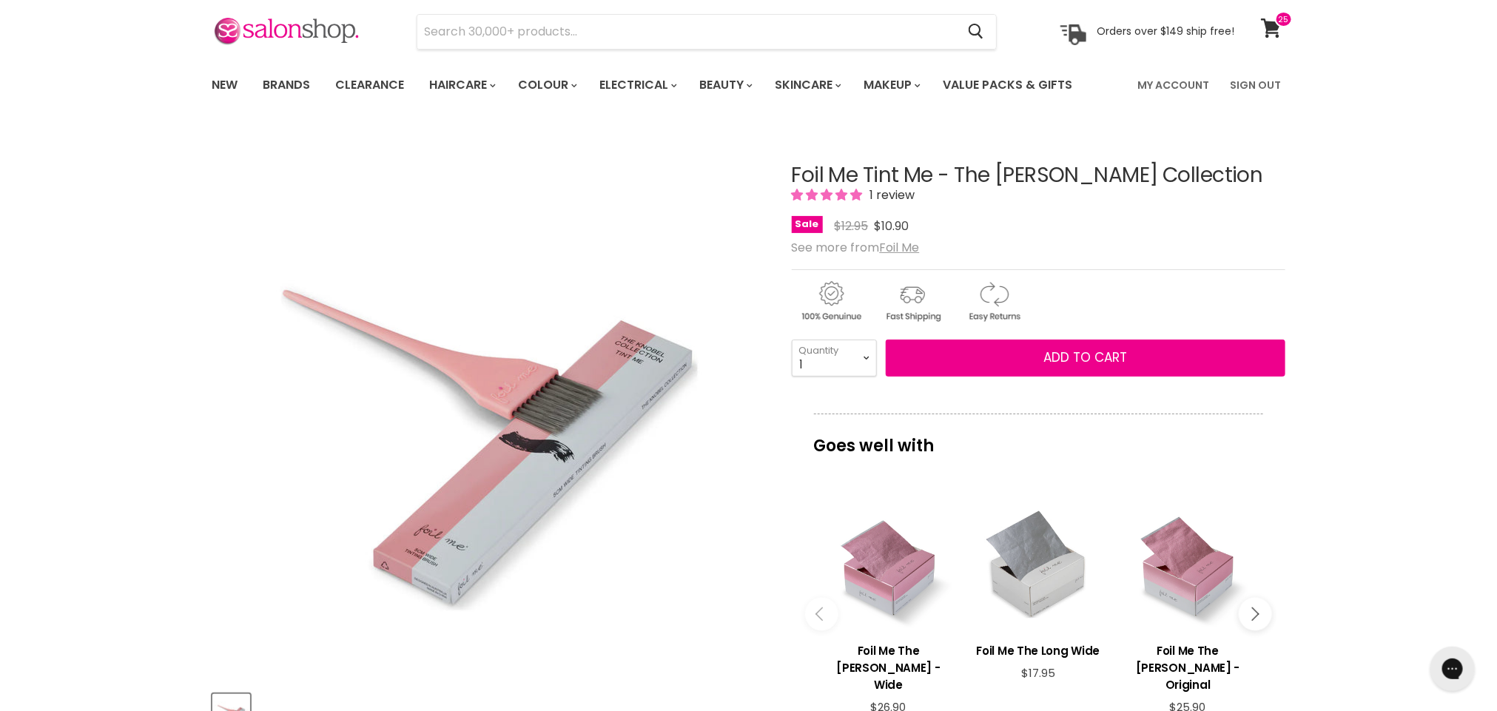
scroll to position [67, 0]
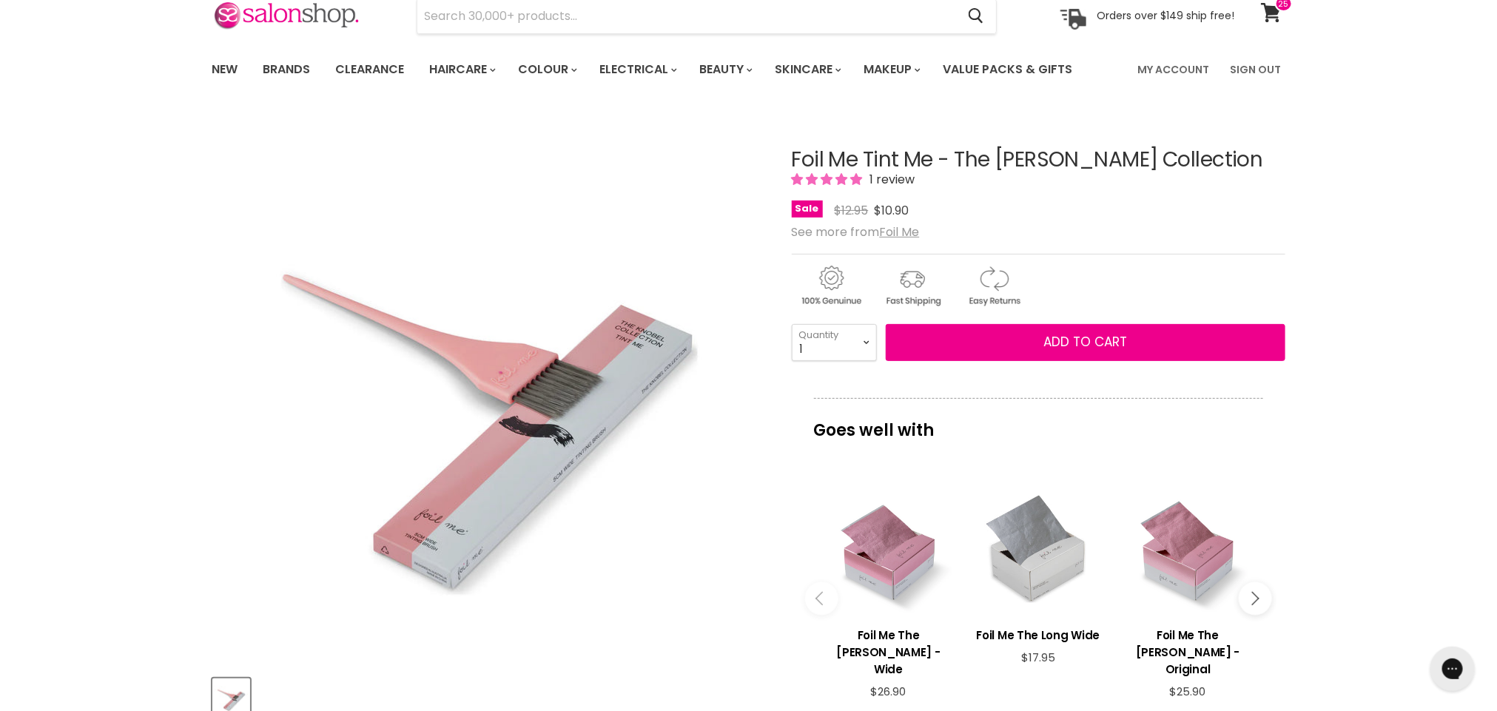
click at [1259, 591] on button "Main content" at bounding box center [1255, 598] width 33 height 33
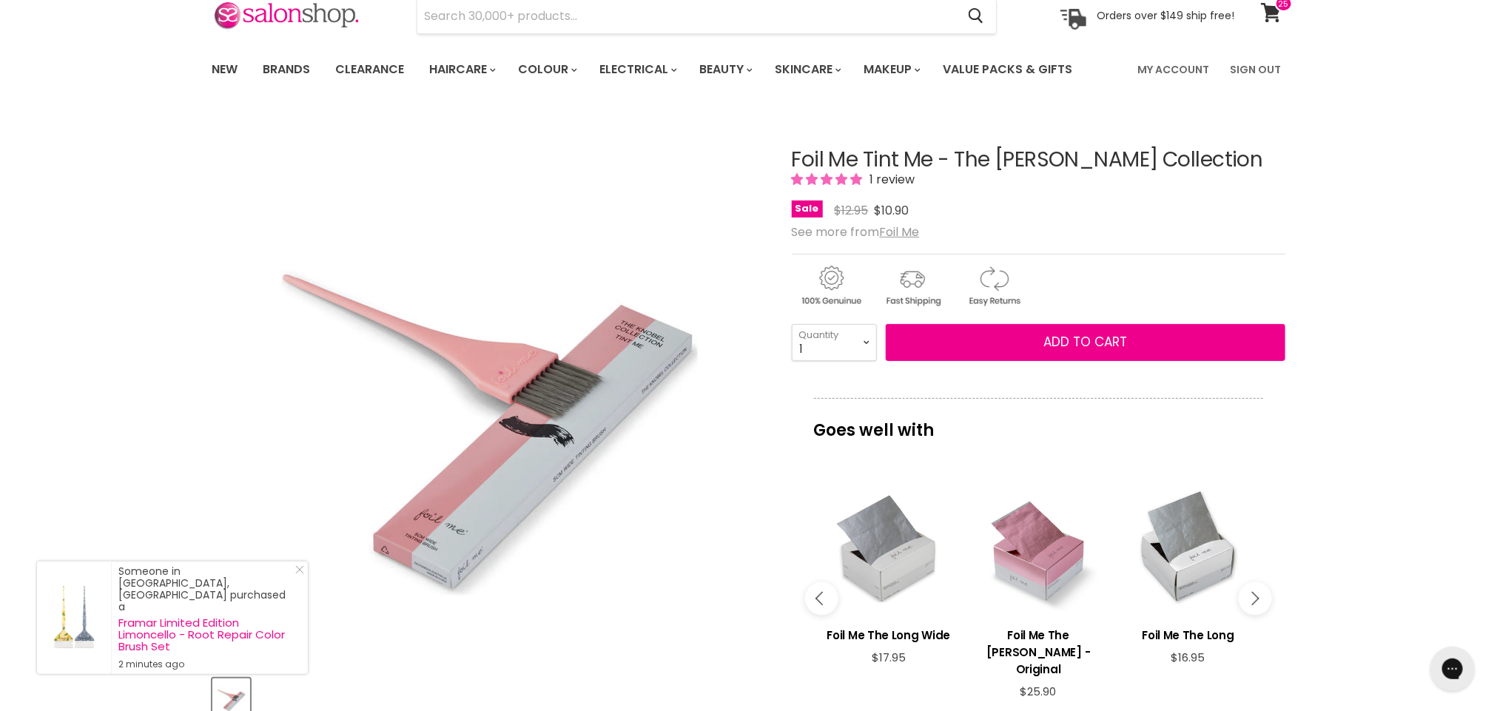
click at [1252, 605] on button "Main content" at bounding box center [1255, 598] width 33 height 33
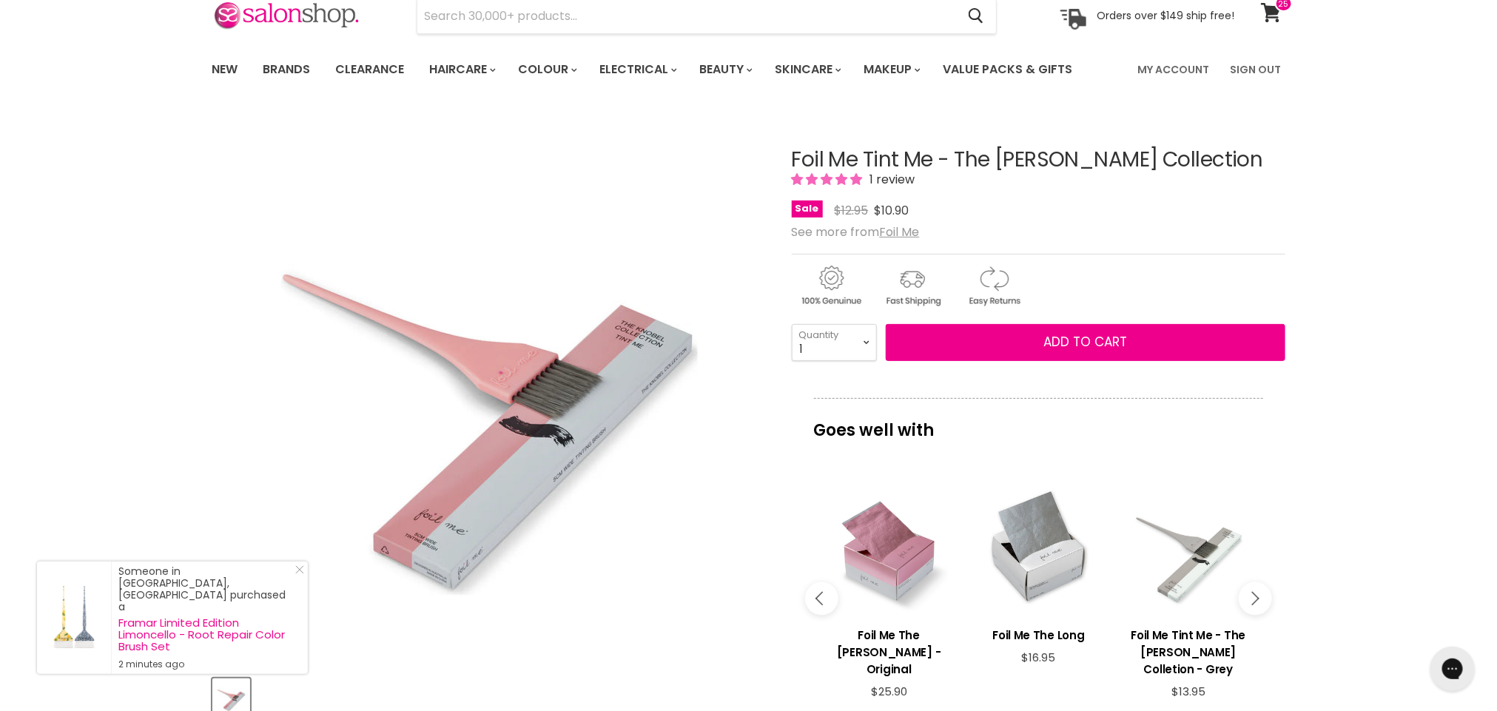
click at [1259, 605] on button "Main content" at bounding box center [1255, 598] width 33 height 33
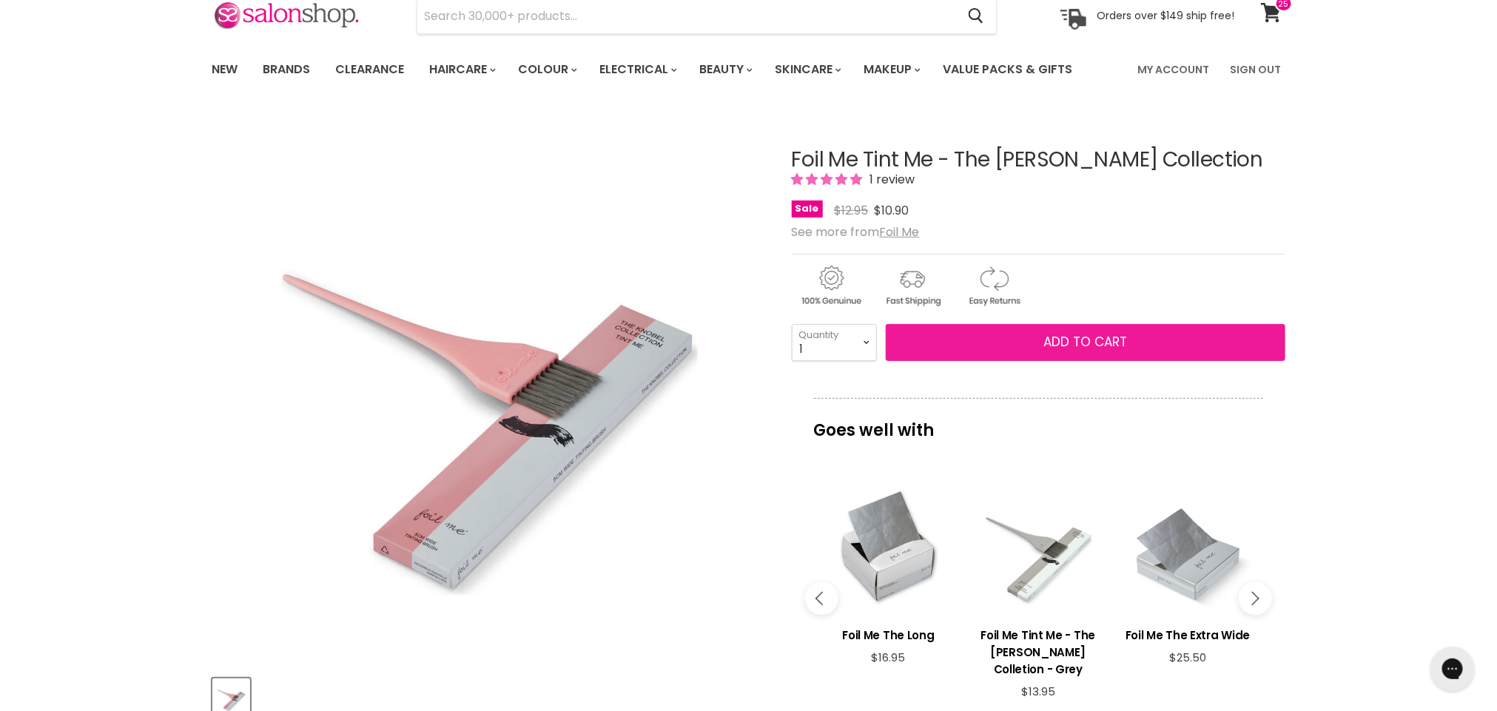
click at [1028, 333] on button "Add to cart" at bounding box center [1086, 342] width 400 height 37
click at [1037, 351] on button "Add to cart" at bounding box center [1086, 342] width 400 height 37
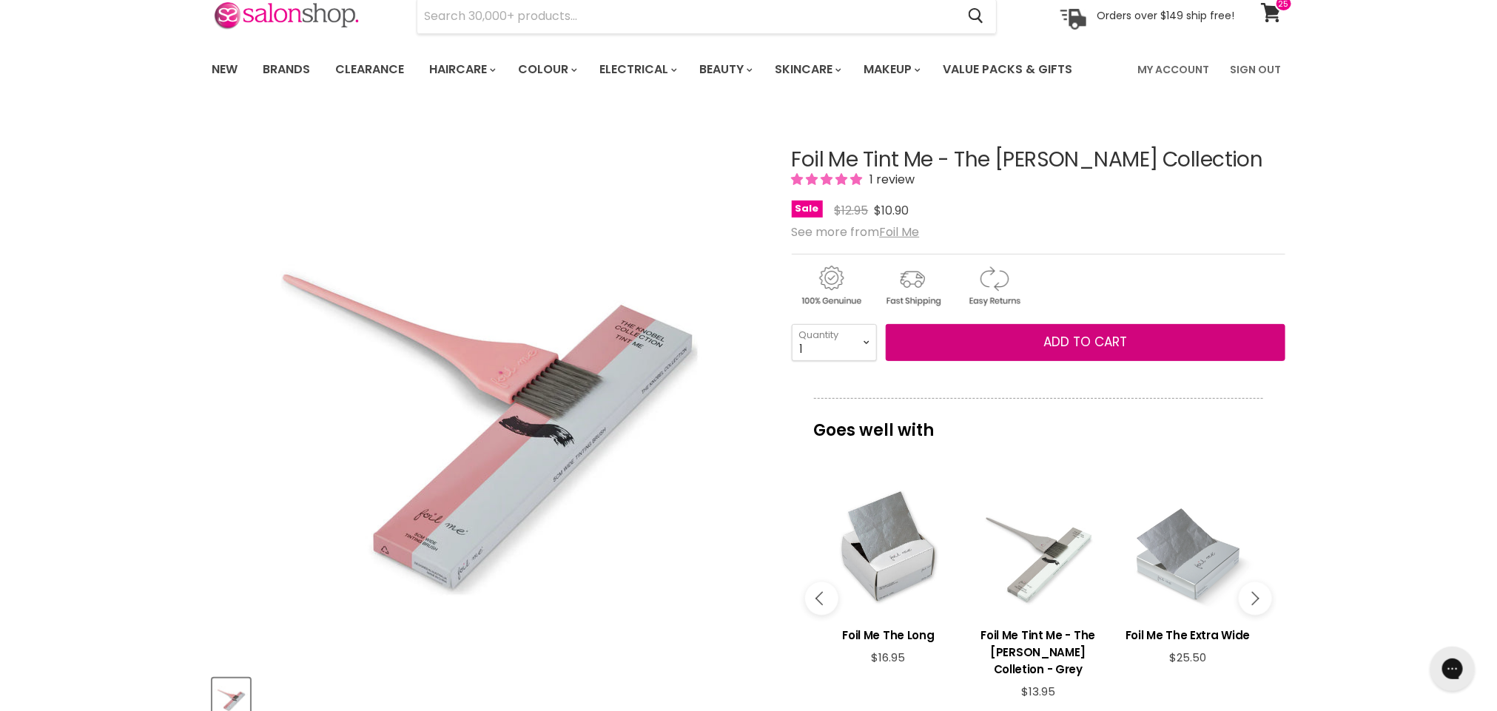
scroll to position [0, 0]
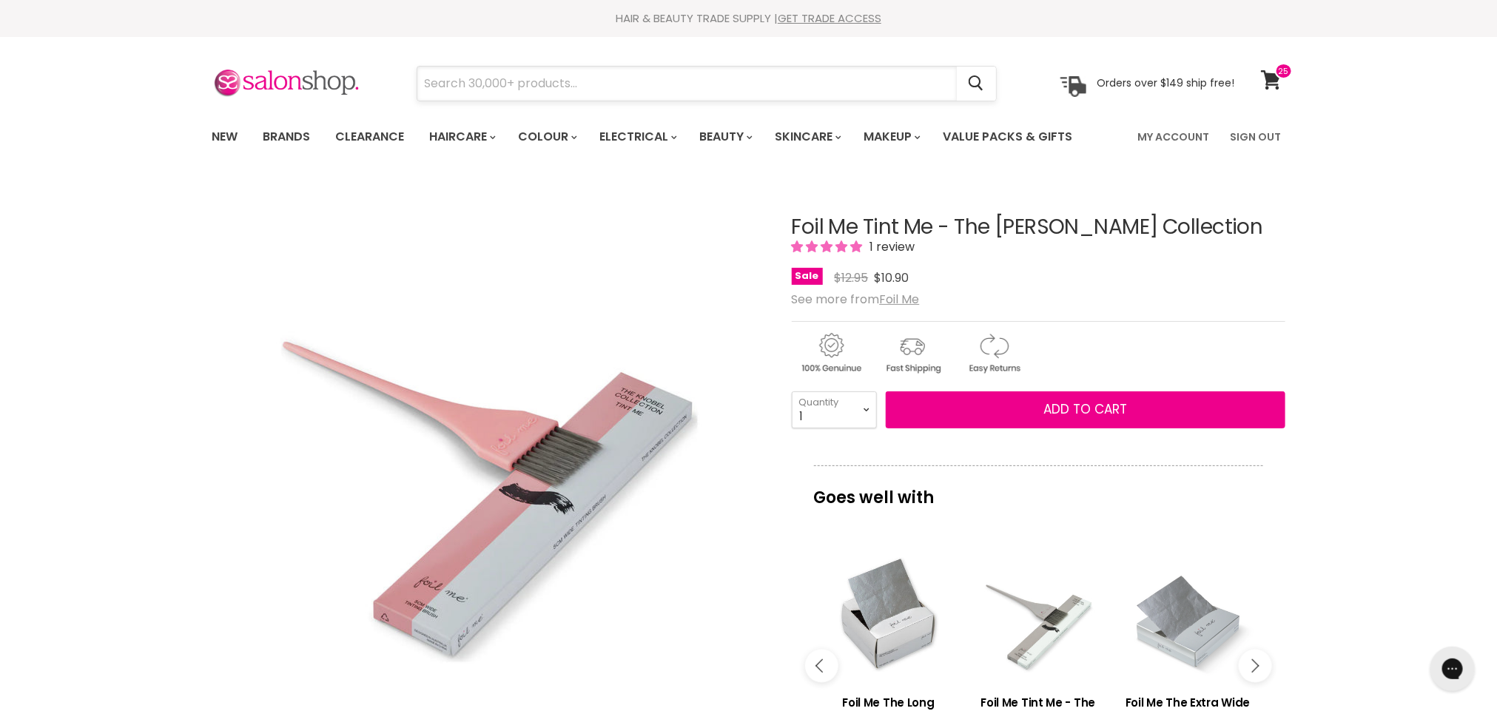
click at [539, 82] on input "Search" at bounding box center [686, 84] width 539 height 34
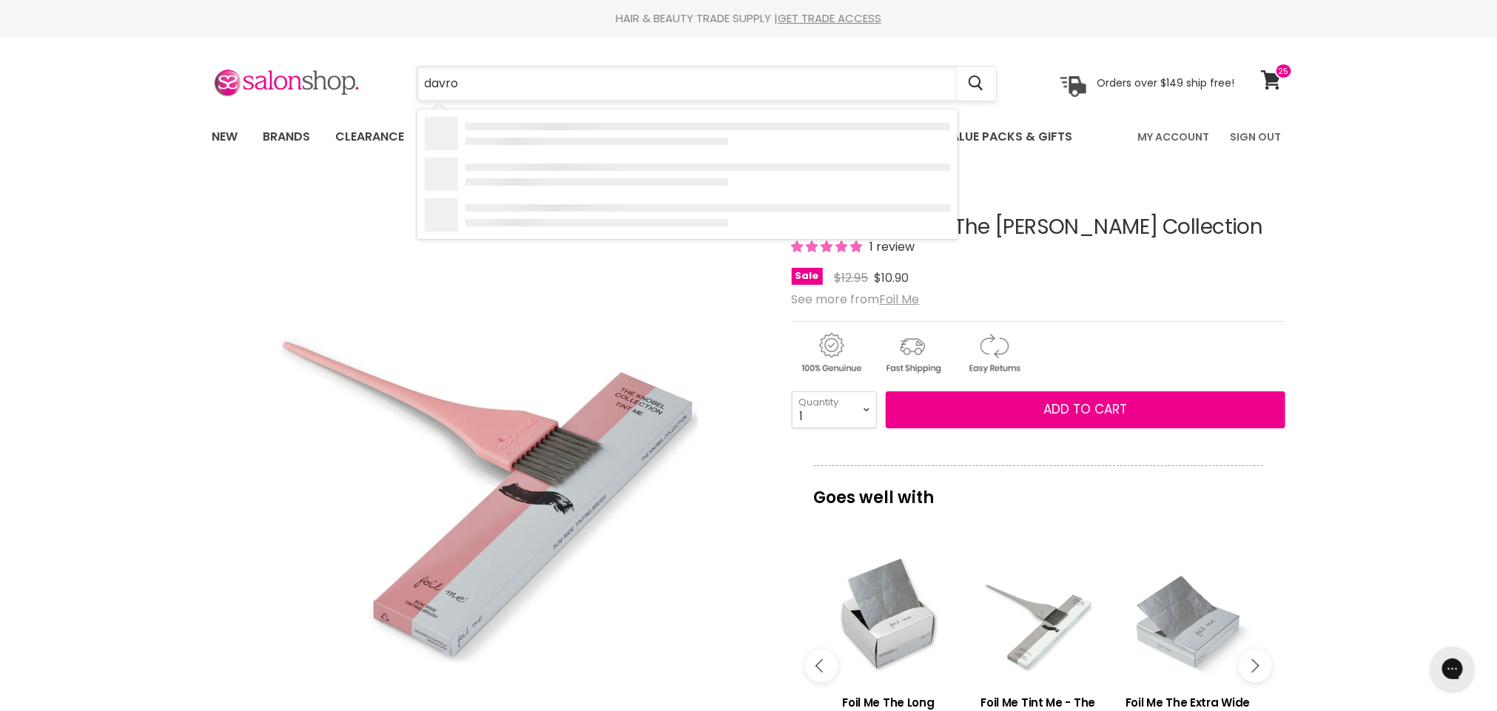
type input "davroe"
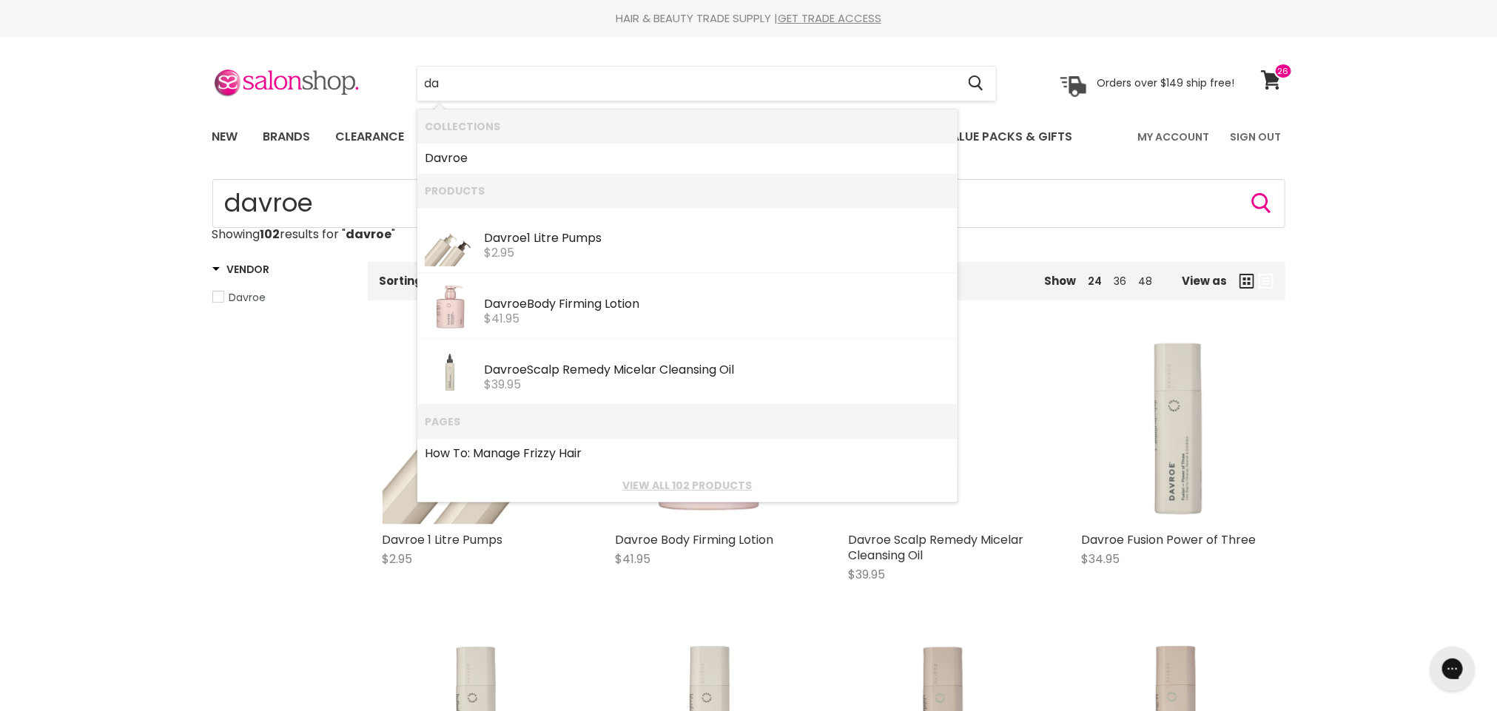
type input "d"
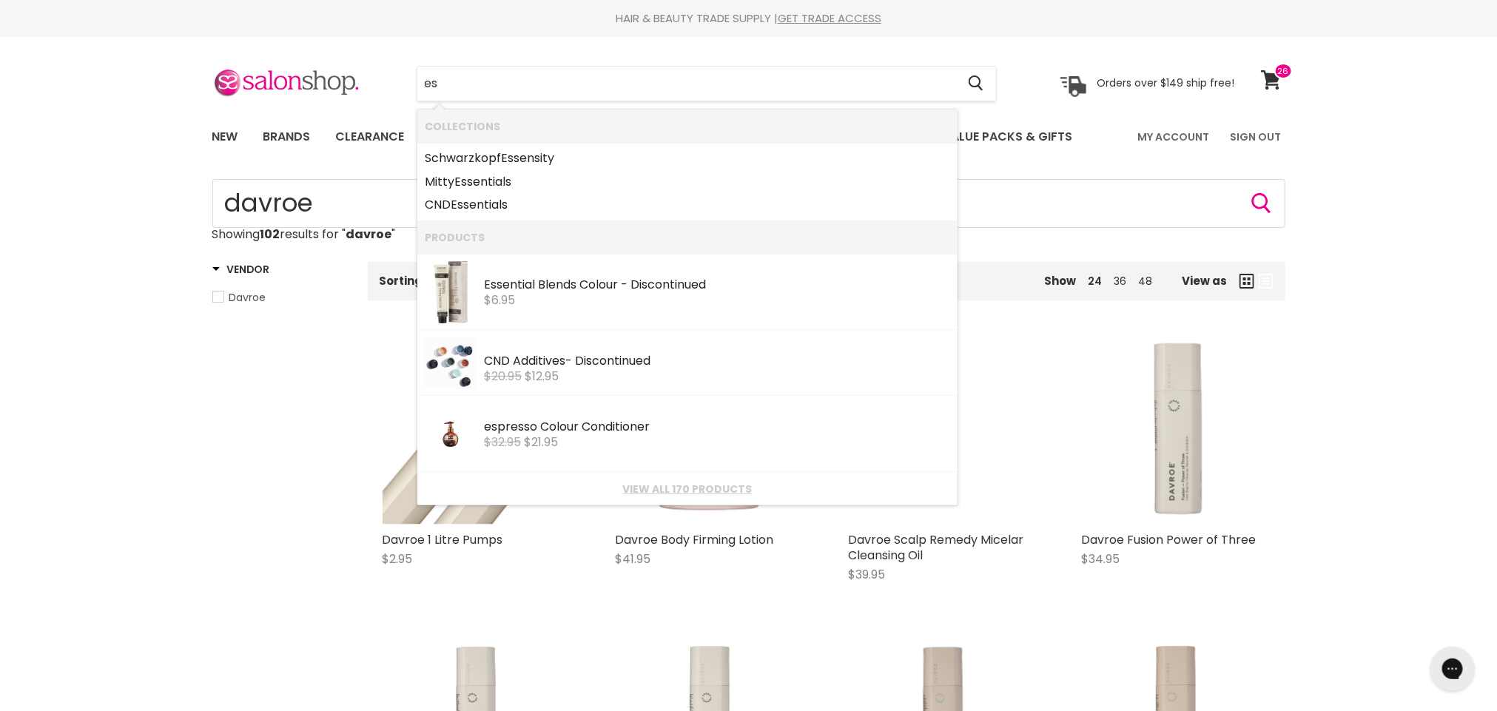
type input "e"
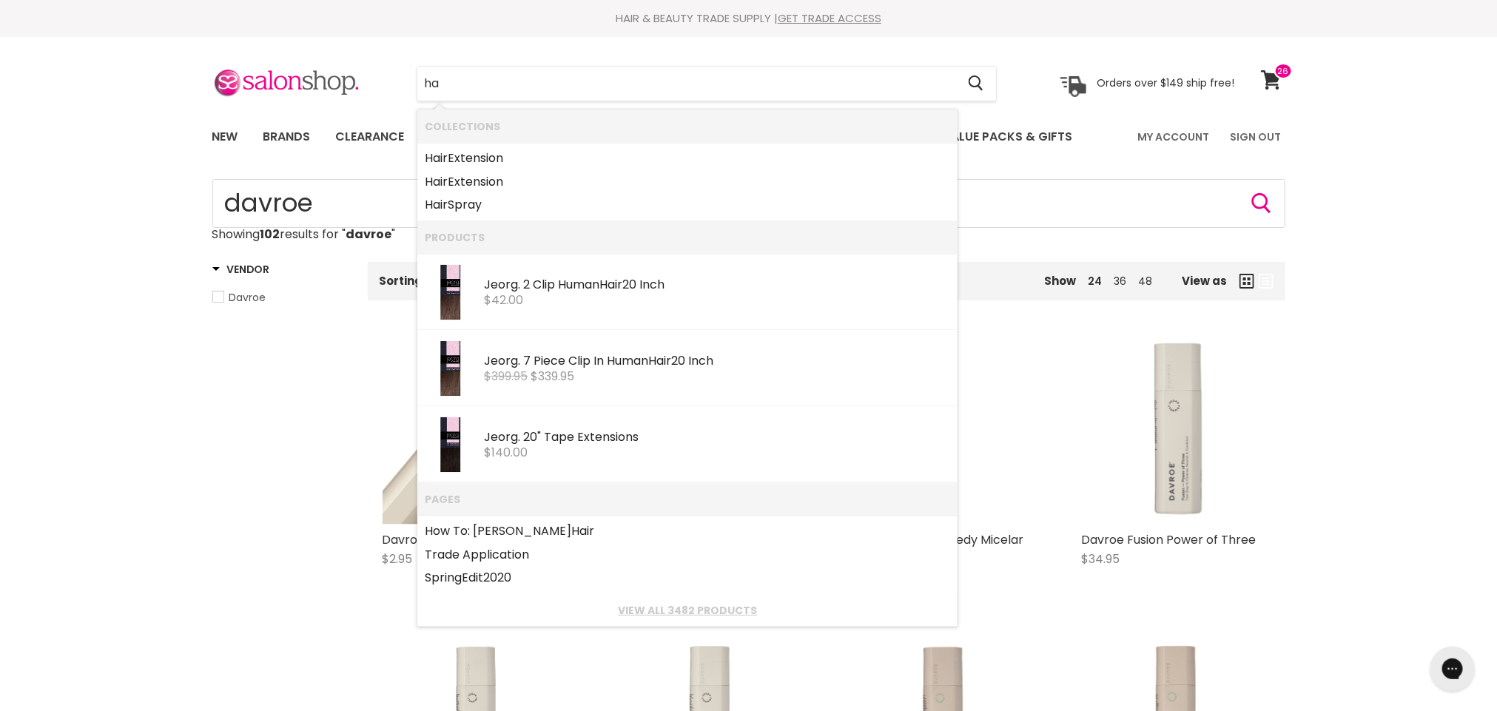
type input "h"
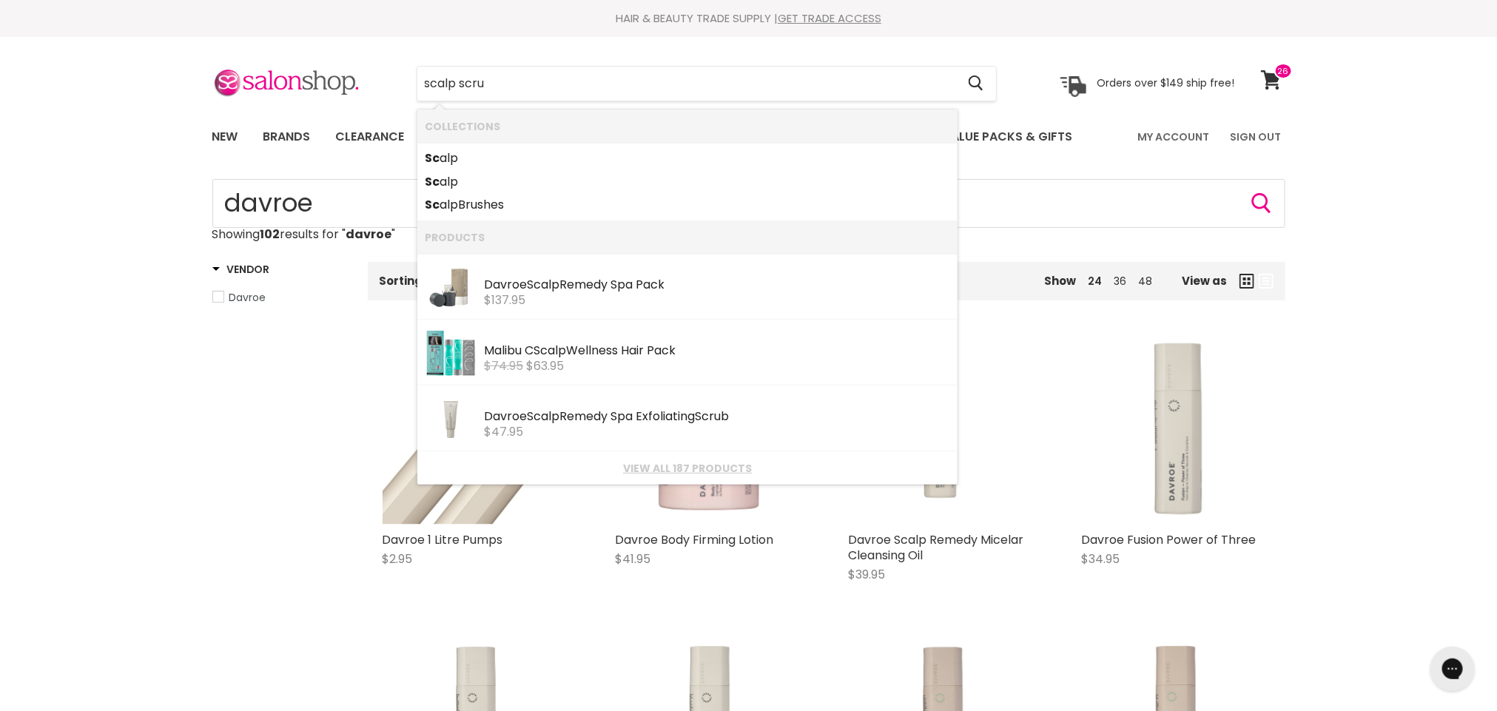
type input "scalp scrub"
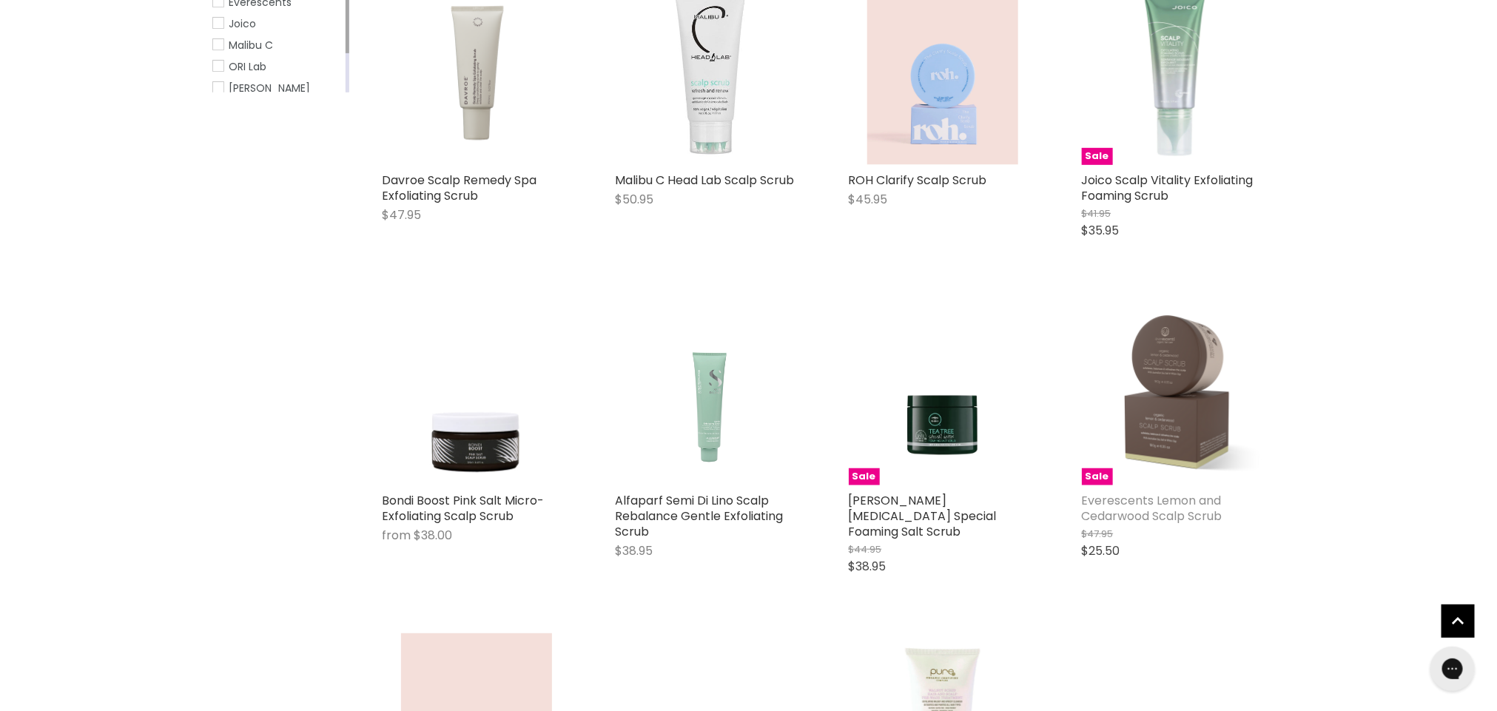
click at [1186, 504] on link "Everescents Lemon and Cedarwood Scalp Scrub" at bounding box center [1152, 508] width 141 height 33
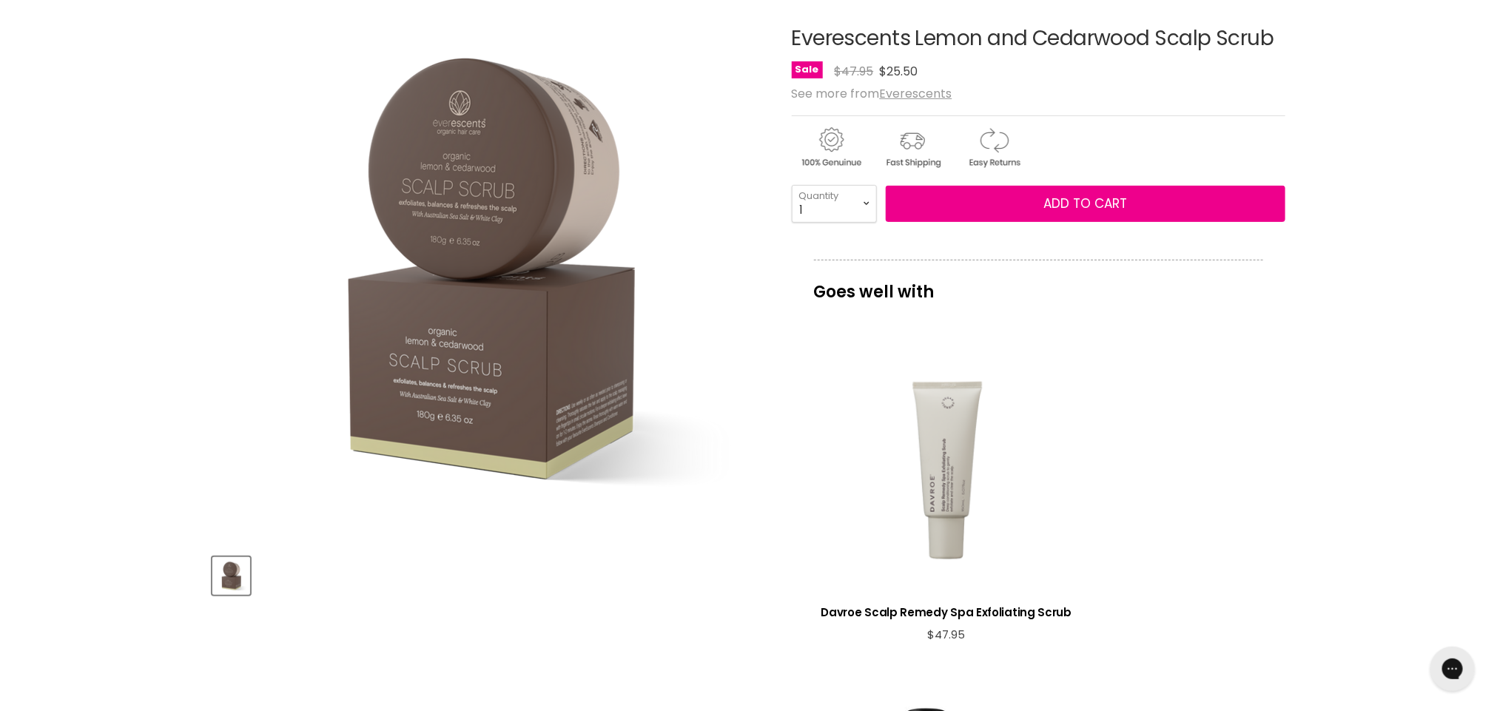
scroll to position [184, 0]
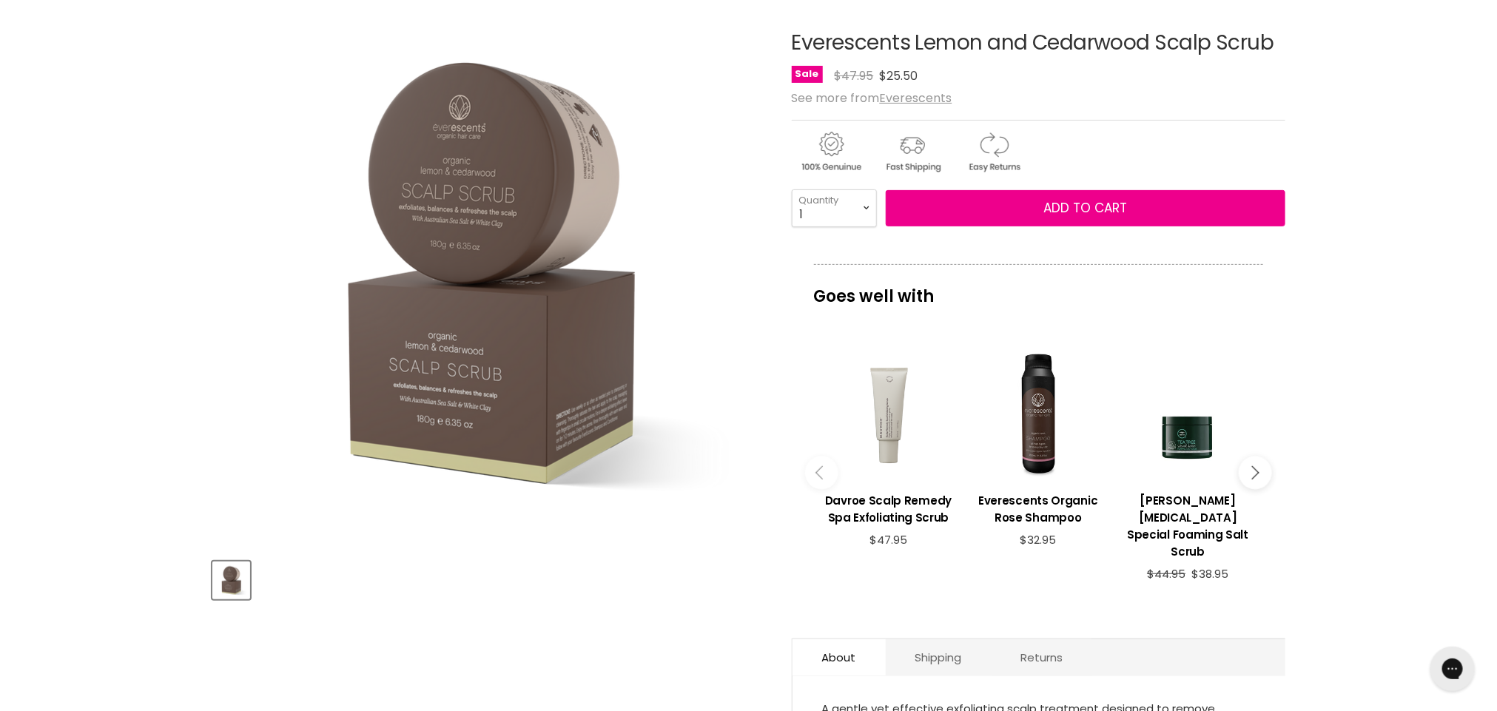
click at [1253, 471] on icon "Main content" at bounding box center [1251, 472] width 13 height 13
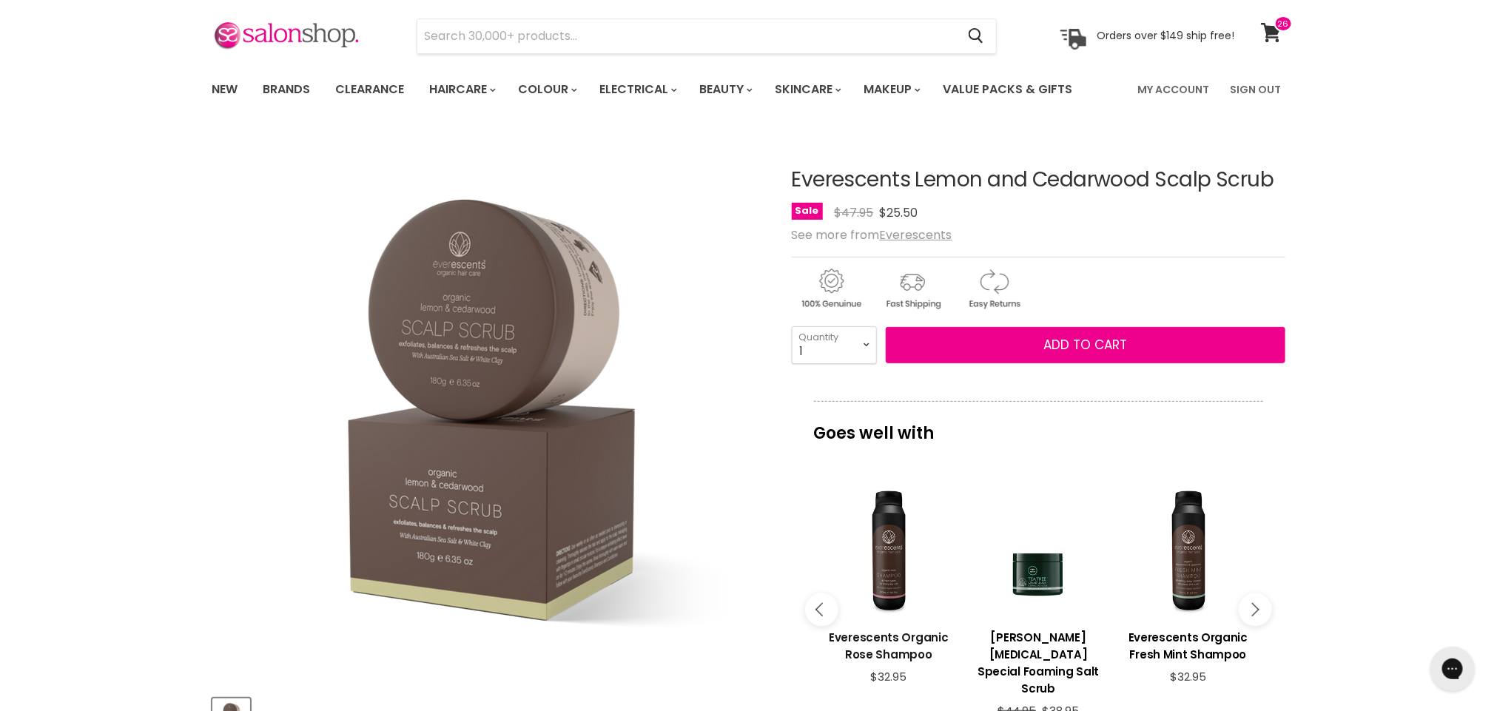
scroll to position [0, 0]
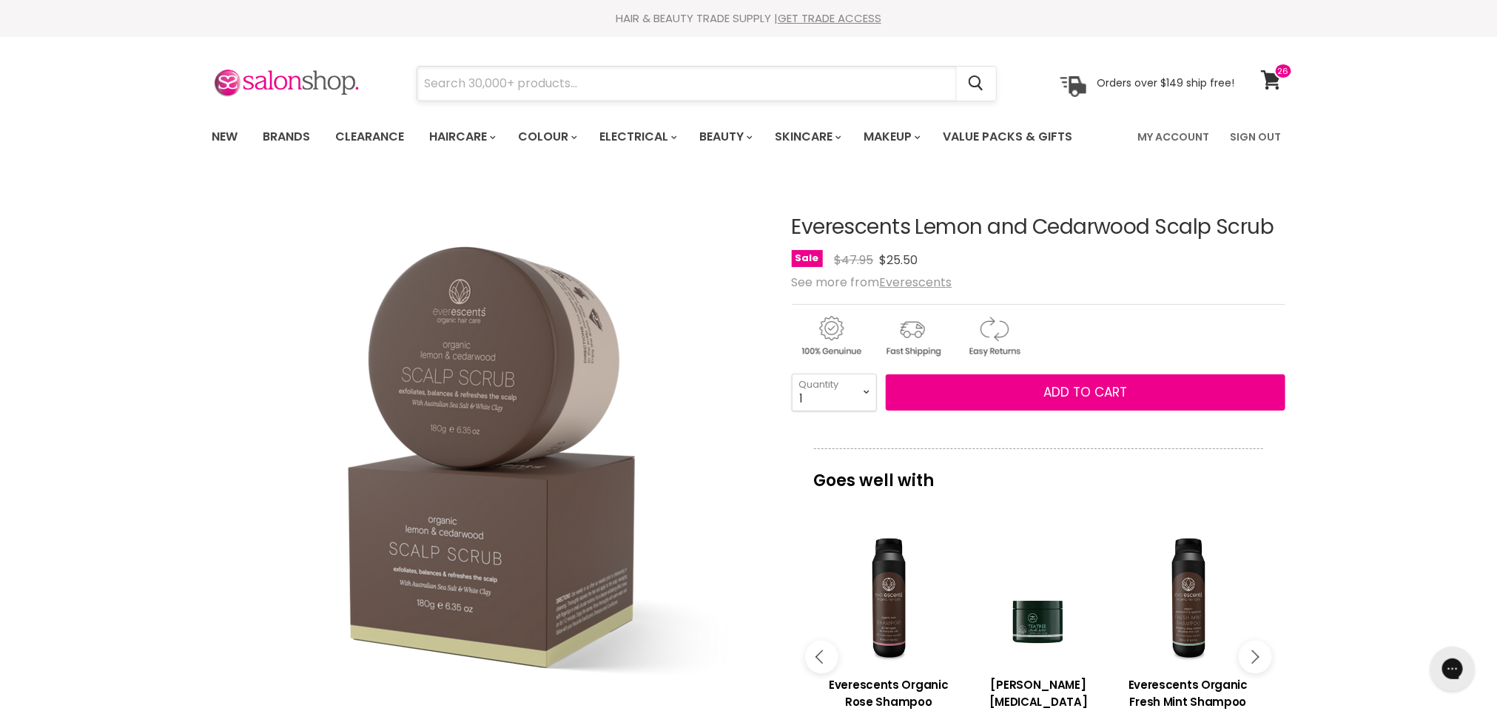
click at [506, 82] on input "Search" at bounding box center [686, 84] width 539 height 34
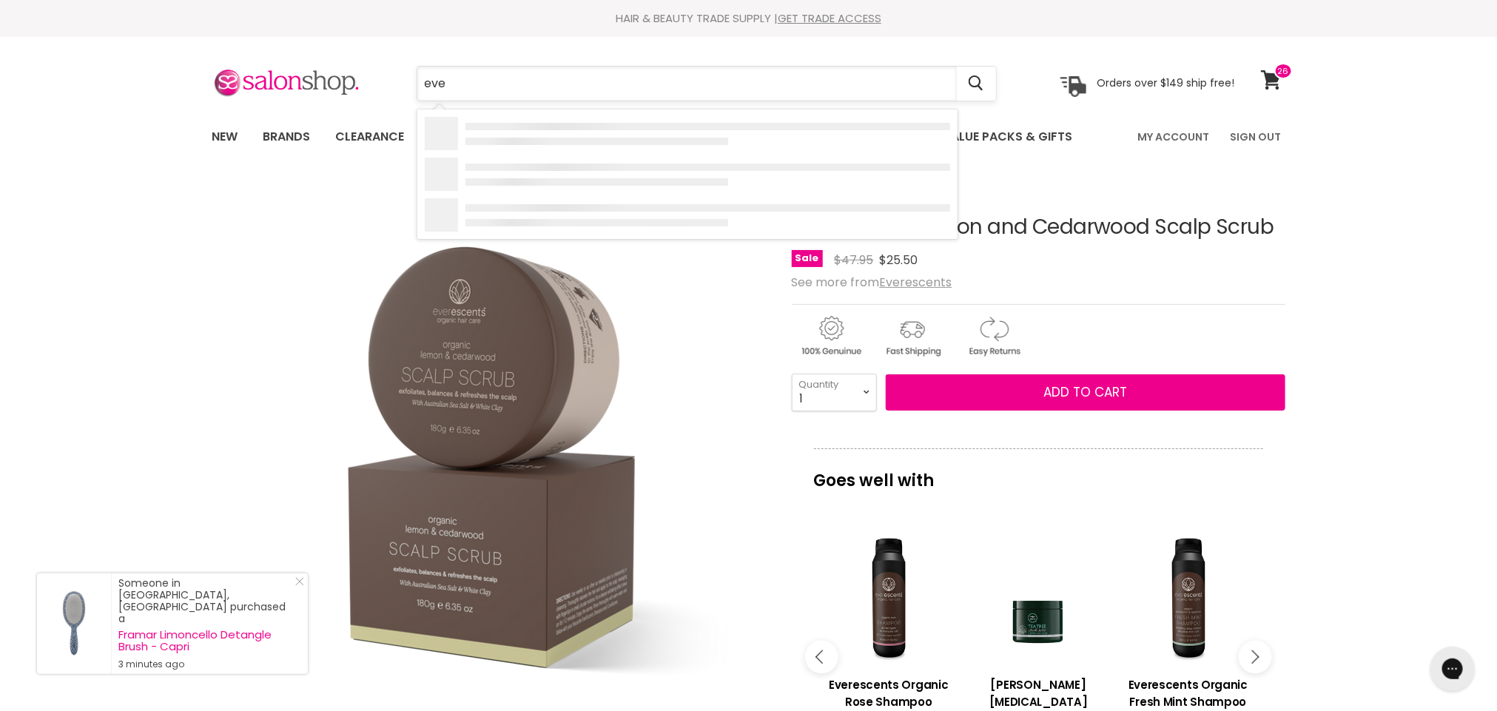
type input "ever"
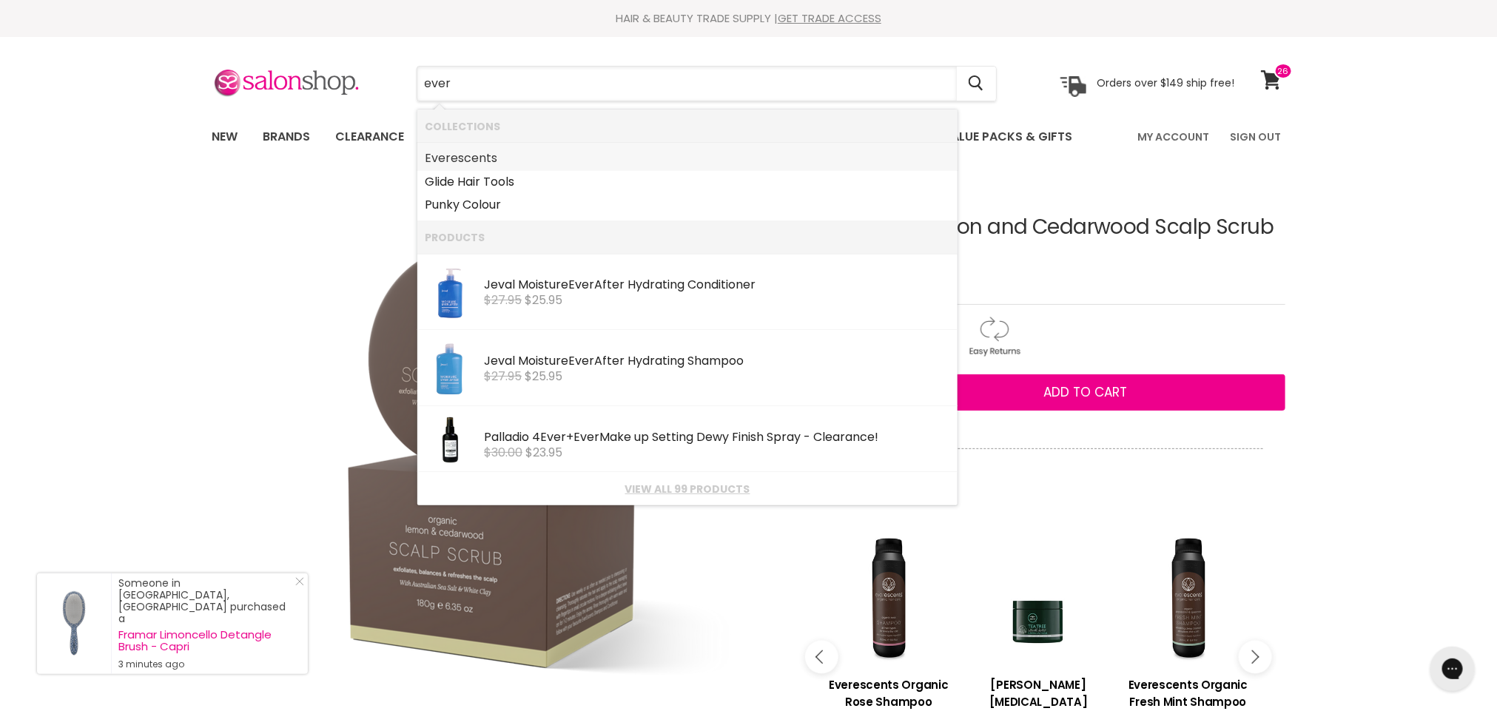
click at [479, 164] on link "Ever escents" at bounding box center [687, 159] width 525 height 24
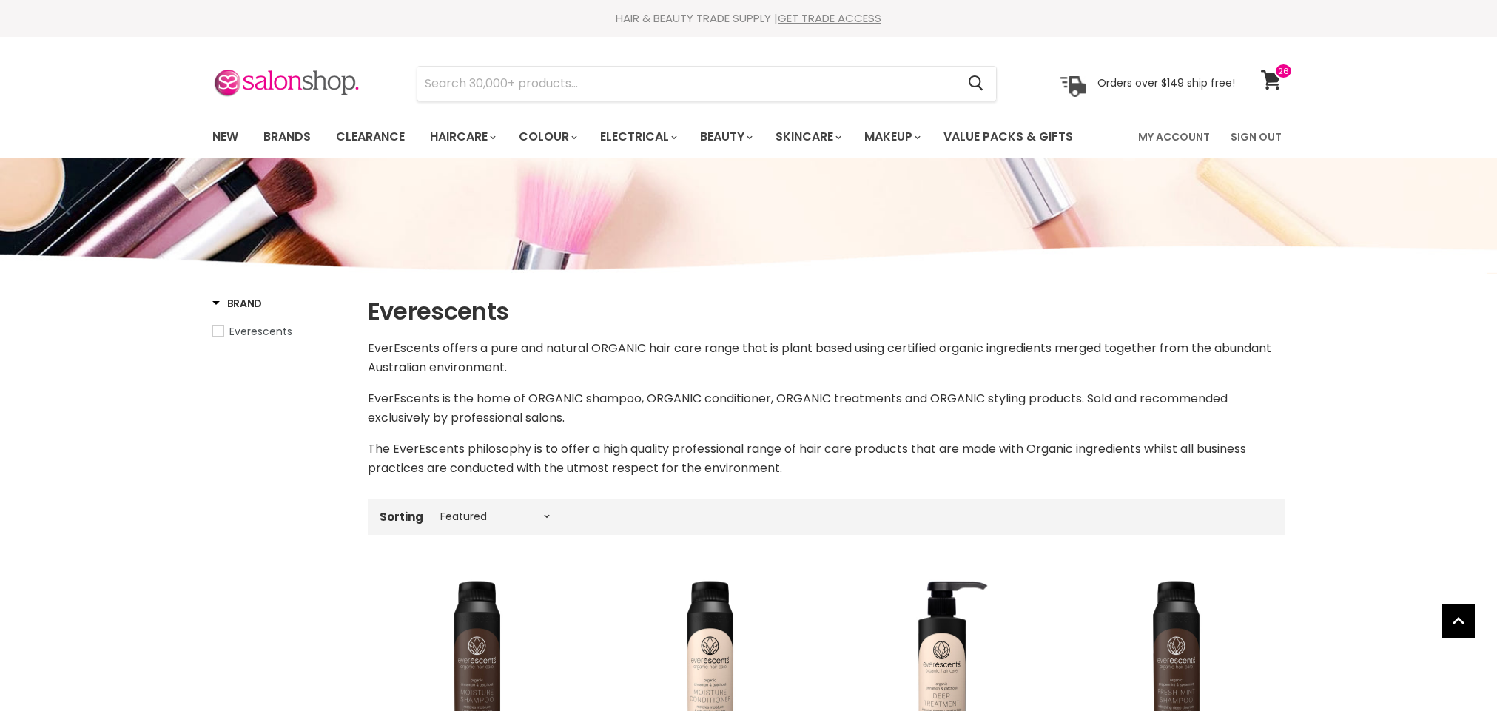
select select "manual"
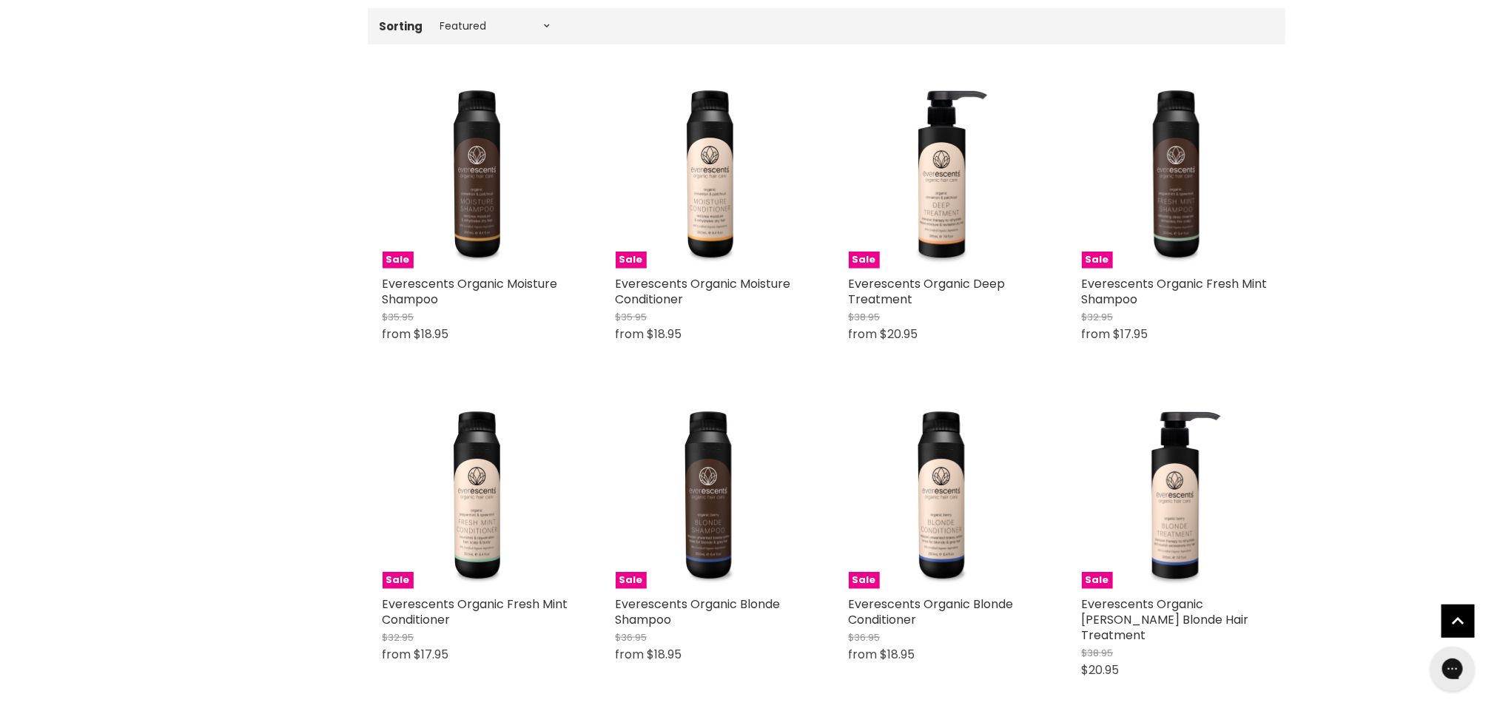
scroll to position [447, 0]
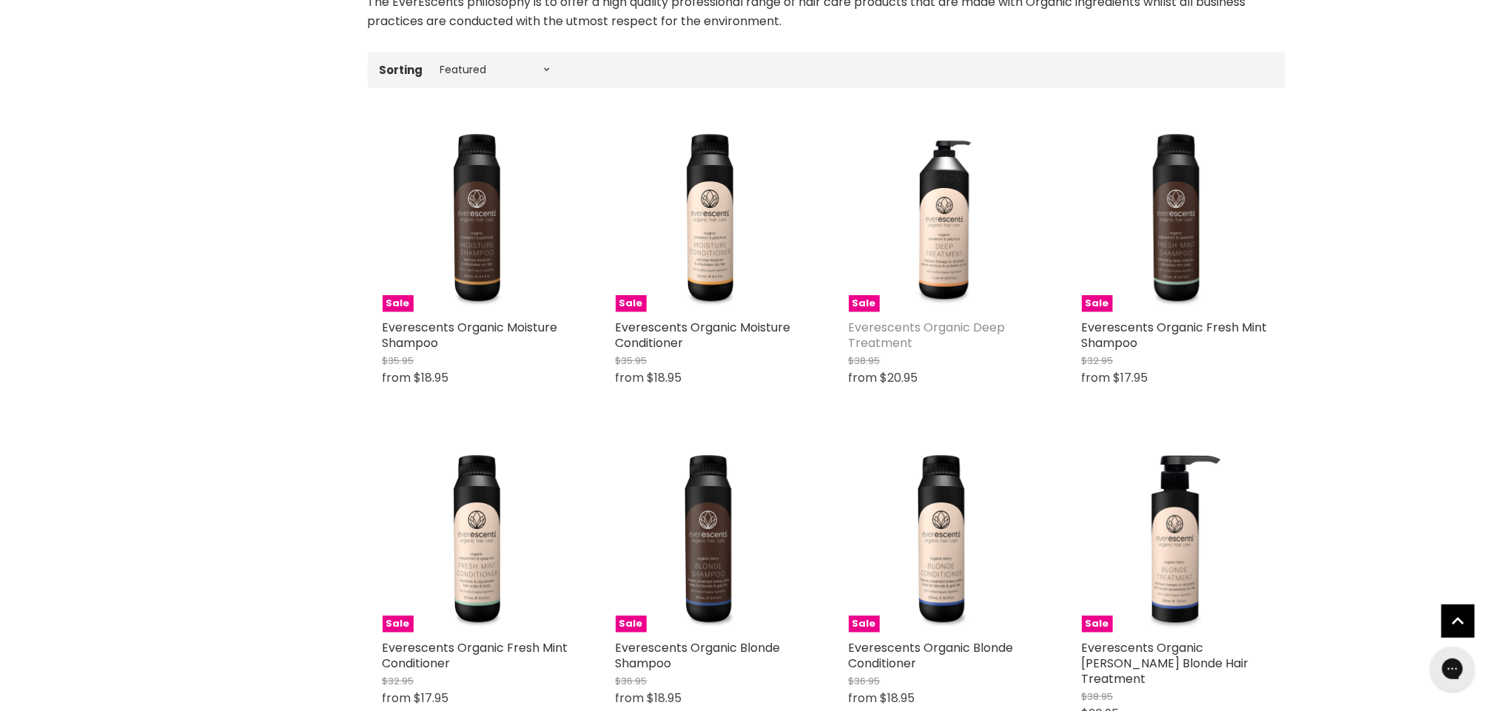
click at [917, 326] on link "Everescents Organic Deep Treatment" at bounding box center [927, 335] width 157 height 33
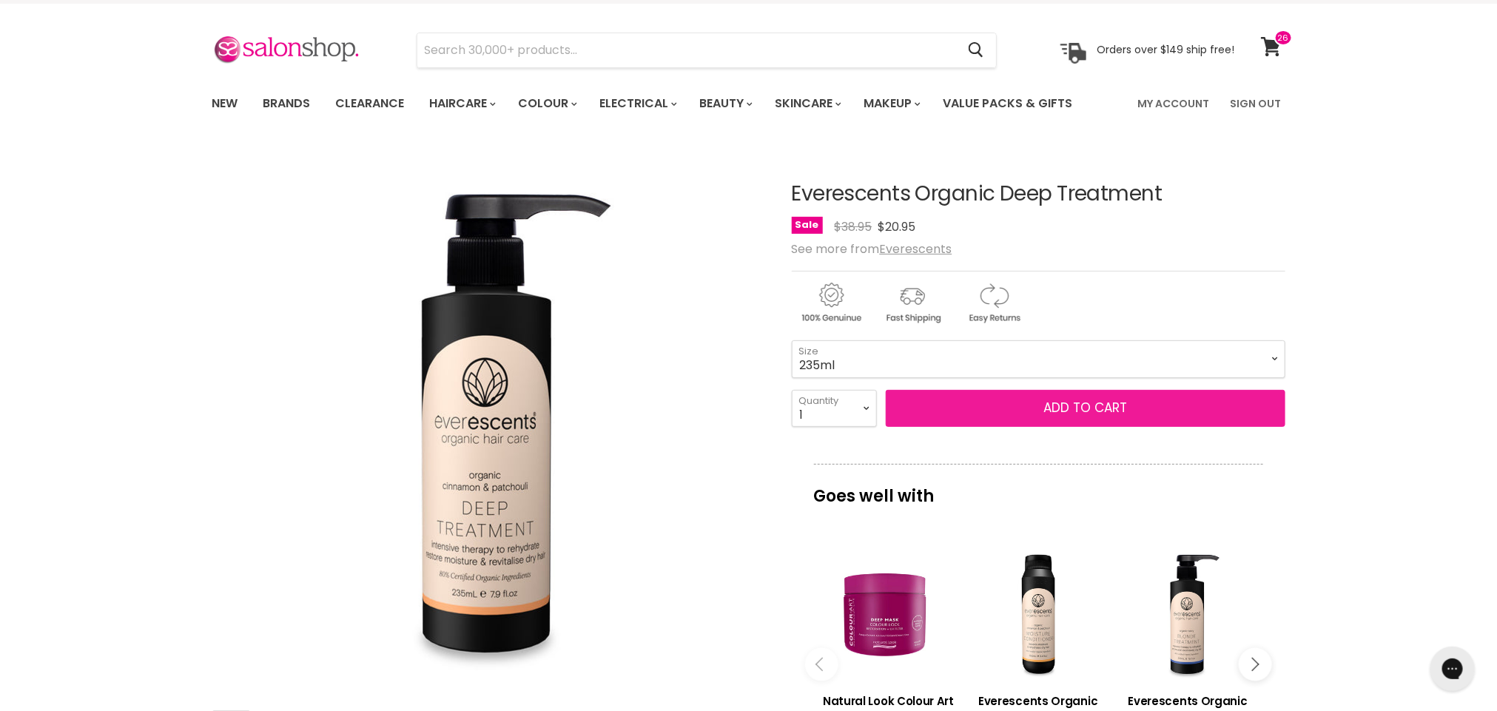
click at [1066, 408] on span "Add to cart" at bounding box center [1085, 408] width 84 height 18
click at [1063, 405] on span "Add to cart" at bounding box center [1085, 408] width 84 height 18
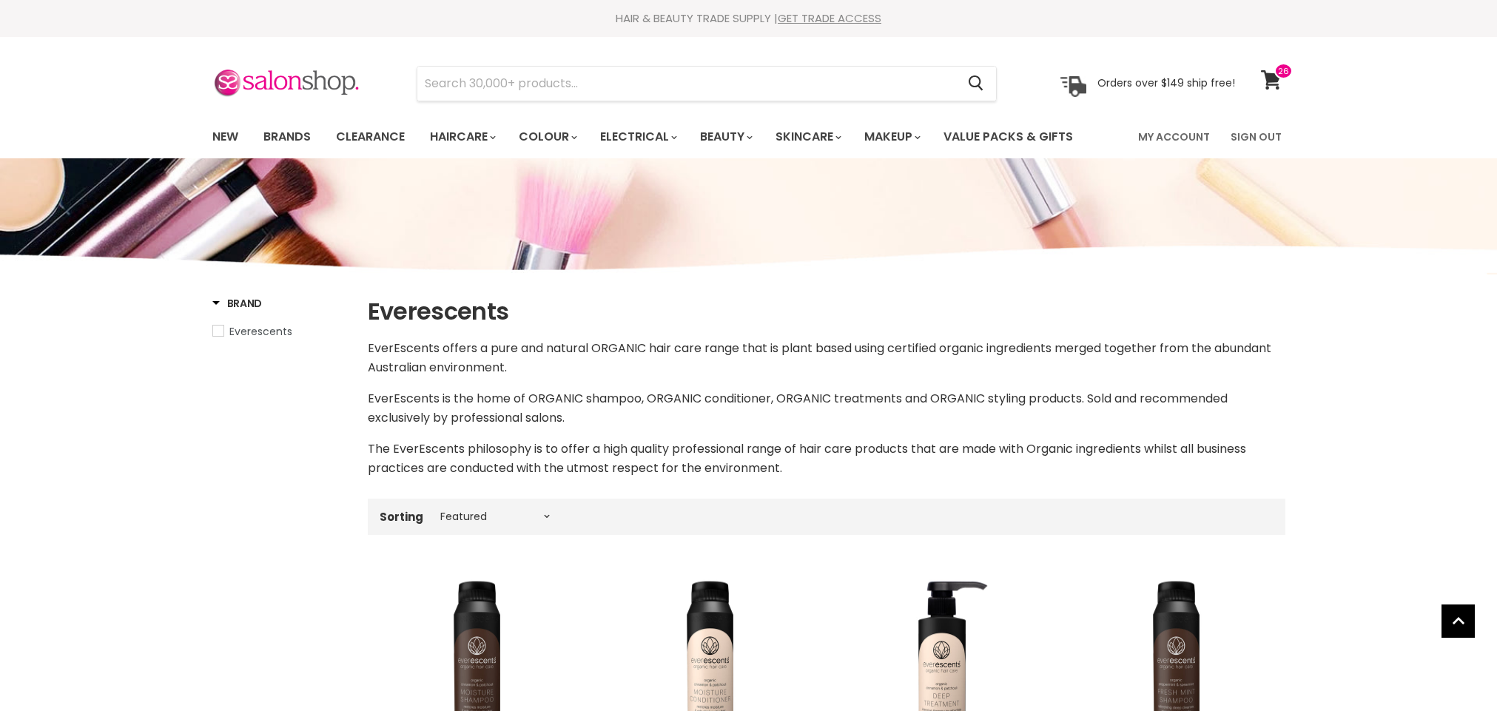
select select "manual"
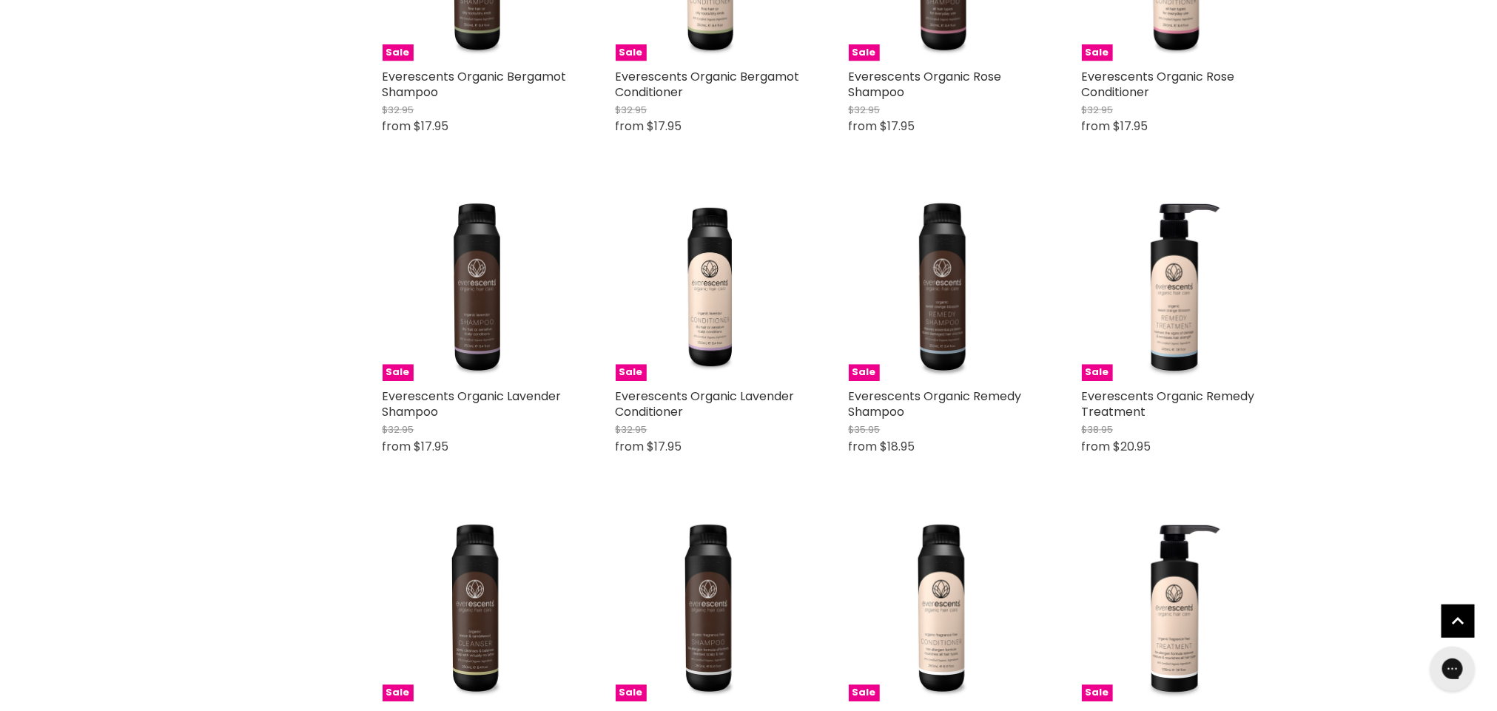
scroll to position [1354, 0]
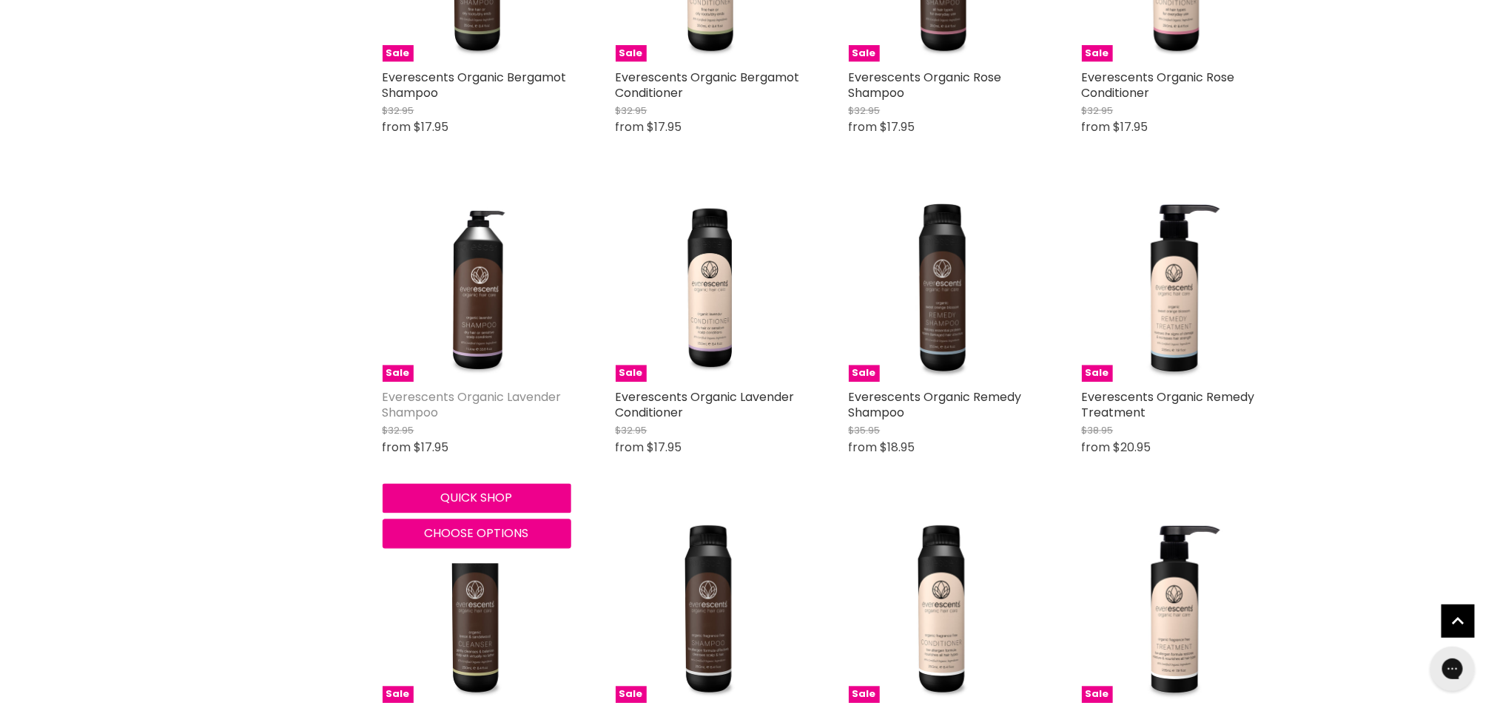
click at [477, 389] on link "Everescents Organic Lavender Shampoo" at bounding box center [472, 405] width 179 height 33
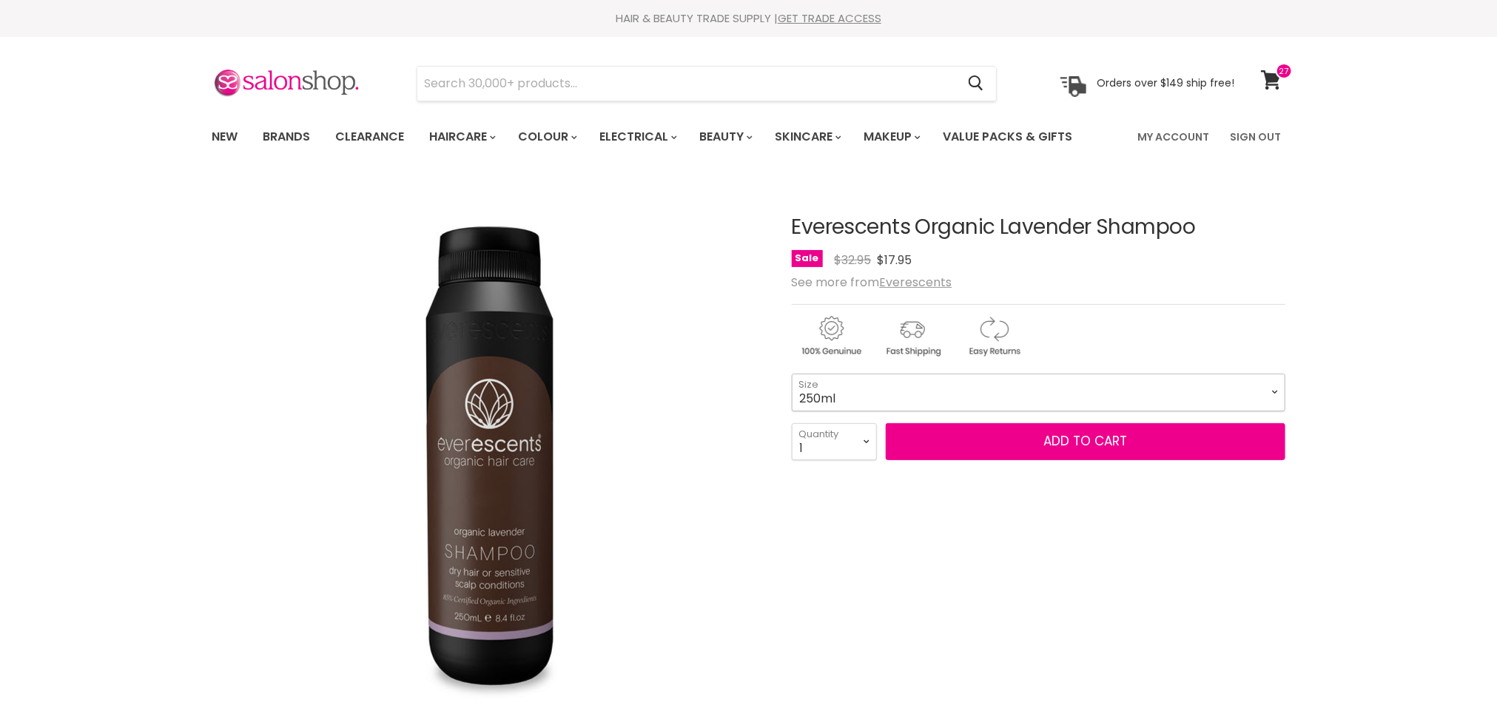
click at [1272, 387] on select "250ml 1L" at bounding box center [1039, 392] width 494 height 37
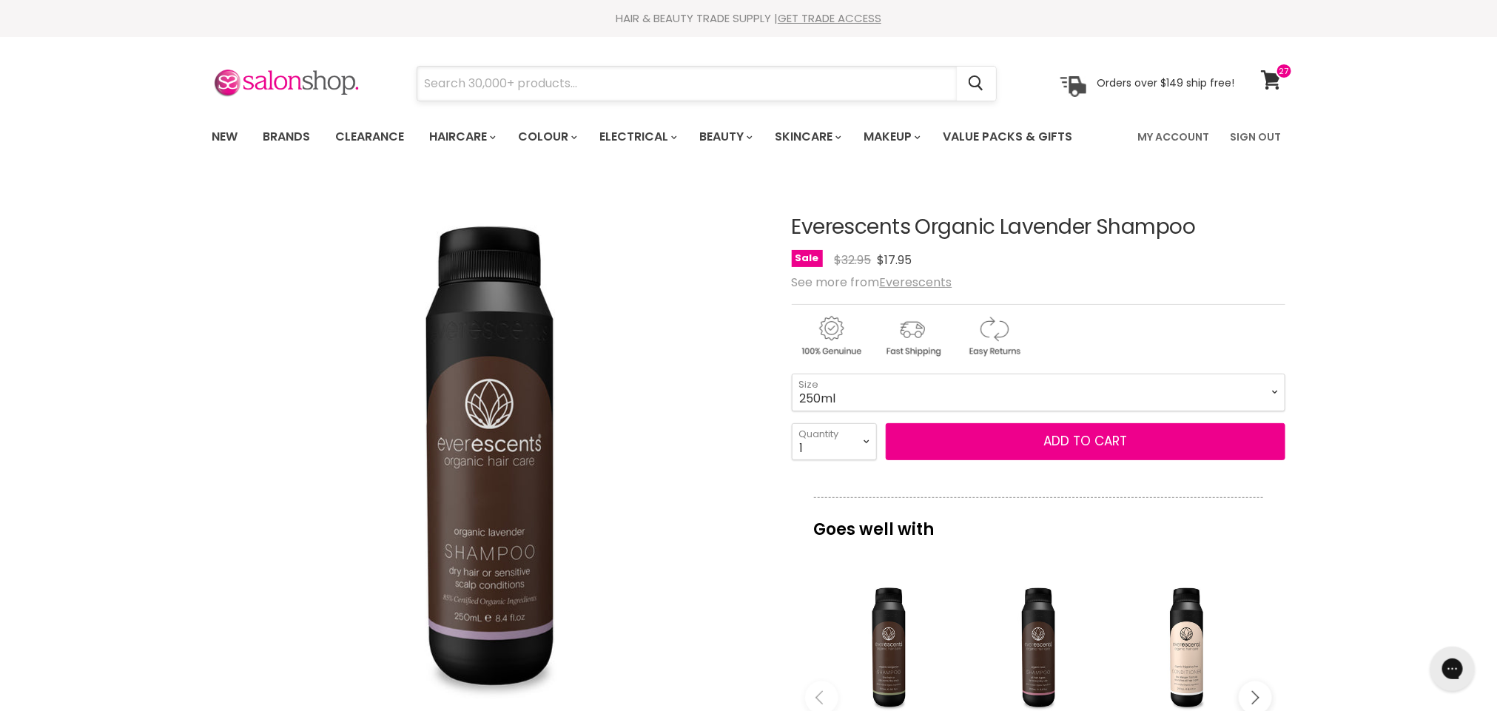
click at [589, 78] on input "Search" at bounding box center [686, 84] width 539 height 34
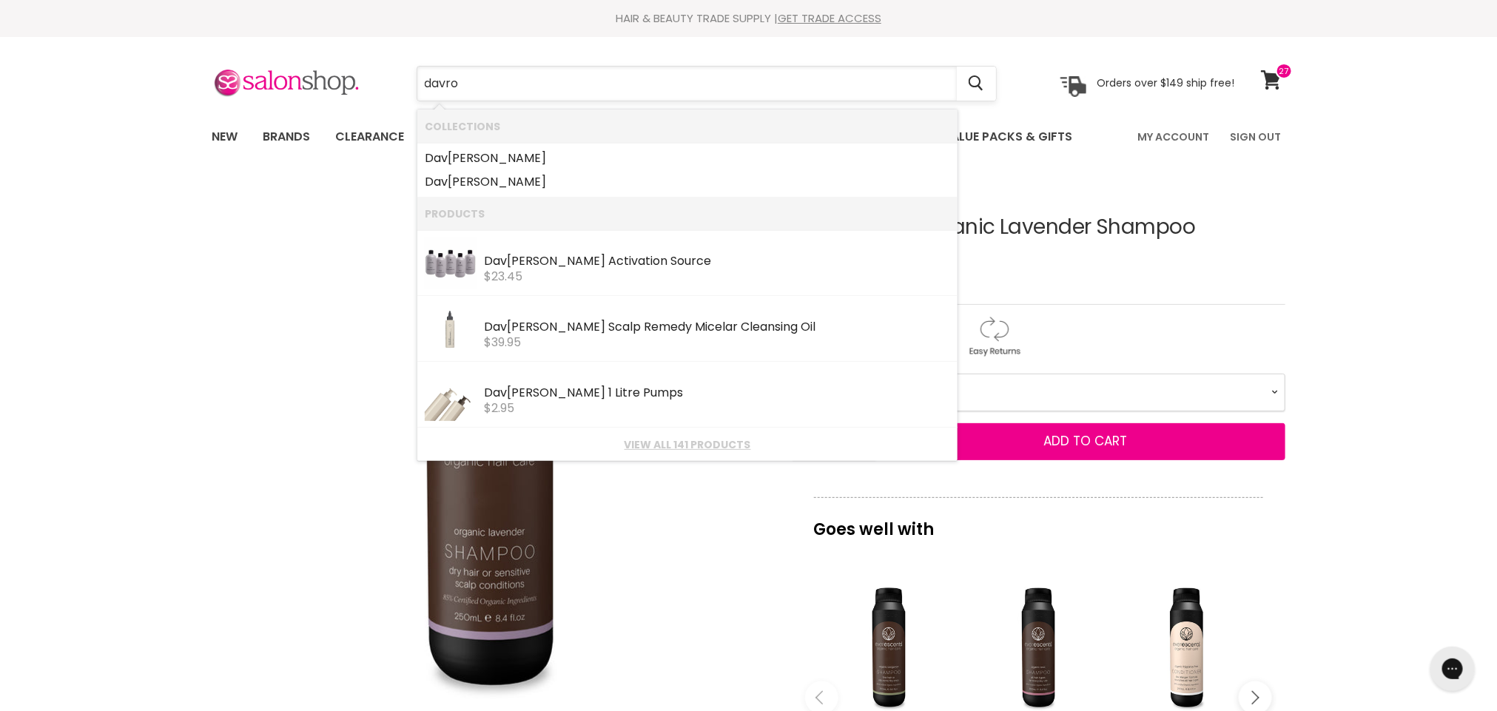
type input "davroe"
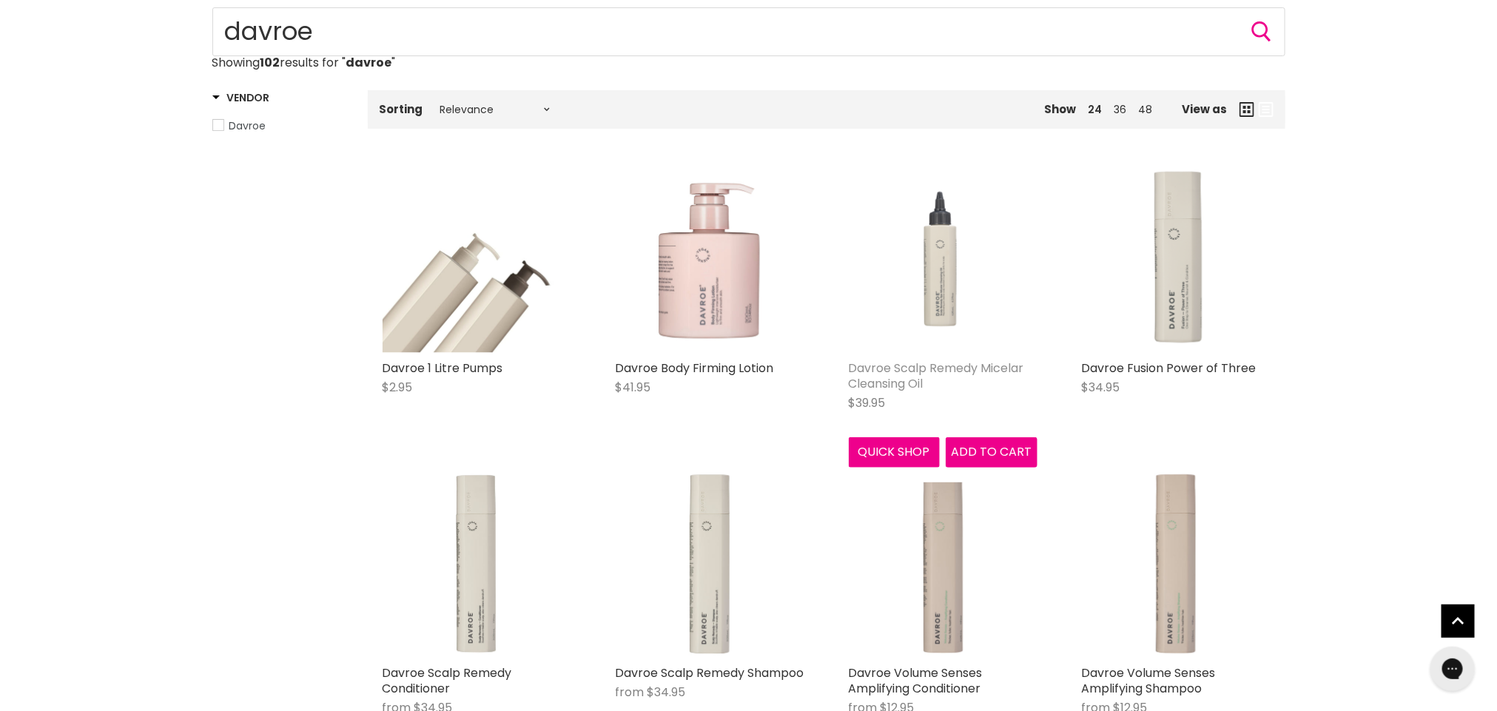
click at [908, 371] on link "Davroe Scalp Remedy Micelar Cleansing Oil" at bounding box center [936, 376] width 175 height 33
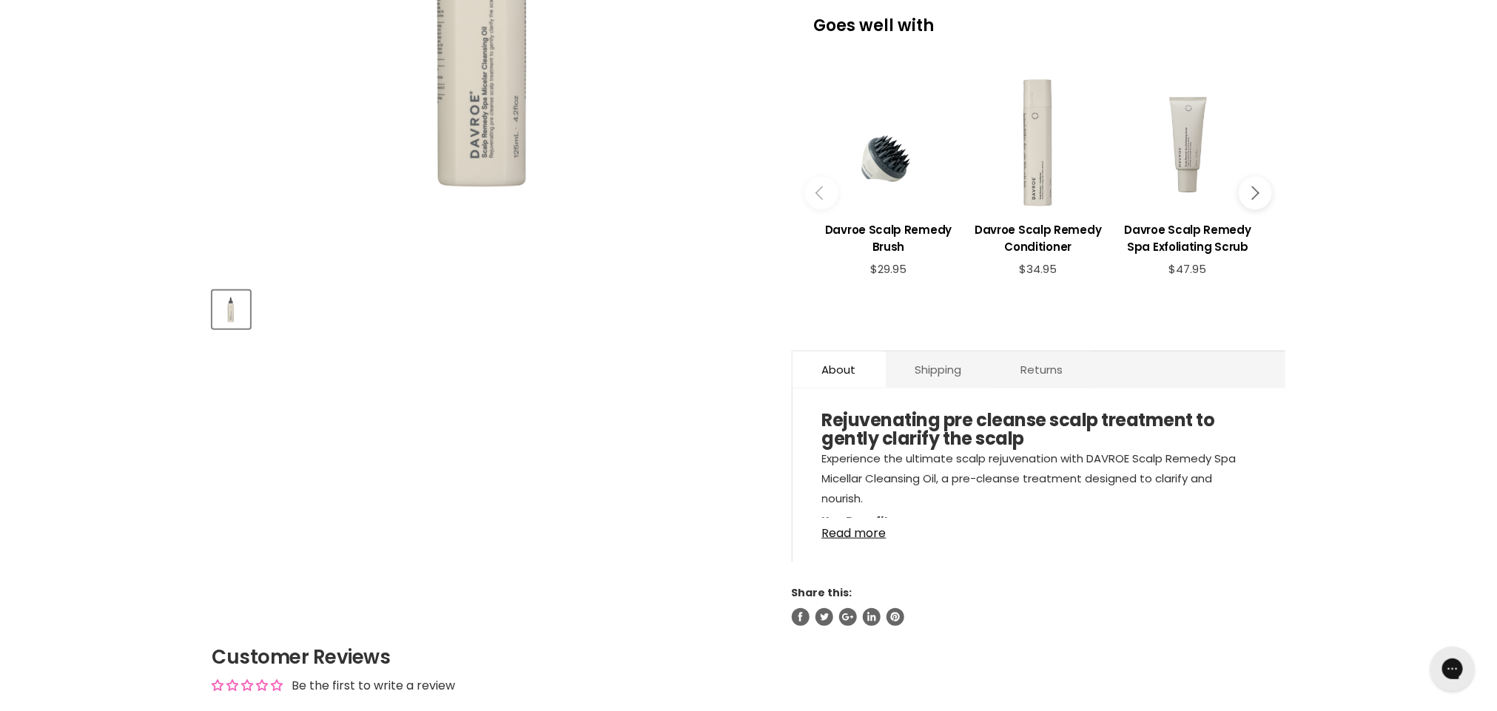
scroll to position [505, 0]
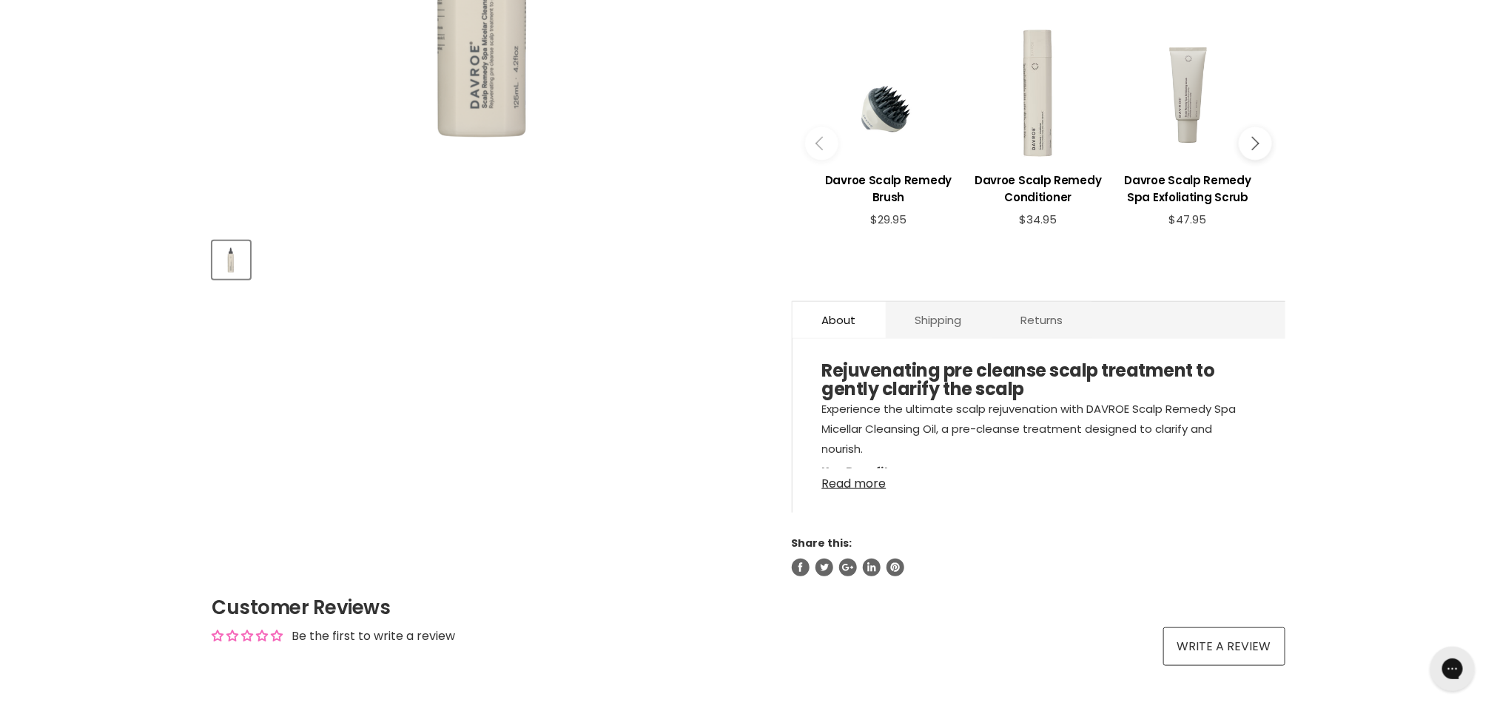
click at [866, 482] on link "Read more" at bounding box center [1039, 479] width 434 height 22
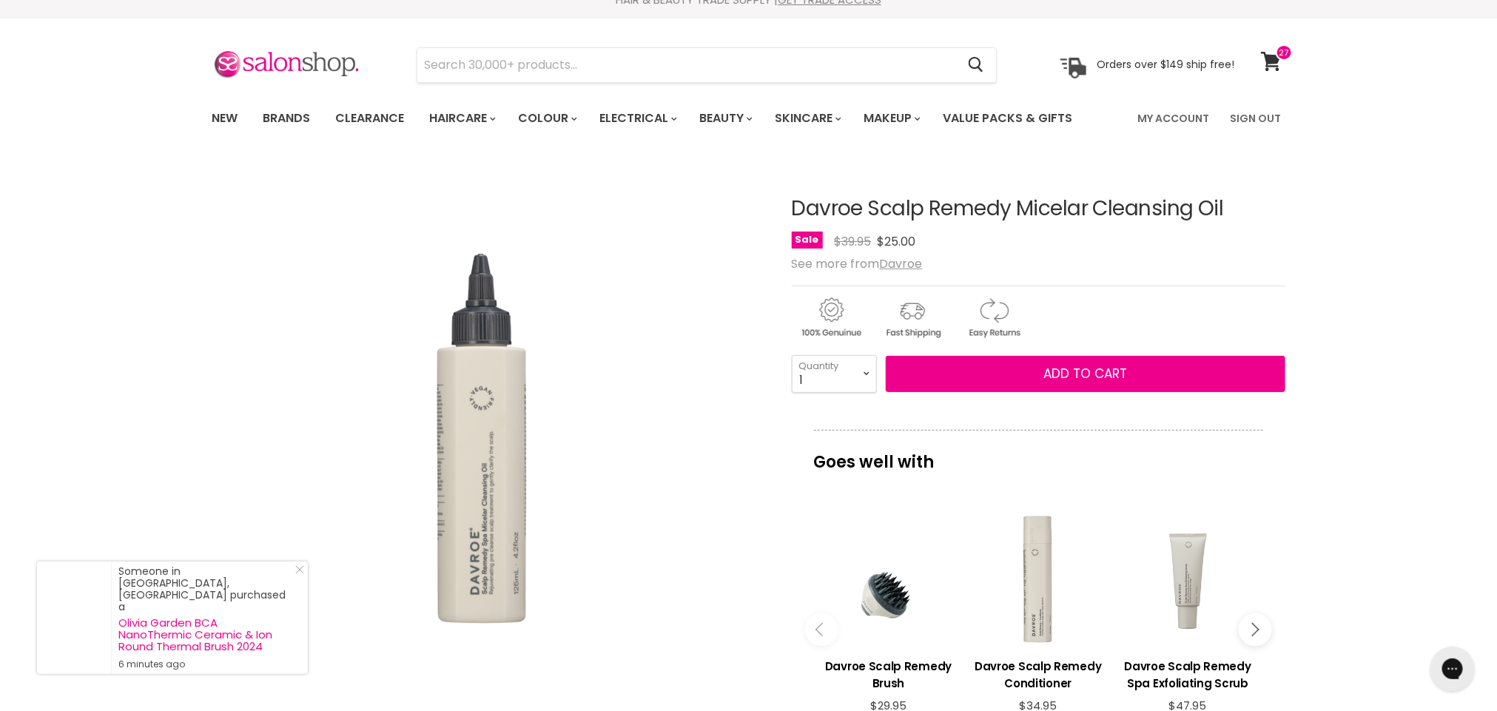
scroll to position [0, 0]
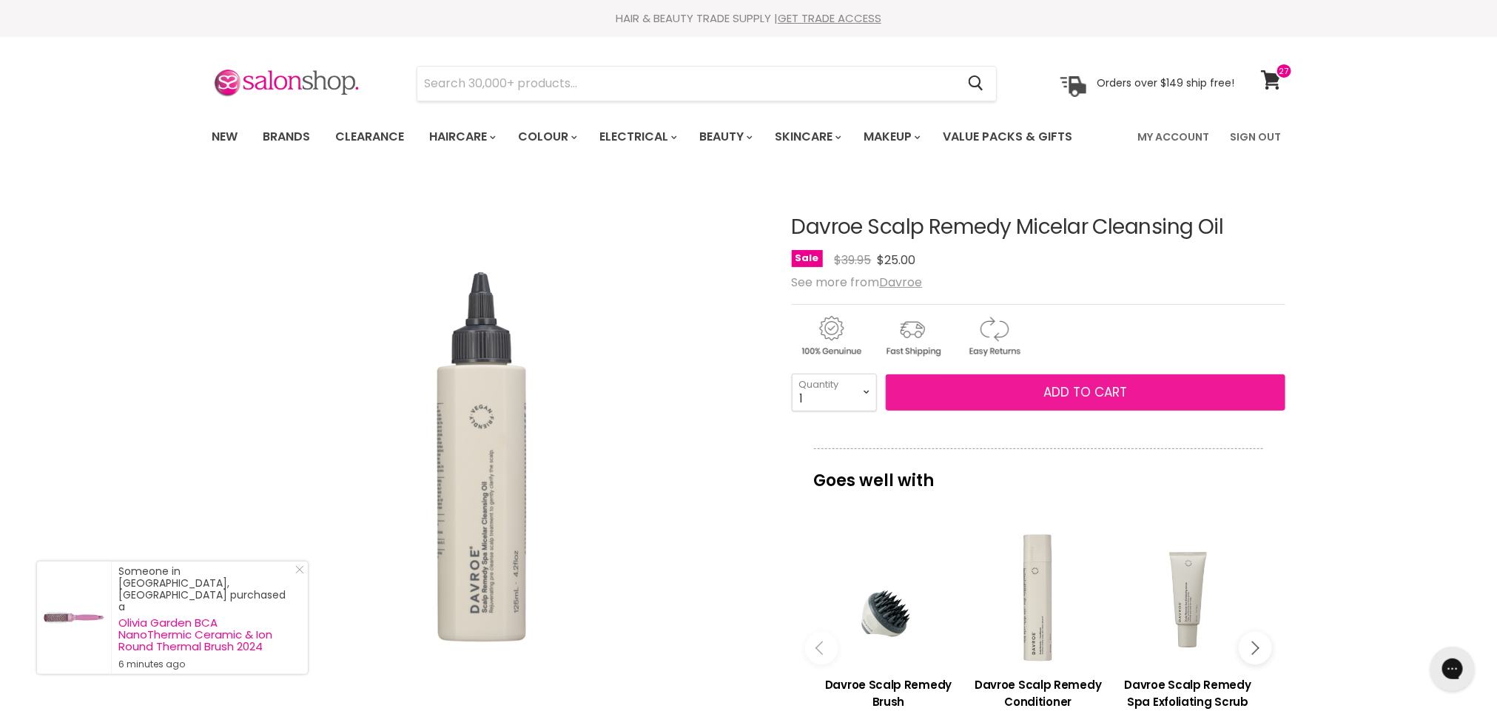
click at [1090, 385] on span "Add to cart" at bounding box center [1085, 392] width 84 height 18
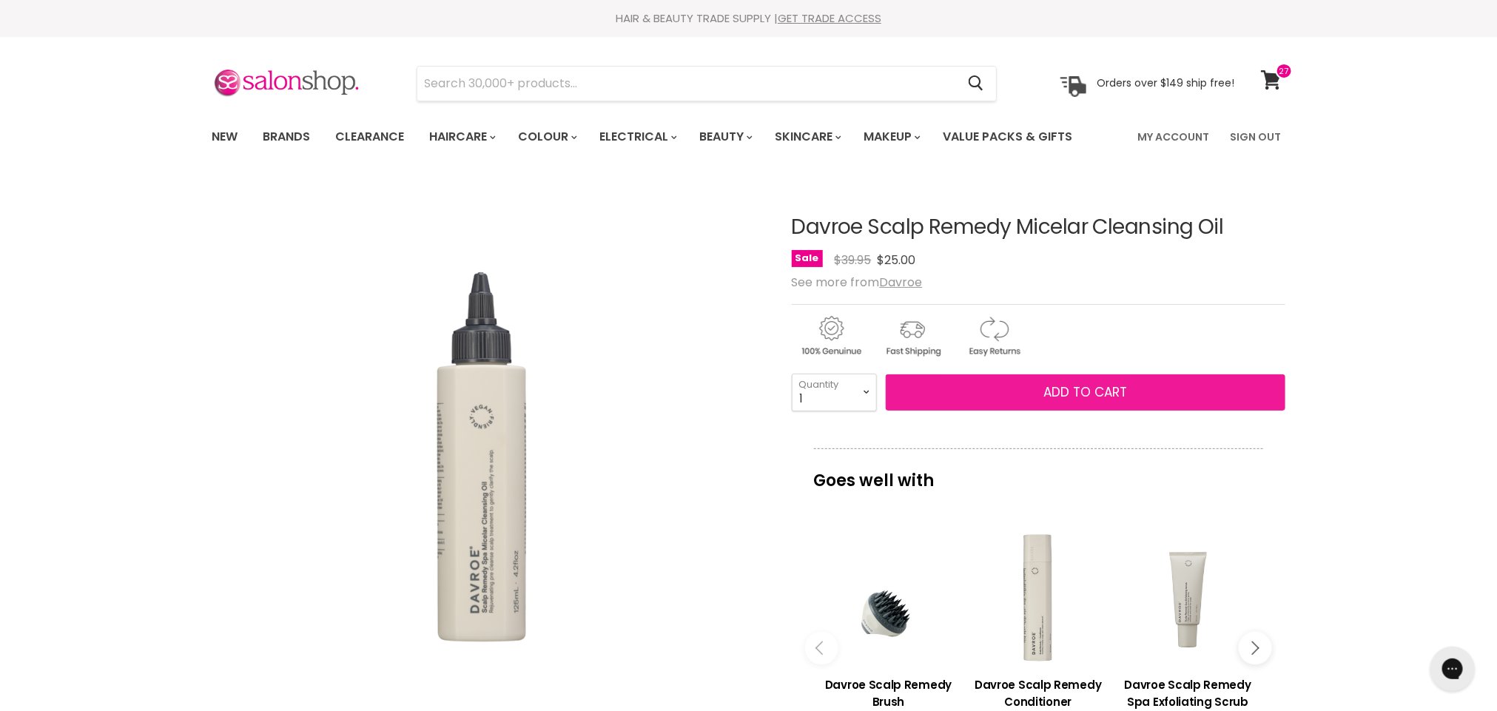
click at [1061, 388] on span "Add to cart" at bounding box center [1085, 392] width 84 height 18
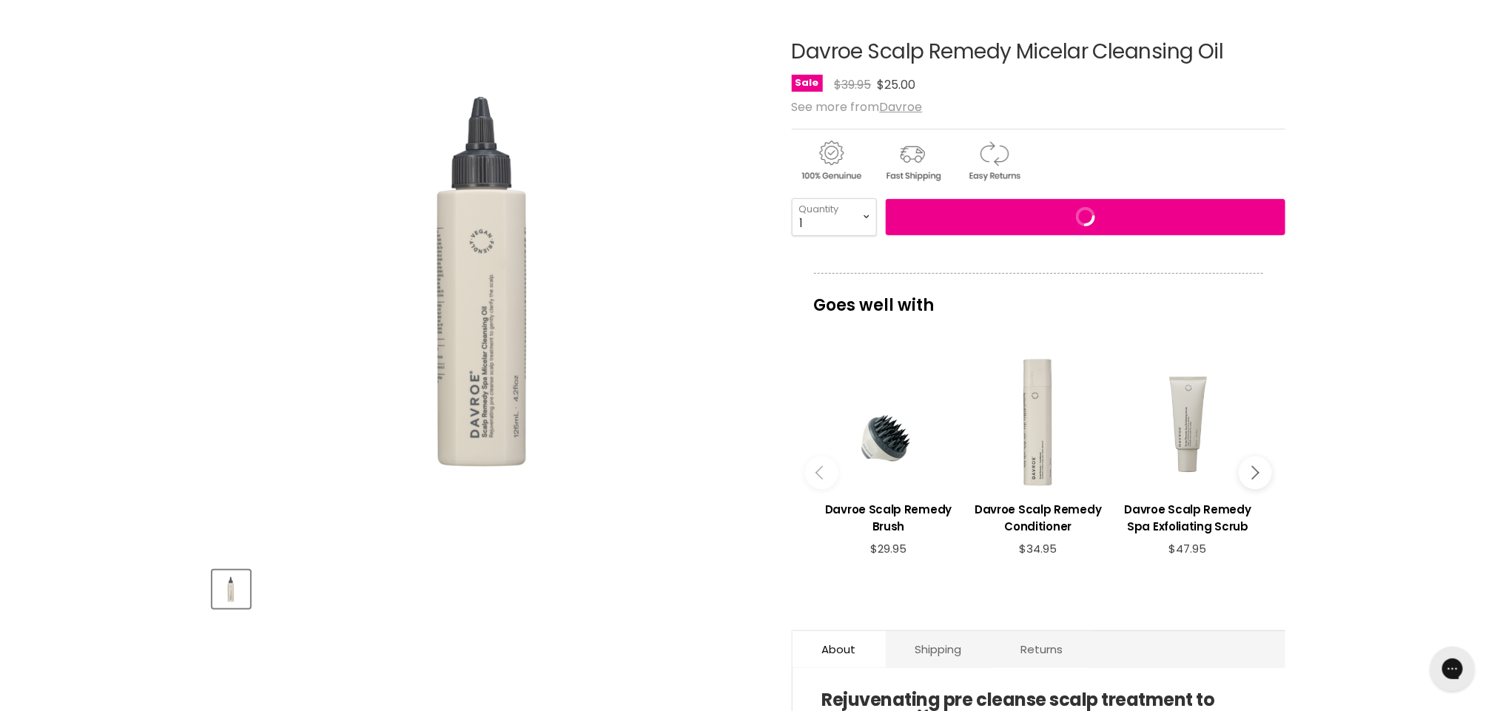
scroll to position [187, 0]
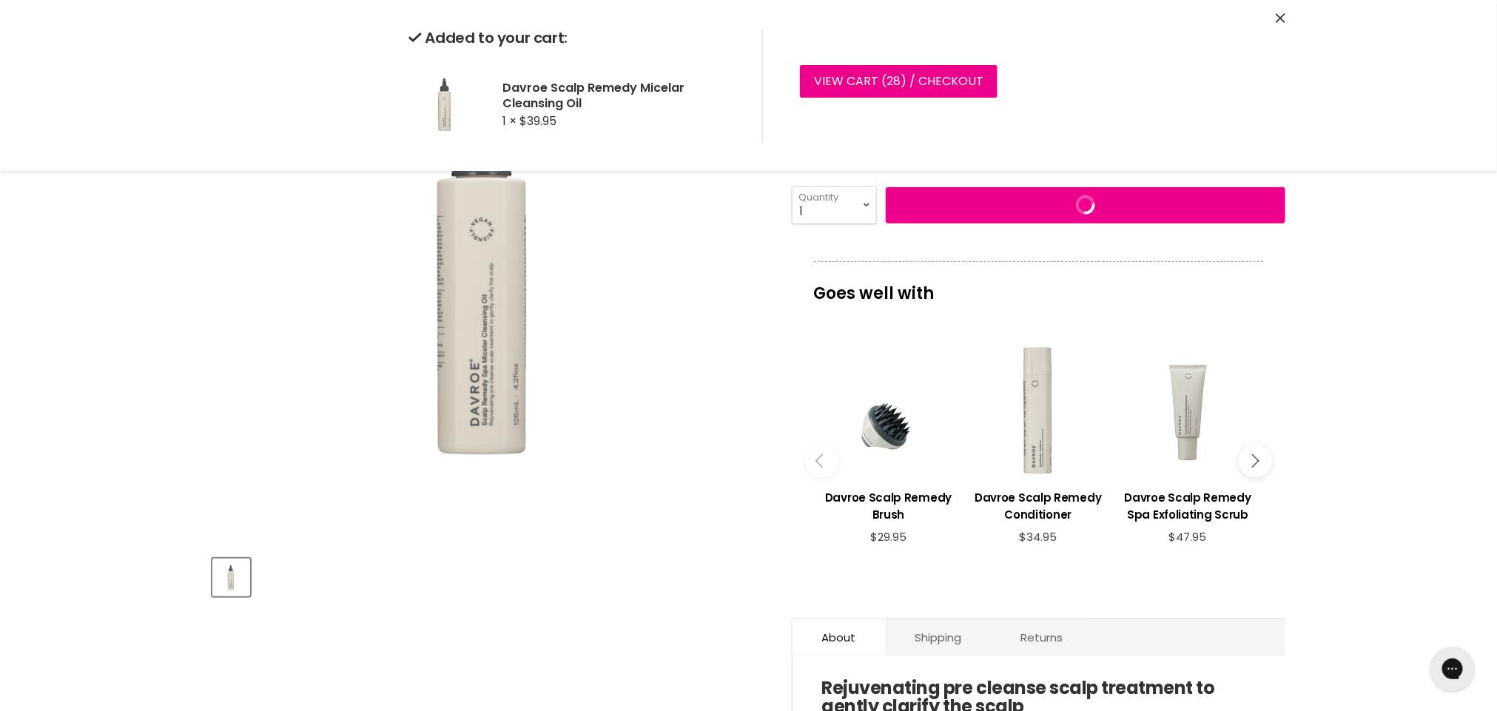
click at [1256, 459] on icon "Main content" at bounding box center [1251, 460] width 13 height 13
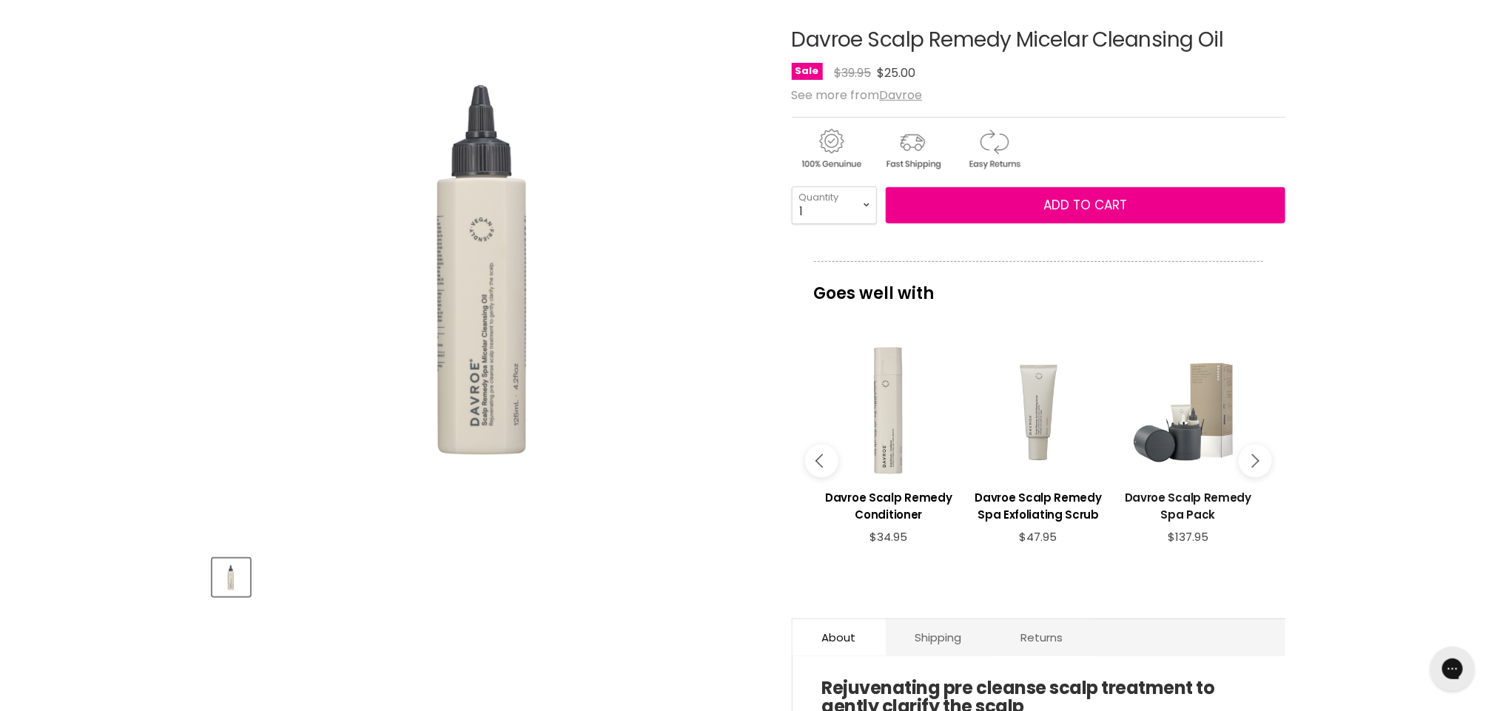
click at [1183, 497] on h3 "Davroe Scalp Remedy Spa Pack" at bounding box center [1187, 506] width 135 height 34
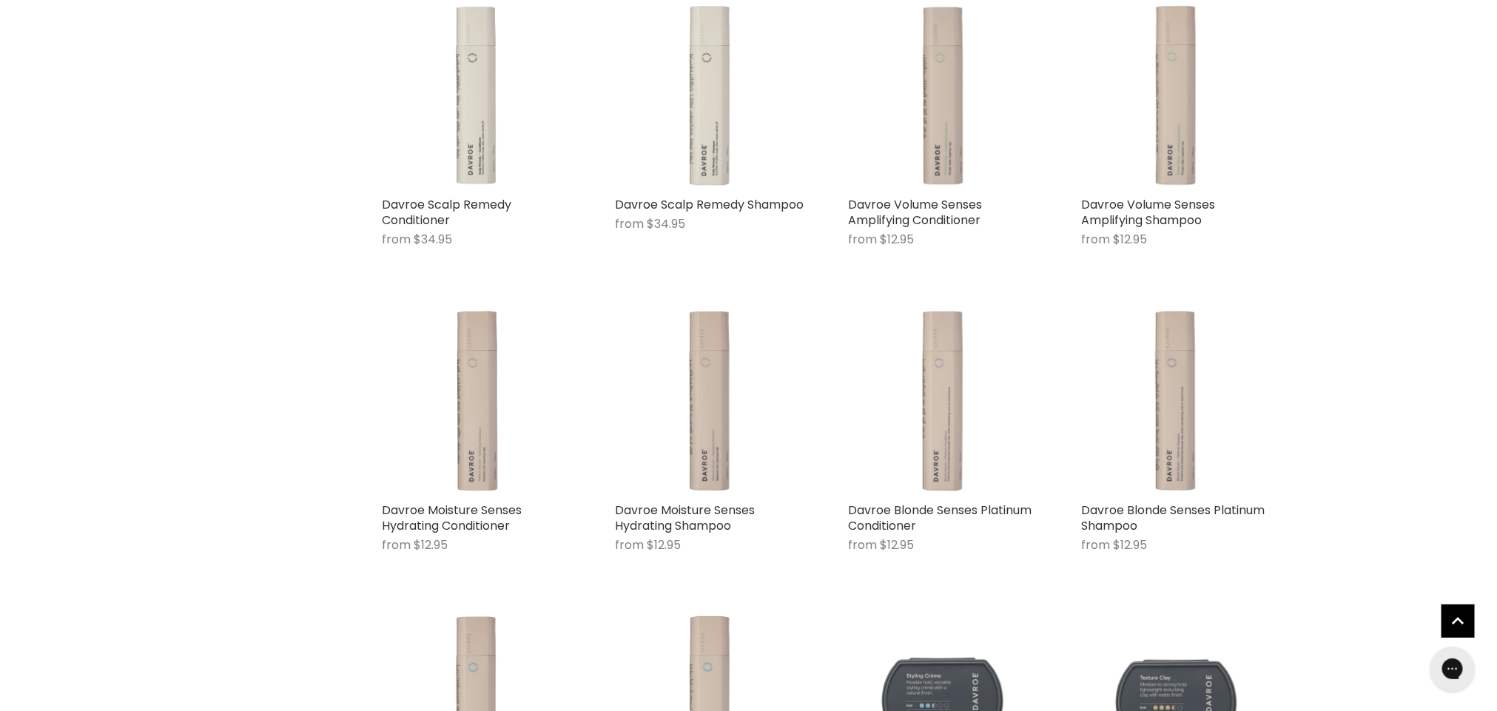
scroll to position [636, 0]
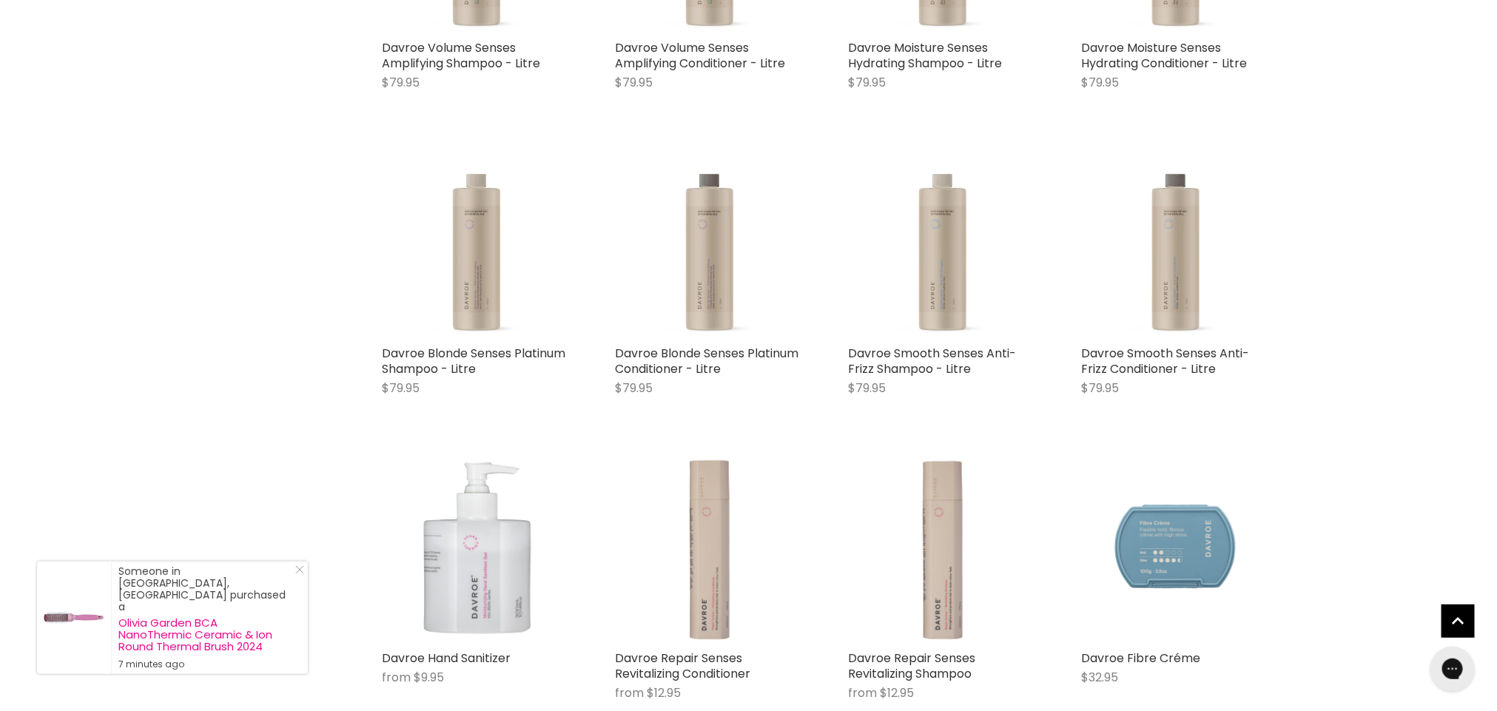
scroll to position [2824, 0]
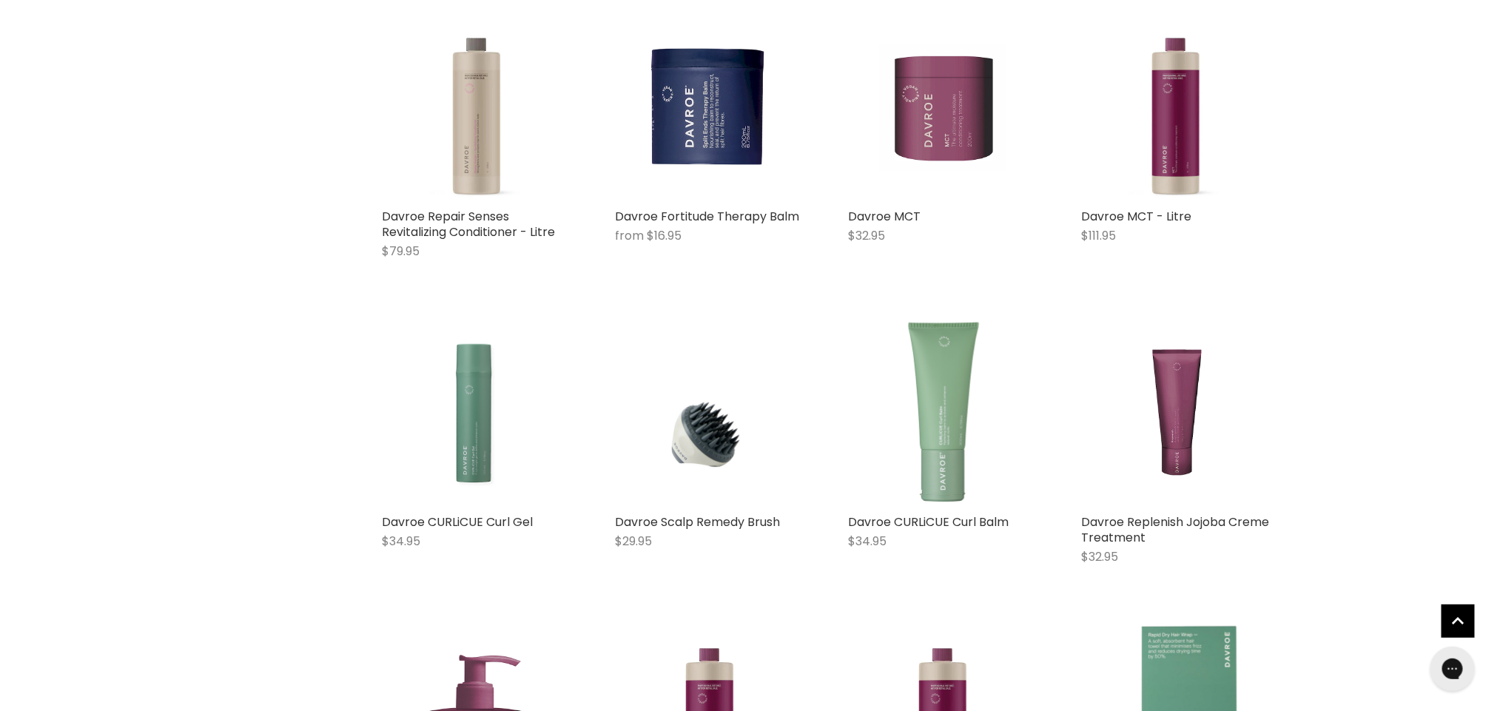
scroll to position [4575, 0]
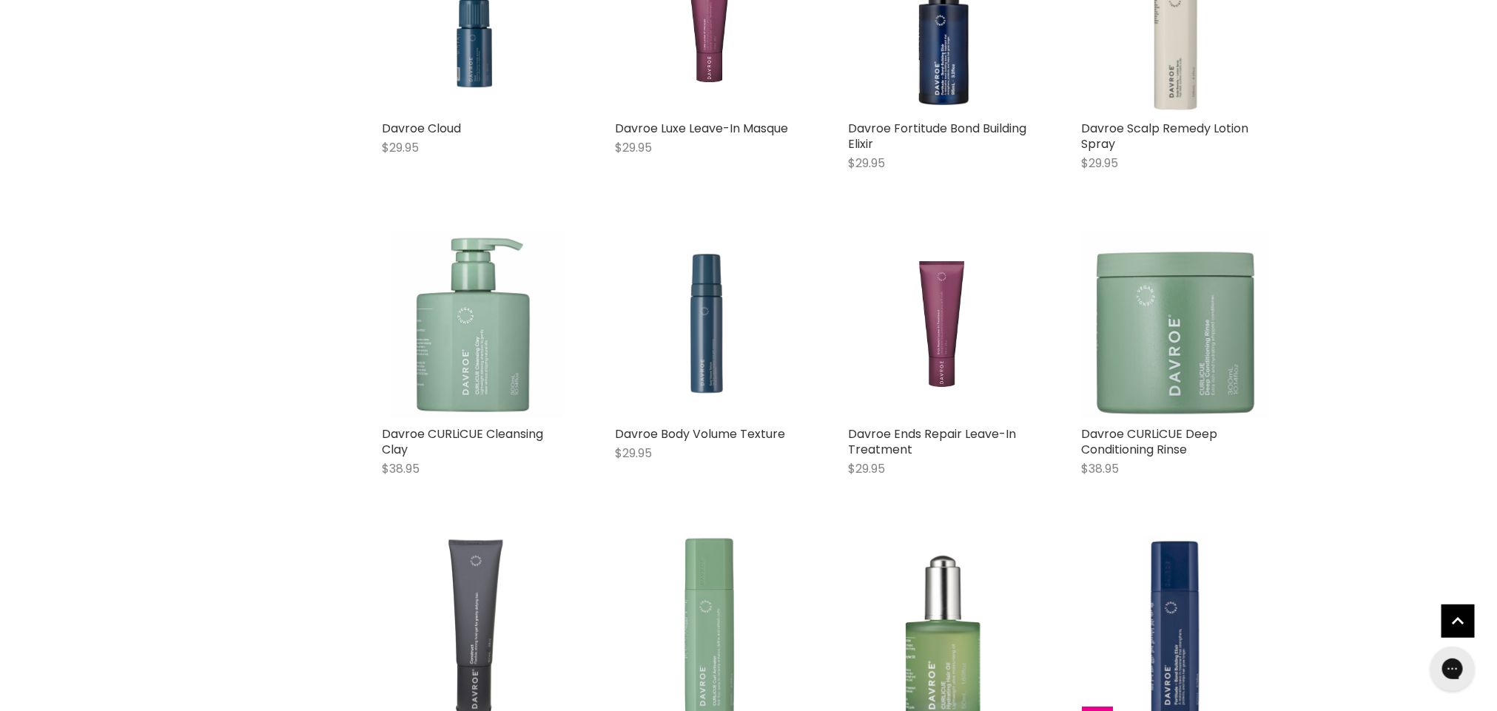
scroll to position [5847, 0]
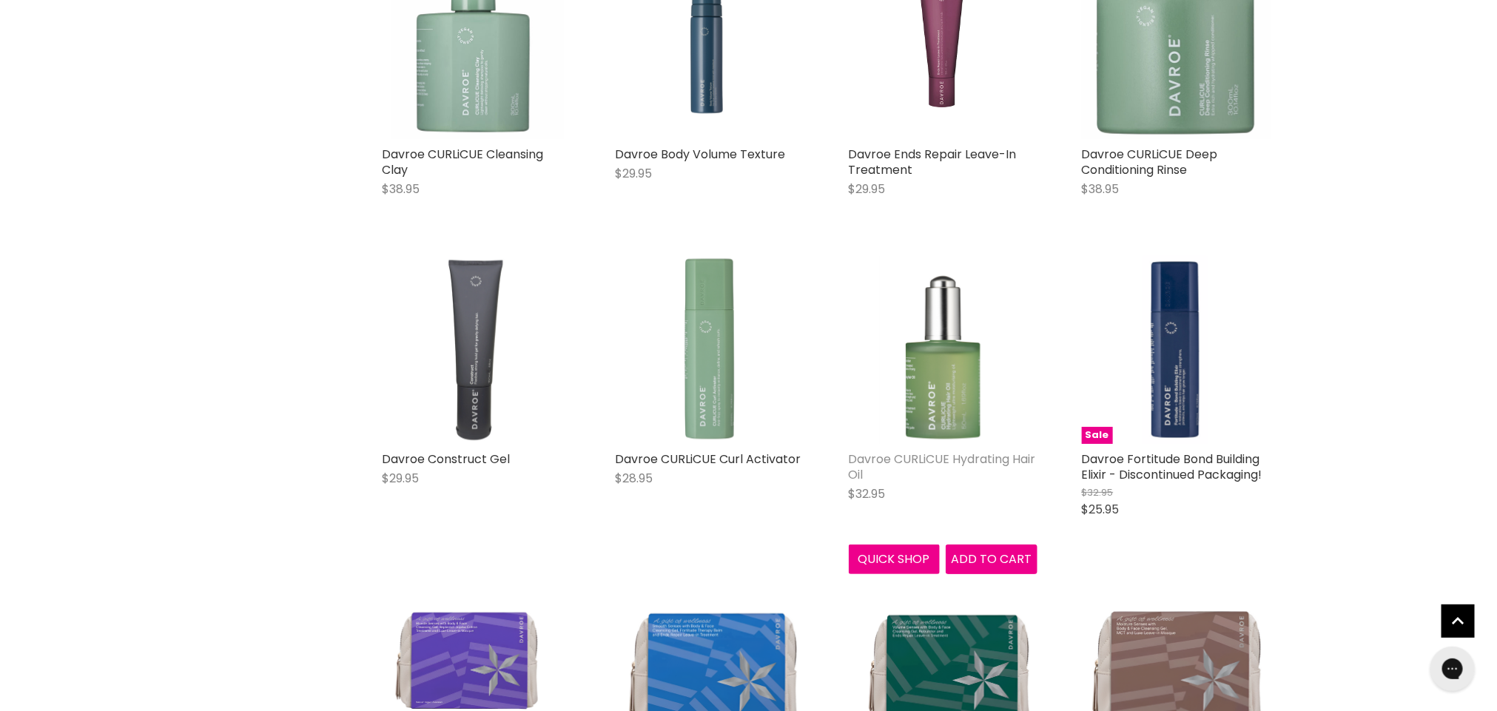
click at [906, 454] on link "Davroe CURLiCUE Hydrating Hair Oil" at bounding box center [942, 467] width 187 height 33
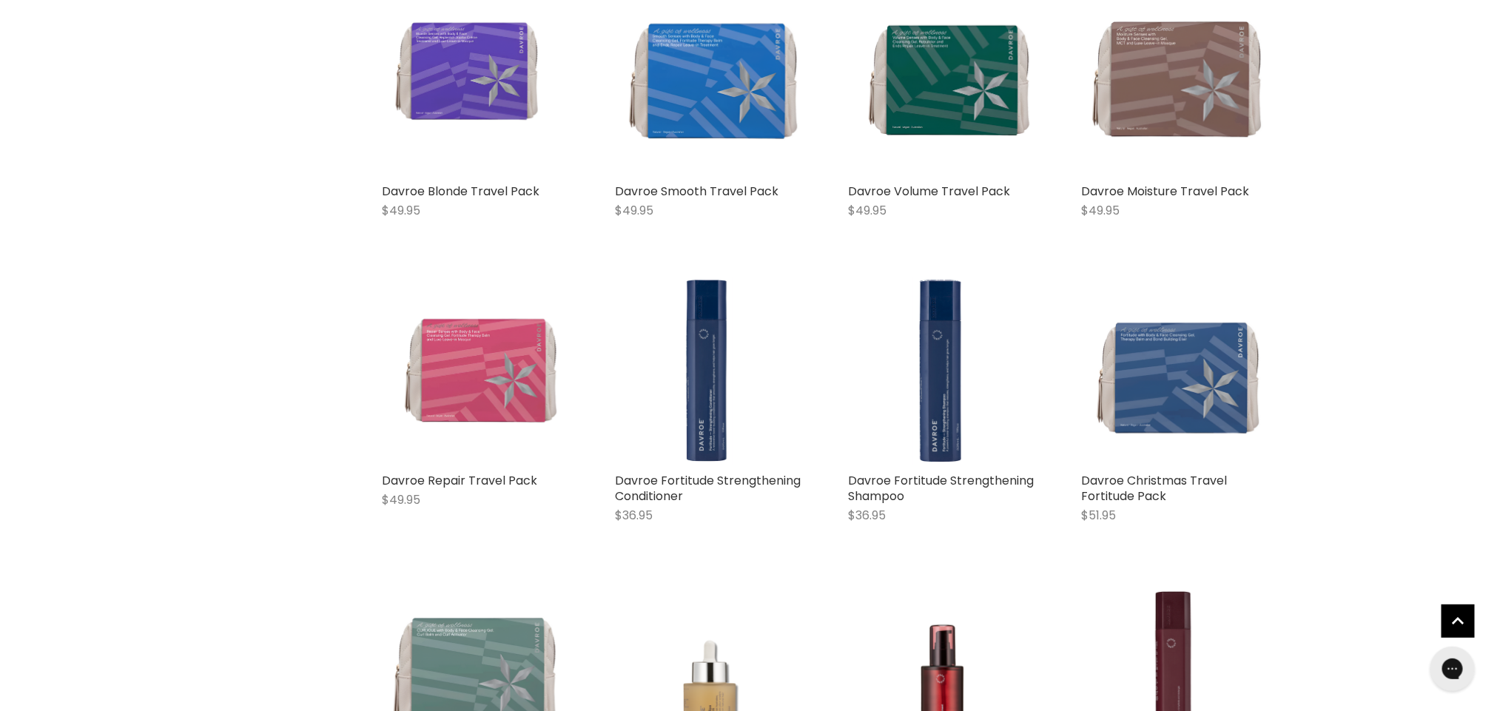
scroll to position [1324, 0]
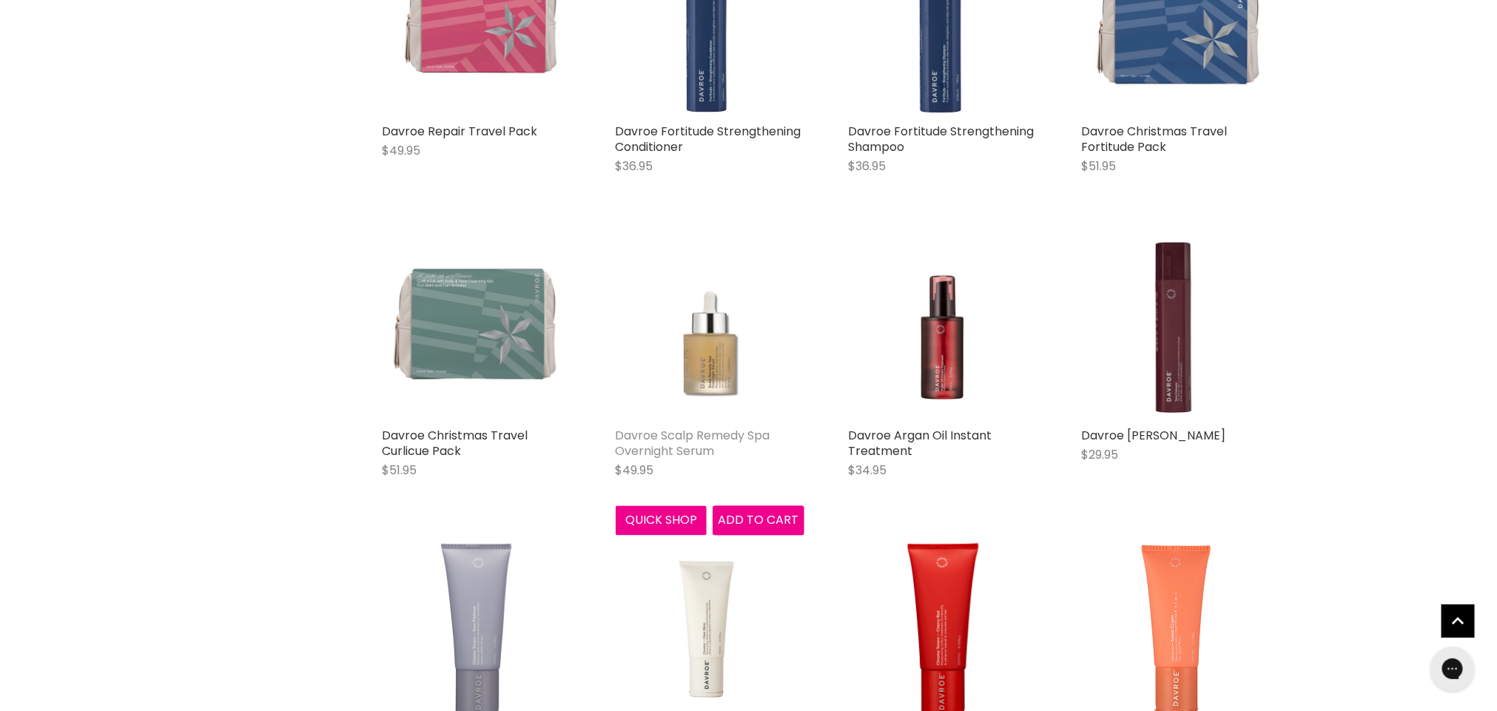
click at [680, 438] on link "Davroe Scalp Remedy Spa Overnight Serum" at bounding box center [693, 444] width 155 height 33
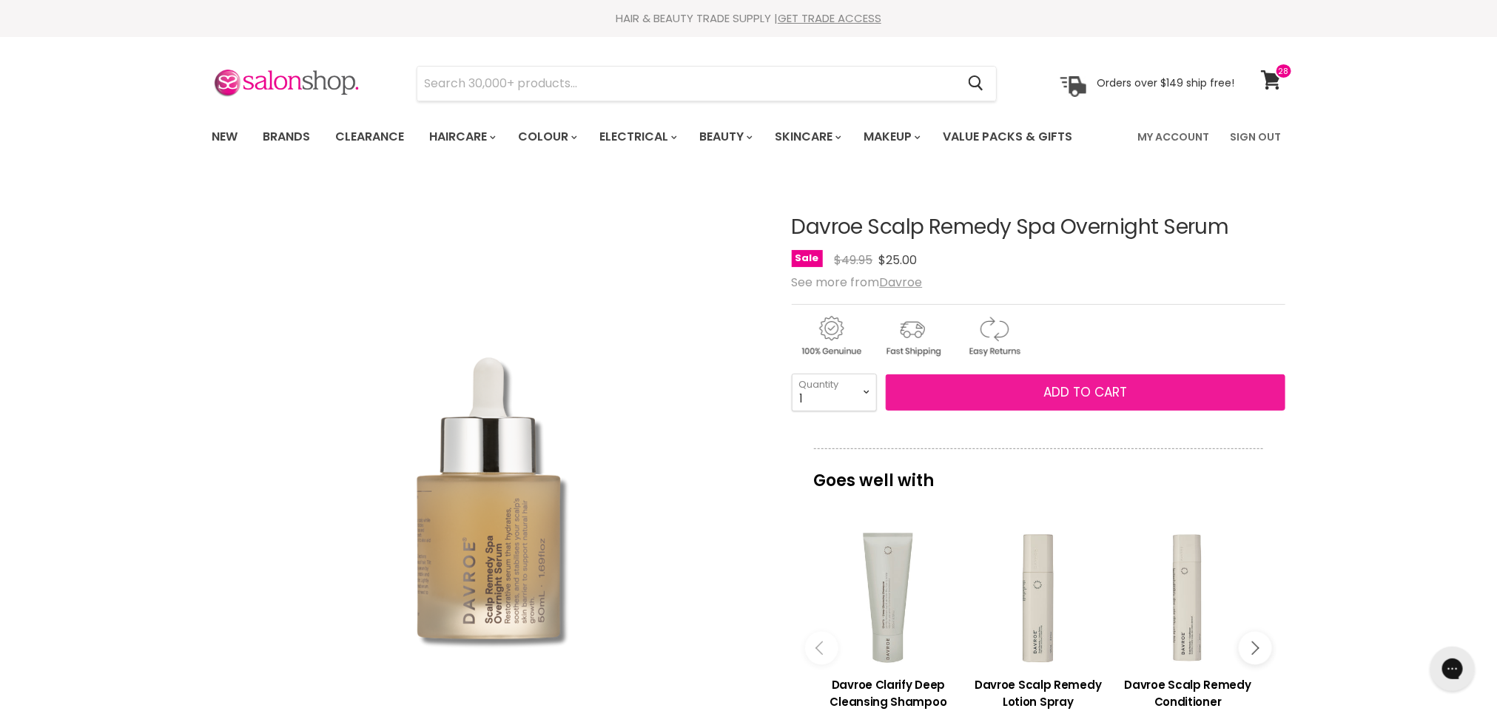
click at [1097, 389] on span "Add to cart" at bounding box center [1085, 392] width 84 height 18
click at [1063, 393] on span "Add to cart" at bounding box center [1085, 392] width 84 height 18
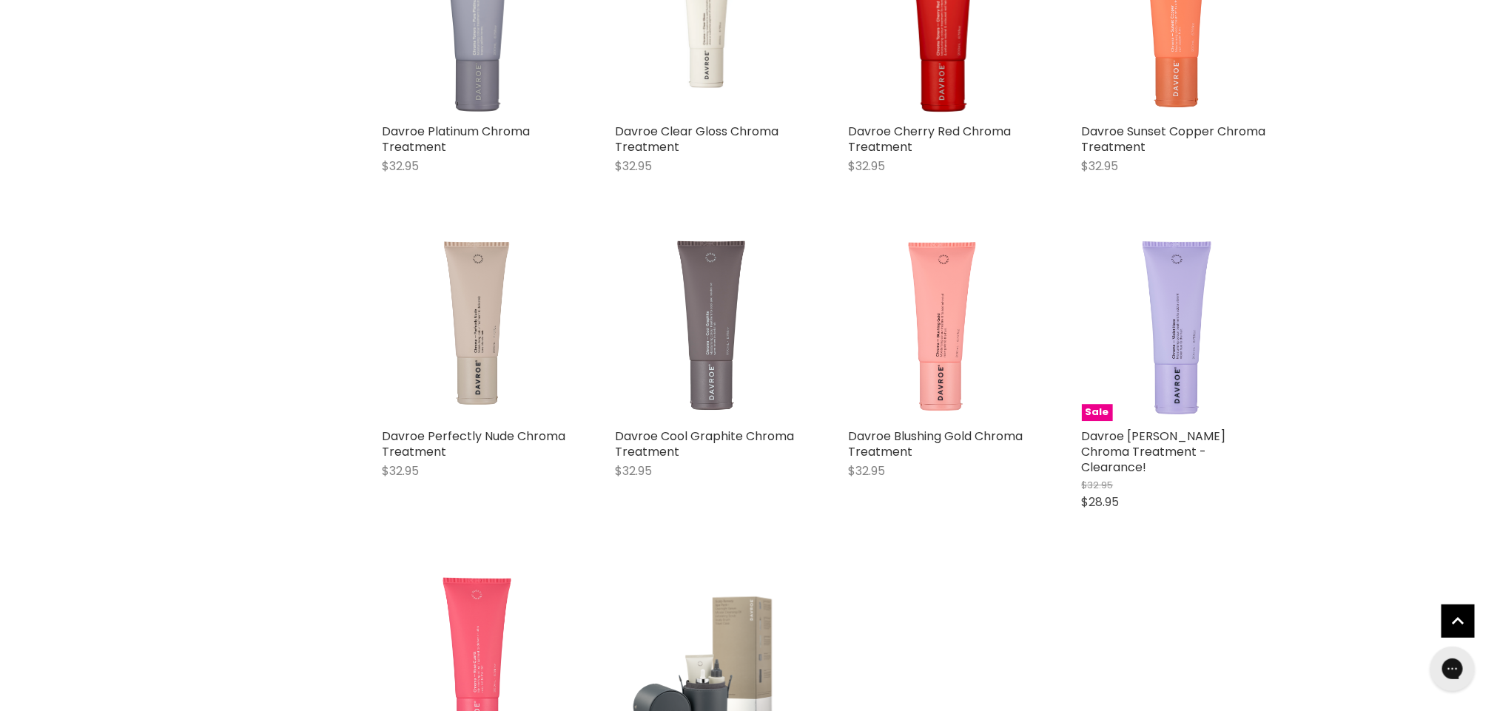
scroll to position [1927, 0]
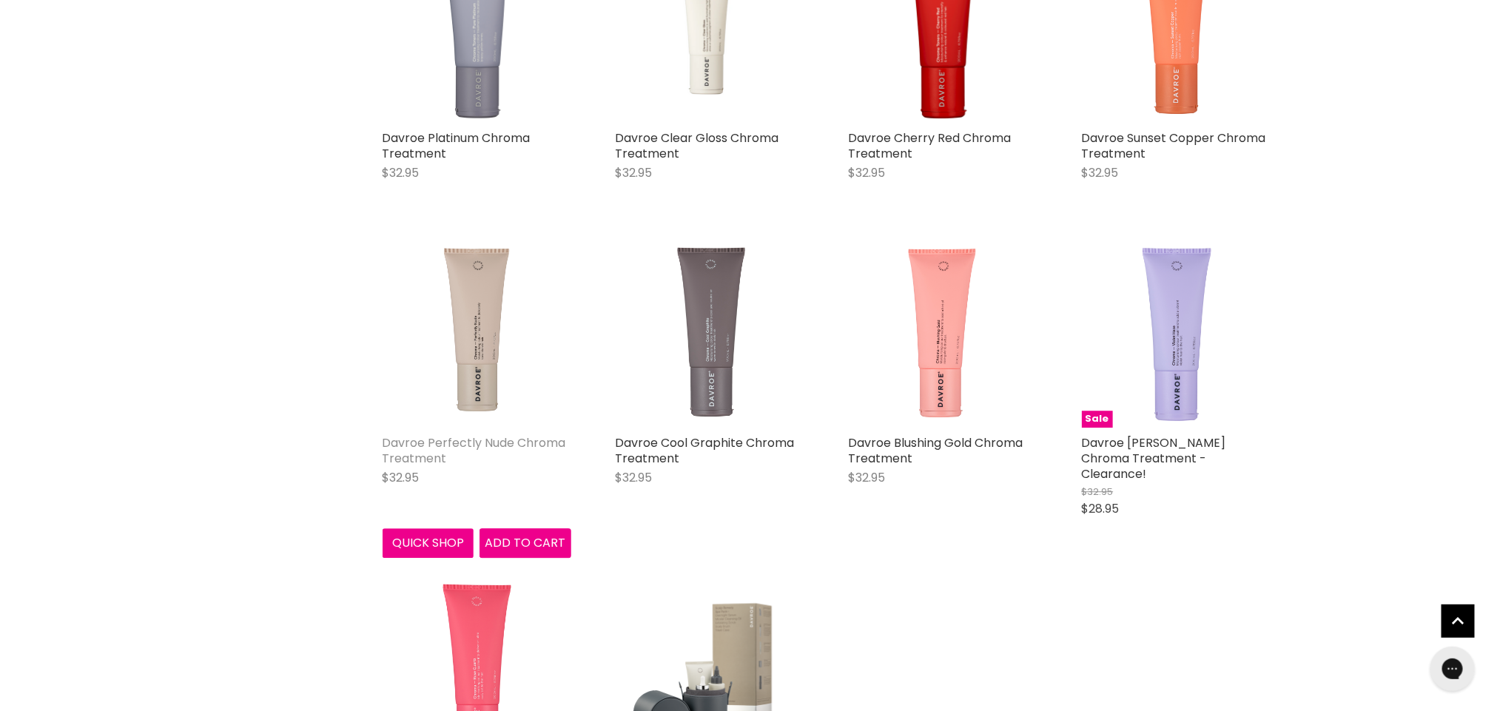
click at [506, 438] on link "Davroe Perfectly Nude Chroma Treatment" at bounding box center [474, 450] width 183 height 33
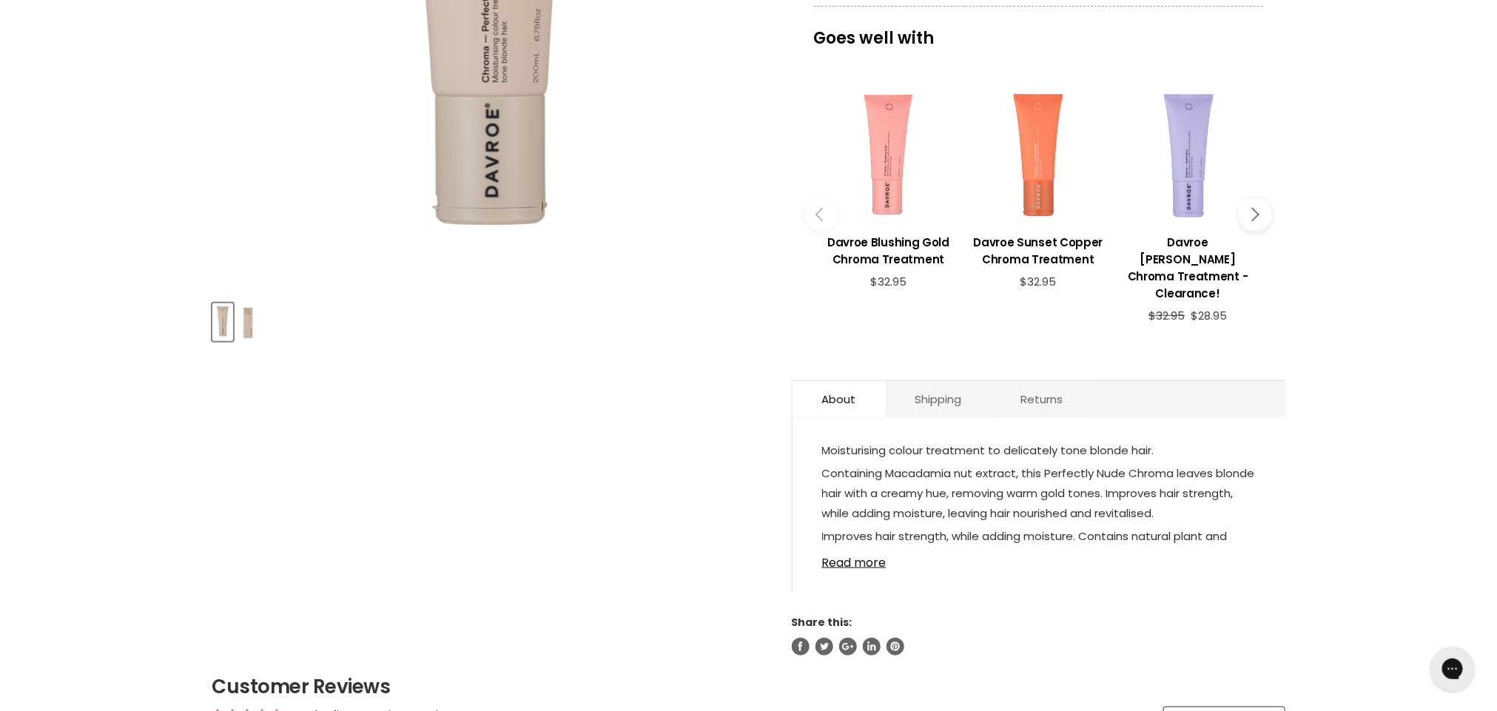
scroll to position [446, 0]
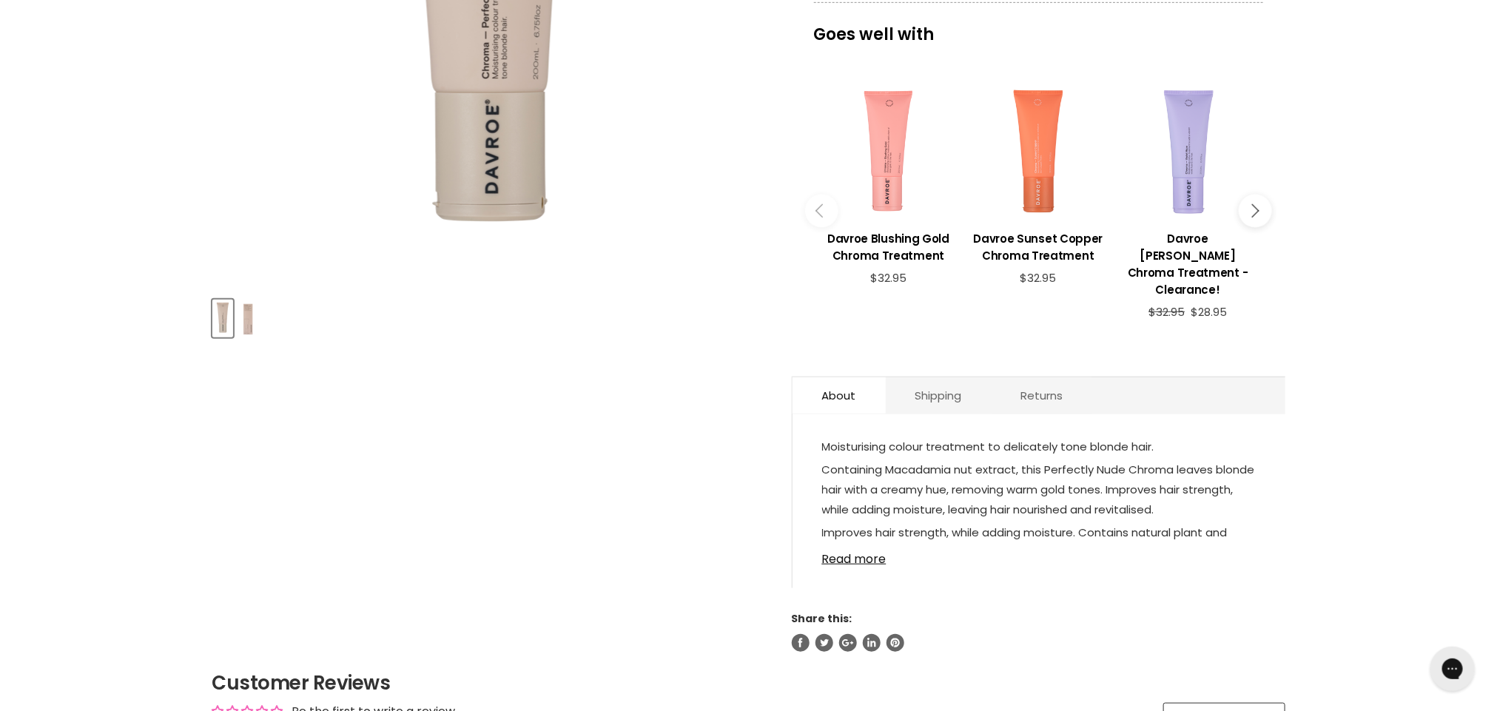
drag, startPoint x: 1501, startPoint y: 186, endPoint x: 1499, endPoint y: 297, distance: 111.0
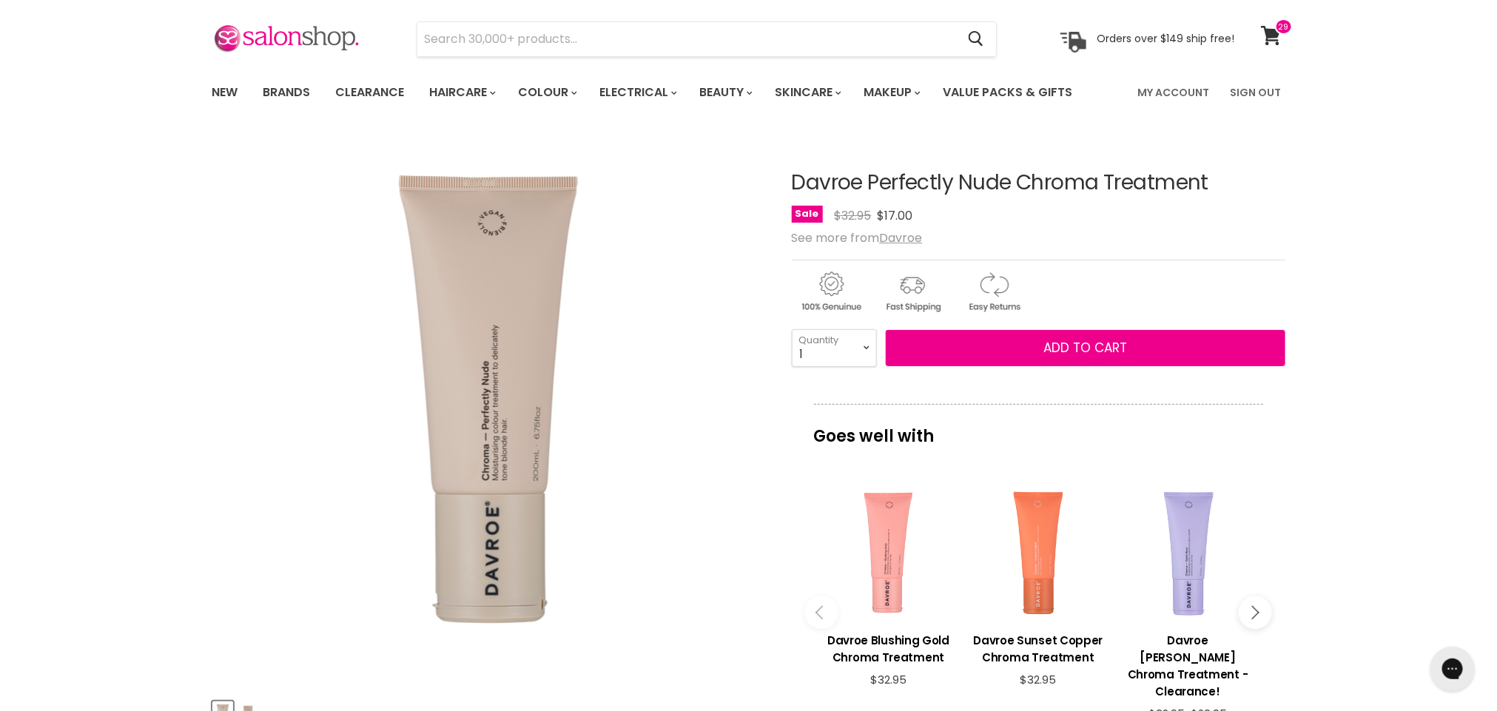
scroll to position [0, 0]
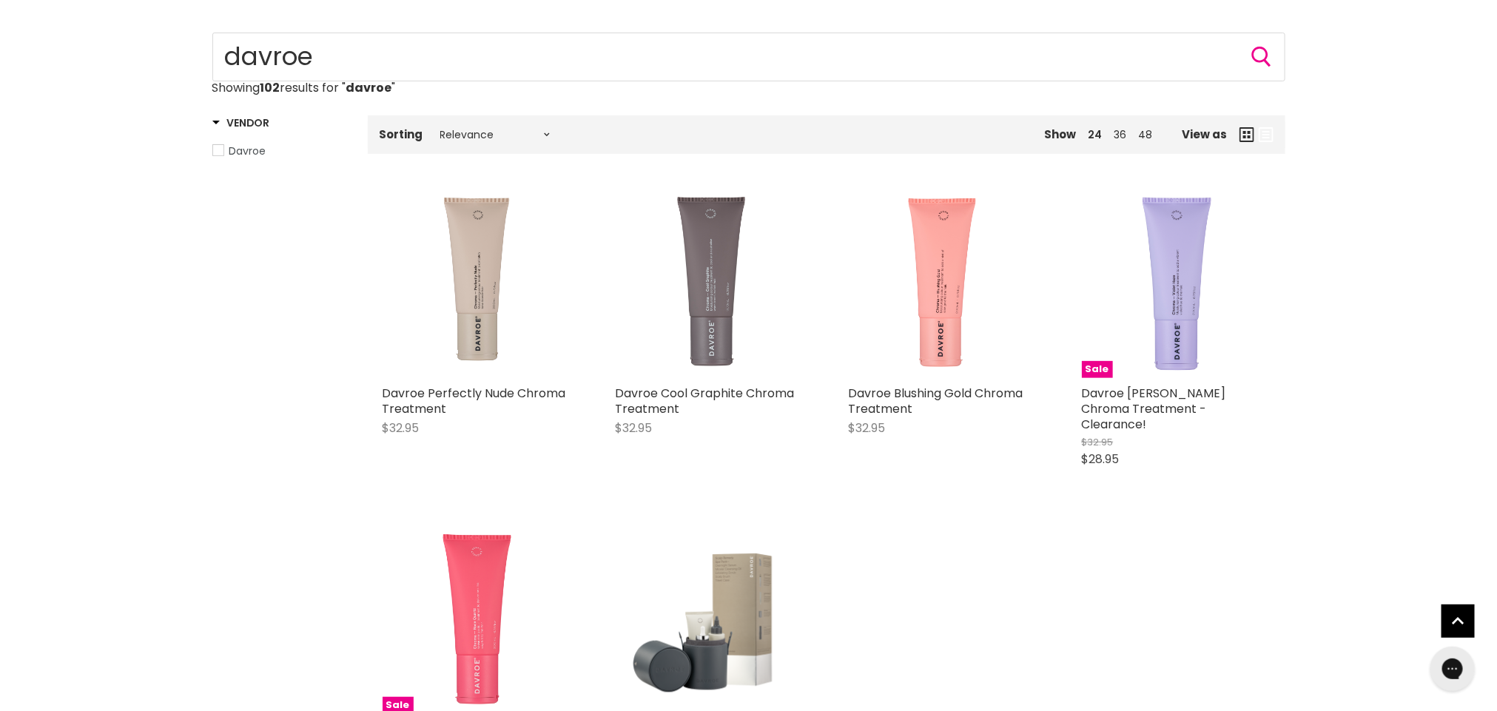
scroll to position [31, 0]
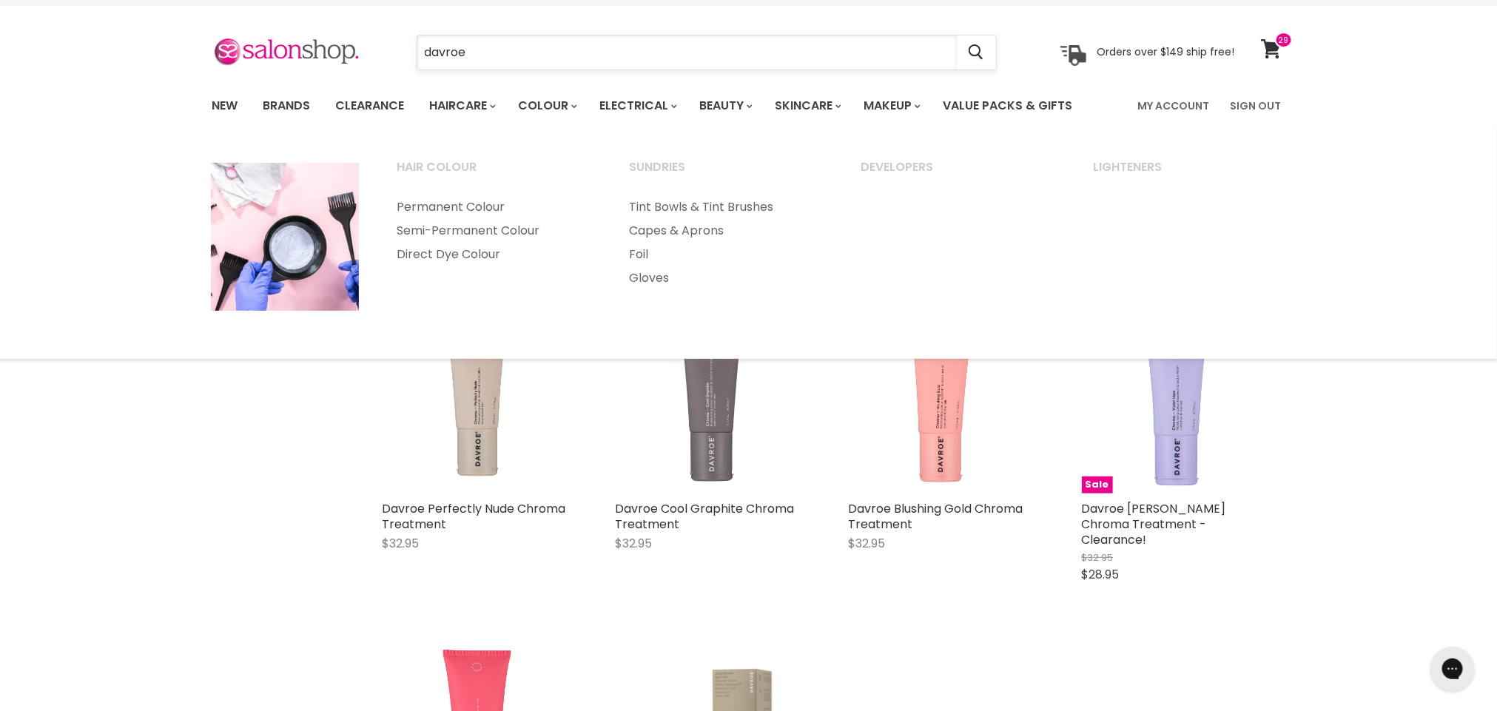
click at [533, 58] on input "davroe" at bounding box center [686, 53] width 539 height 34
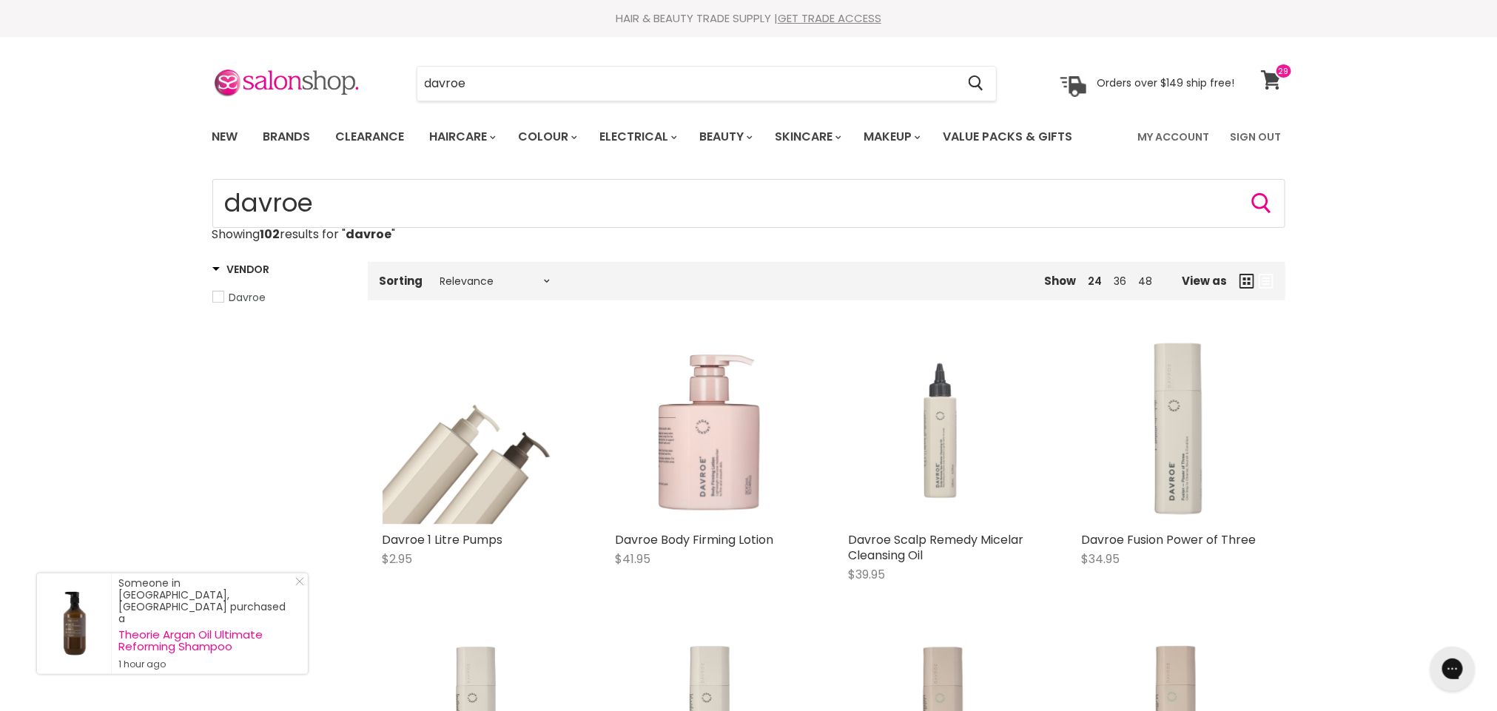
click at [1279, 72] on span at bounding box center [1284, 71] width 18 height 16
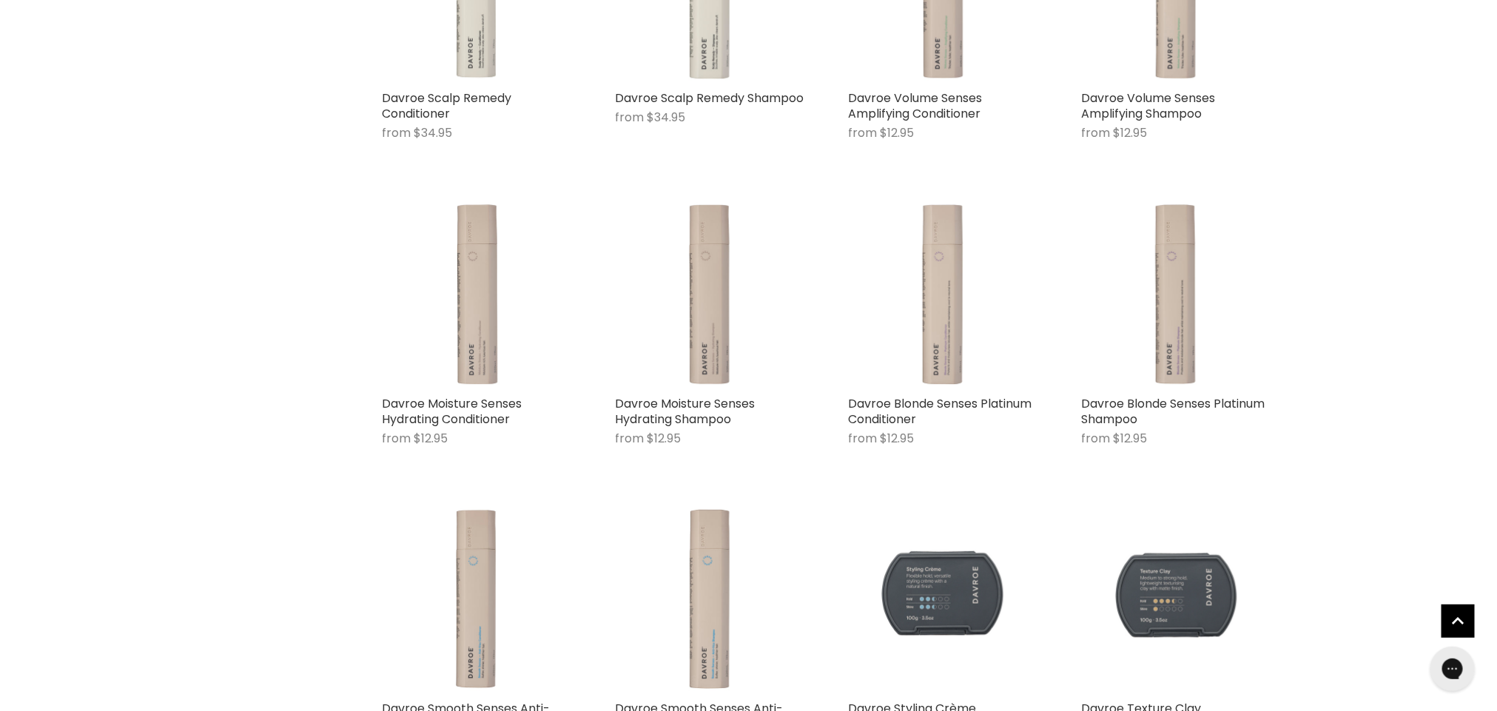
scroll to position [755, 0]
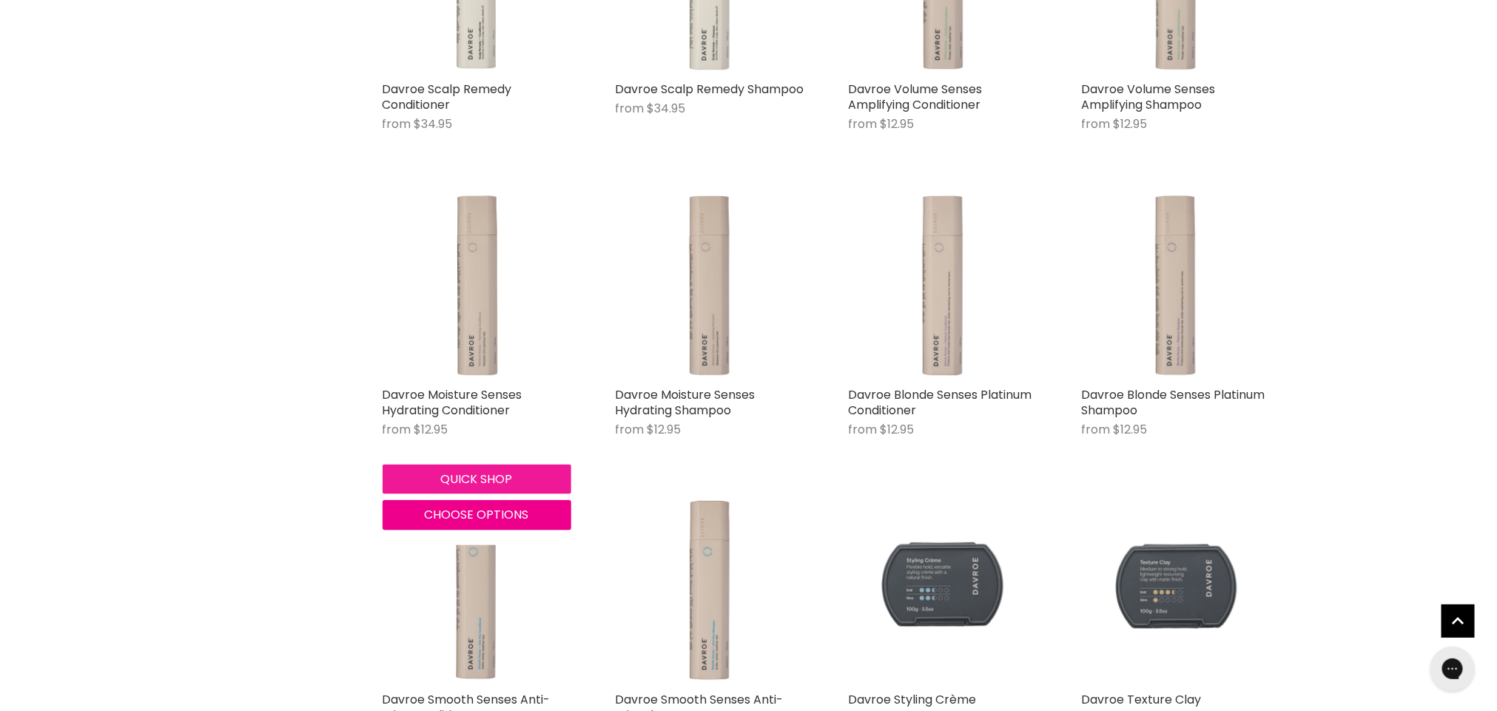
click at [491, 476] on button "Quick shop" at bounding box center [477, 480] width 189 height 30
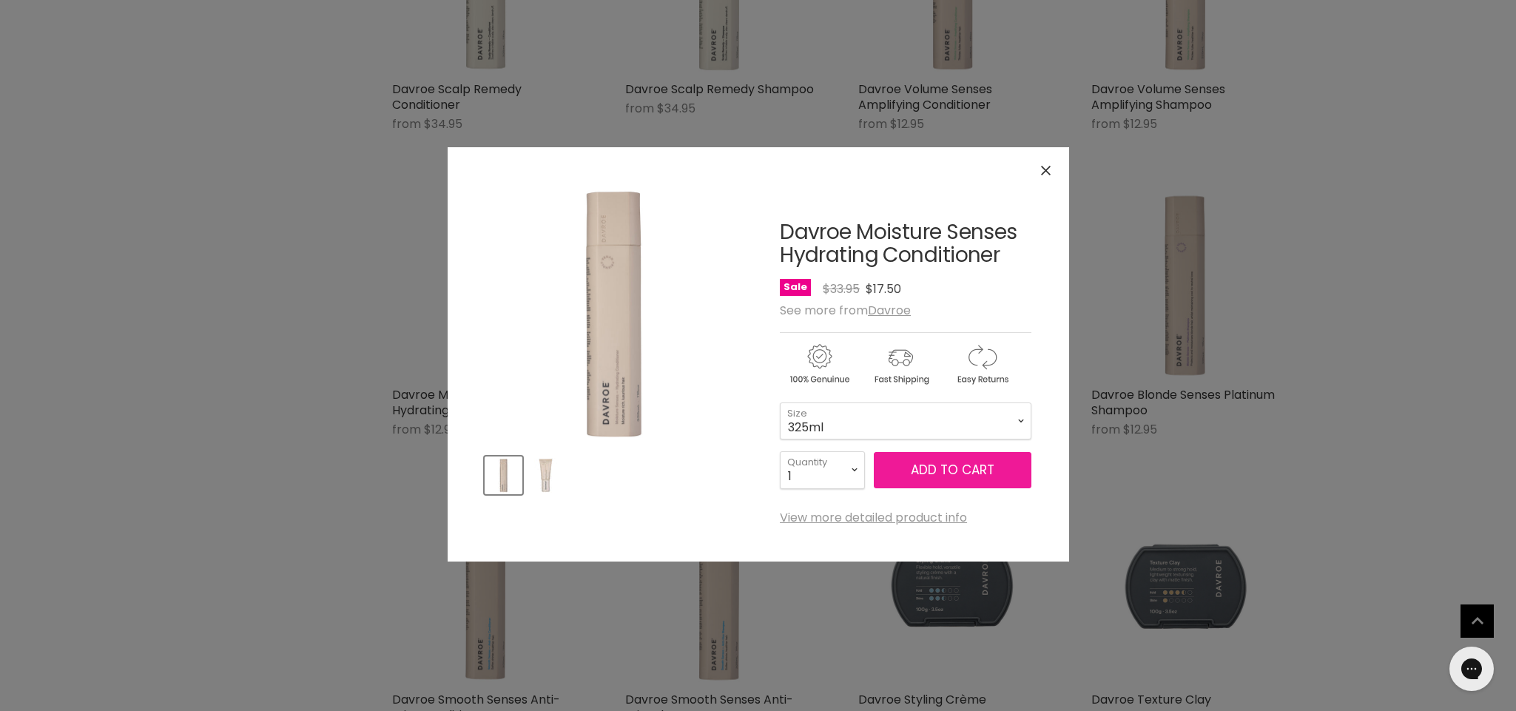
click at [954, 465] on span "Add to cart" at bounding box center [953, 470] width 84 height 18
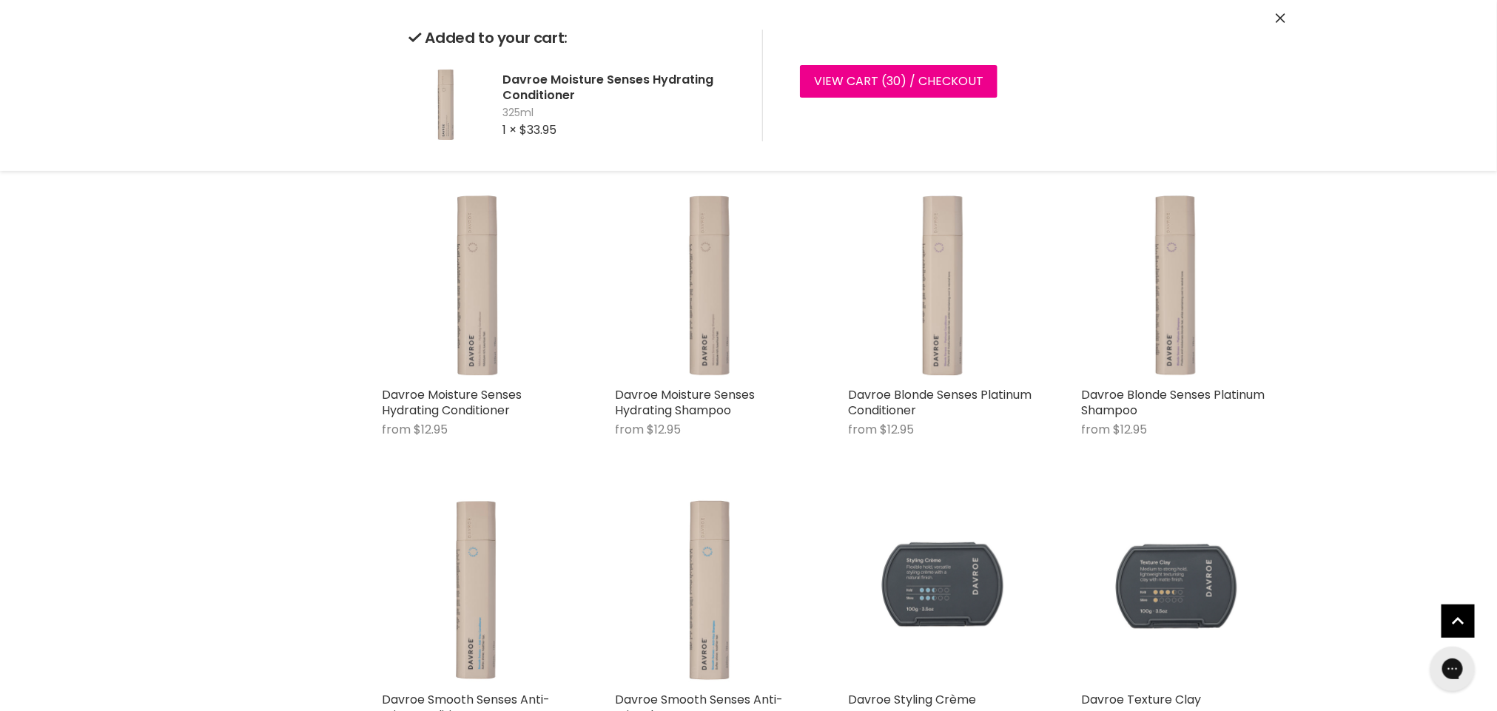
click at [697, 466] on div "Davroe Moisture Senses Hydrating Shampoo from $12.95 Davroe Quick shop Choose o…" at bounding box center [710, 321] width 218 height 290
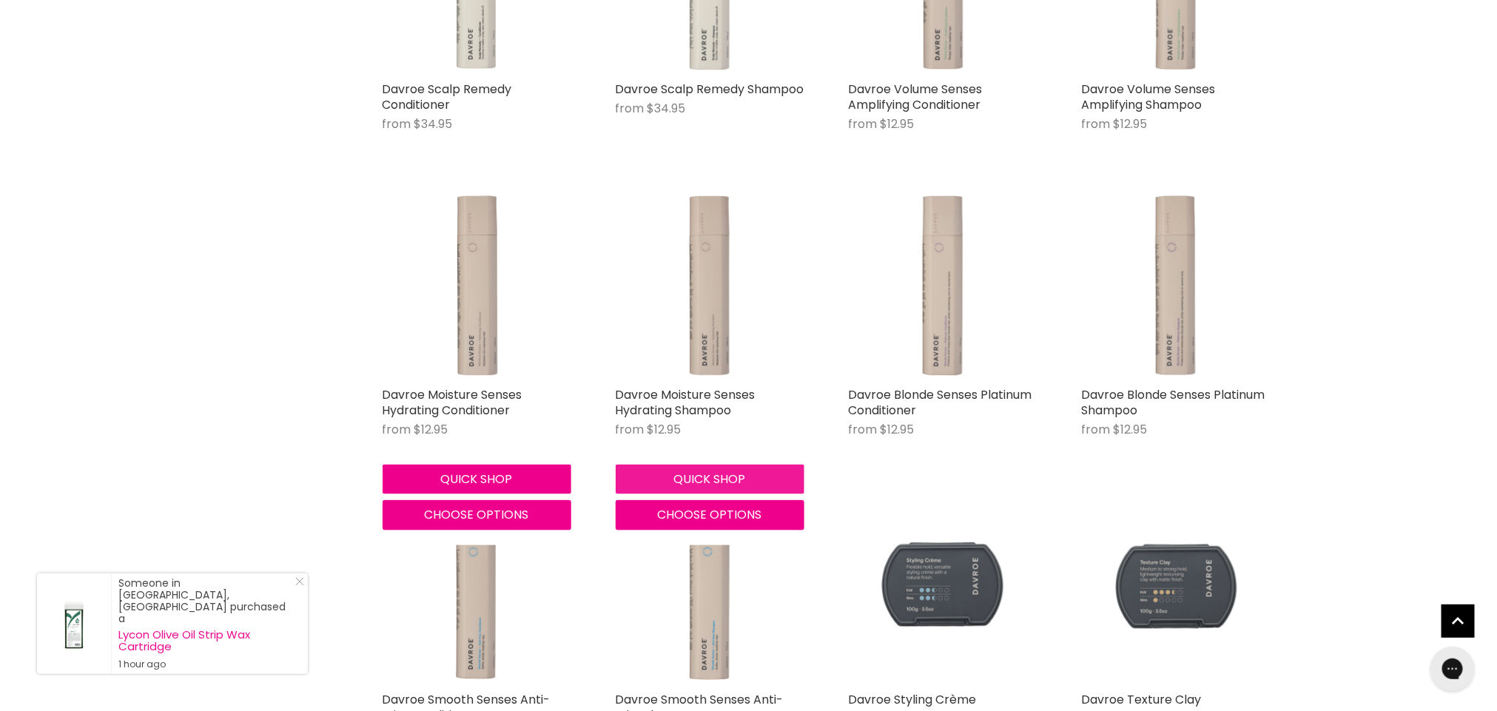
click at [691, 477] on button "Quick shop" at bounding box center [710, 480] width 189 height 30
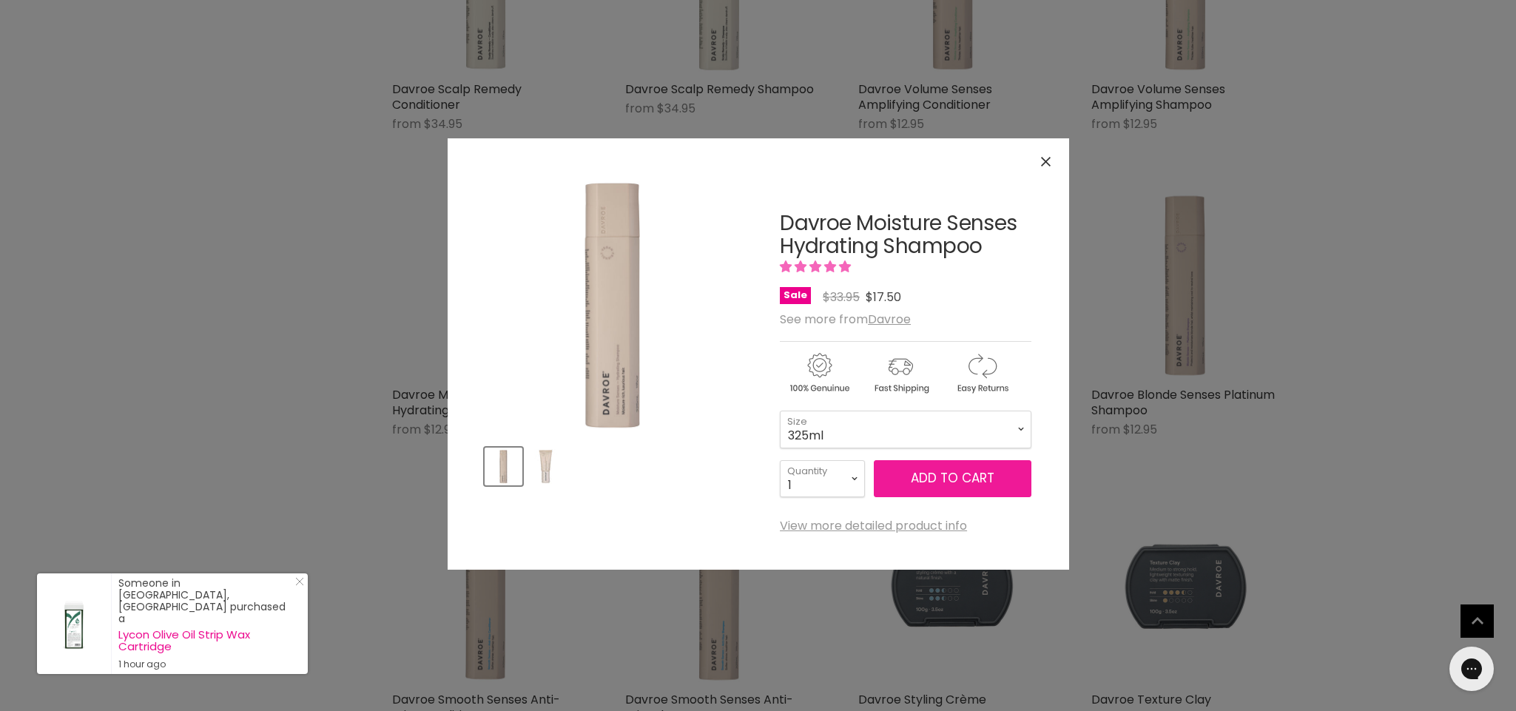
click at [929, 467] on button "Add to cart" at bounding box center [953, 478] width 158 height 37
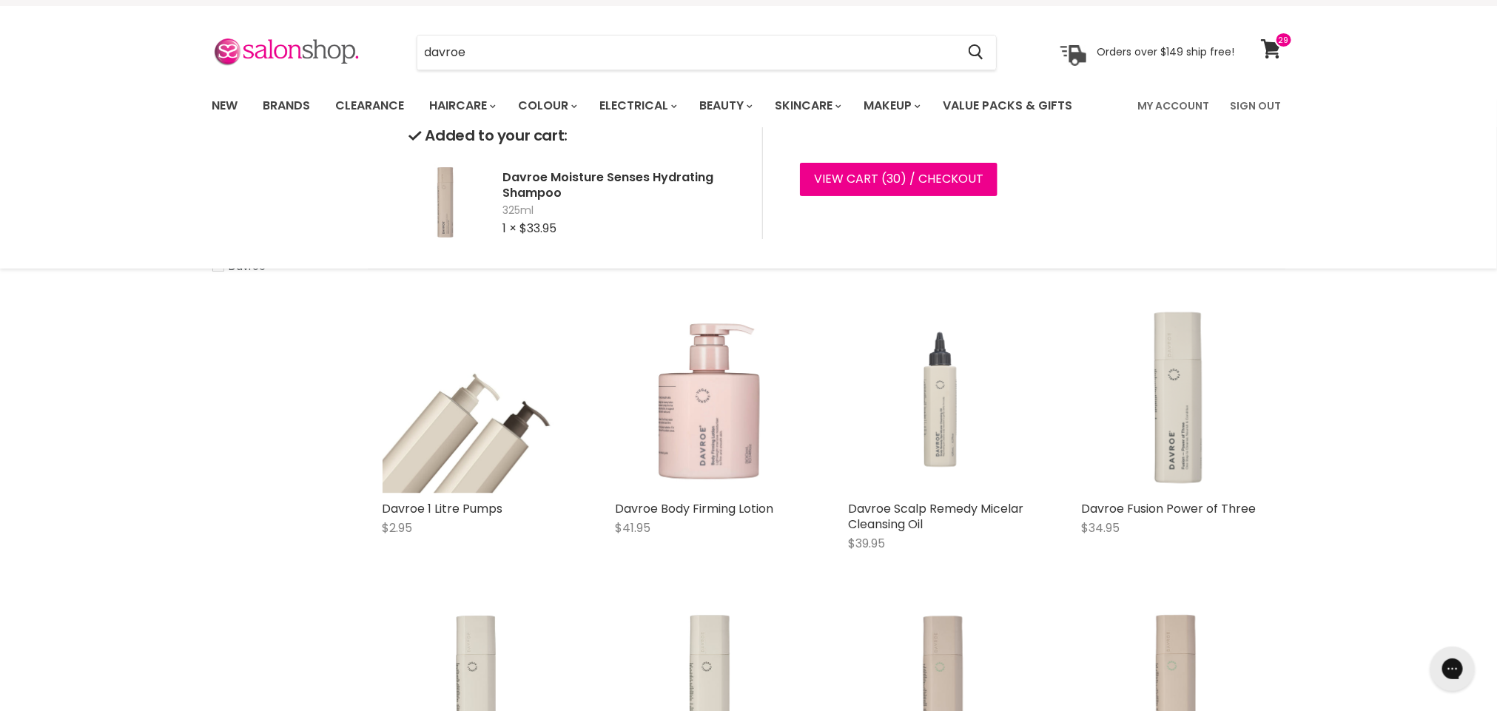
scroll to position [0, 0]
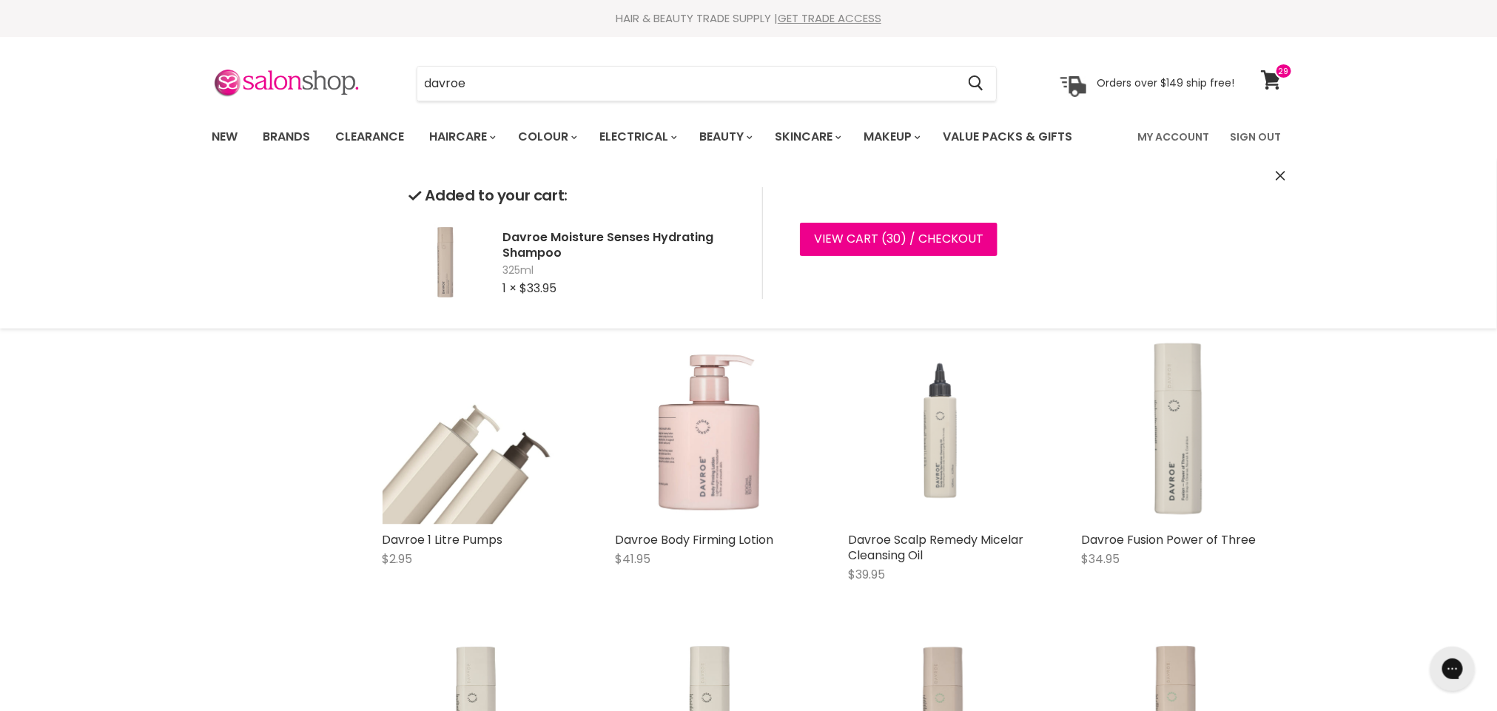
drag, startPoint x: 460, startPoint y: 81, endPoint x: 224, endPoint y: 58, distance: 237.1
click at [238, 63] on section "Menu davroe Cancel" at bounding box center [749, 76] width 1110 height 78
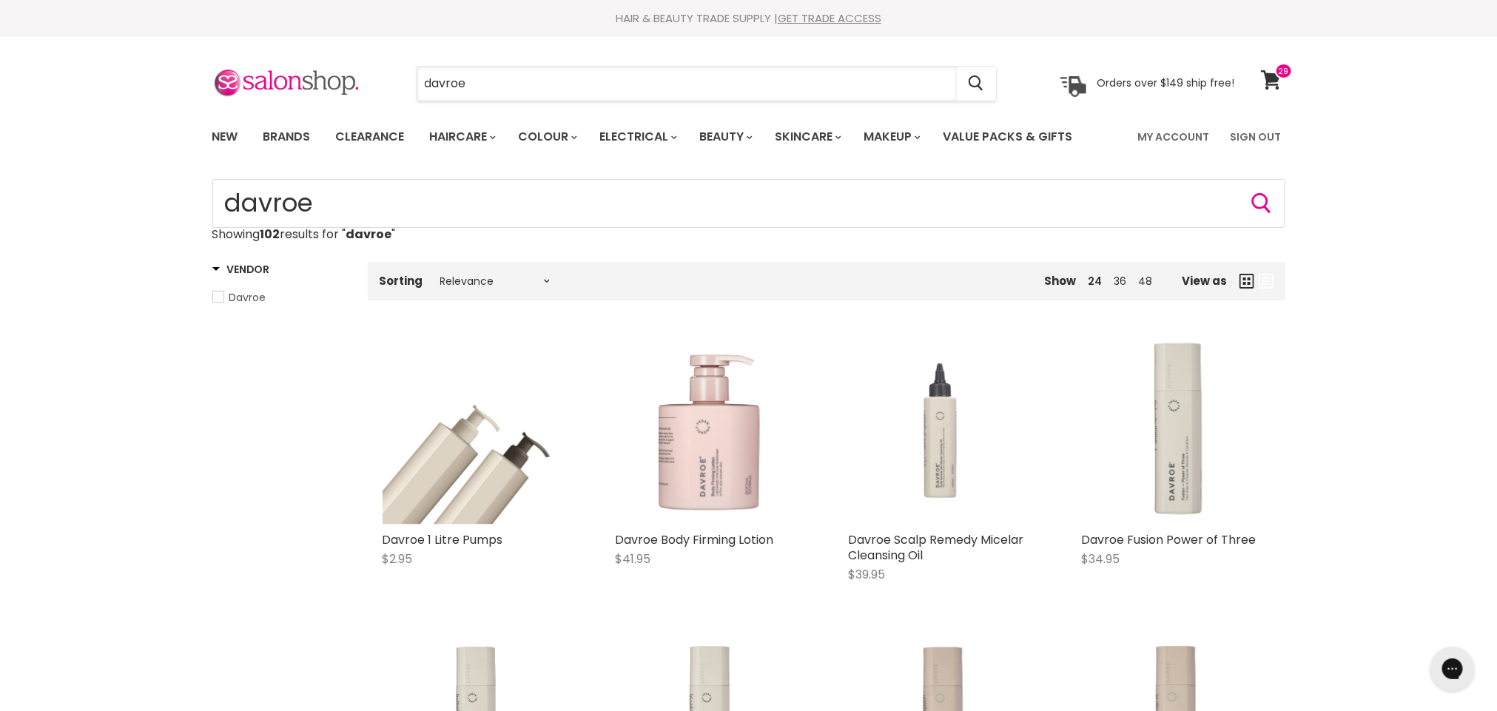
drag, startPoint x: 478, startPoint y: 80, endPoint x: 387, endPoint y: 87, distance: 91.3
click at [387, 87] on div "davroe Cancel" at bounding box center [707, 84] width 656 height 34
type input "ever"
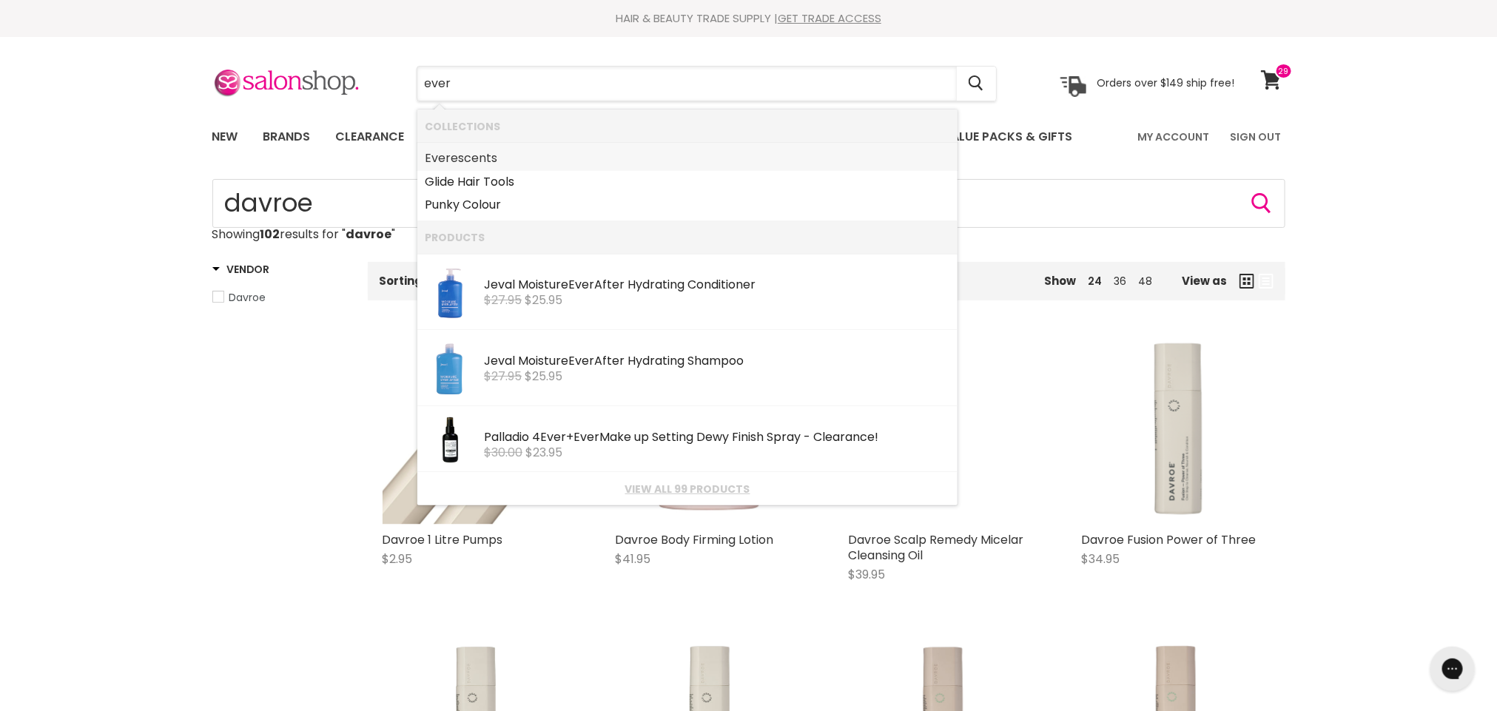
click at [466, 160] on link "Ever escents" at bounding box center [687, 159] width 525 height 24
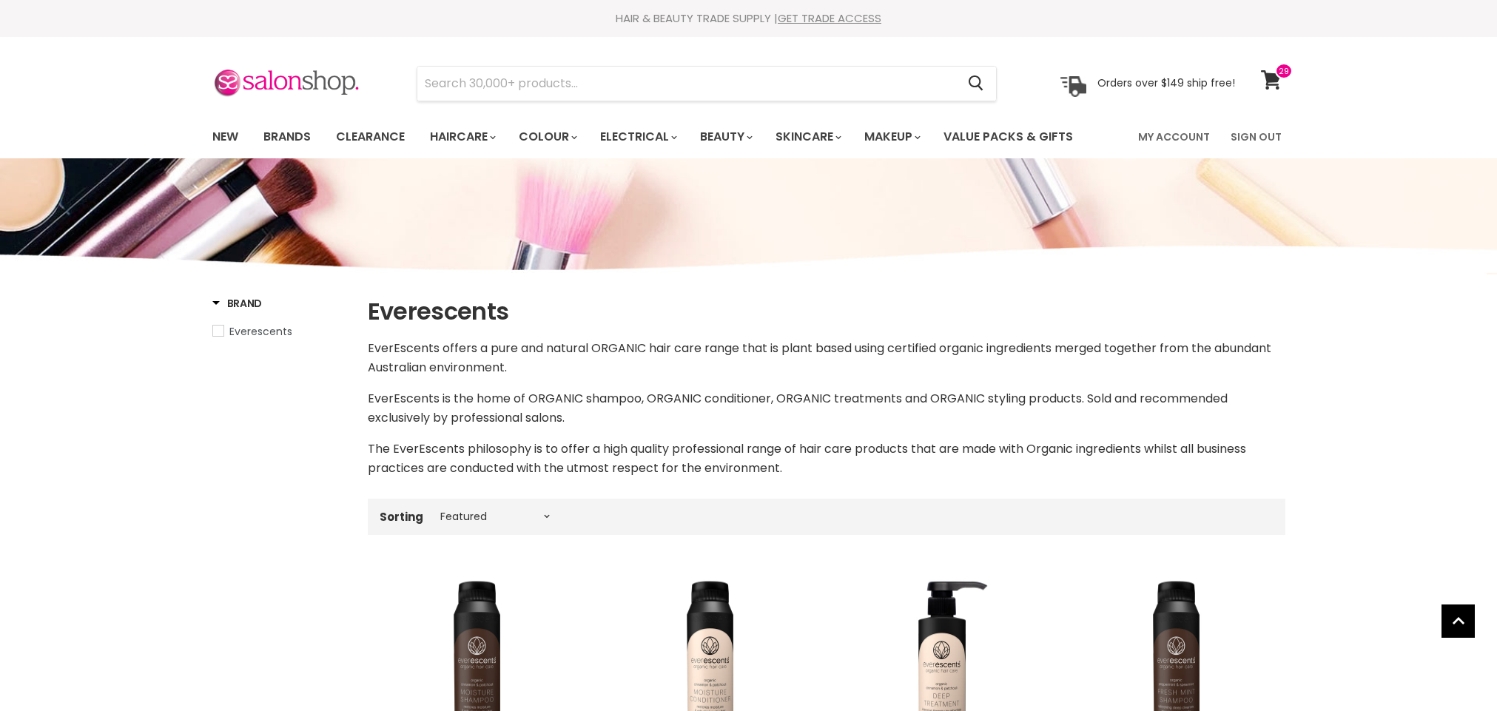
select select "manual"
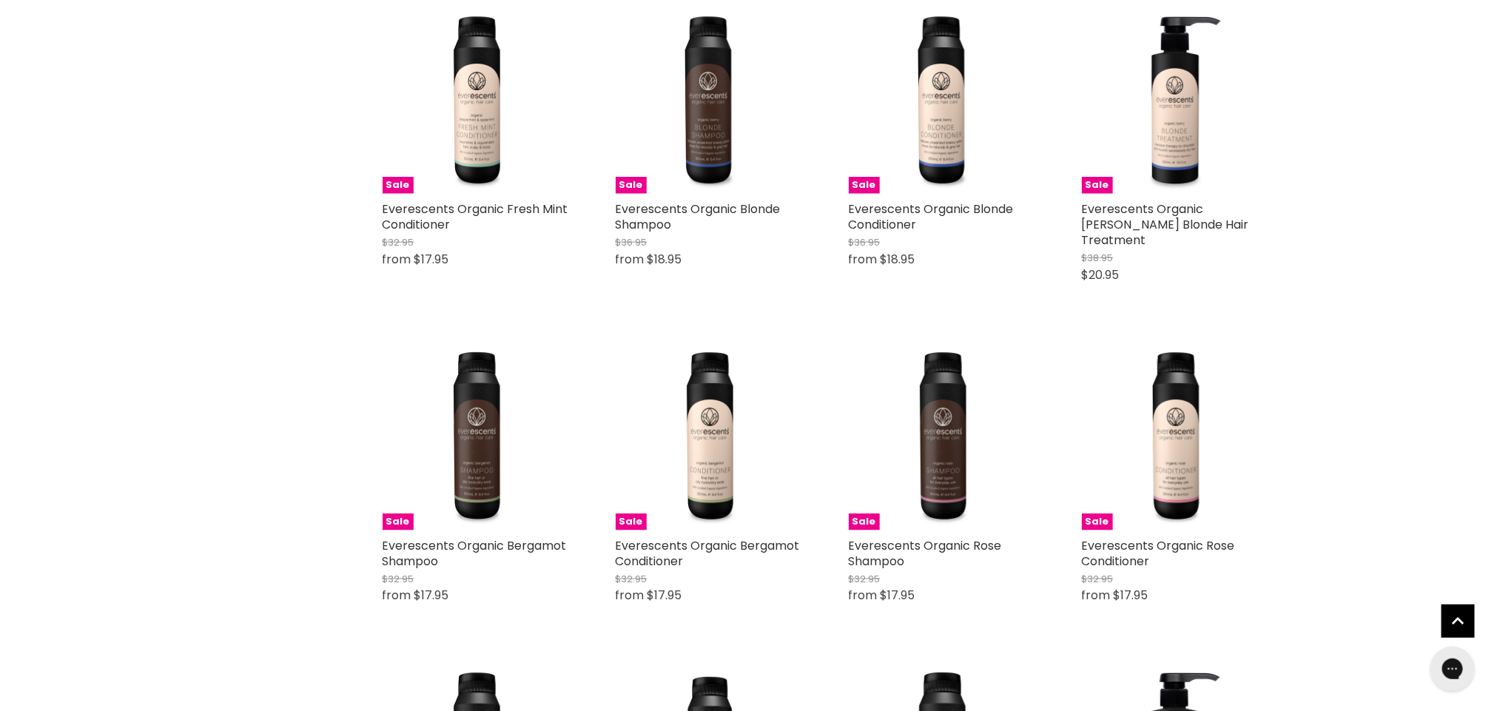
scroll to position [892, 0]
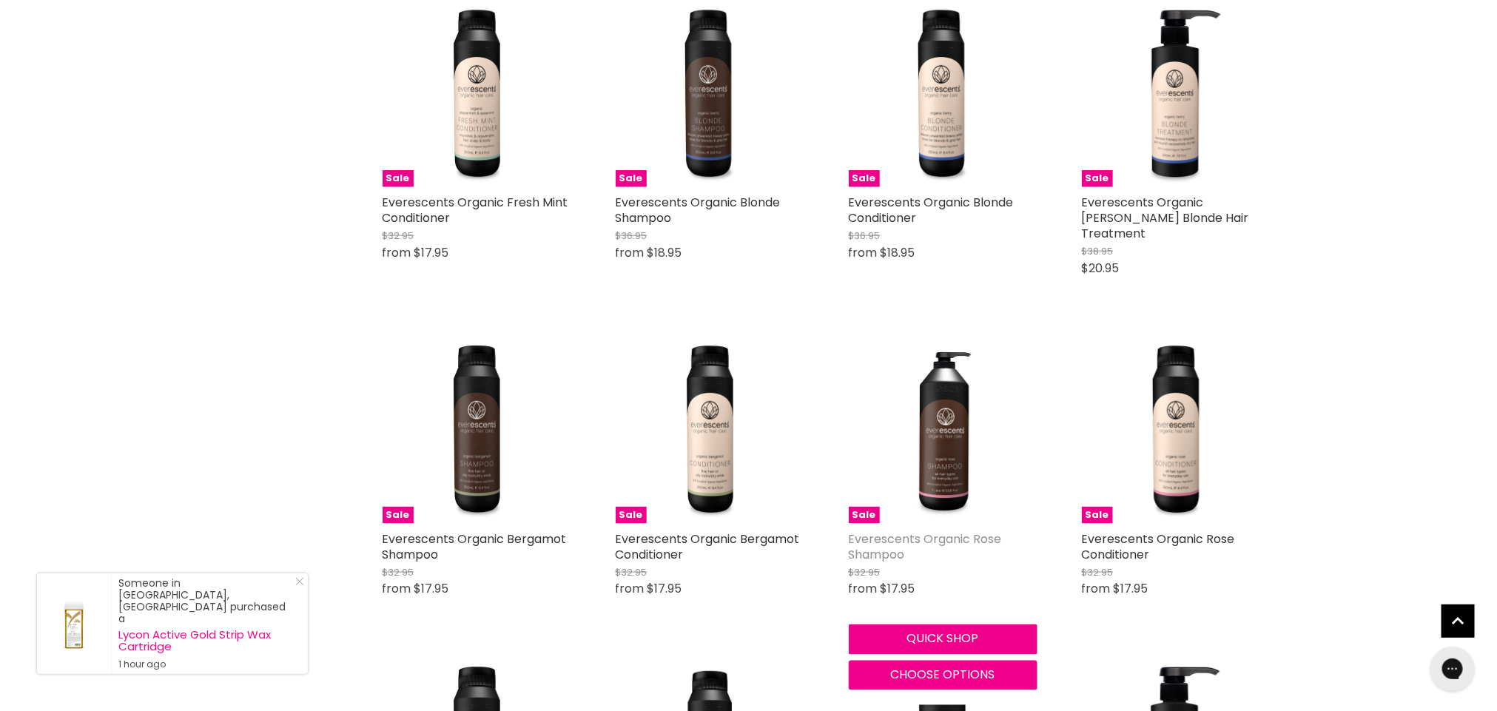
click at [929, 531] on link "Everescents Organic Rose Shampoo" at bounding box center [925, 547] width 153 height 33
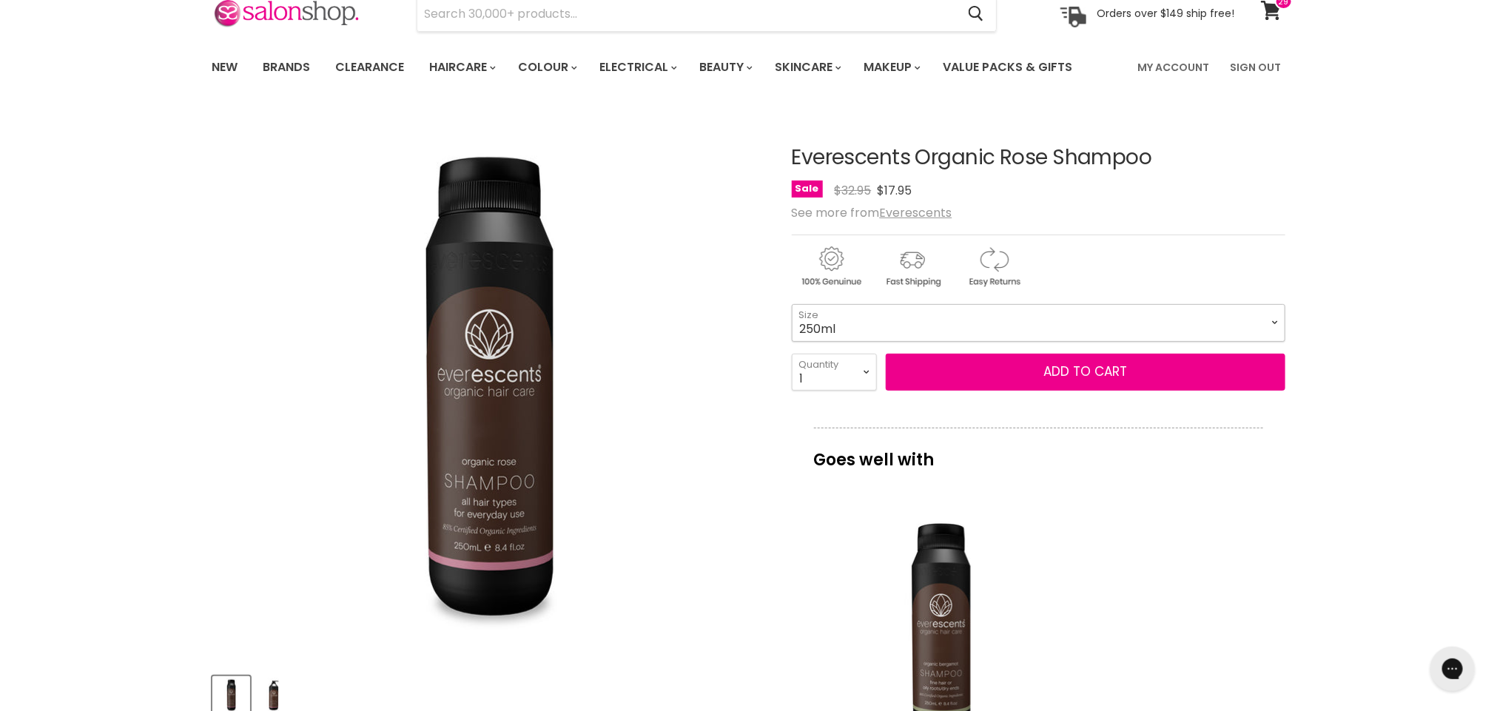
click at [1279, 325] on select "250ml 1L" at bounding box center [1039, 322] width 494 height 37
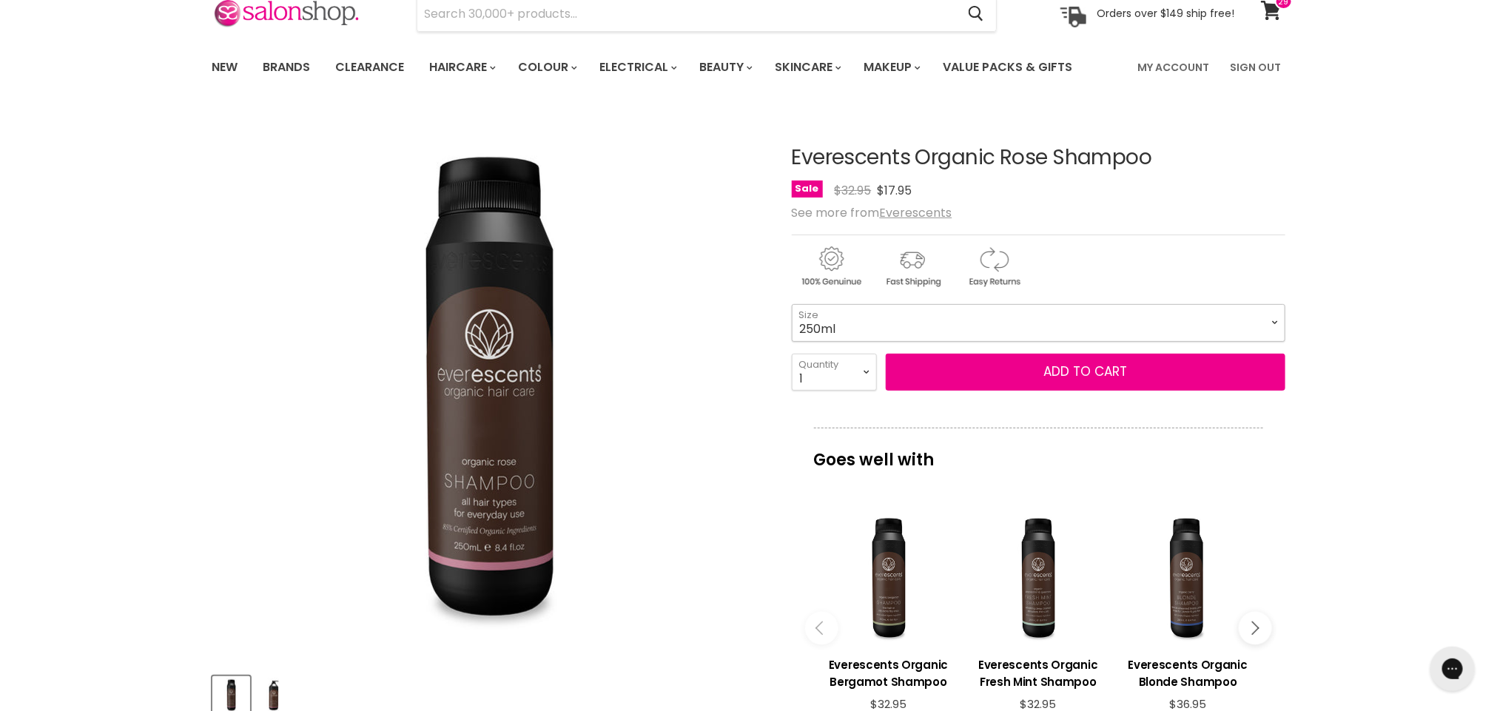
click at [1279, 331] on select "250ml 1L" at bounding box center [1039, 322] width 494 height 37
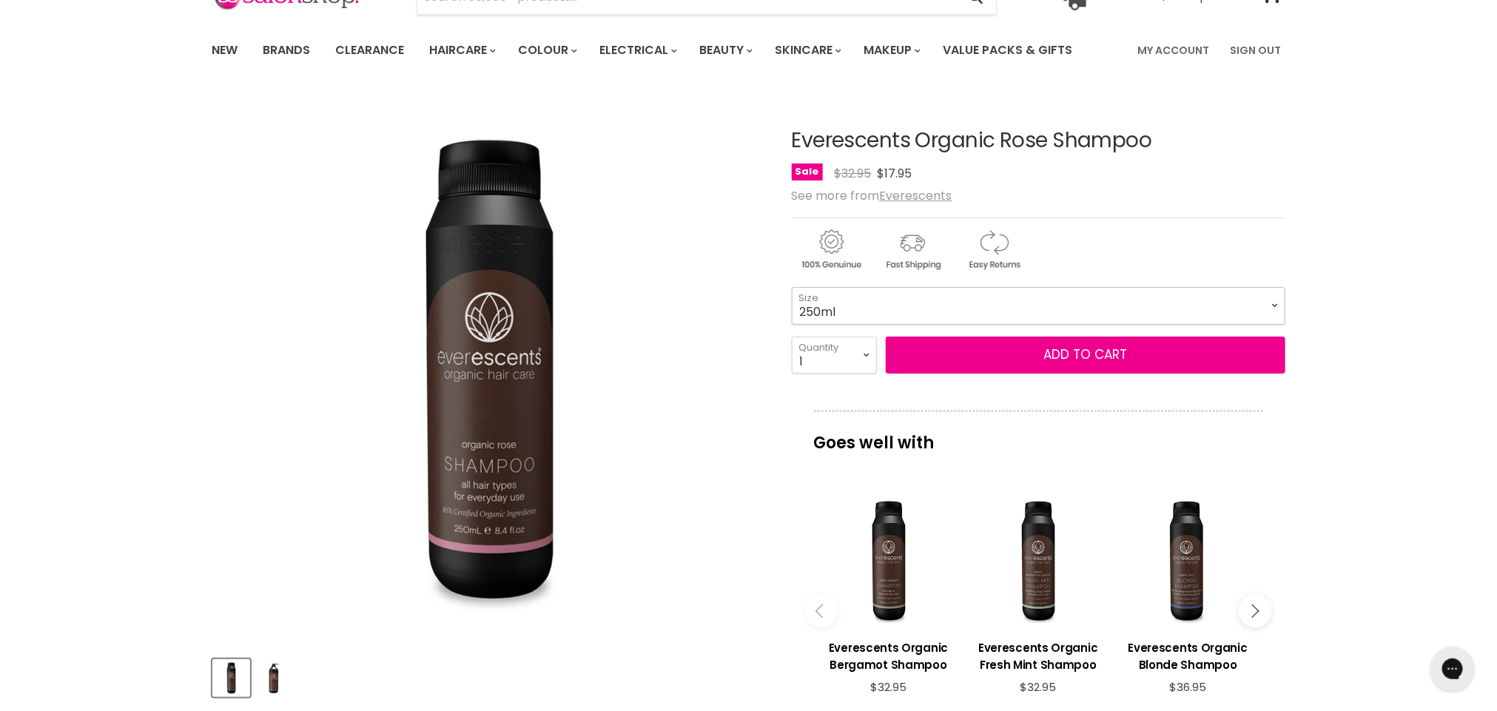
scroll to position [90, 0]
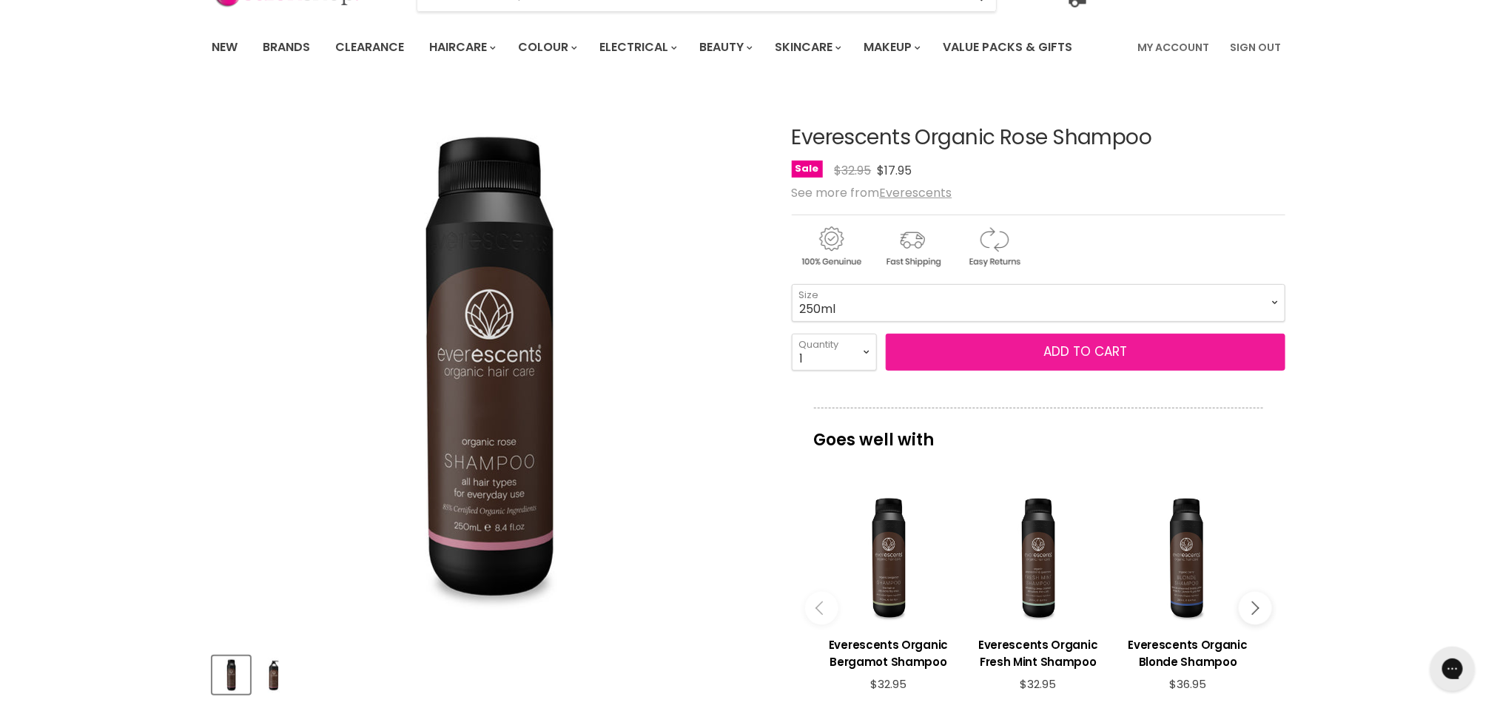
click at [1108, 354] on span "Add to cart" at bounding box center [1085, 352] width 84 height 18
click at [1063, 342] on button "Add to cart" at bounding box center [1086, 352] width 400 height 37
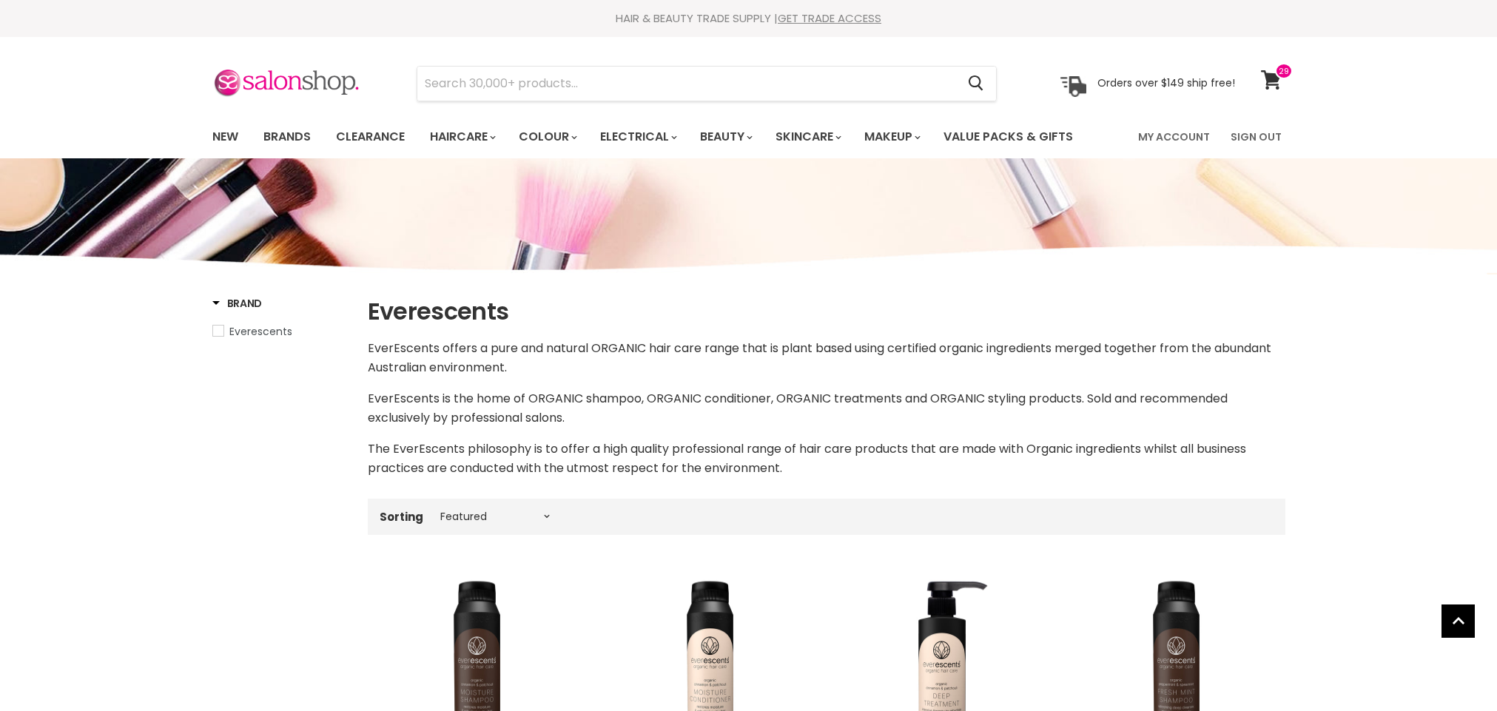
select select "manual"
click at [1279, 78] on span at bounding box center [1284, 71] width 18 height 16
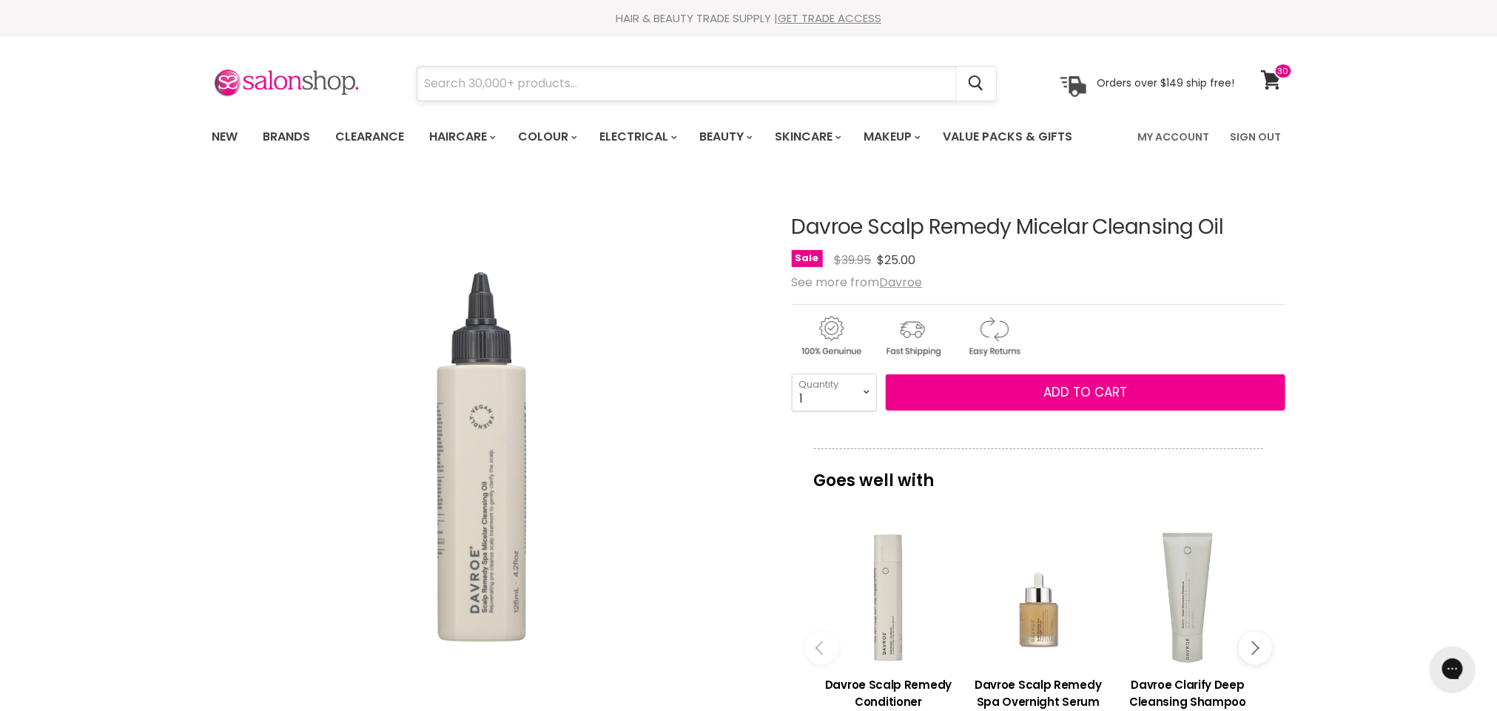
click at [605, 87] on input "Search" at bounding box center [686, 84] width 539 height 34
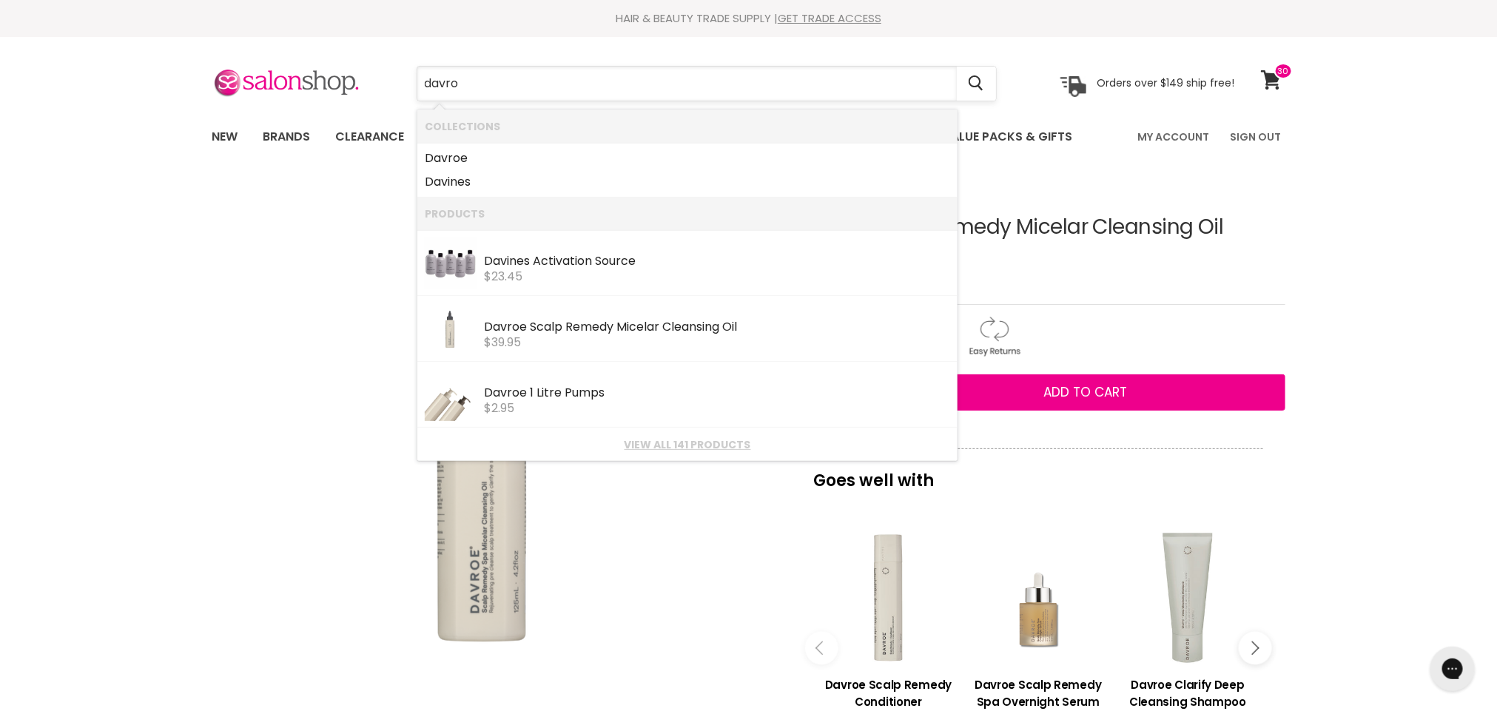
type input "davroe"
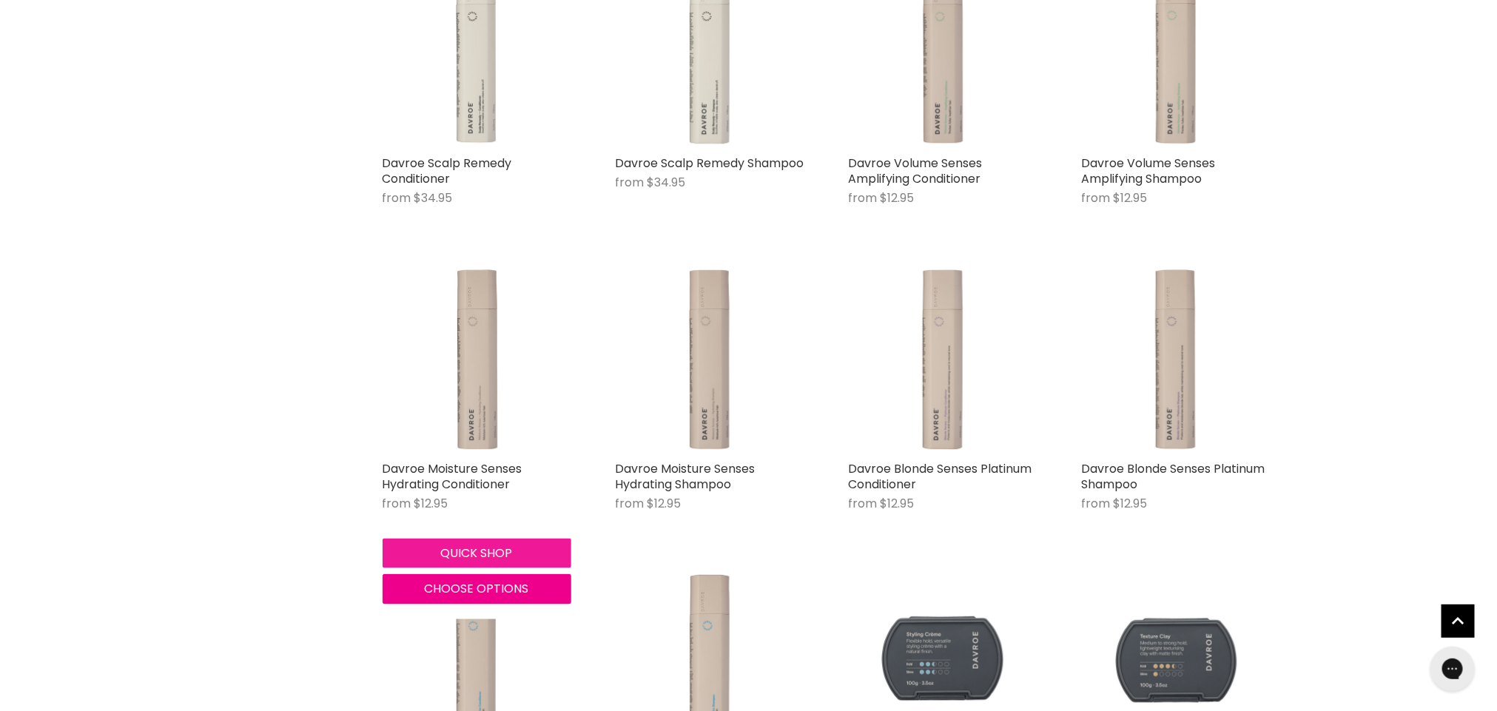
click at [471, 545] on button "Quick shop" at bounding box center [477, 554] width 189 height 30
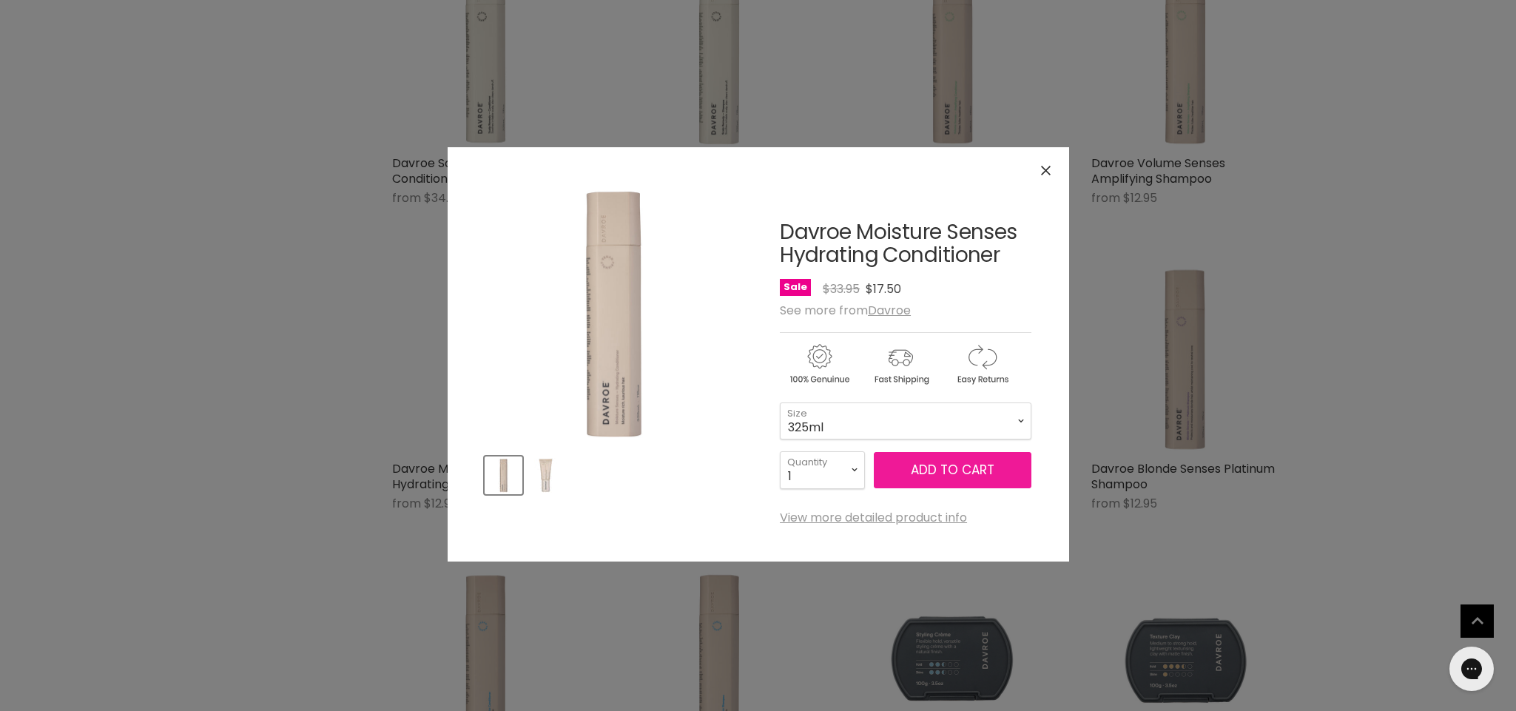
click at [937, 475] on span "Add to cart" at bounding box center [953, 470] width 84 height 18
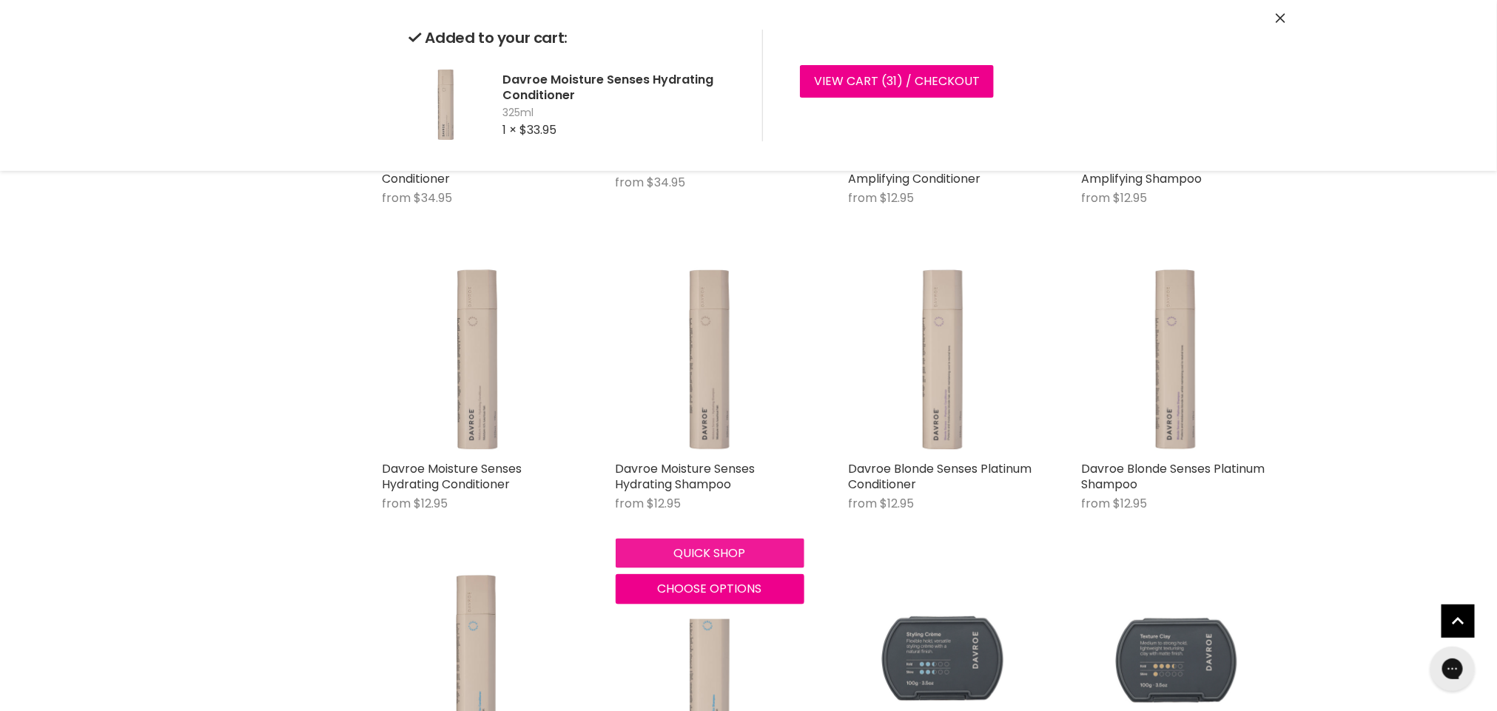
click at [675, 551] on div "Quick shop Choose options" at bounding box center [710, 569] width 195 height 72
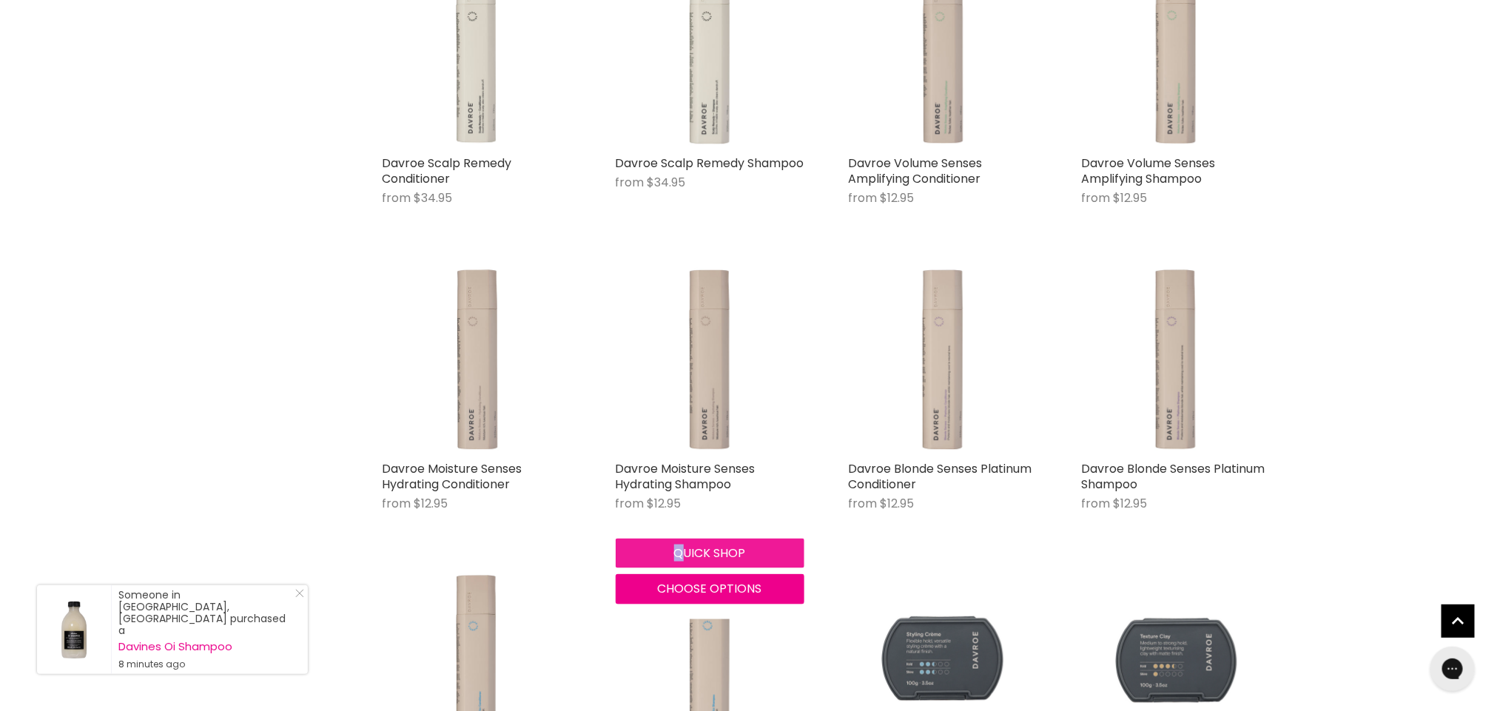
drag, startPoint x: 688, startPoint y: 491, endPoint x: 684, endPoint y: 547, distance: 55.7
click div "Davroe Moisture Senses Hydrating Shampoo from $12.95 Davroe Quick shop Choose o…"
click button "Quick shop"
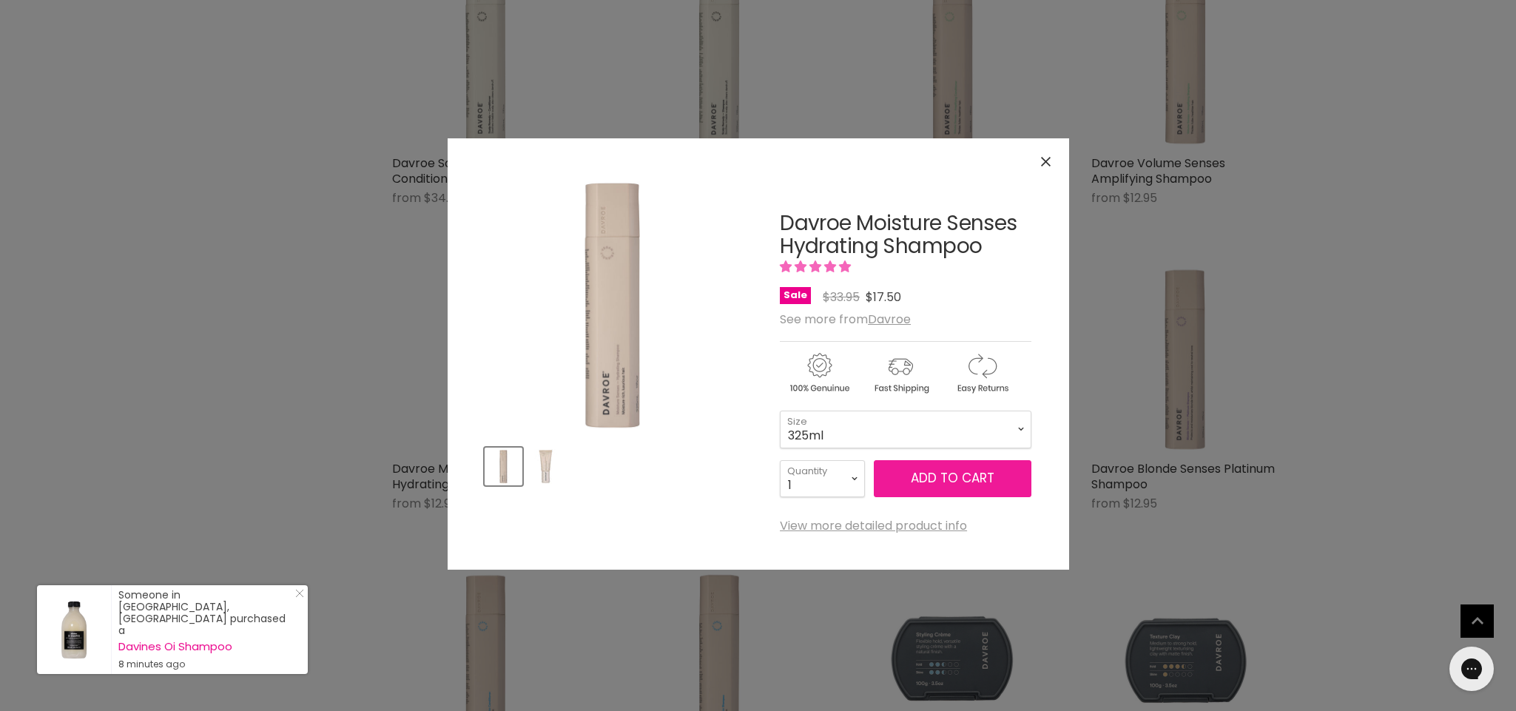
click span "Add to cart"
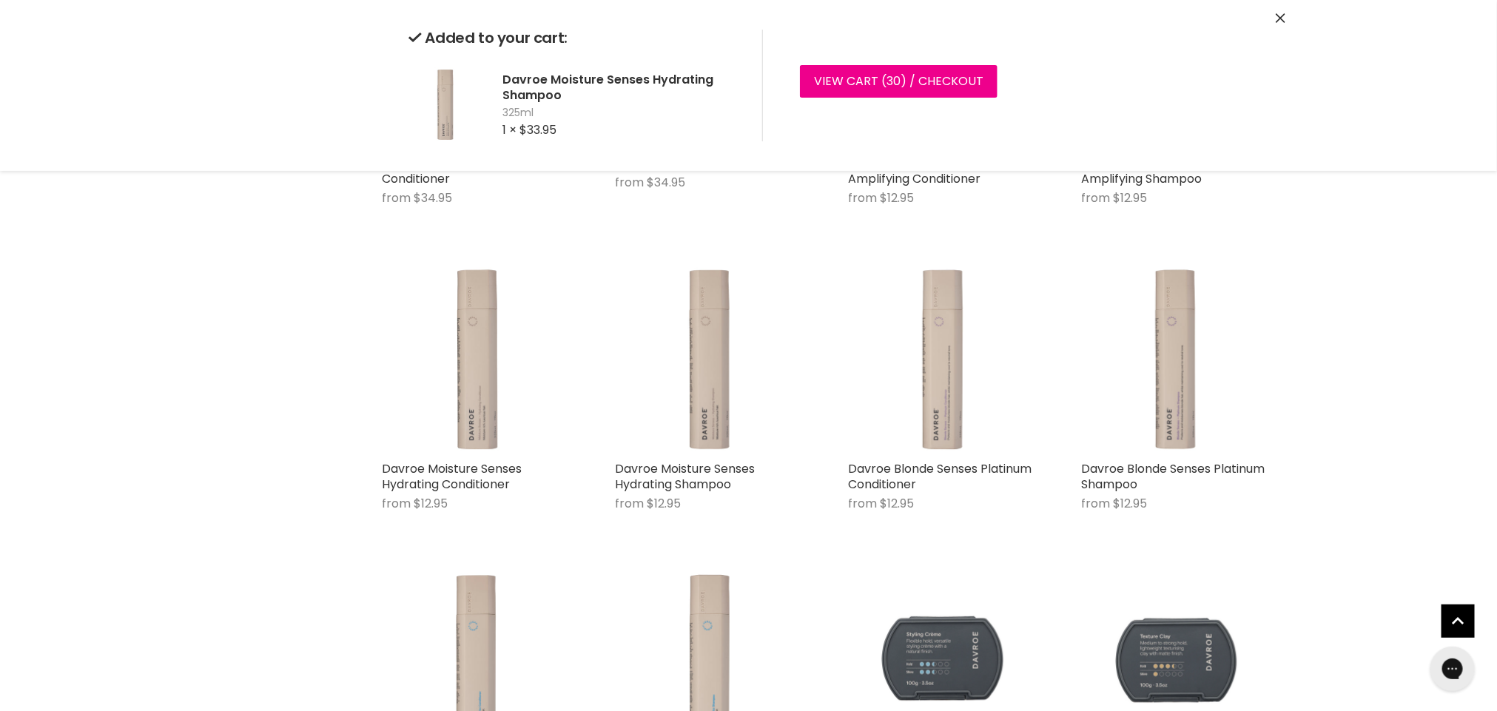
click div "Home Search results for “davroe” (102) davroe Showing 102 results for " davroe …"
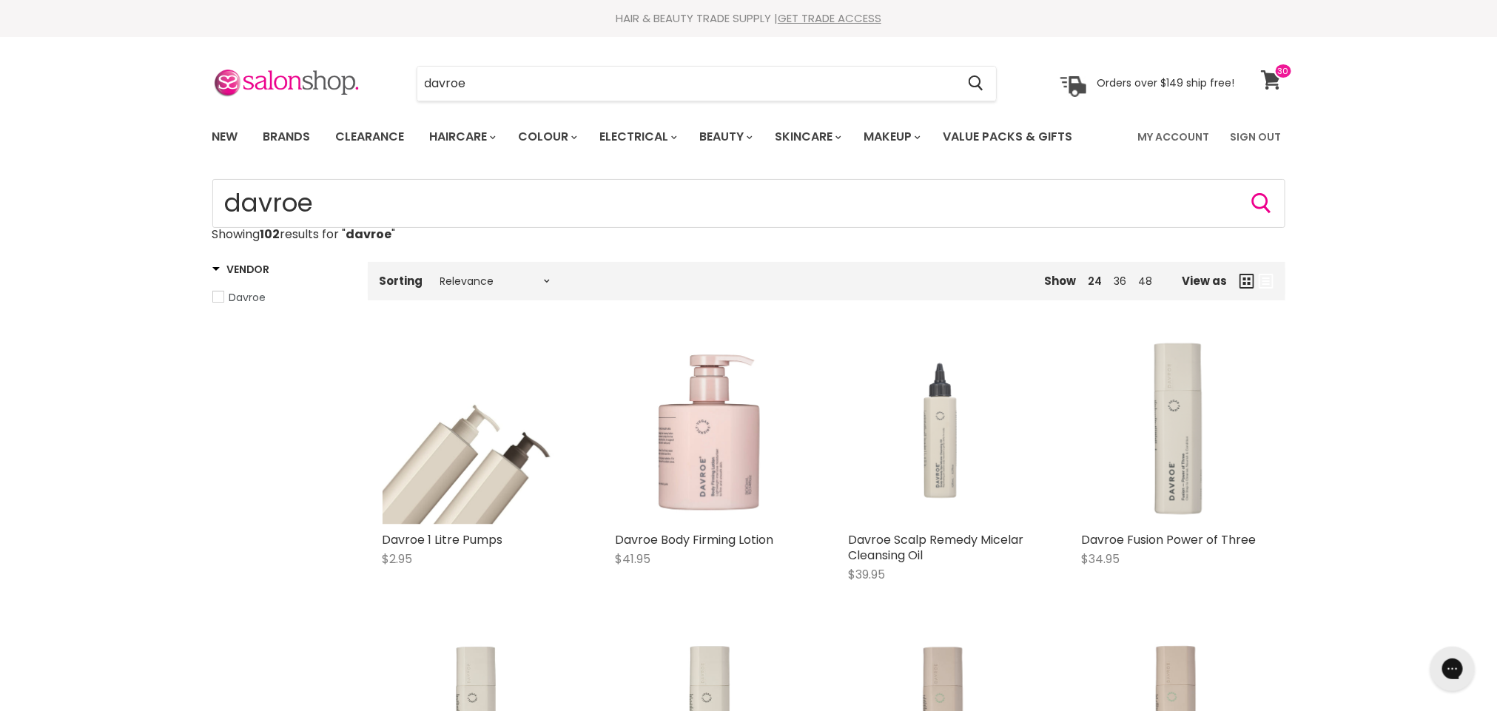
click span
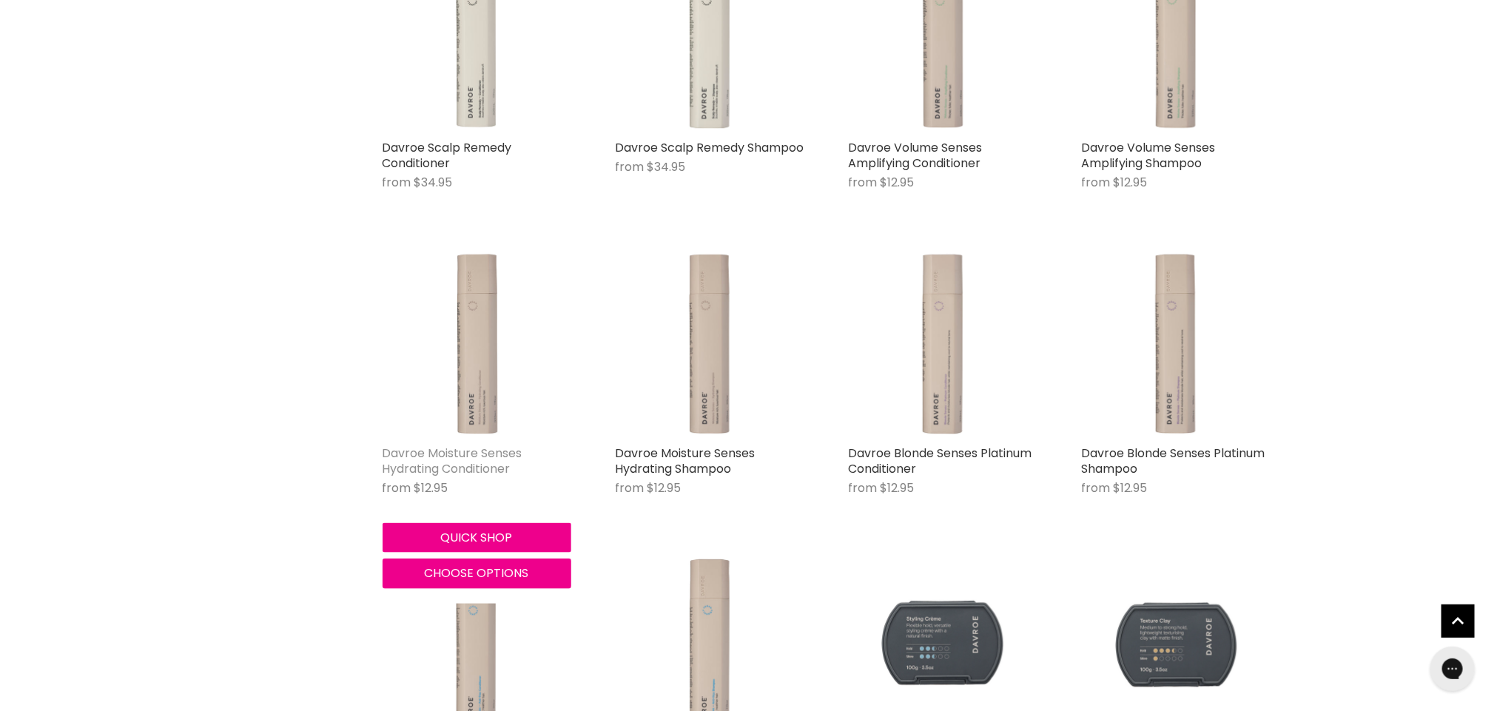
click at [462, 462] on link "Davroe Moisture Senses Hydrating Conditioner" at bounding box center [453, 461] width 140 height 33
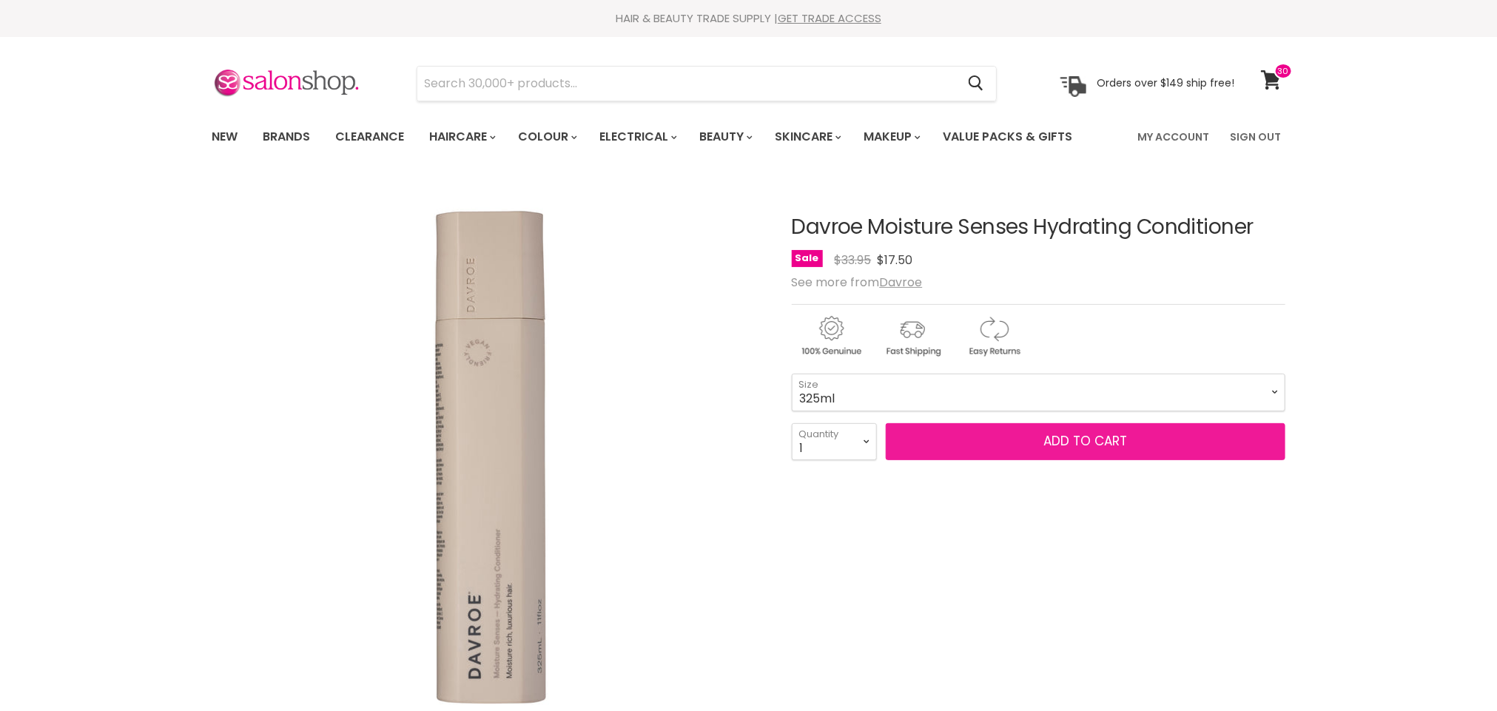
click at [1077, 446] on span "Add to cart" at bounding box center [1085, 441] width 84 height 18
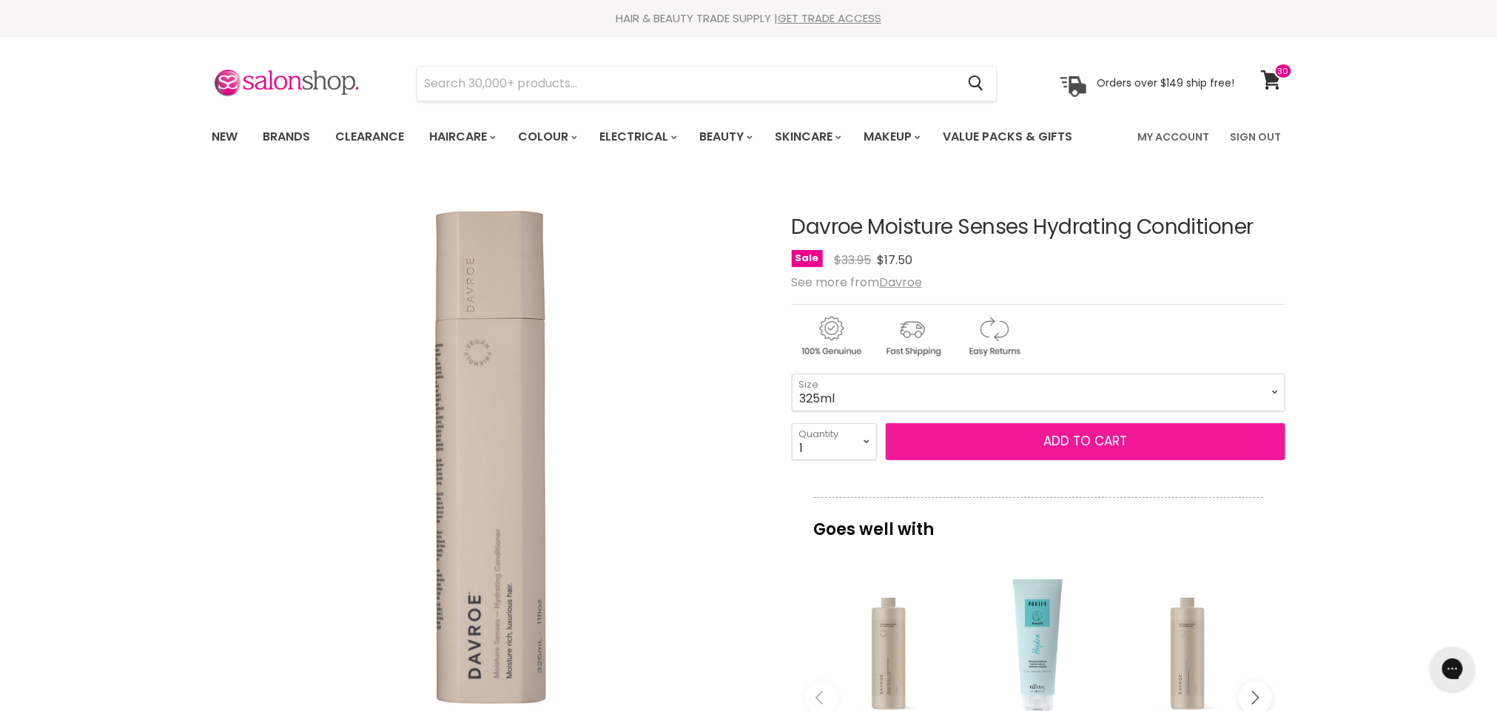
click at [1068, 440] on span "Add to cart" at bounding box center [1085, 441] width 84 height 18
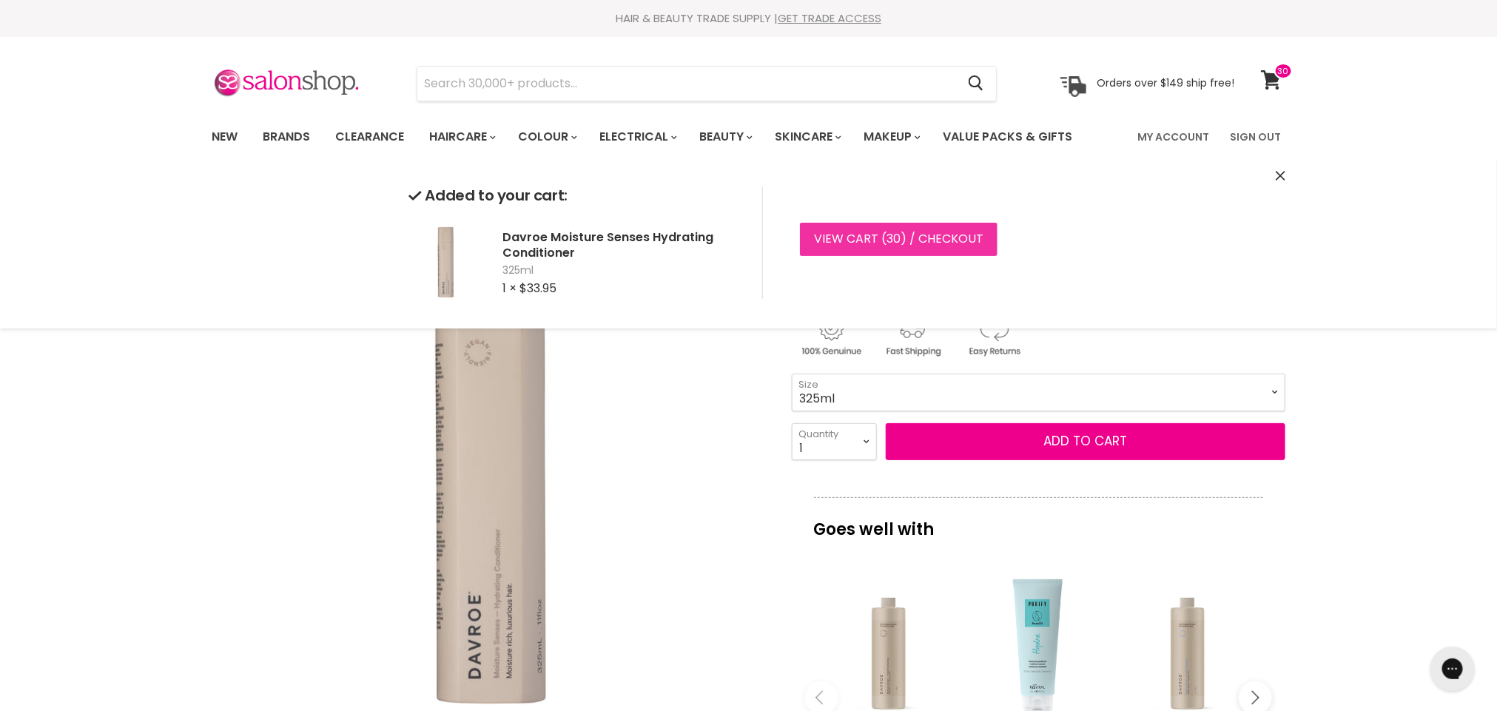
click at [926, 233] on link "View cart ( 30 ) / Checkout" at bounding box center [899, 239] width 198 height 33
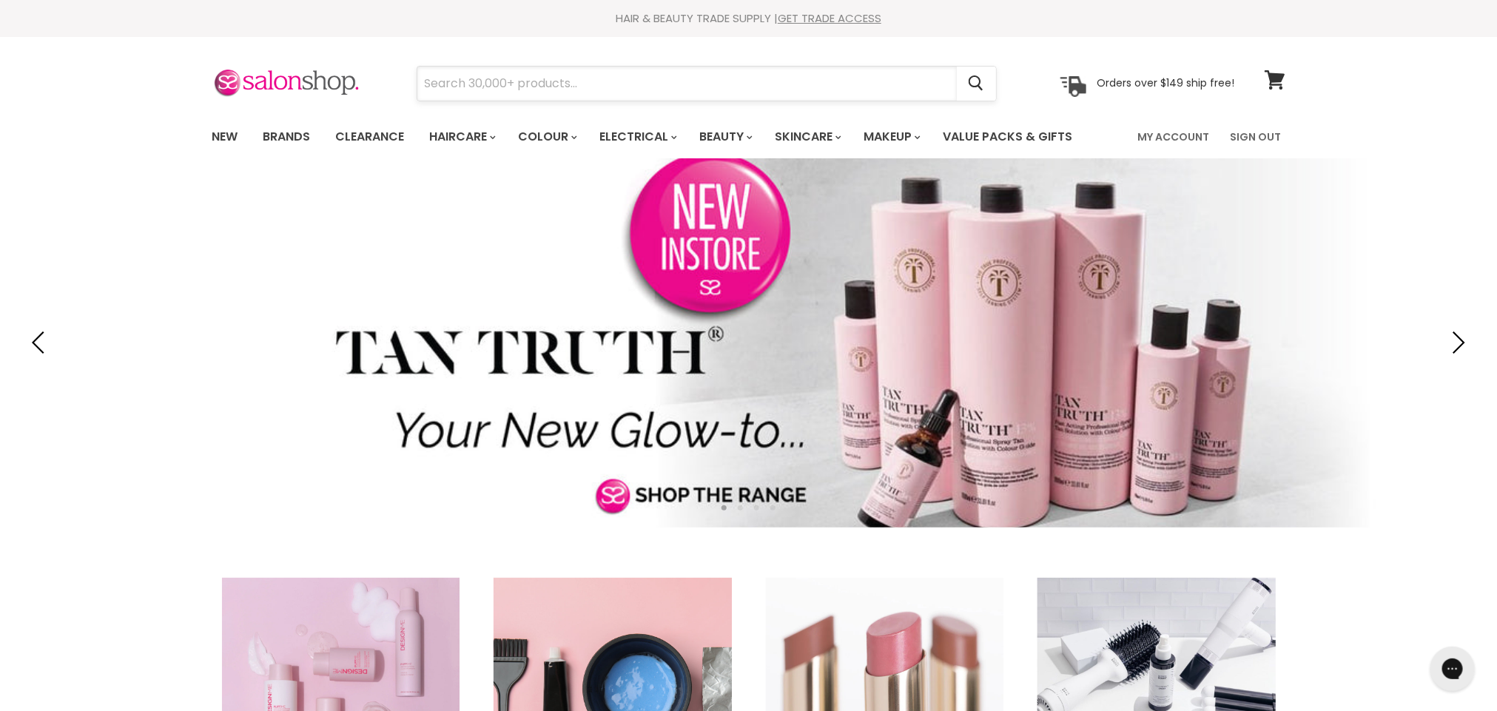
click at [576, 78] on input "Search" at bounding box center [686, 84] width 539 height 34
click at [1272, 75] on icon at bounding box center [1275, 79] width 20 height 19
